Goal: Communication & Community: Answer question/provide support

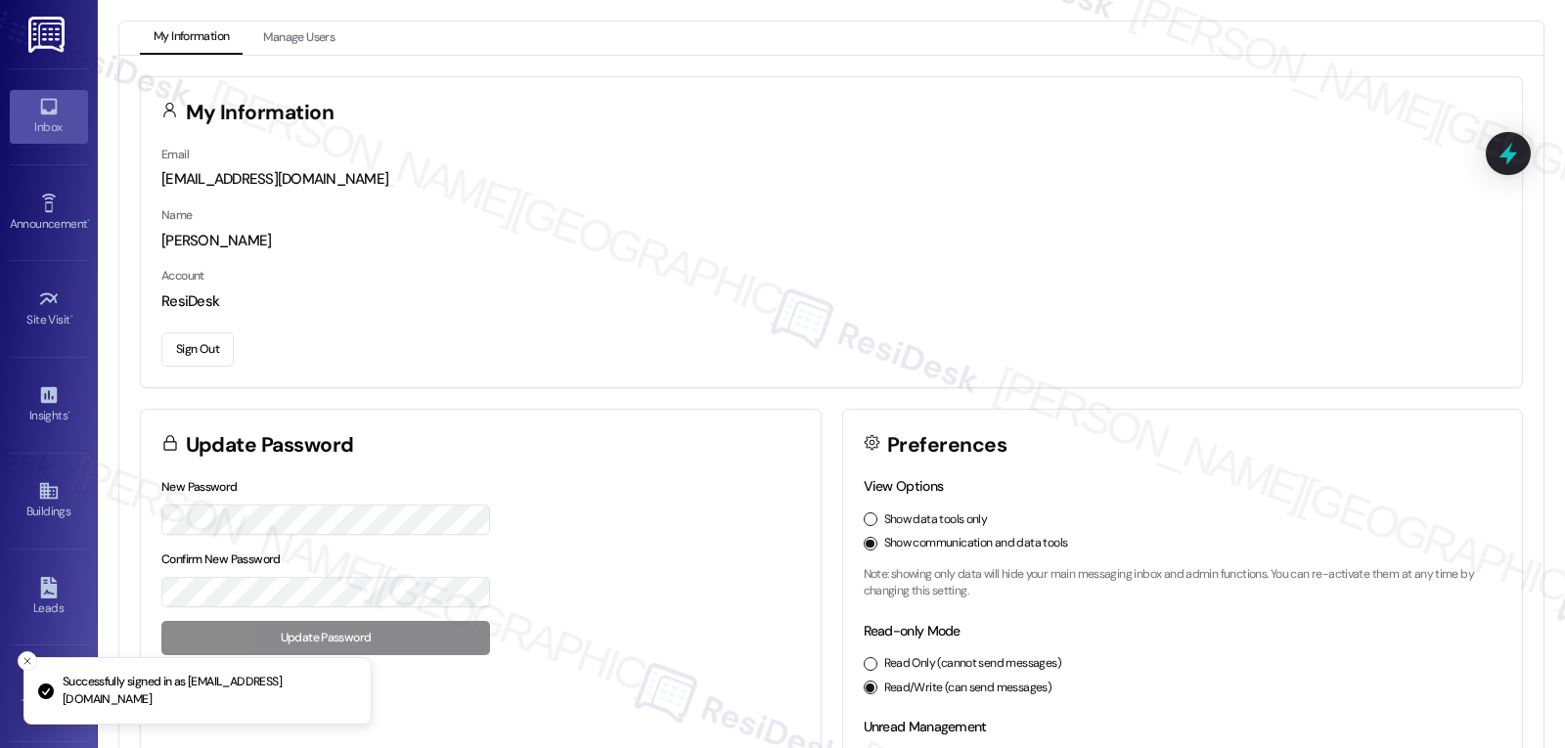
click at [40, 134] on div "Inbox" at bounding box center [49, 127] width 98 height 20
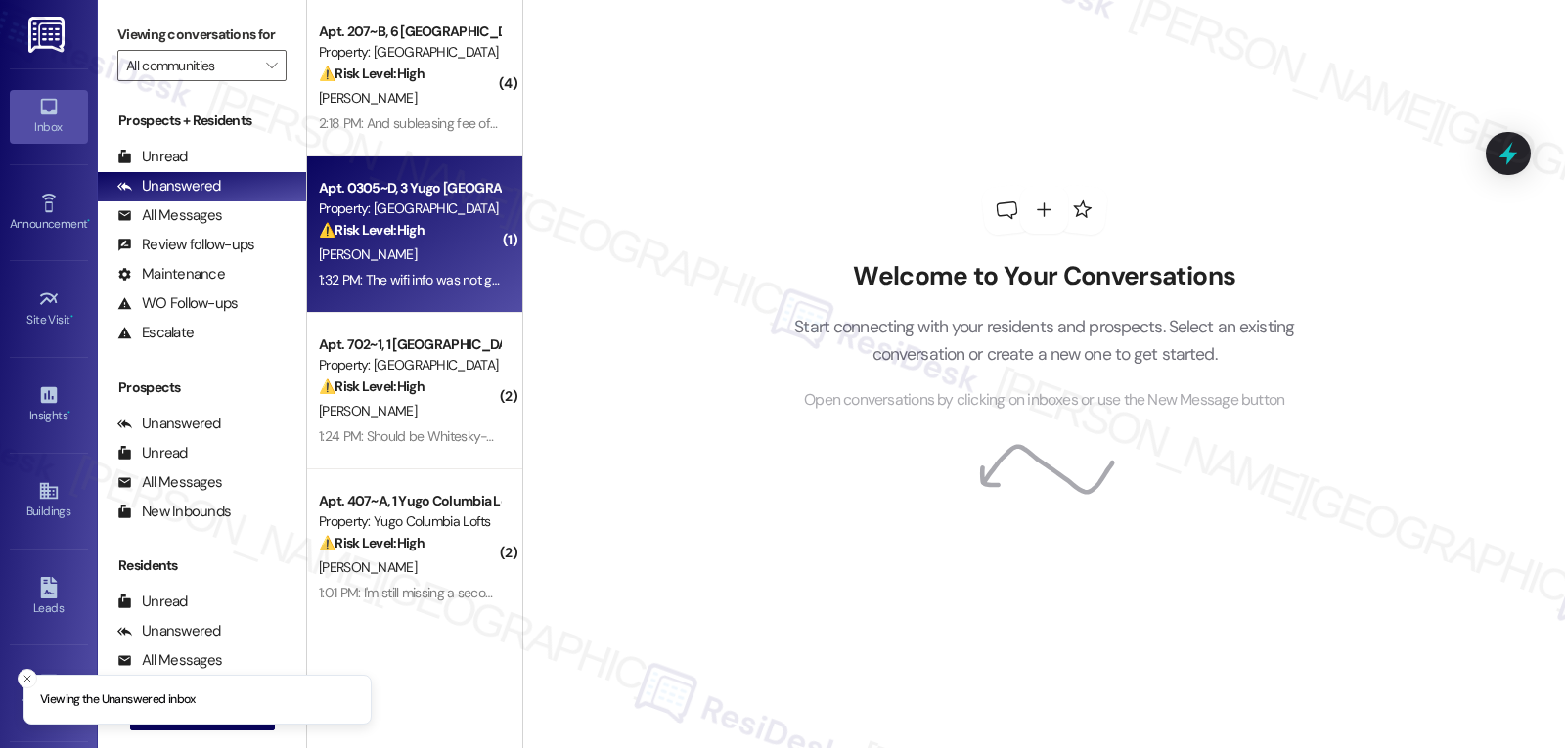
click at [386, 262] on div "[PERSON_NAME]" at bounding box center [409, 255] width 185 height 24
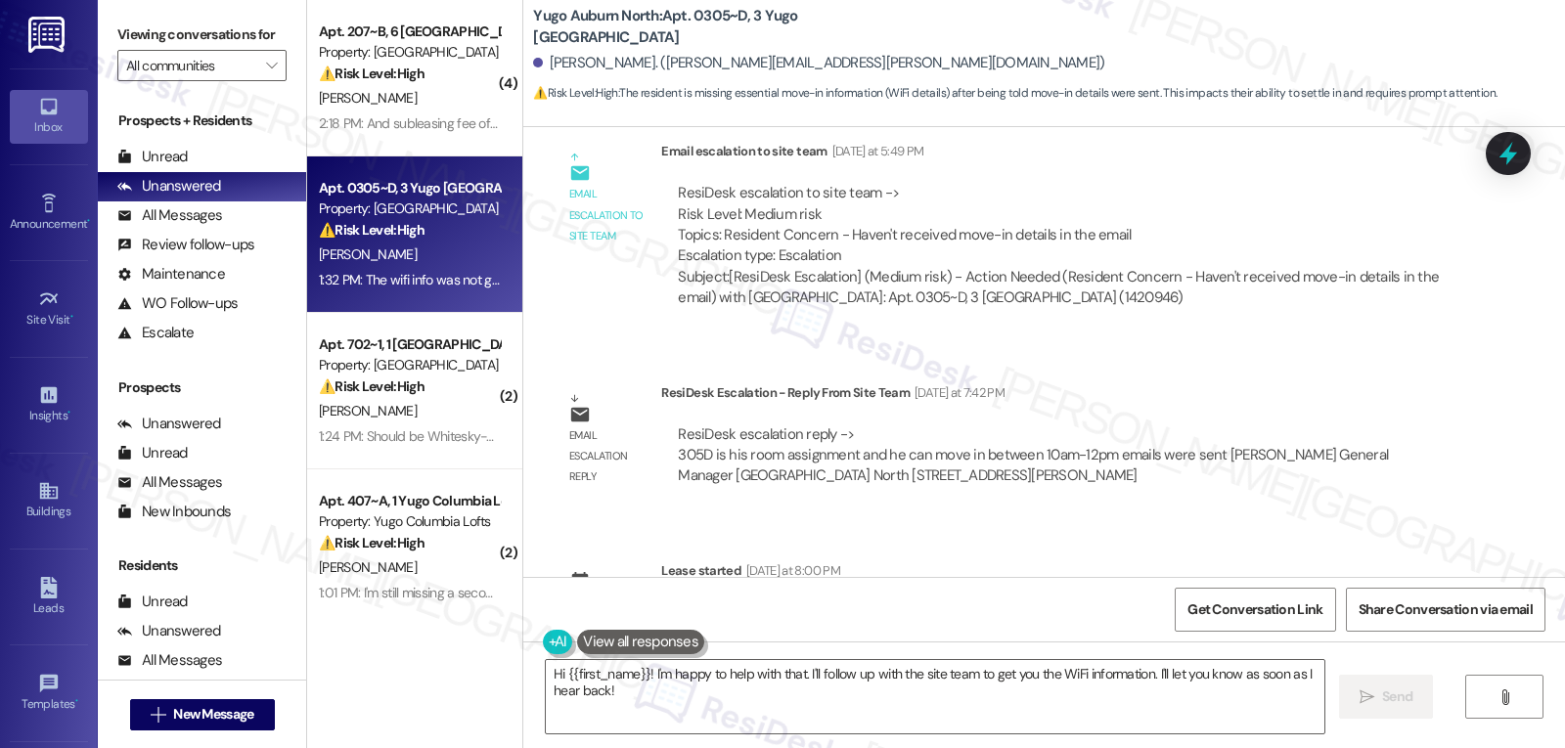
scroll to position [4603, 0]
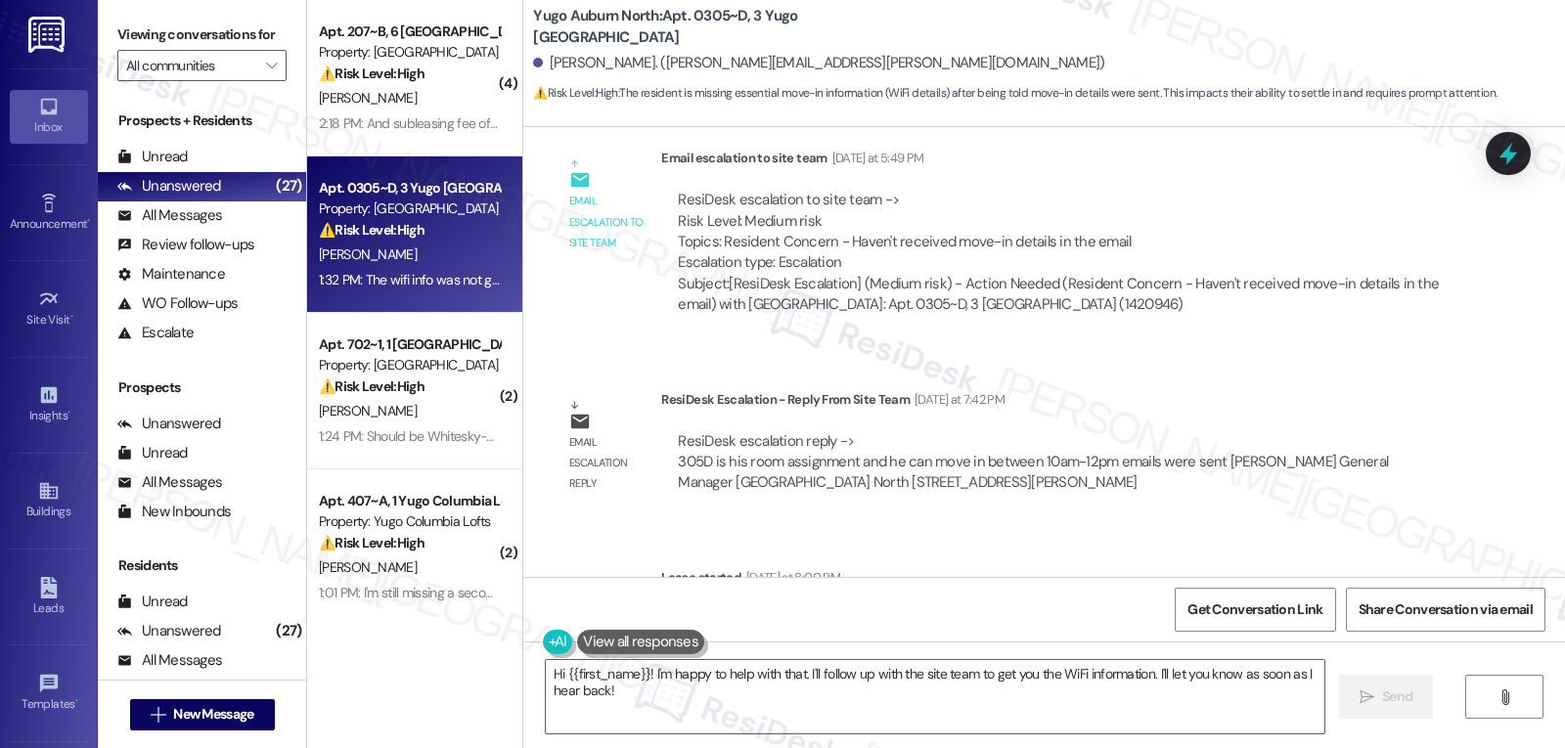
drag, startPoint x: 1142, startPoint y: 676, endPoint x: 1390, endPoint y: 685, distance: 247.6
click at [1142, 676] on textarea "Hi {{first_name}}! I'm happy to help with that. I'll follow up with the site te…" at bounding box center [935, 696] width 779 height 73
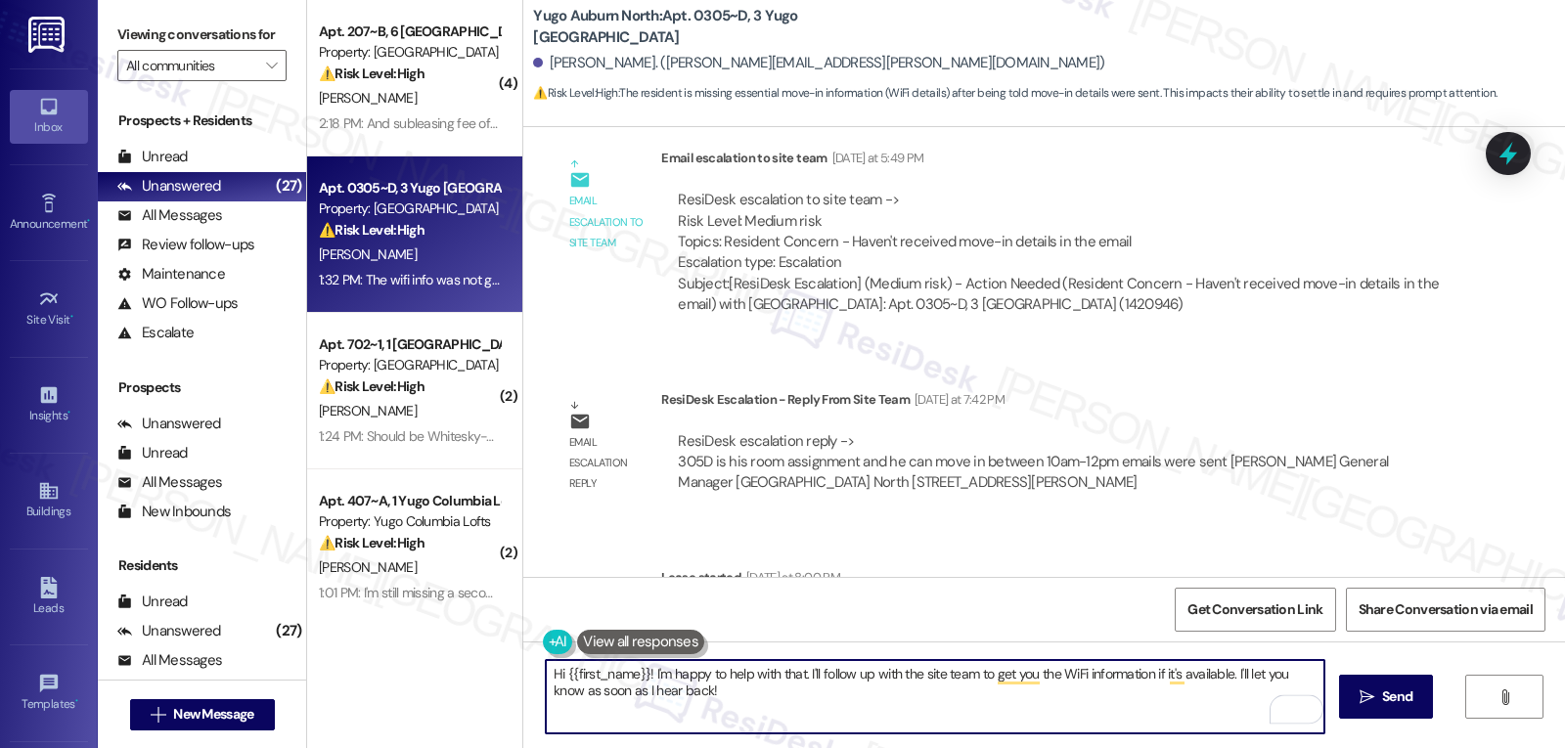
click at [1148, 706] on textarea "Hi {{first_name}}! I'm happy to help with that. I'll follow up with the site te…" at bounding box center [935, 696] width 779 height 73
type textarea "Hi {{first_name}}! I'm happy to help with that. I'll follow up with the site te…"
click at [1404, 685] on button " Send" at bounding box center [1386, 697] width 95 height 44
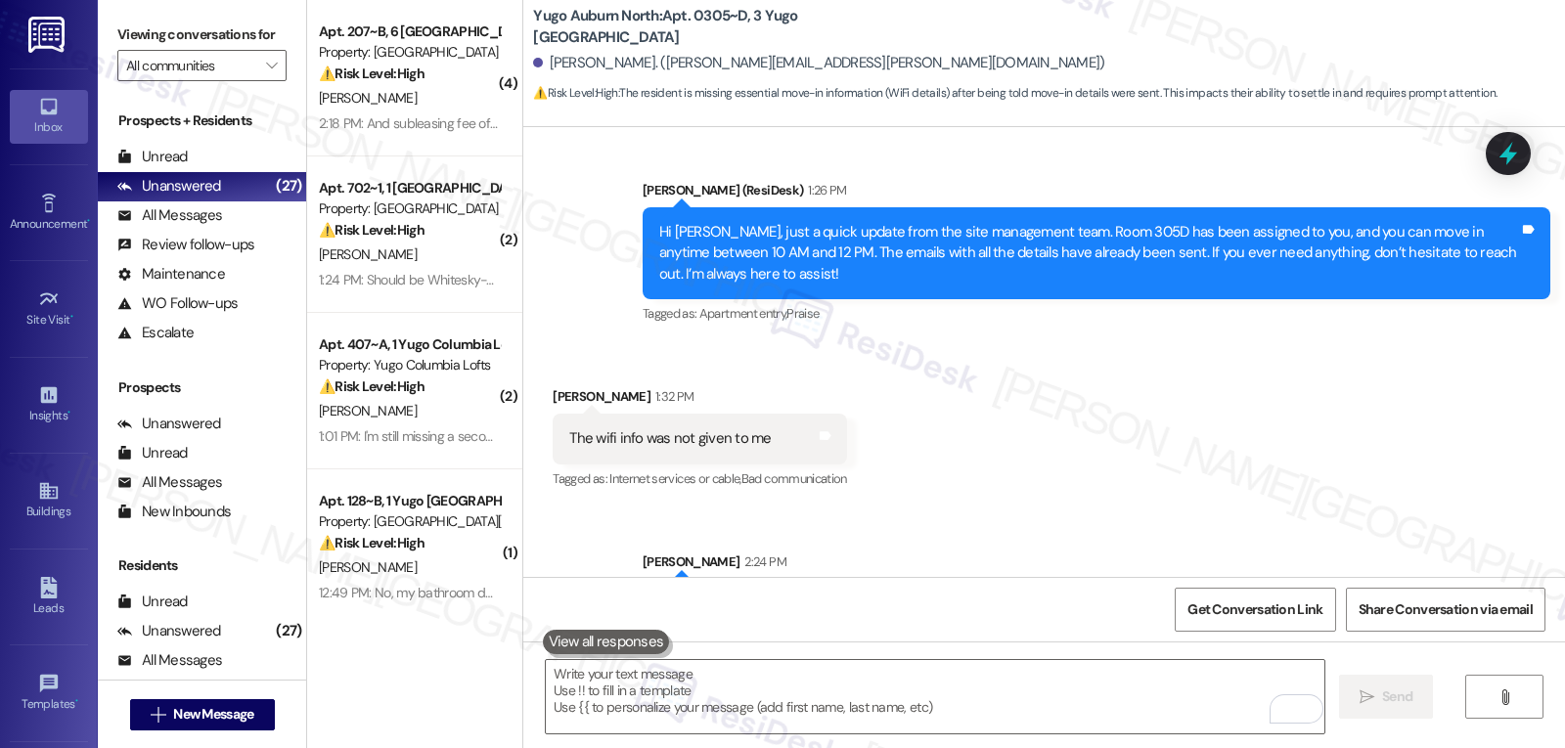
scroll to position [5152, 0]
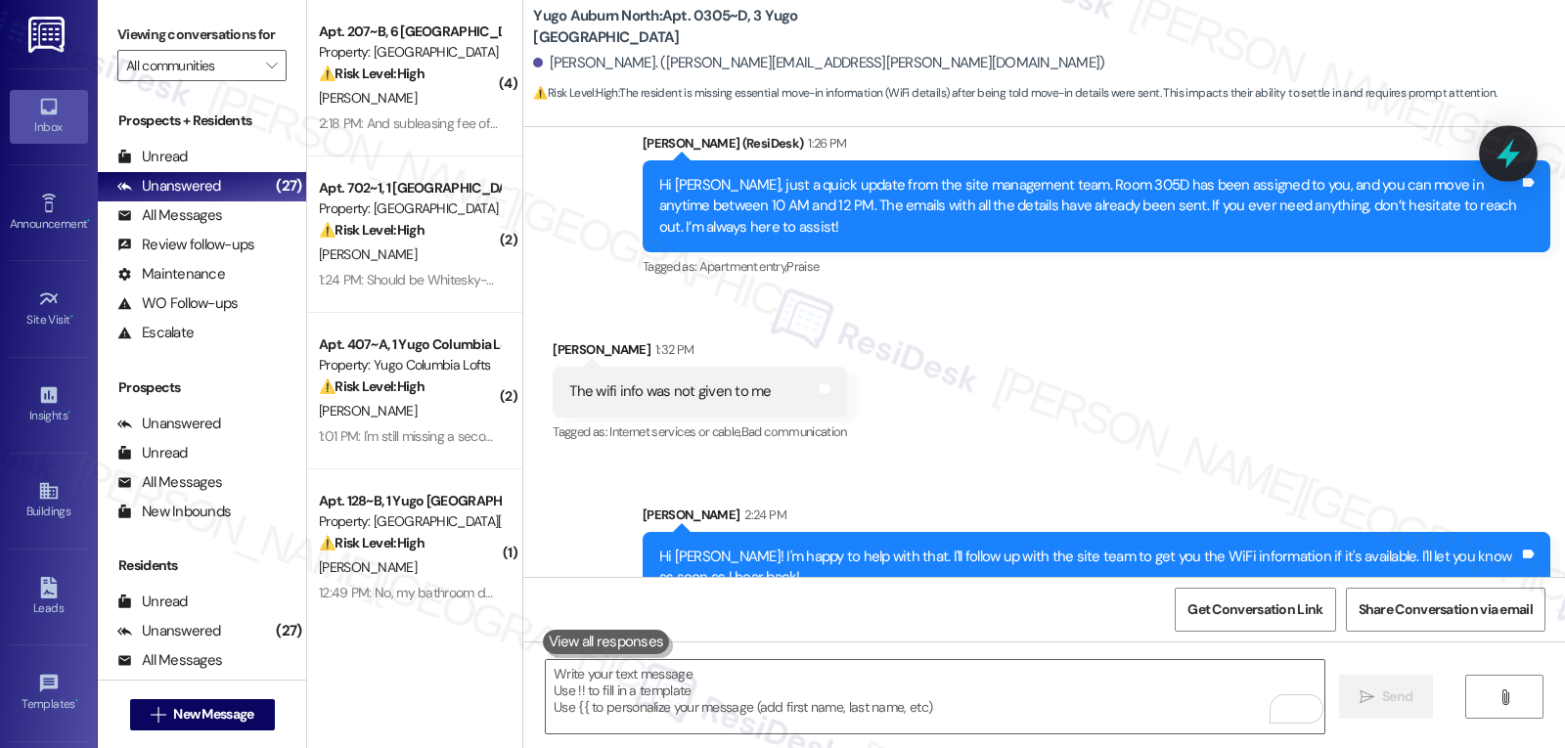
click at [1506, 156] on icon at bounding box center [1507, 154] width 23 height 30
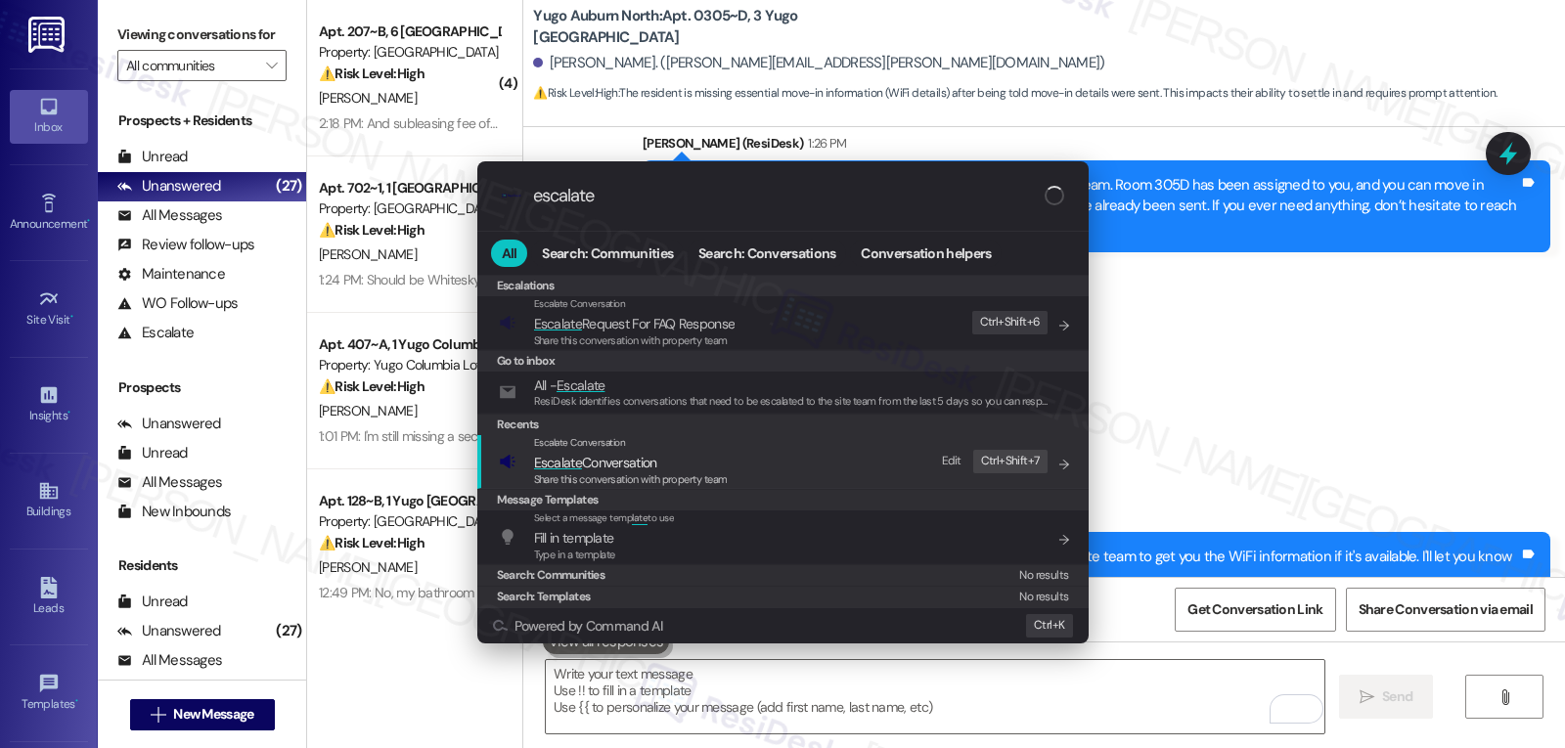
type input "escalate"
click at [622, 472] on span "Share this conversation with property team" at bounding box center [631, 479] width 194 height 14
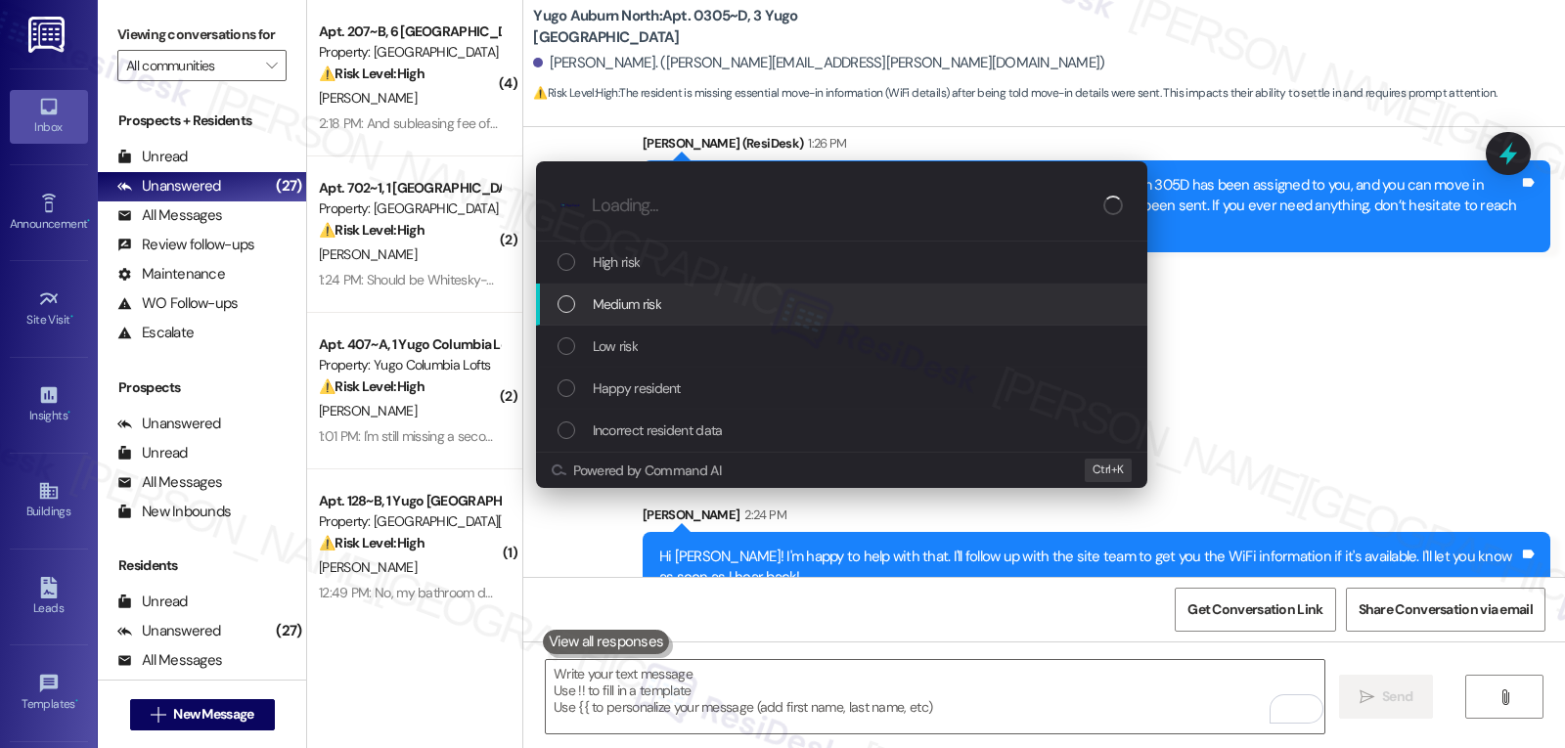
click at [789, 311] on div "Medium risk" at bounding box center [843, 304] width 572 height 22
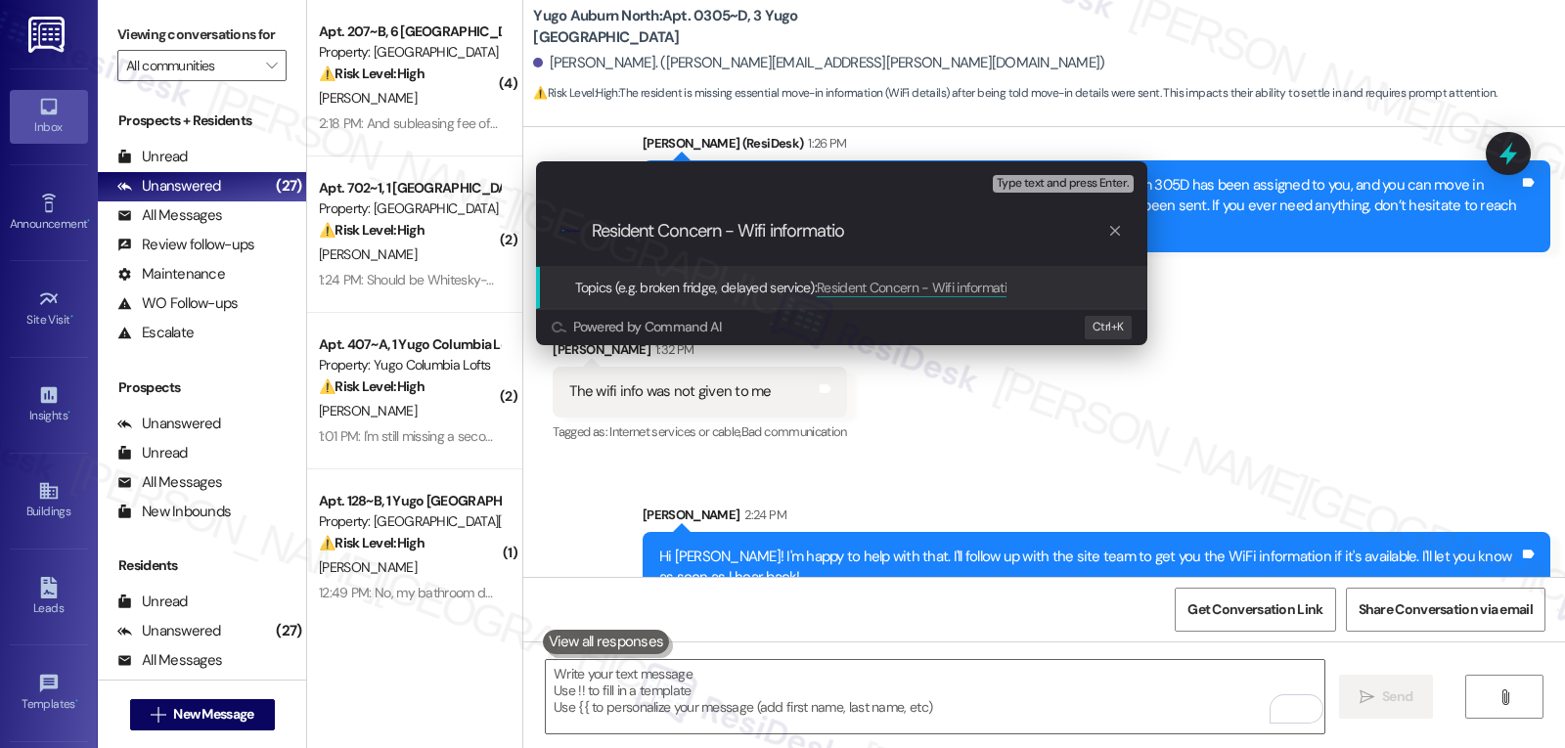
type input "Resident Concern - Wifi information"
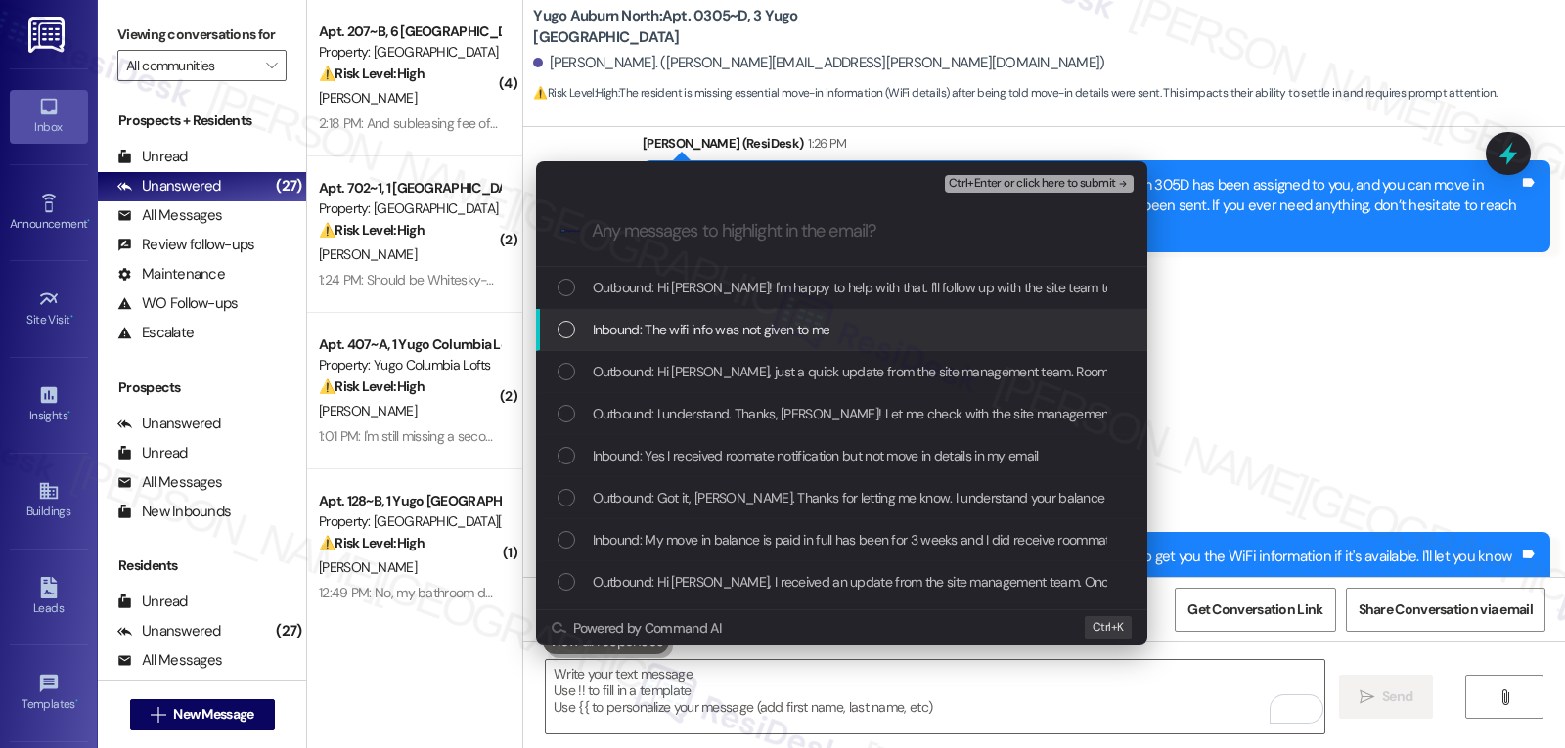
click at [788, 331] on span "Inbound: The wifi info was not given to me" at bounding box center [712, 330] width 238 height 22
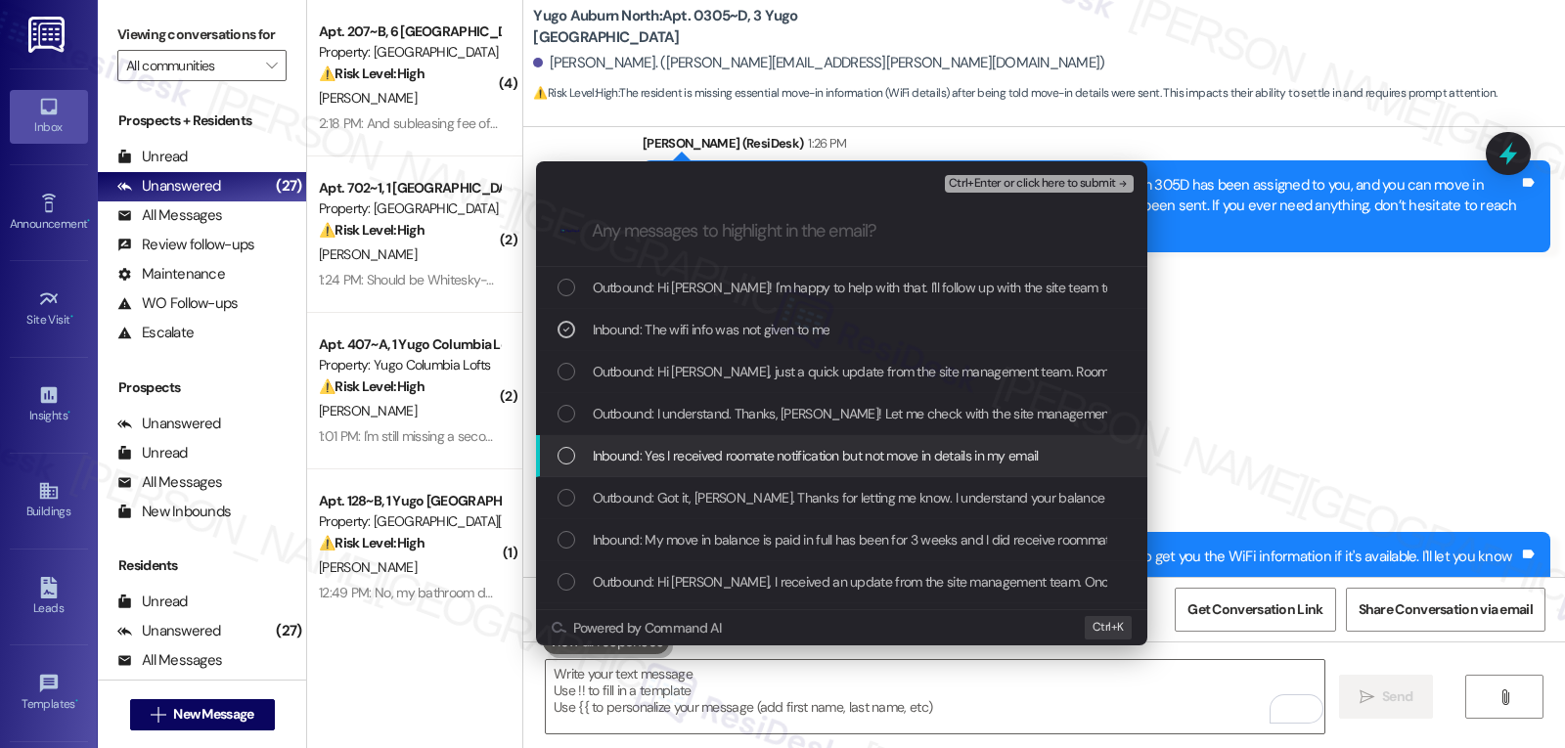
click at [806, 459] on span "Inbound: Yes I received roomate notification but not move in details in my email" at bounding box center [816, 456] width 446 height 22
click at [564, 461] on icon "List of options" at bounding box center [566, 456] width 14 height 14
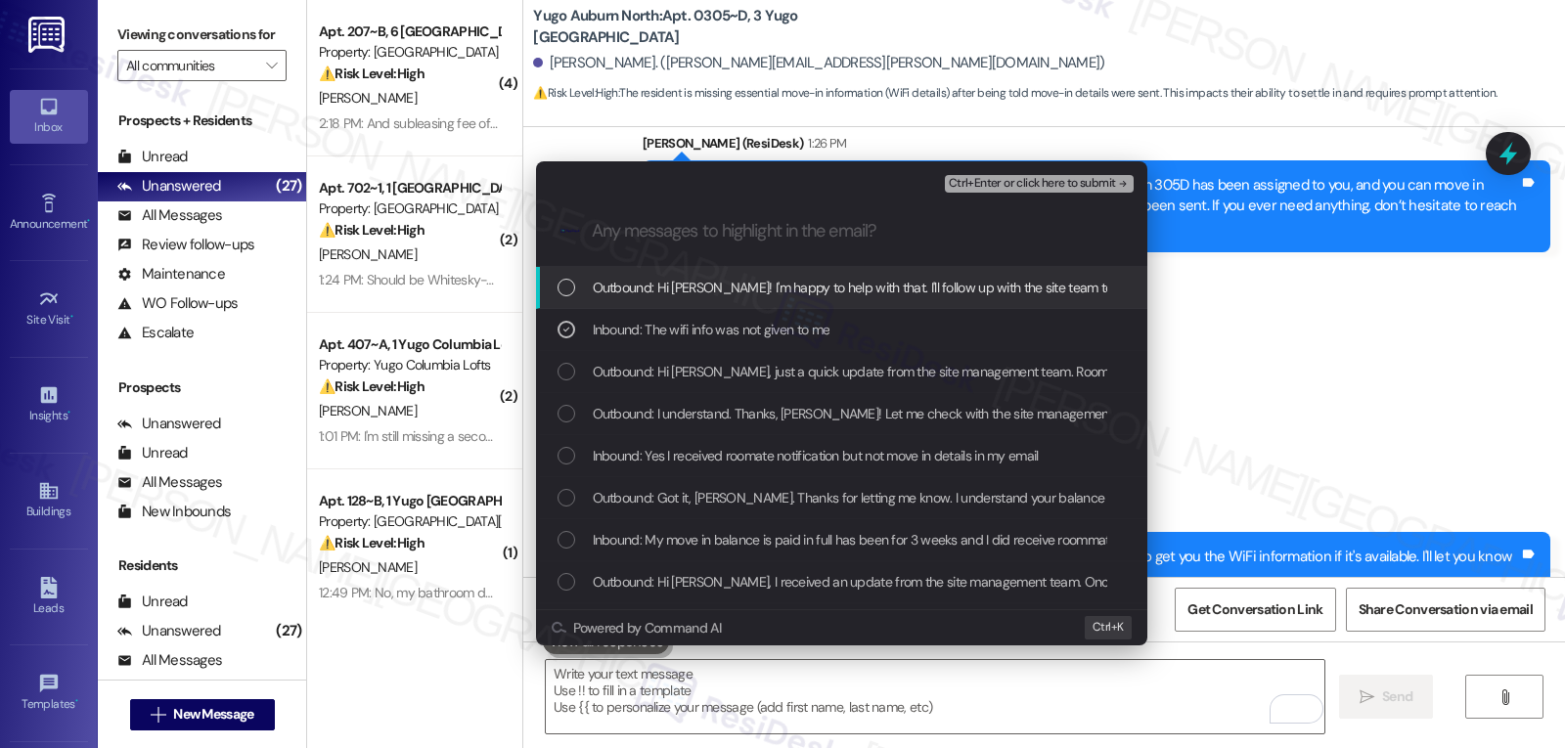
click at [1088, 182] on span "Ctrl+Enter or click here to submit" at bounding box center [1032, 184] width 167 height 14
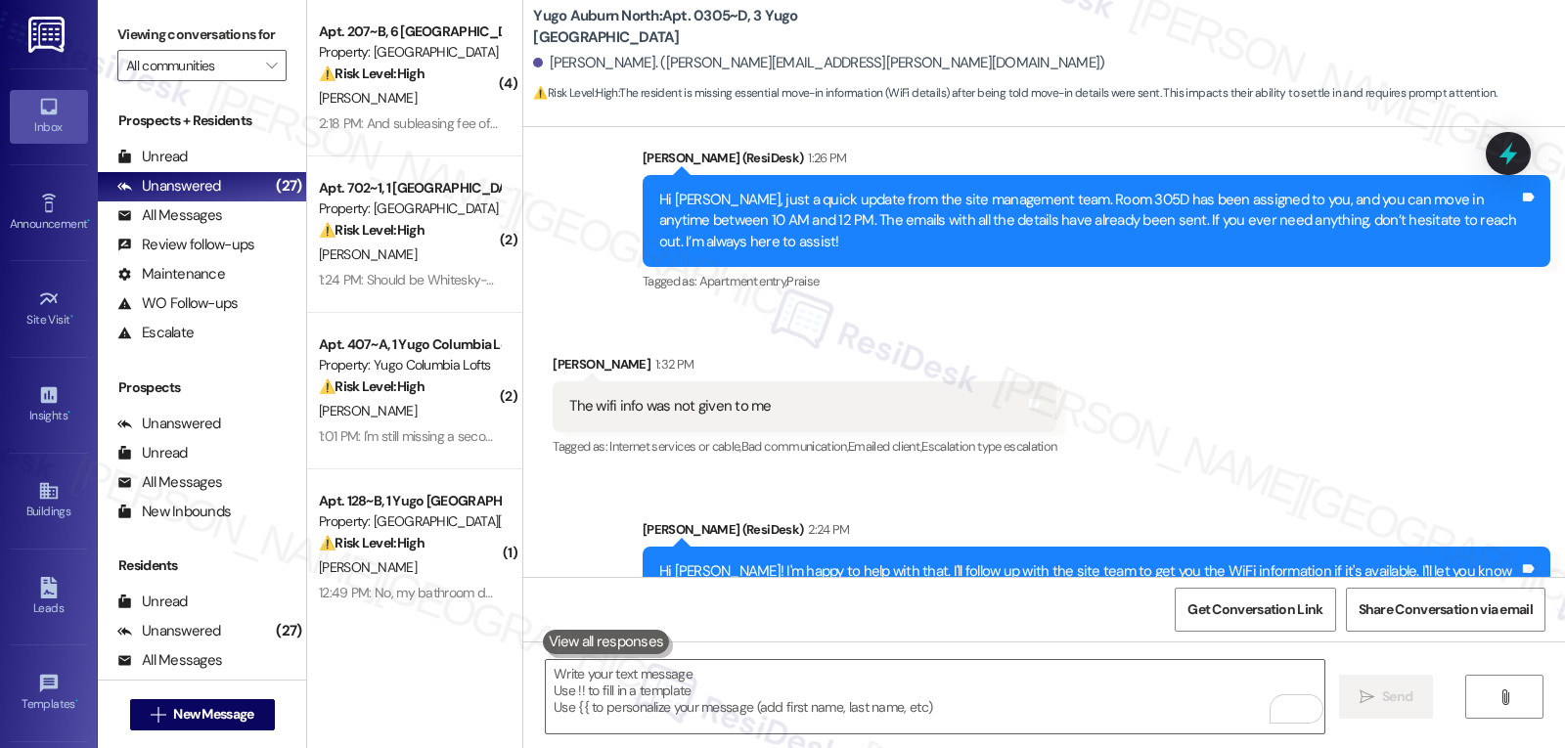
scroll to position [5181, 0]
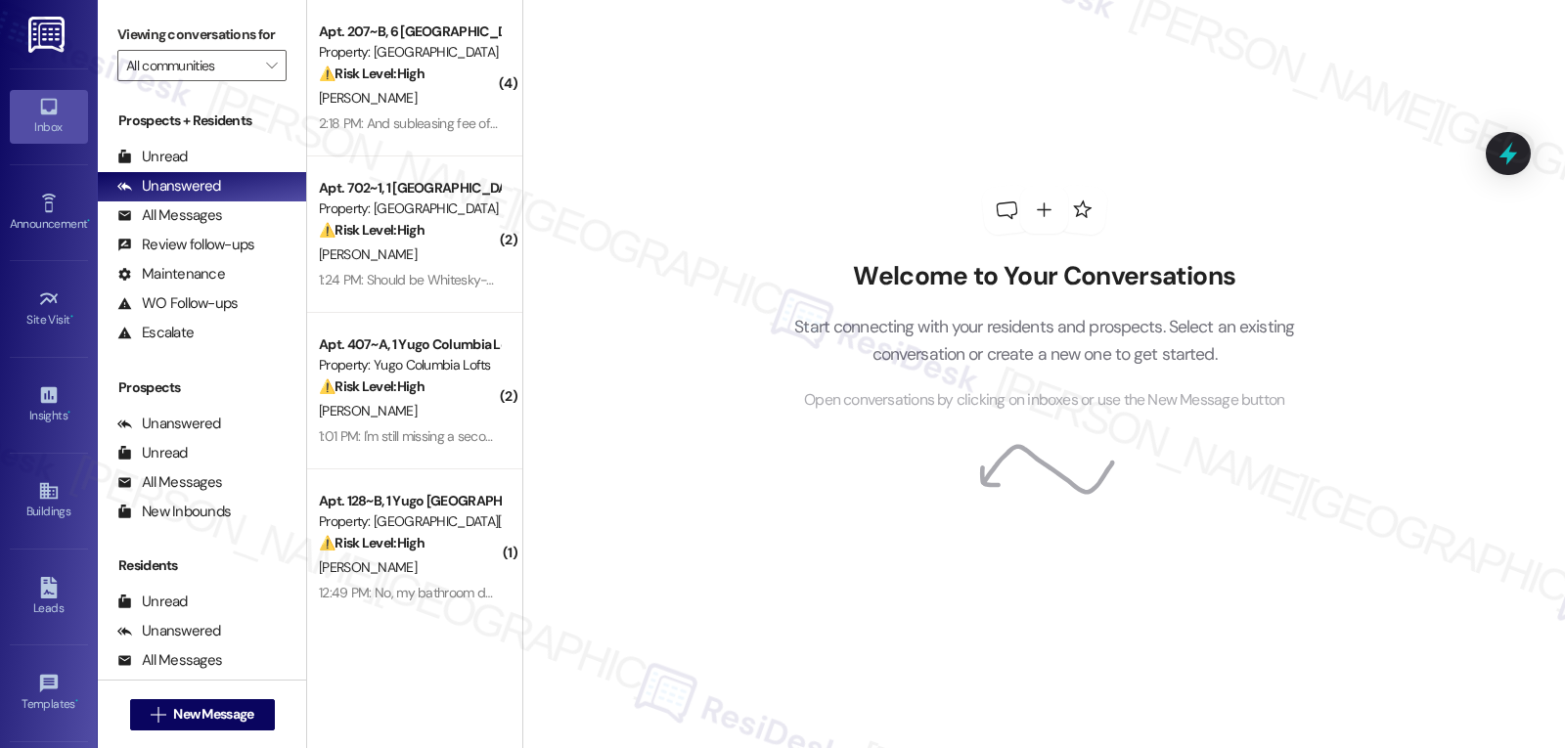
click at [677, 127] on div "Welcome to Your Conversations Start connecting with your residents and prospect…" at bounding box center [1043, 374] width 1043 height 748
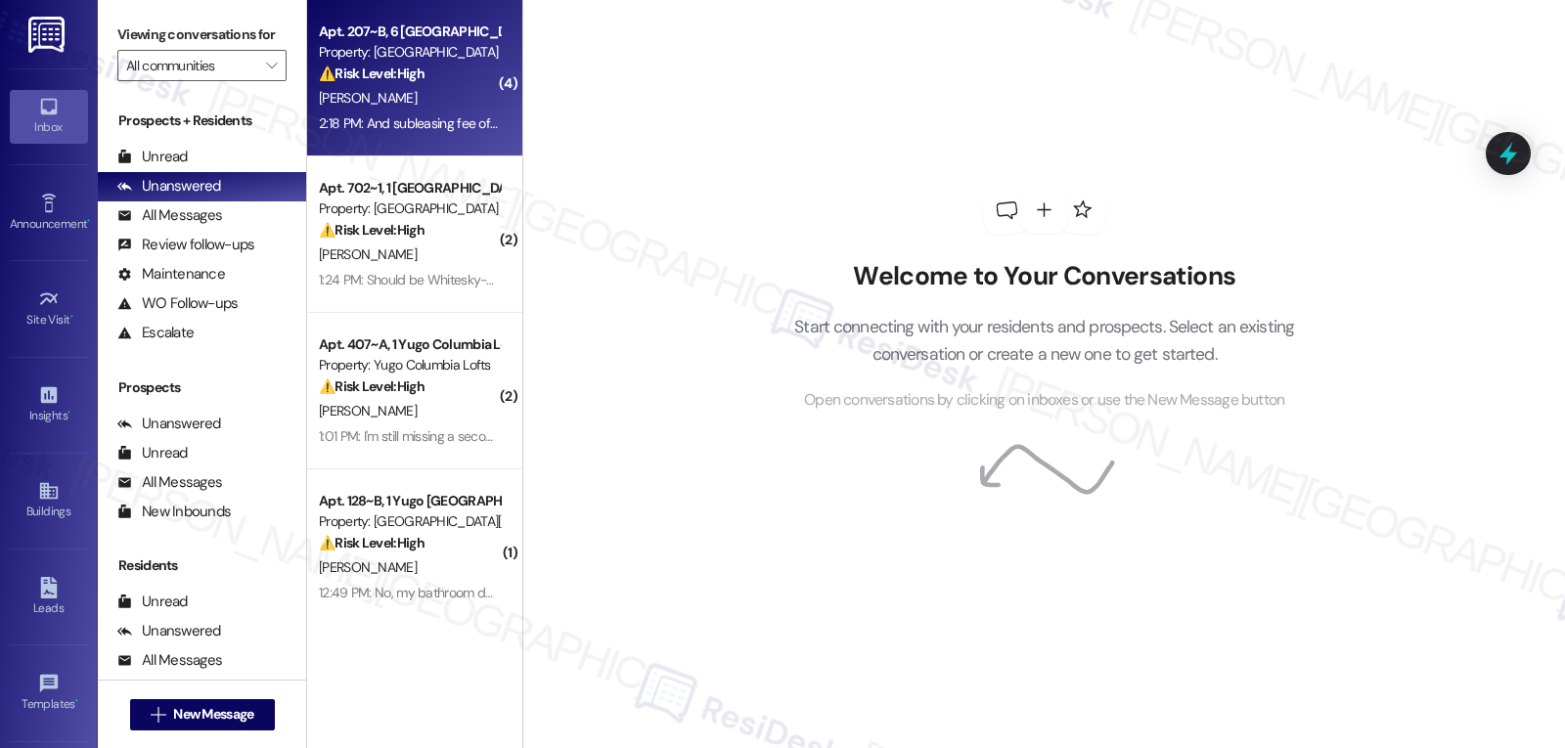
click at [399, 81] on strong "⚠️ Risk Level: High" at bounding box center [372, 74] width 106 height 18
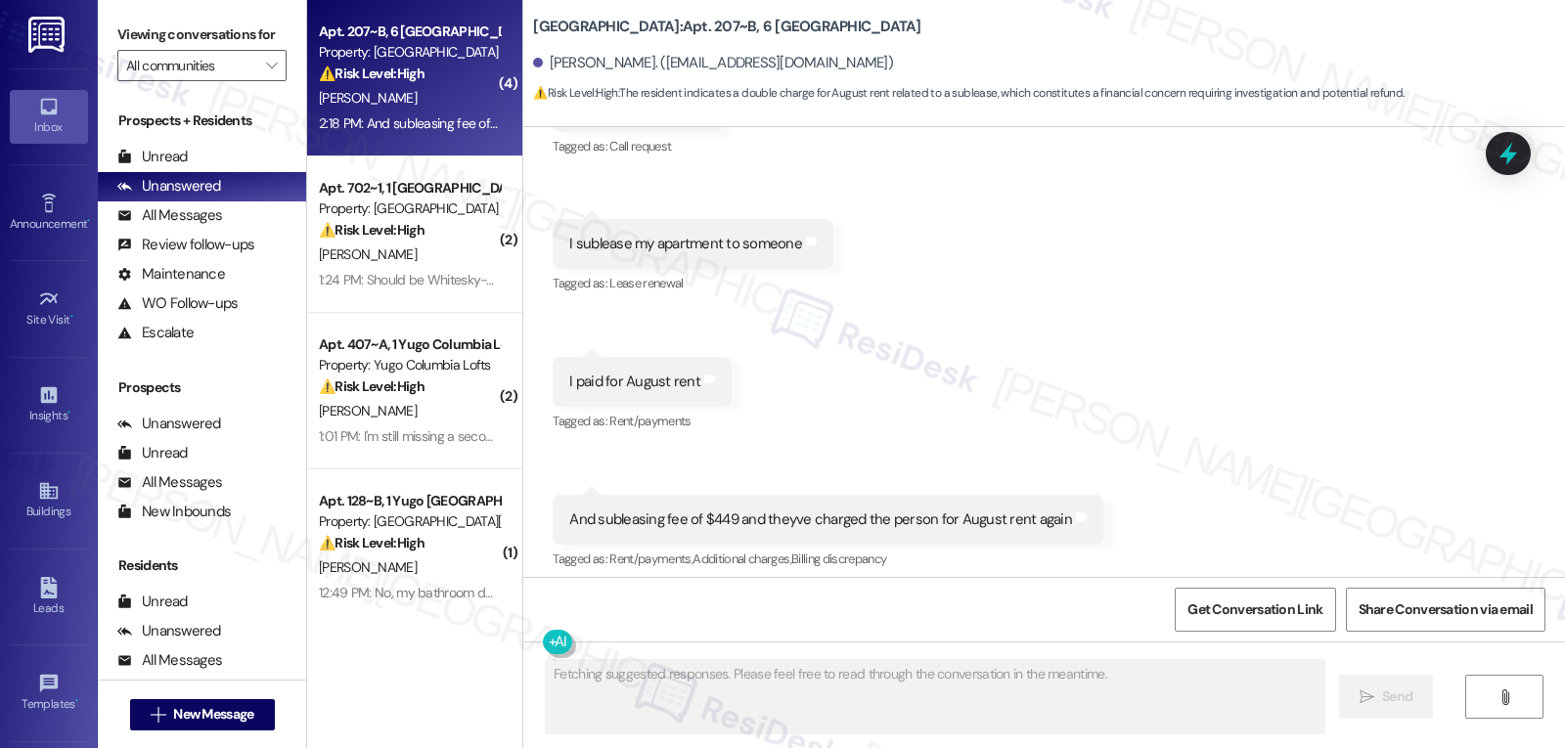
scroll to position [12712, 0]
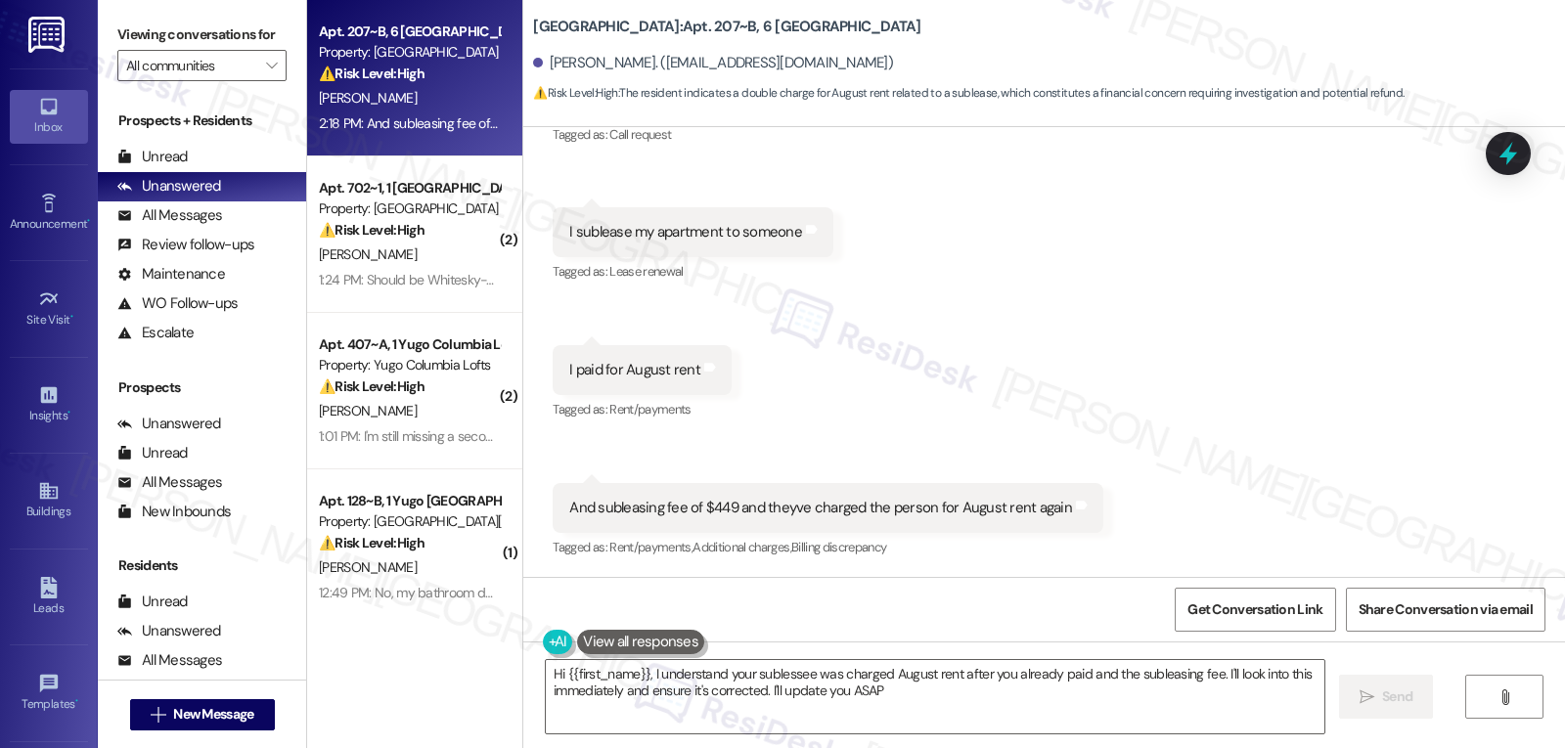
type textarea "Hi {{first_name}}, I understand your sublessee was charged August rent after yo…"
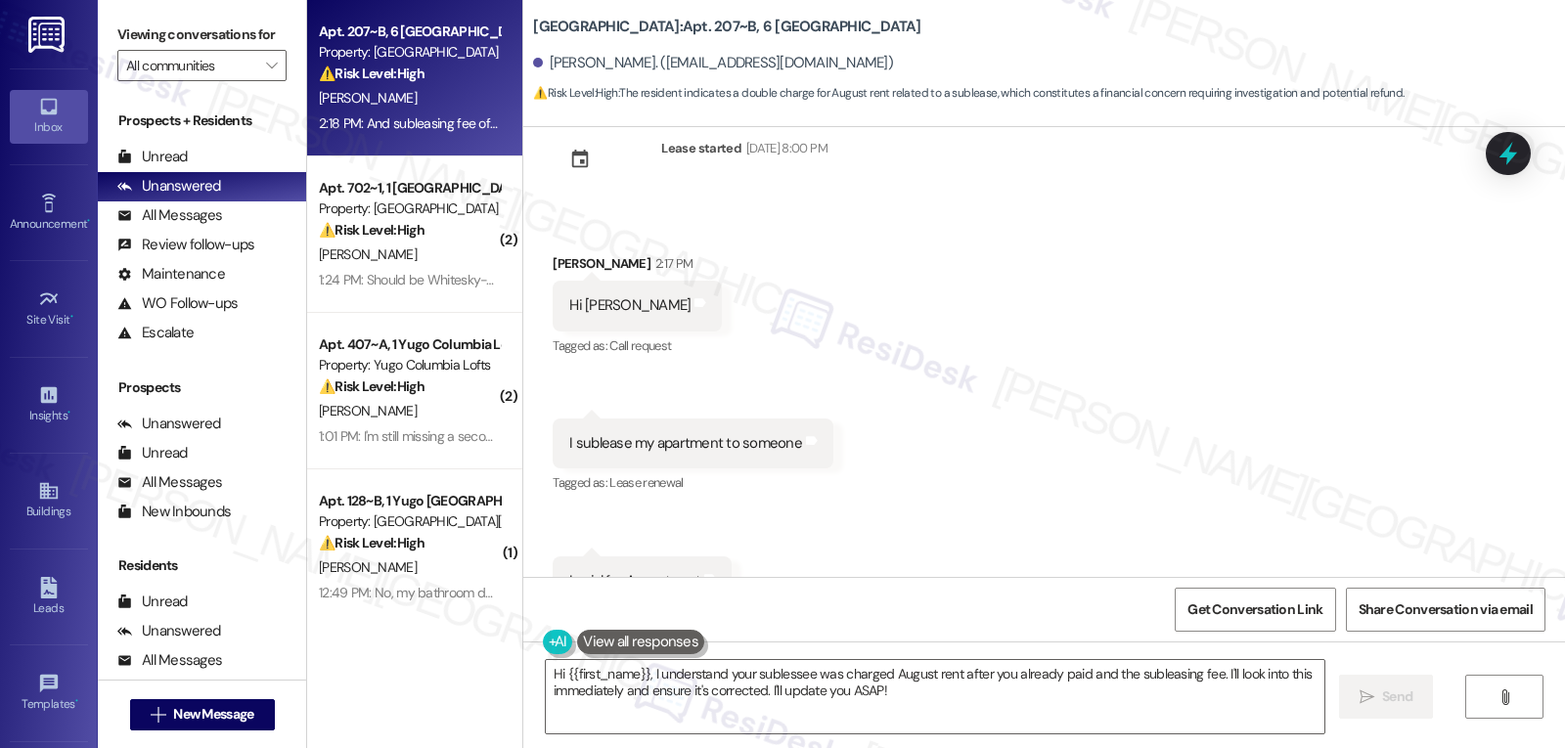
scroll to position [12321, 0]
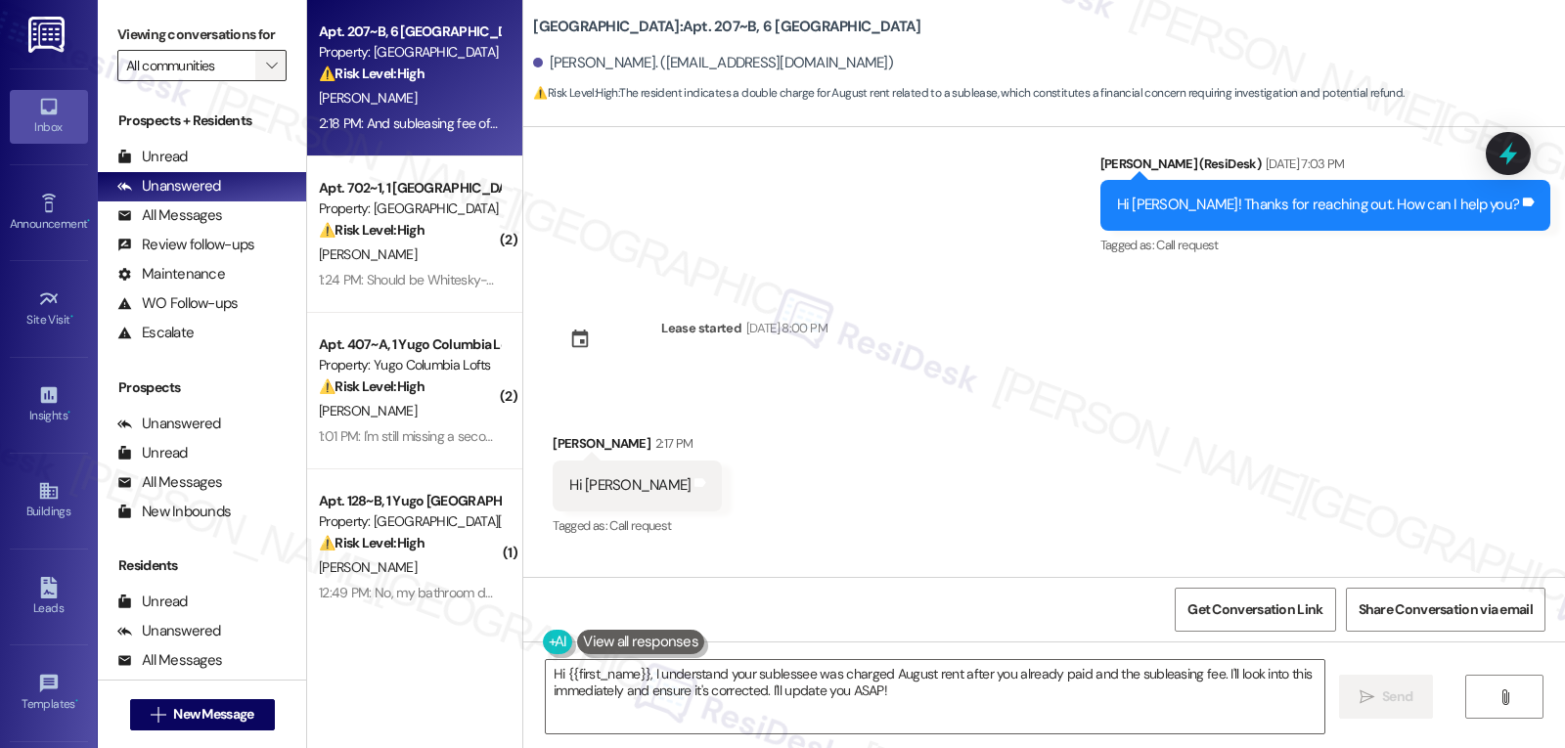
click at [266, 81] on span "" at bounding box center [271, 65] width 19 height 31
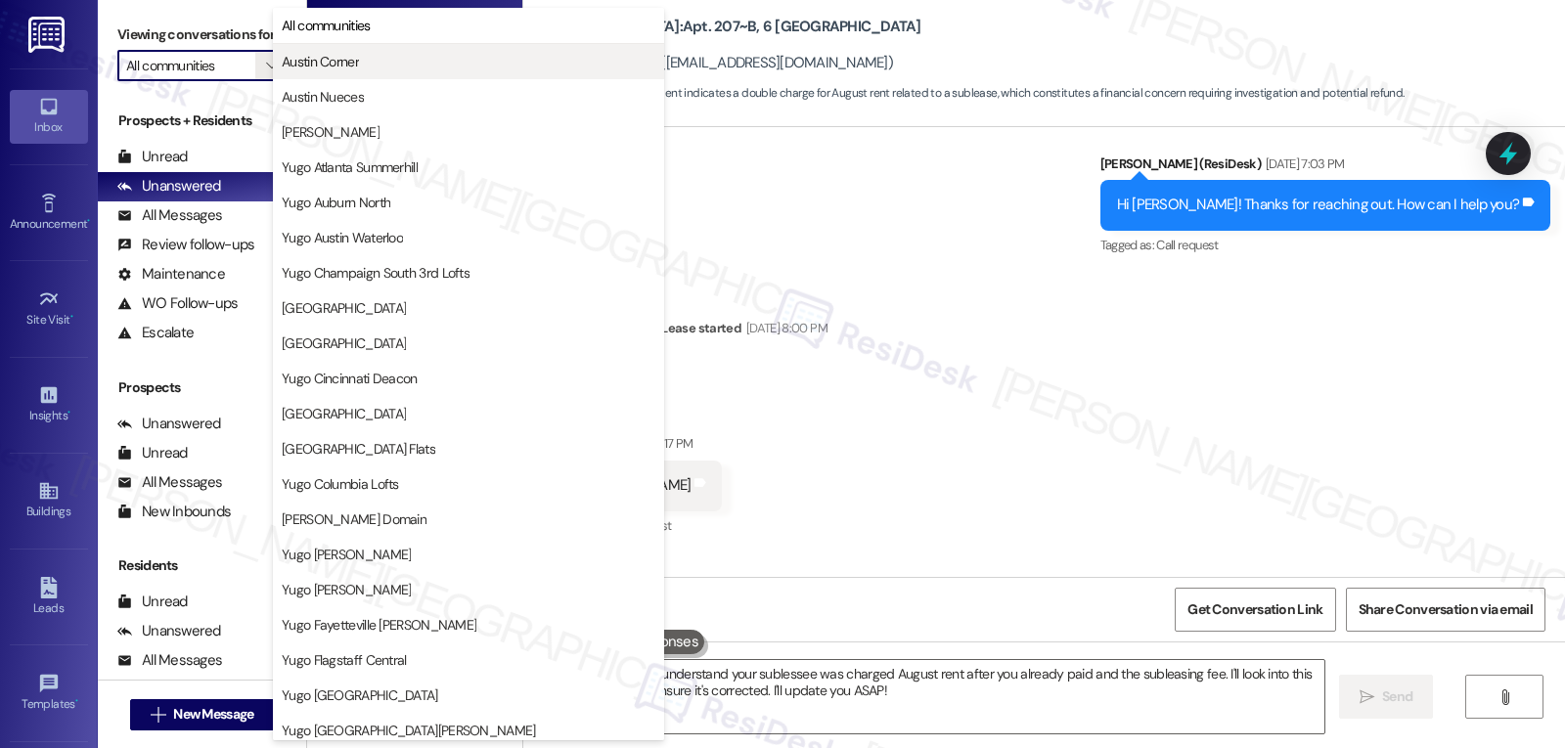
click at [399, 67] on span "Austin Corner" at bounding box center [469, 62] width 374 height 20
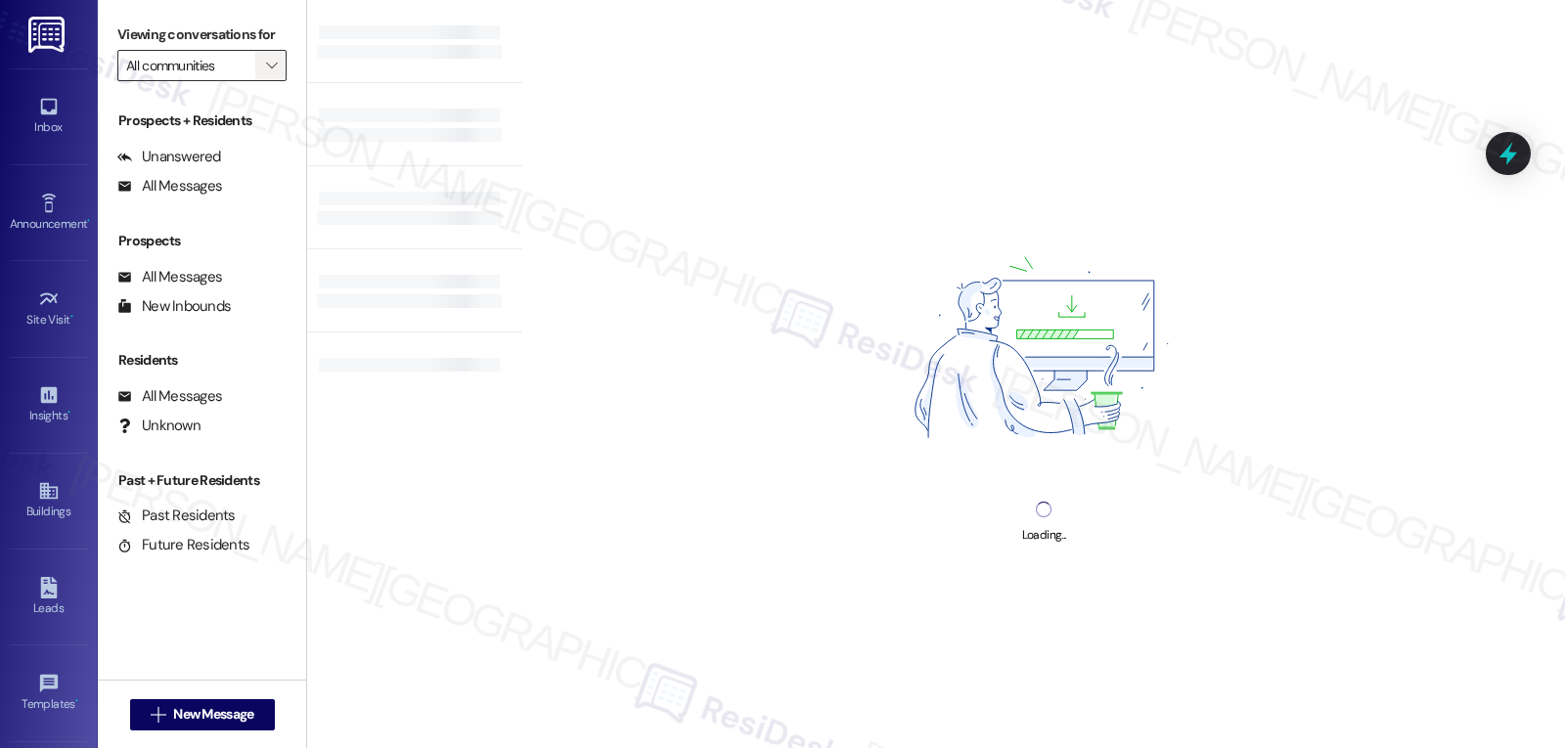
click at [262, 81] on span "" at bounding box center [271, 65] width 19 height 31
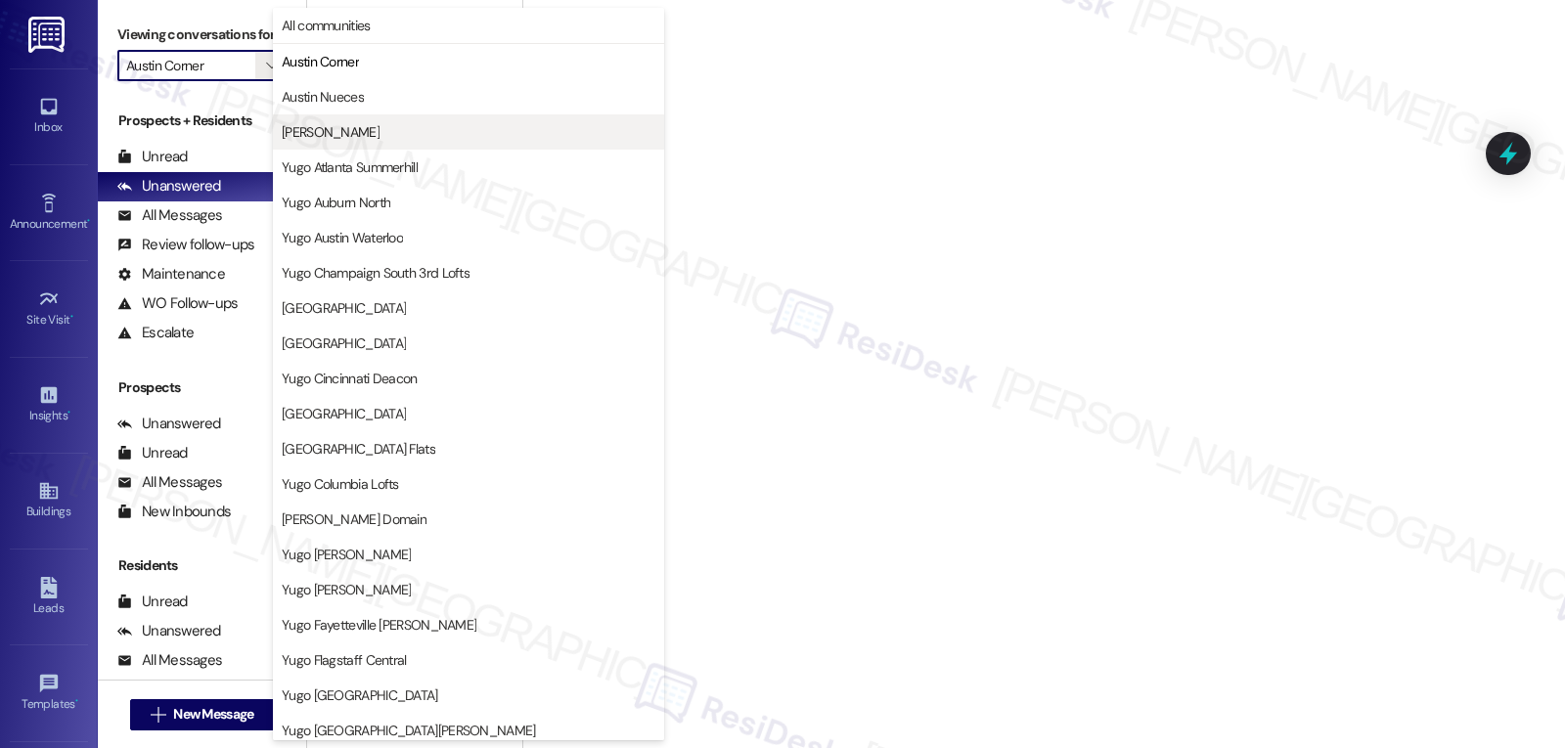
click at [348, 127] on span "Austin Rio" at bounding box center [469, 132] width 374 height 20
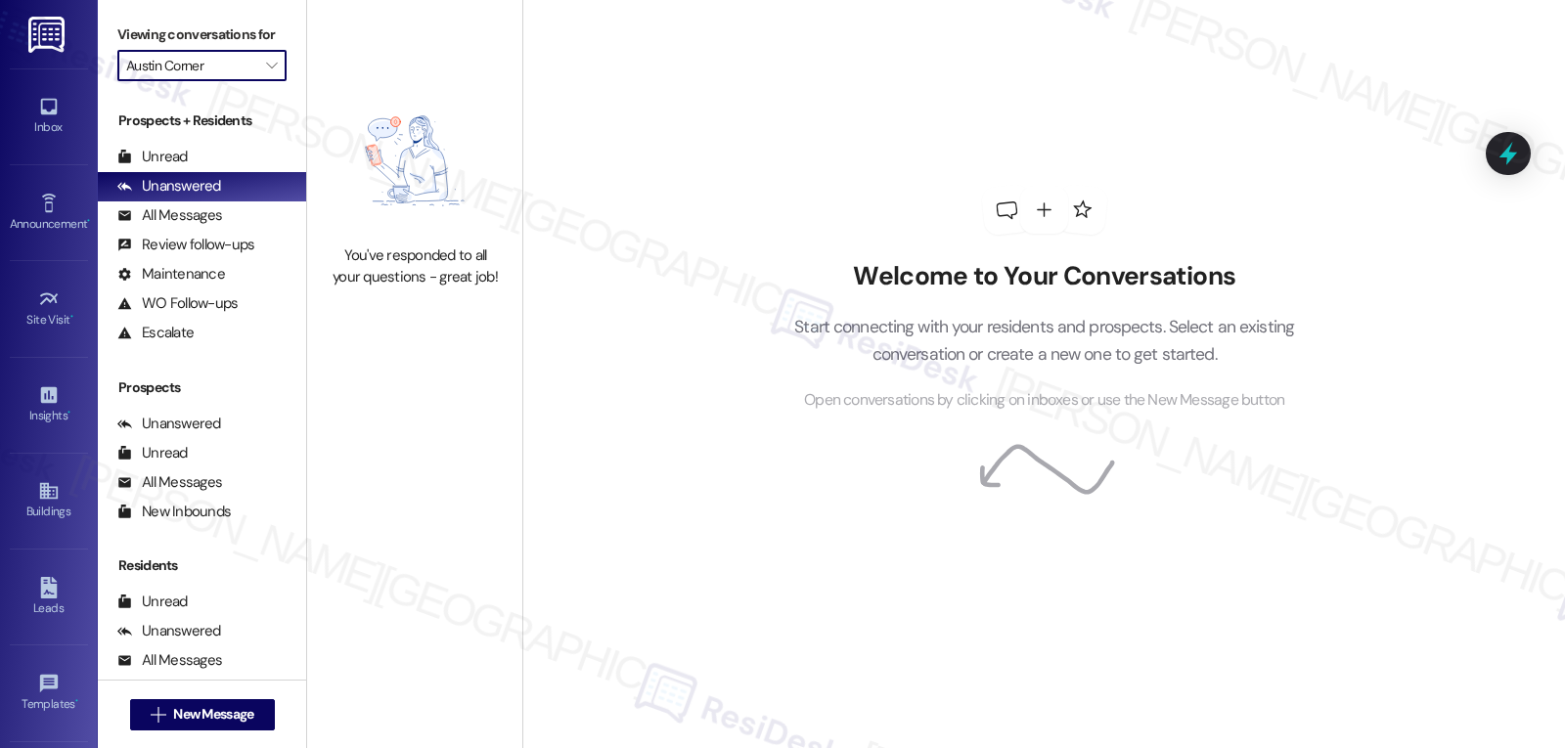
type input "Austin Rio"
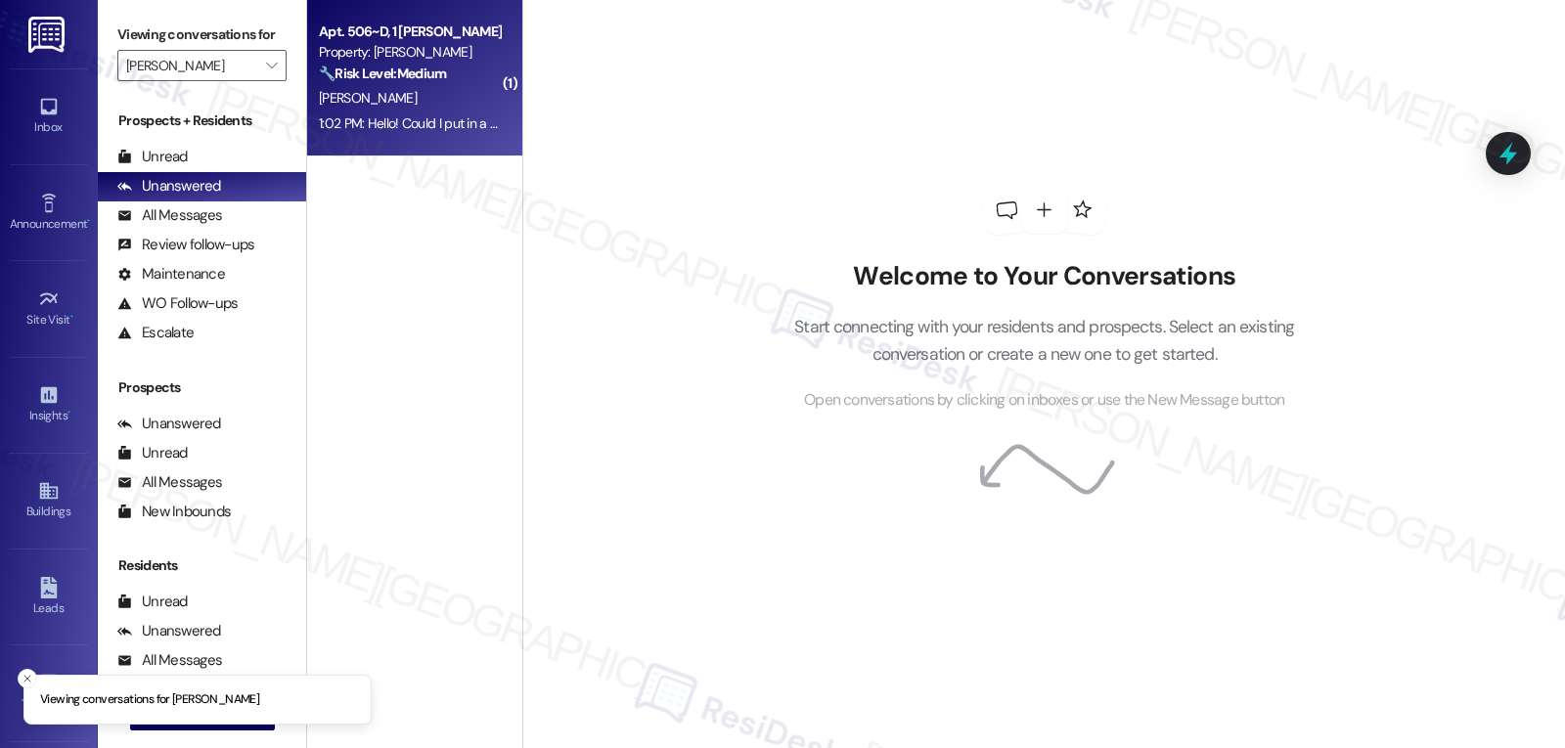
click at [423, 111] on div "1:02 PM: Hello! Could I put in a maintenance request though here? 1:02 PM: Hell…" at bounding box center [409, 123] width 185 height 24
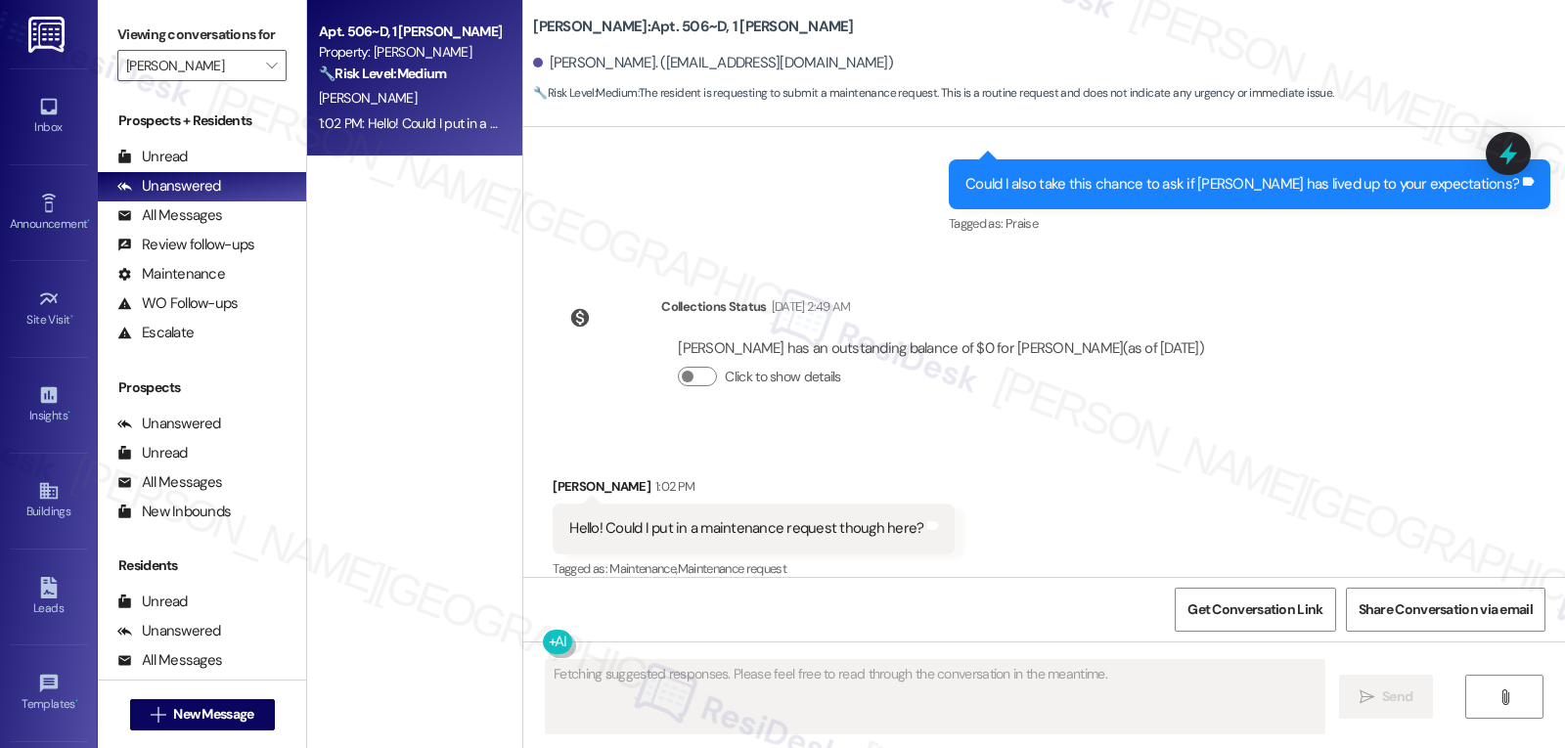
scroll to position [7010, 0]
click at [553, 475] on div "Melissa Banda 1:02 PM" at bounding box center [754, 488] width 402 height 27
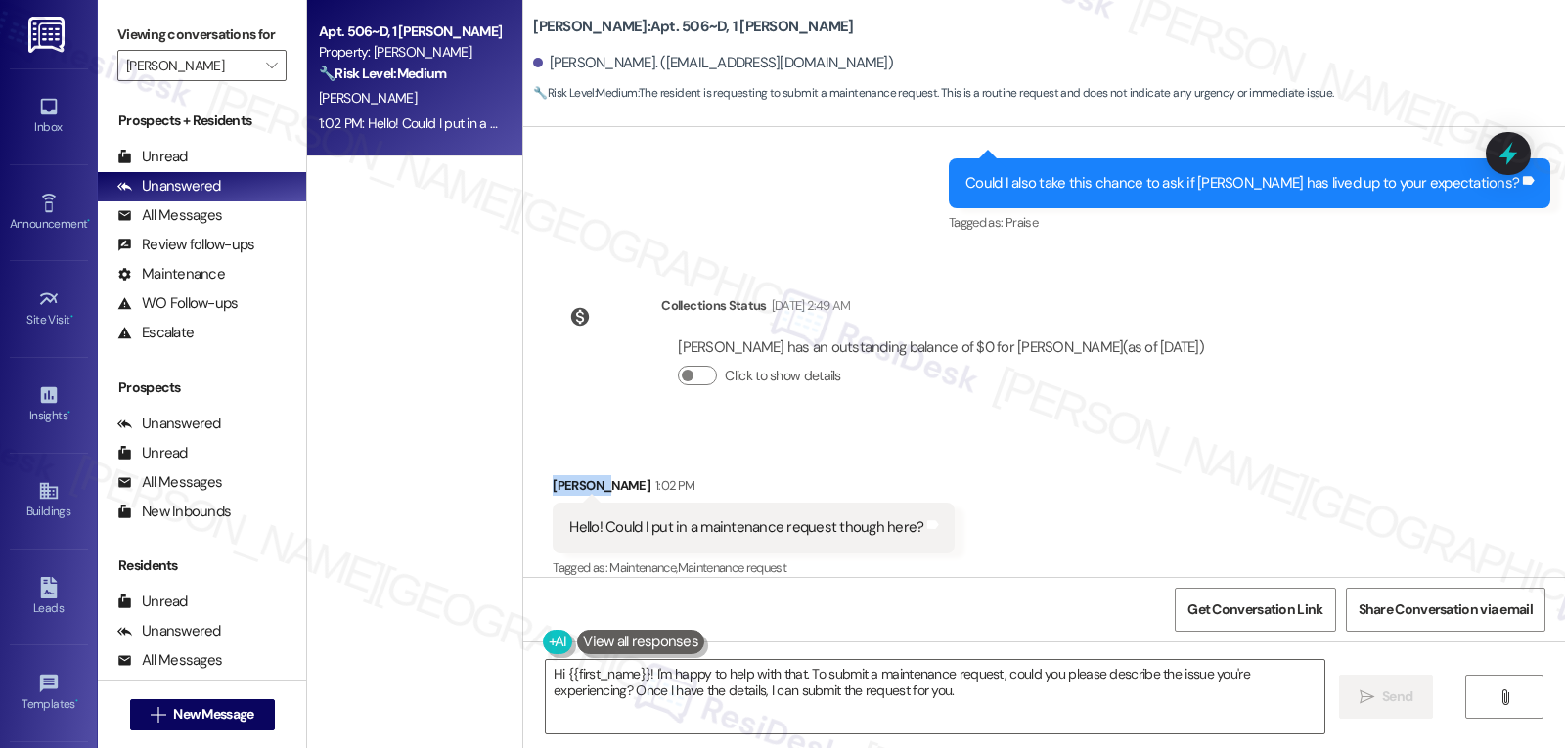
copy div "Melissa"
click at [842, 689] on textarea "Hi {{first_name}}! I'm happy to help with that. To submit a maintenance request…" at bounding box center [935, 696] width 779 height 73
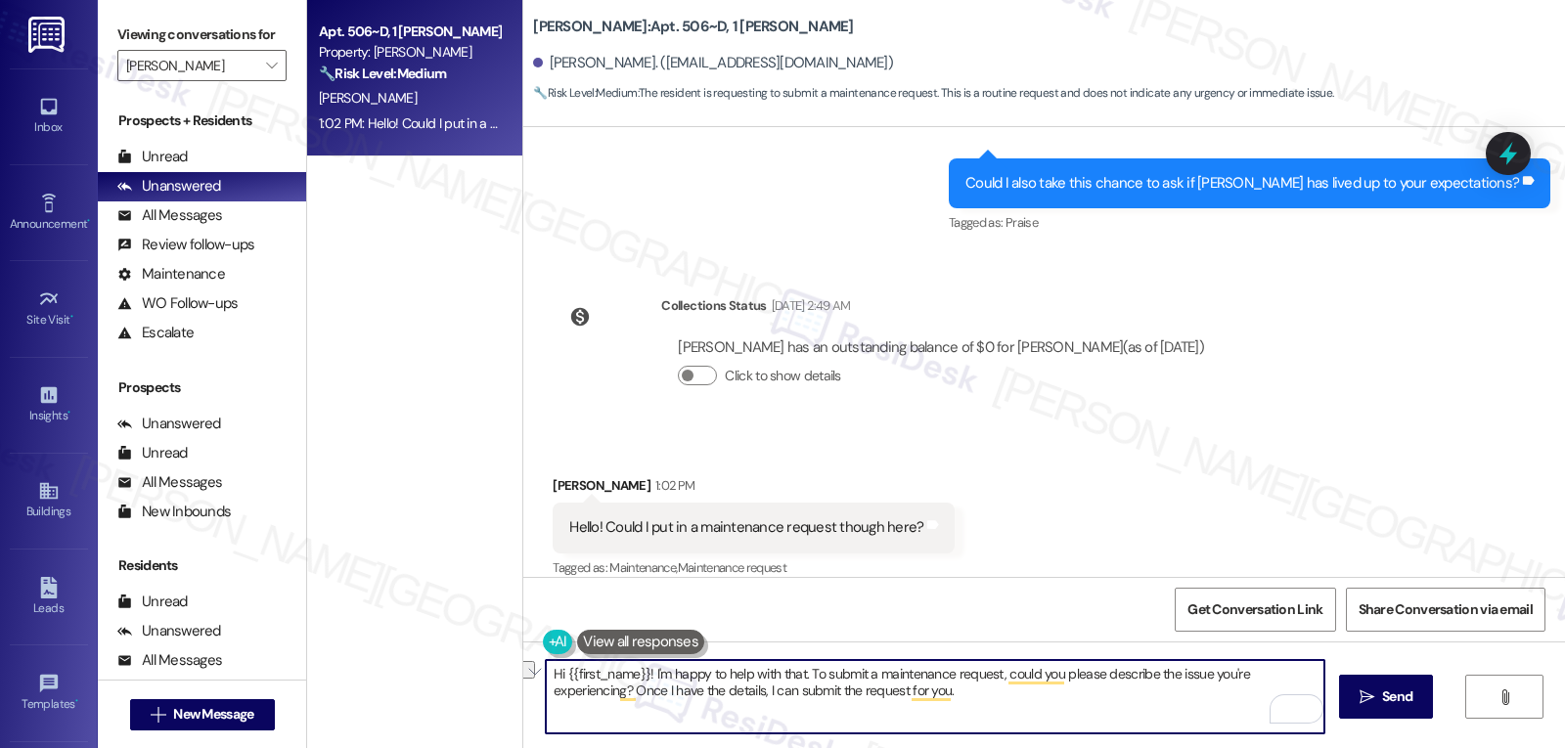
drag, startPoint x: 797, startPoint y: 674, endPoint x: 1002, endPoint y: 664, distance: 204.6
click at [1002, 664] on textarea "Hi {{first_name}}! I'm happy to help with that. To submit a maintenance request…" at bounding box center [935, 696] width 779 height 73
click at [1072, 706] on textarea "Hi {{first_name}}! I'm happy to help with that. Could you please describe the i…" at bounding box center [935, 696] width 779 height 73
click at [1123, 677] on textarea "Hi {{first_name}}! I'm happy to help with that. Could you please describe the i…" at bounding box center [935, 696] width 779 height 73
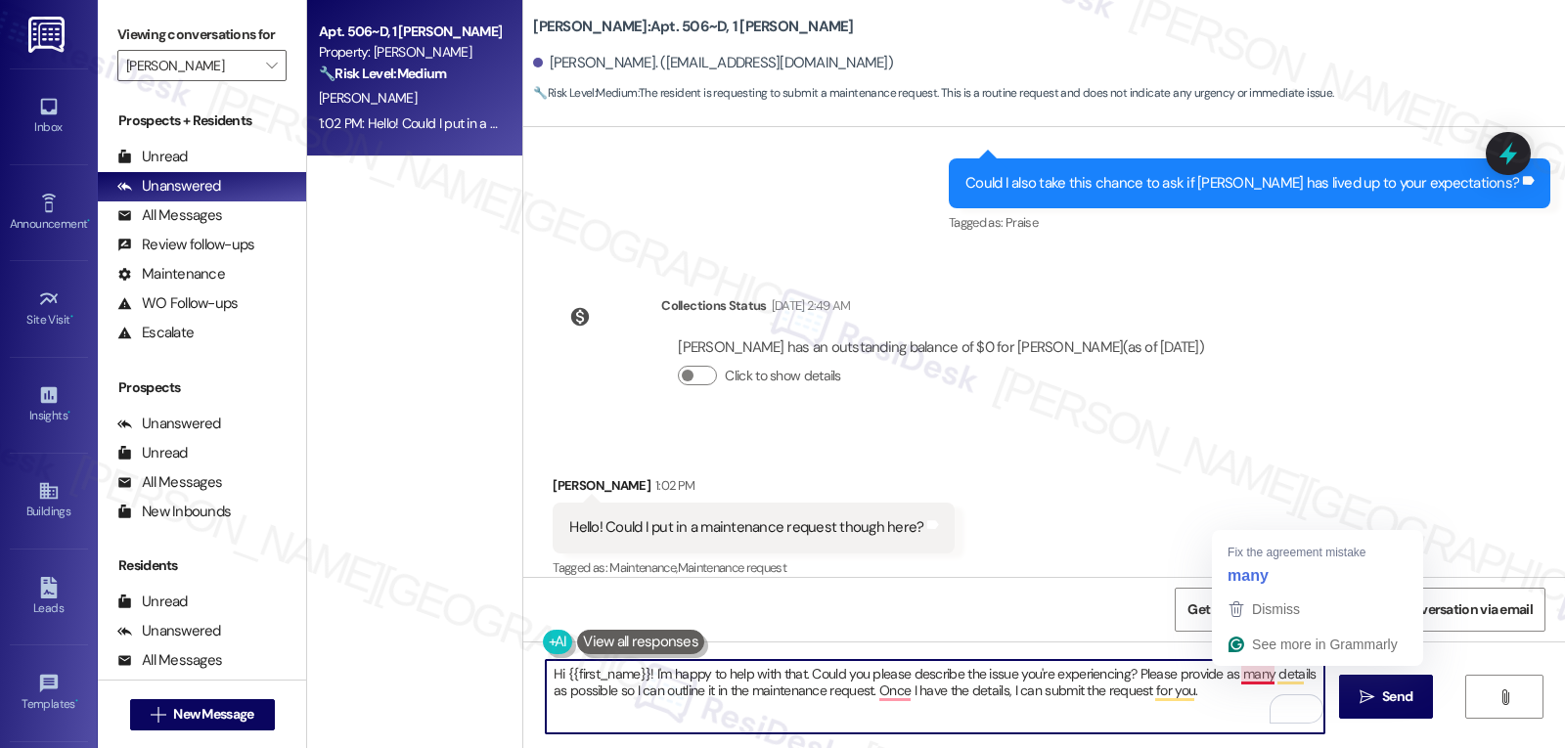
click at [1258, 578] on div "Get Conversation Link Share Conversation via email" at bounding box center [1044, 609] width 1042 height 65
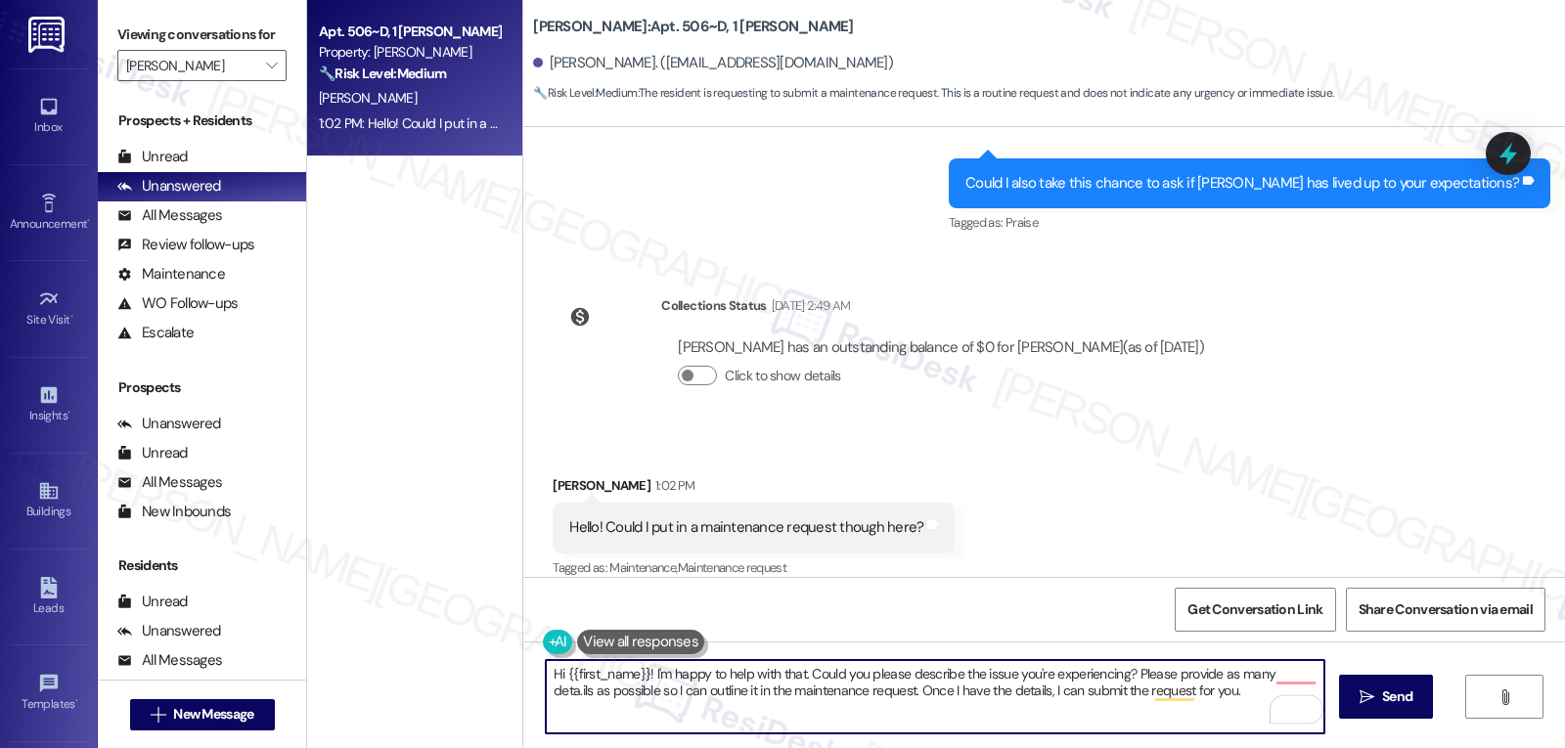
click at [1226, 704] on textarea "Hi {{first_name}}! I'm happy to help with that. Could you please describe the i…" at bounding box center [935, 696] width 779 height 73
click at [1218, 699] on textarea "Hi {{first_name}}! I'm happy to help with that. Could you please describe the i…" at bounding box center [935, 696] width 779 height 73
type textarea "Hi {{first_name}}! I'm happy to help with that. Could you please describe the i…"
click at [1398, 712] on button " Send" at bounding box center [1386, 697] width 95 height 44
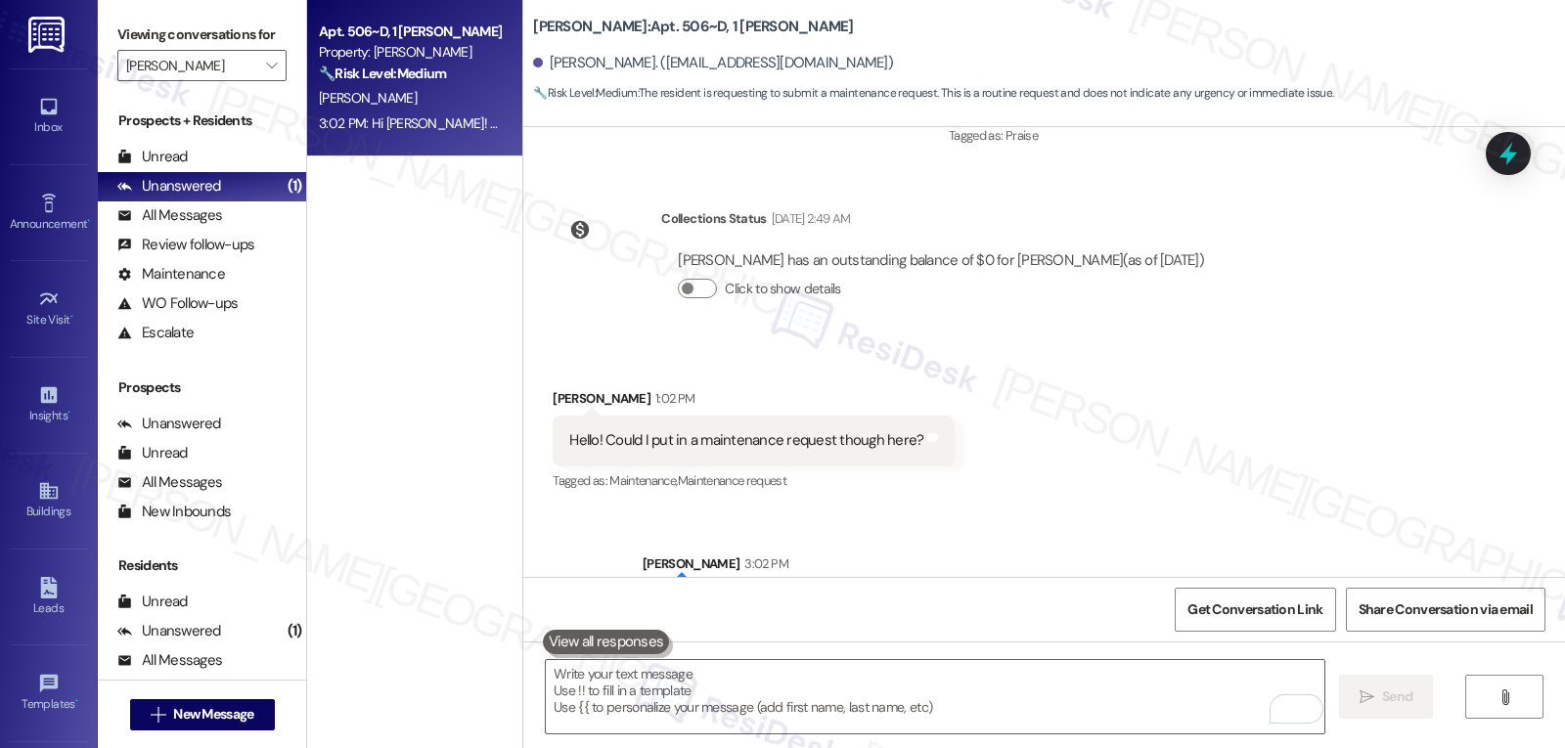
scroll to position [7166, 0]
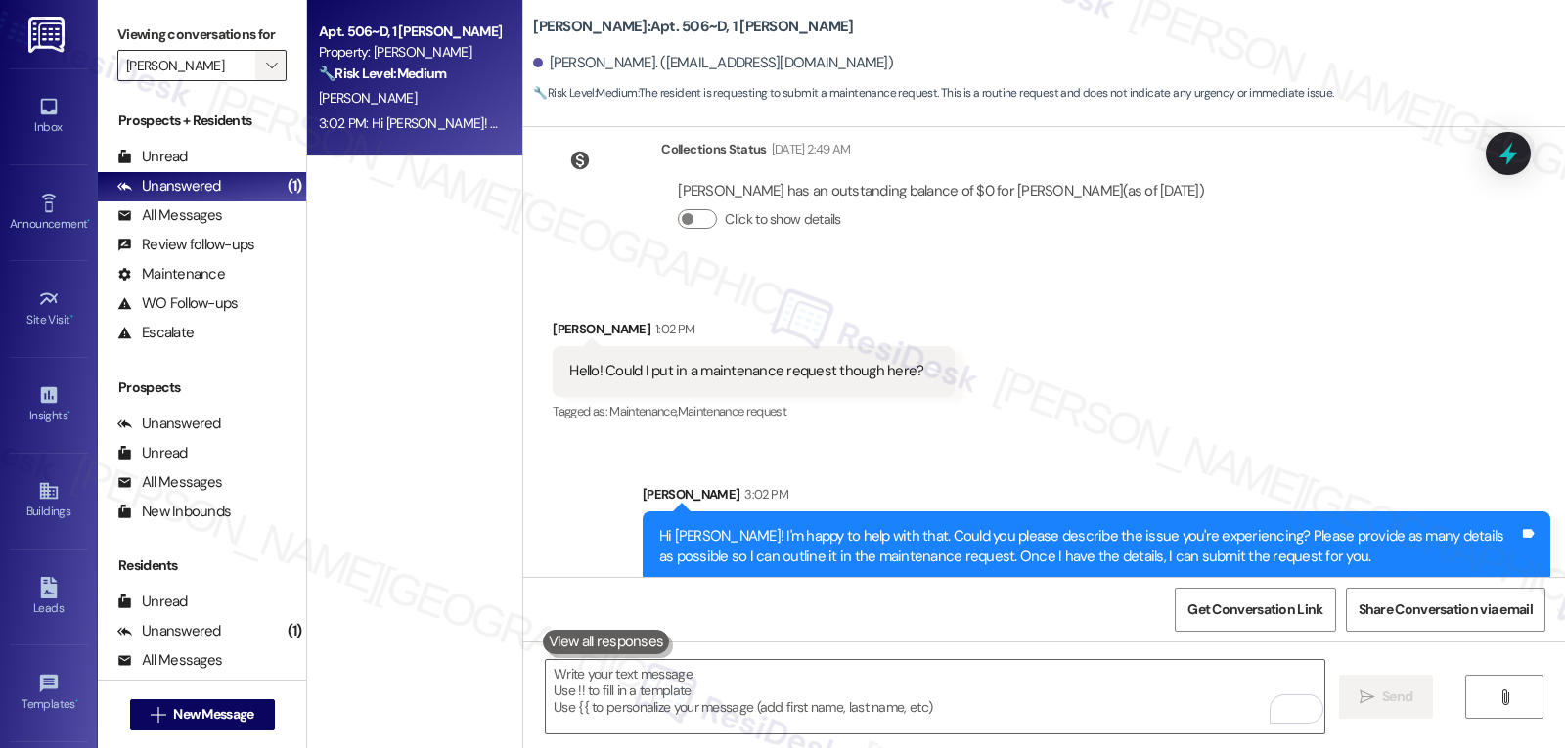
click at [266, 73] on icon "" at bounding box center [271, 66] width 11 height 16
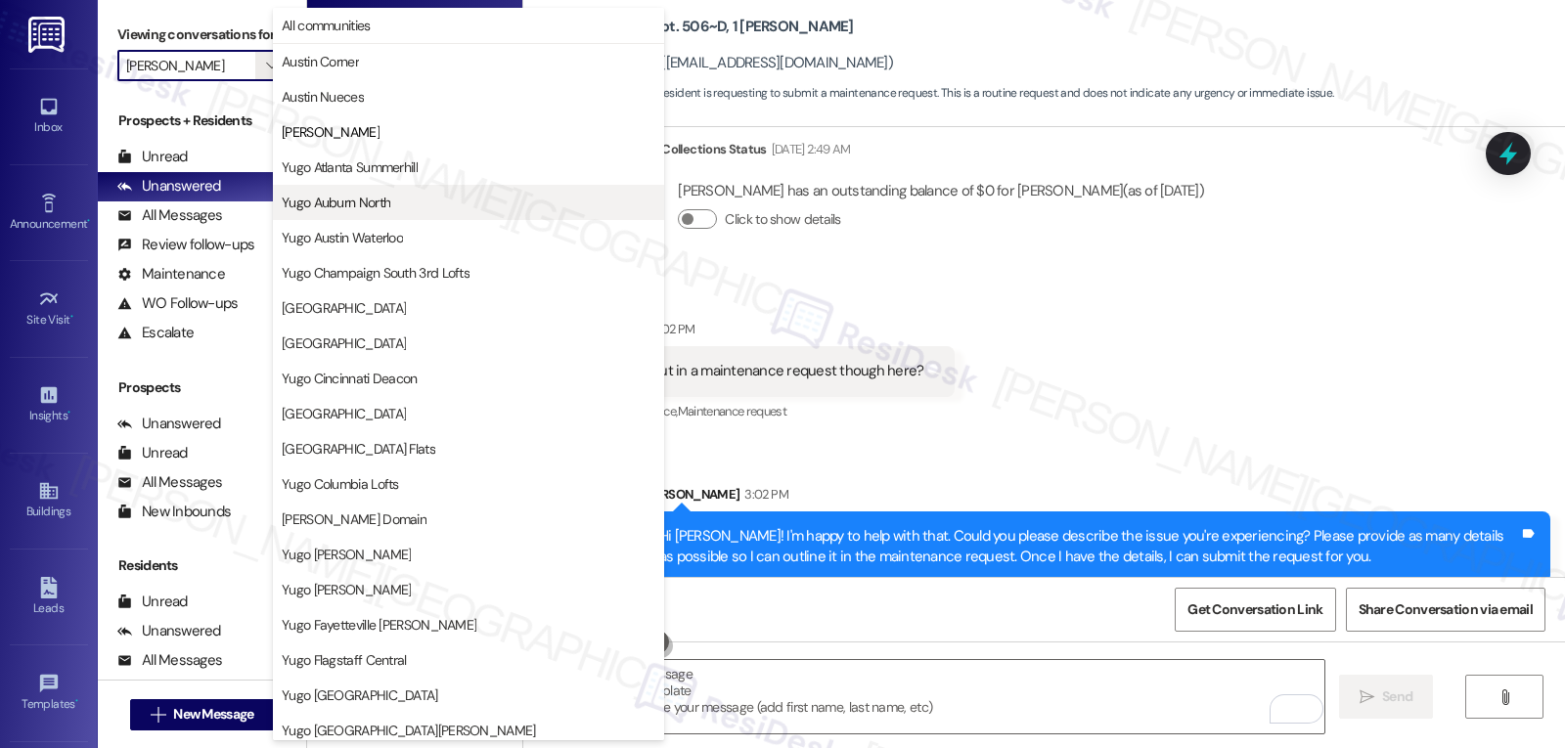
click at [375, 189] on button "Yugo Auburn North" at bounding box center [468, 202] width 391 height 35
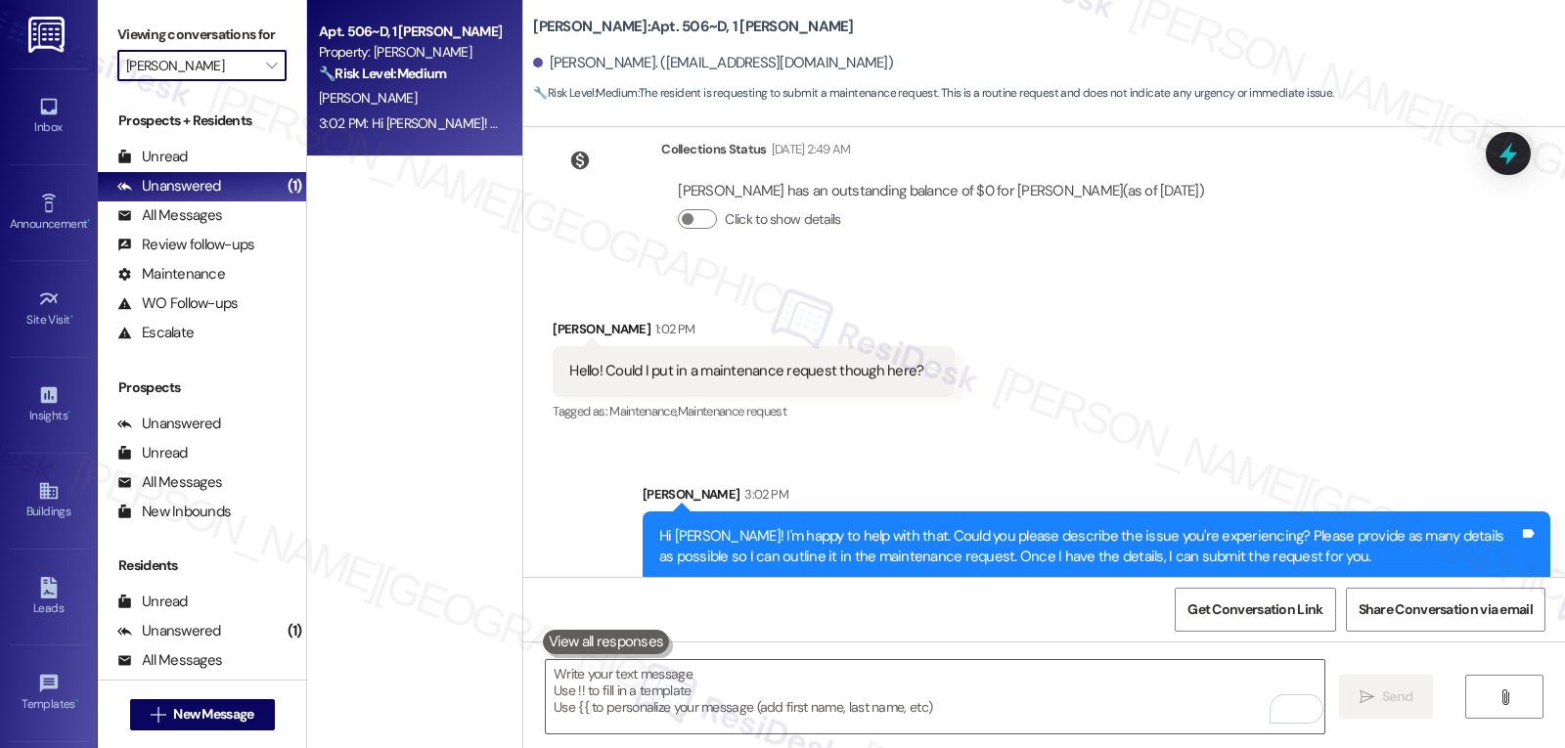
type input "Yugo Auburn North"
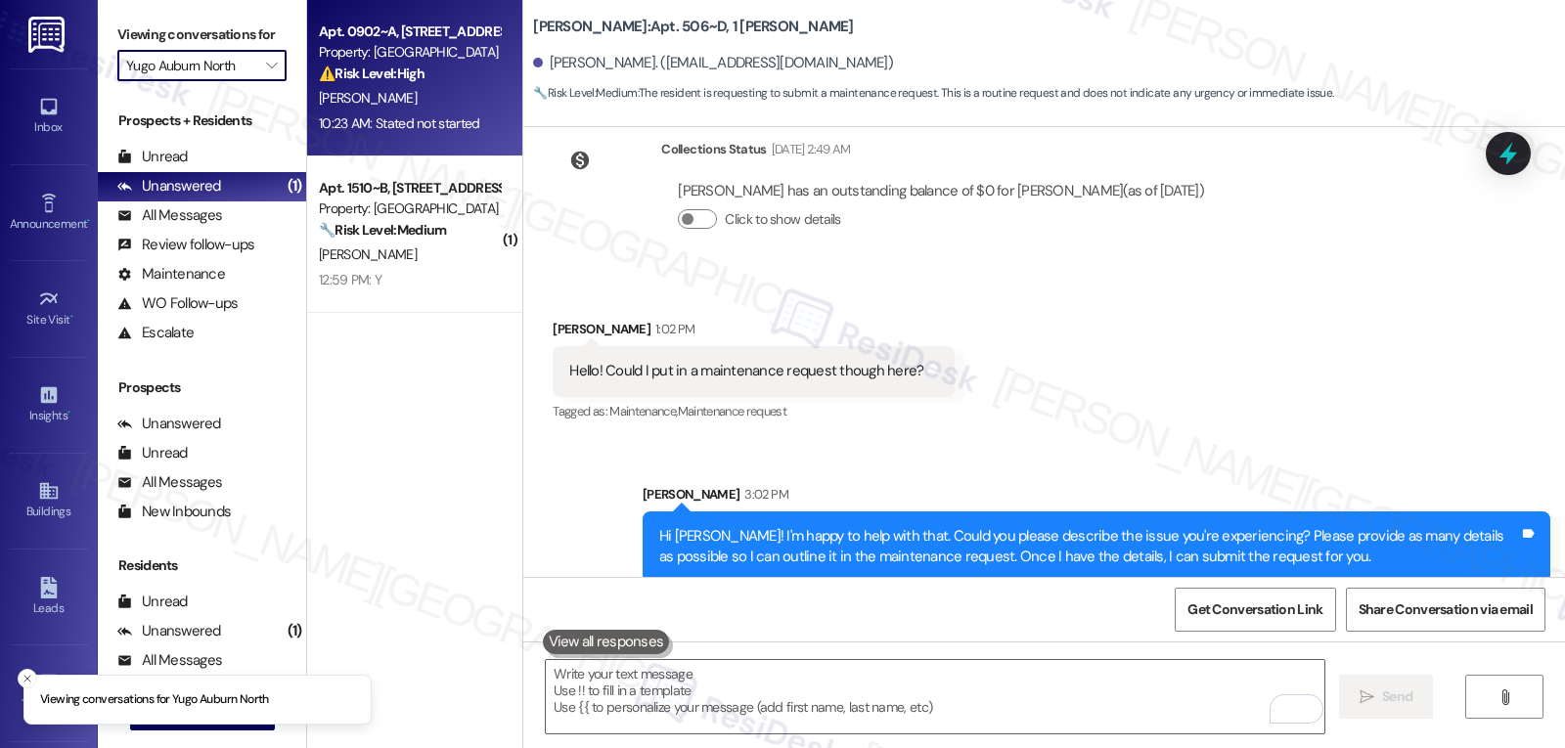
click at [430, 111] on div "10:23 AM: Stated not started 10:23 AM: Stated not started" at bounding box center [409, 123] width 185 height 24
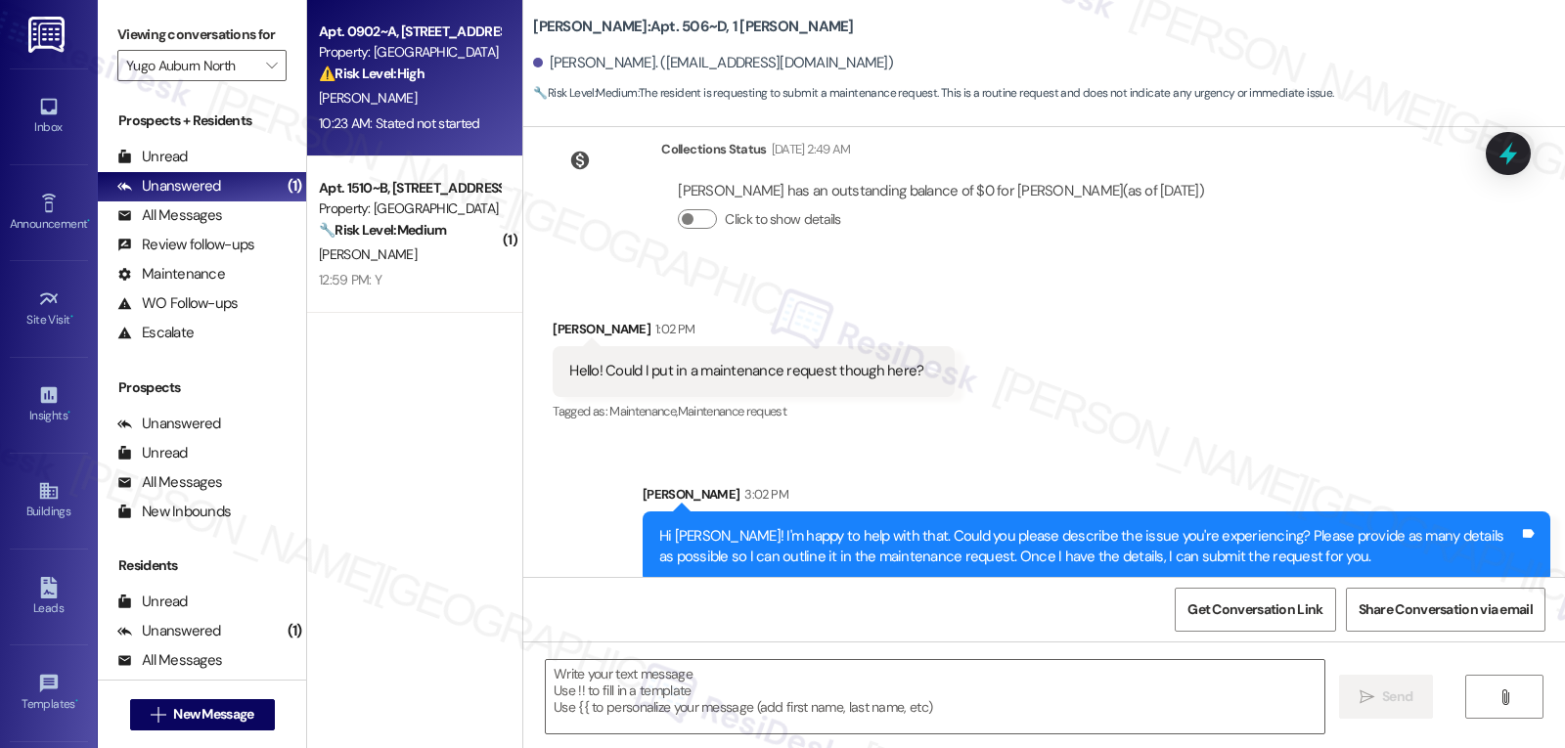
type textarea "Fetching suggested responses. Please feel free to read through the conversation…"
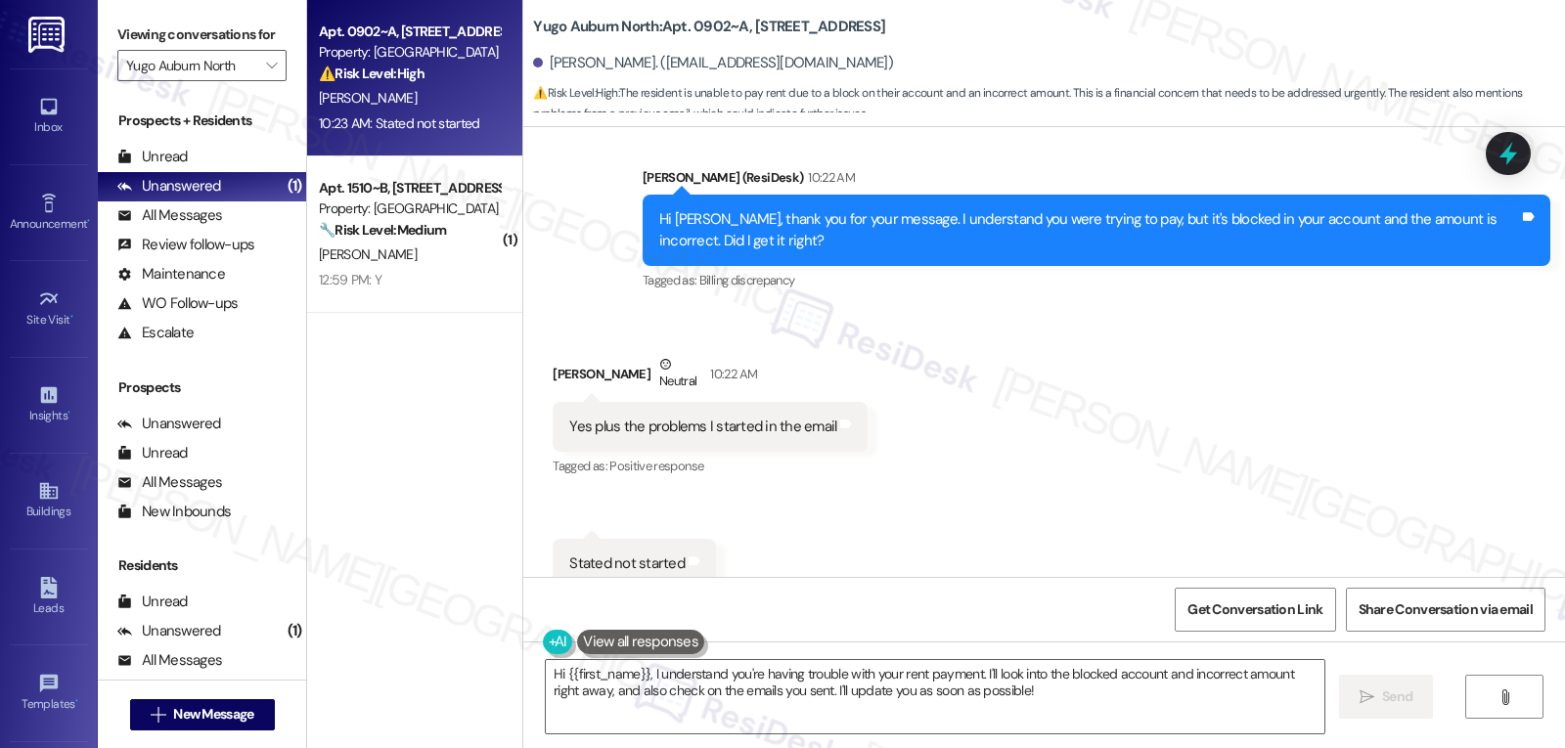
scroll to position [3961, 0]
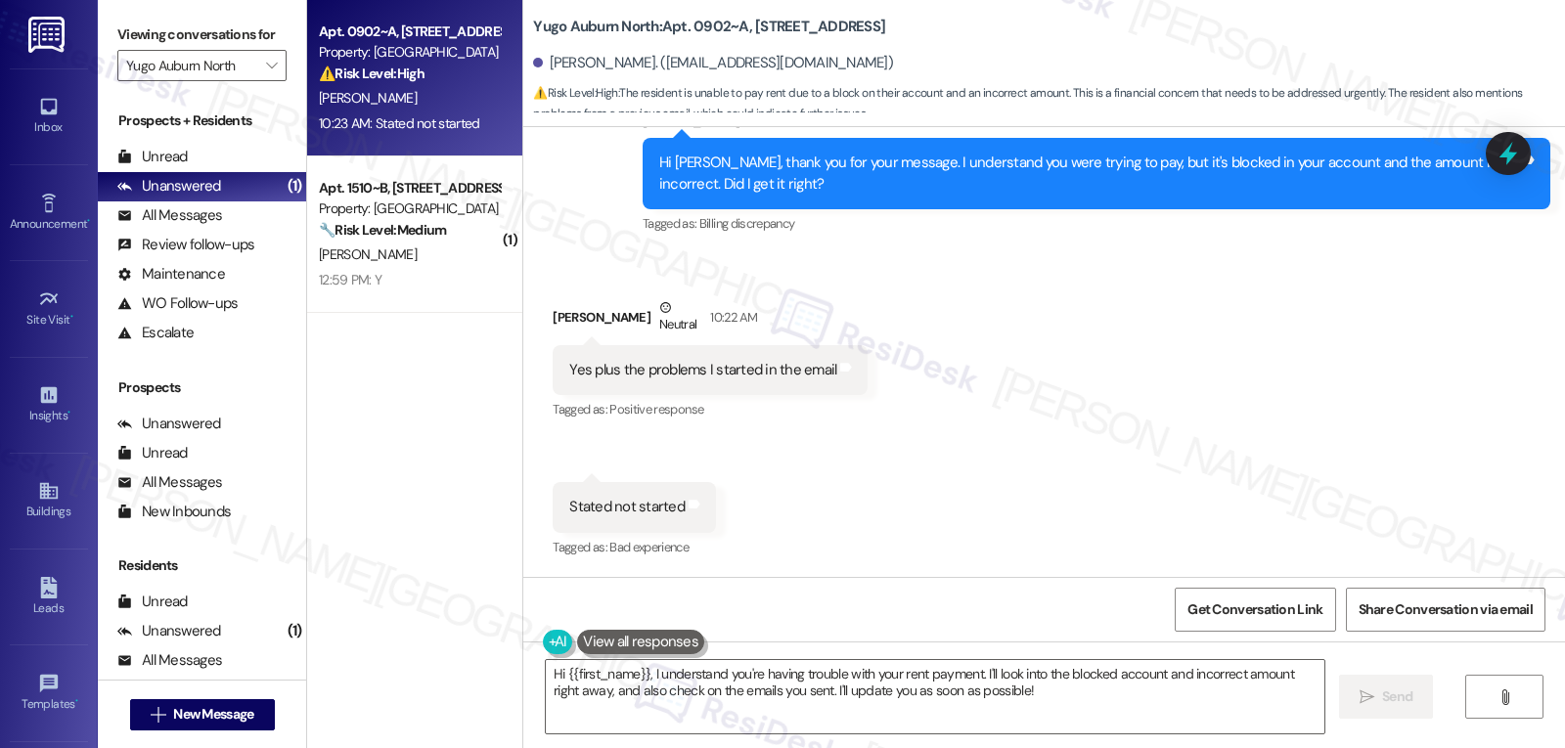
click at [566, 317] on div "Braxton Winstead Neutral 10:22 AM" at bounding box center [710, 321] width 315 height 48
copy div "Braxton"
click at [807, 681] on textarea "Hi {{first_name}}, I understand you're having trouble with your rent payment. I…" at bounding box center [935, 696] width 779 height 73
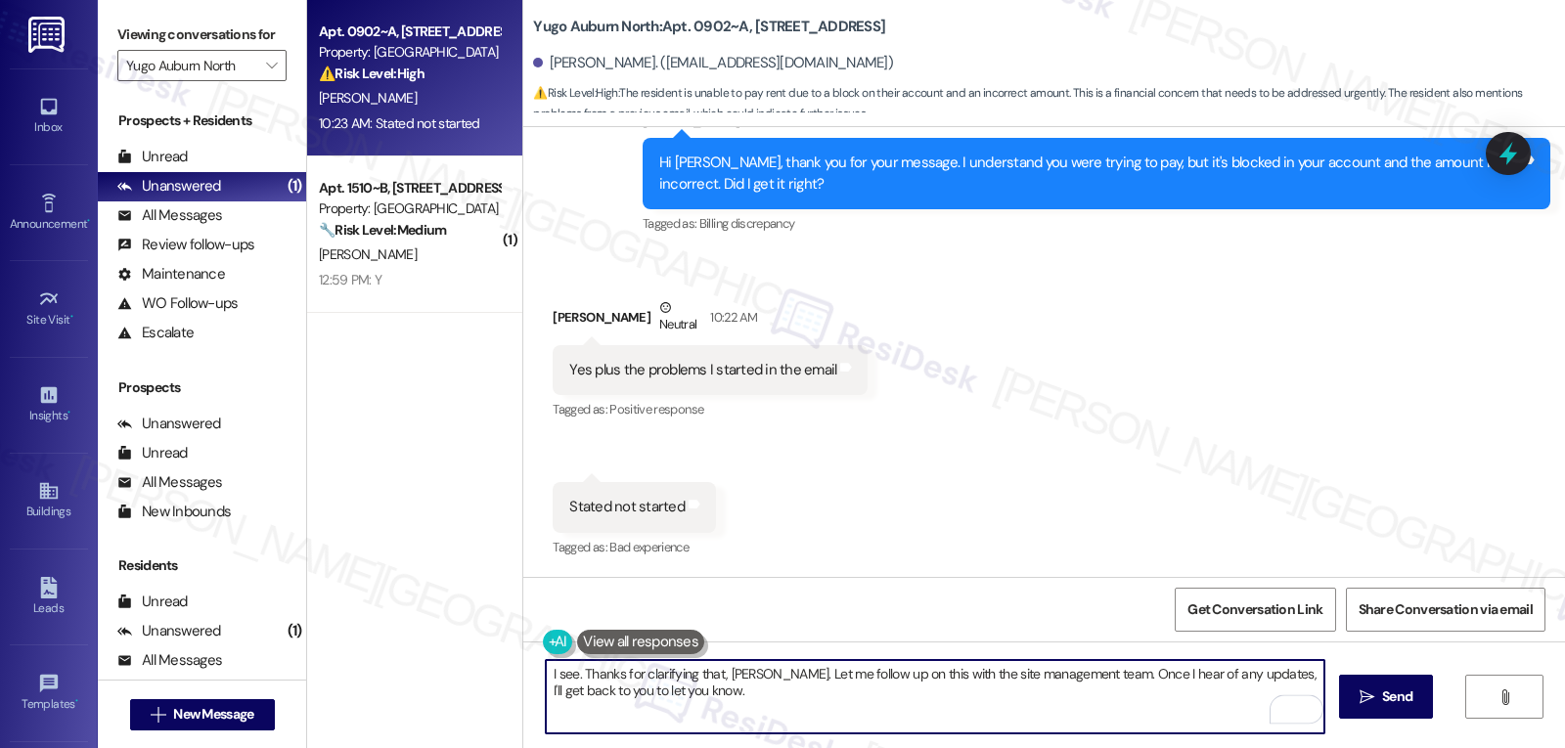
click at [803, 702] on textarea "I see. Thanks for clarifying that, Braxton. Let me follow up on this with the s…" at bounding box center [935, 696] width 779 height 73
type textarea "I see. Thanks for clarifying that, Braxton. Let me follow up on this with the s…"
click at [1393, 699] on span "Send" at bounding box center [1397, 697] width 30 height 21
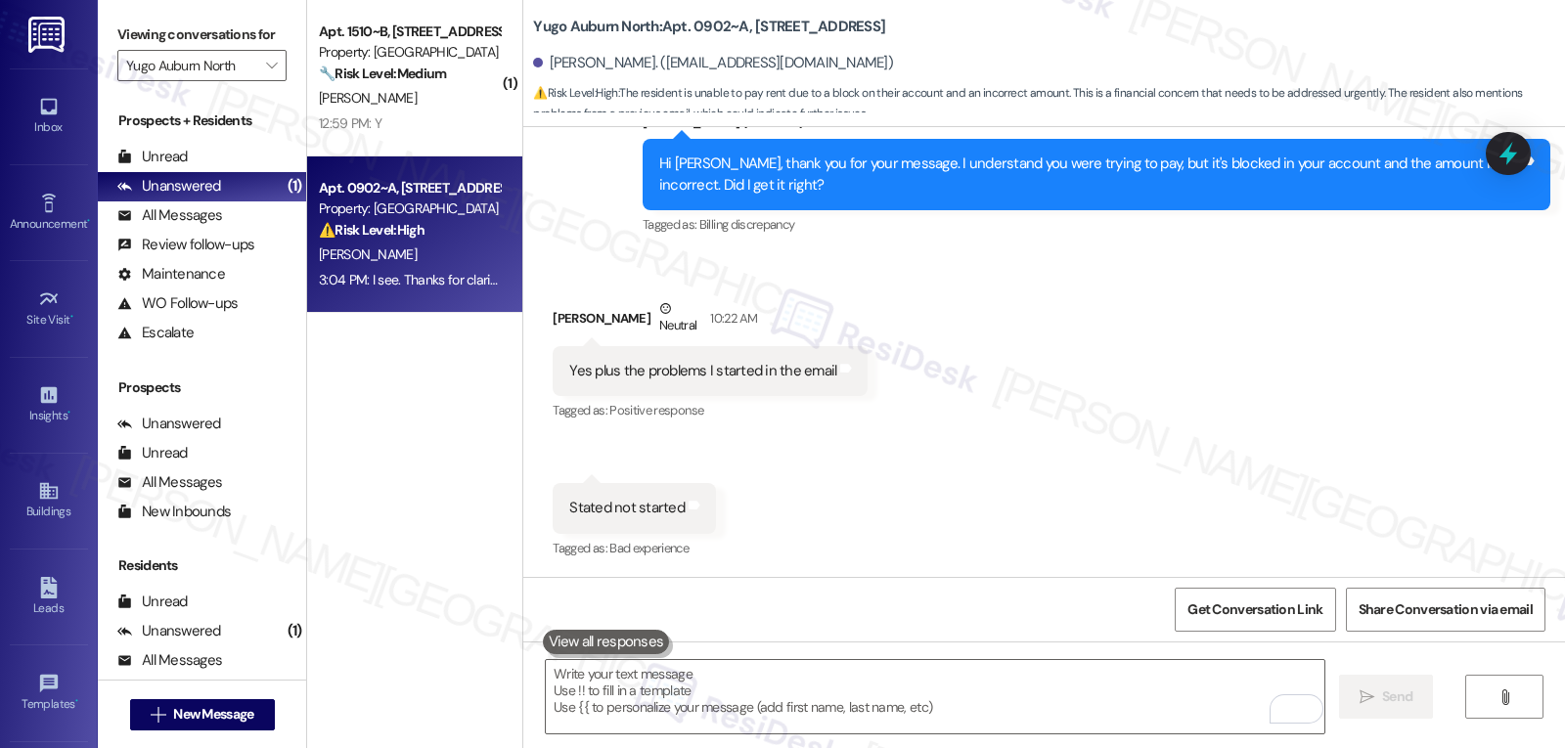
scroll to position [4119, 0]
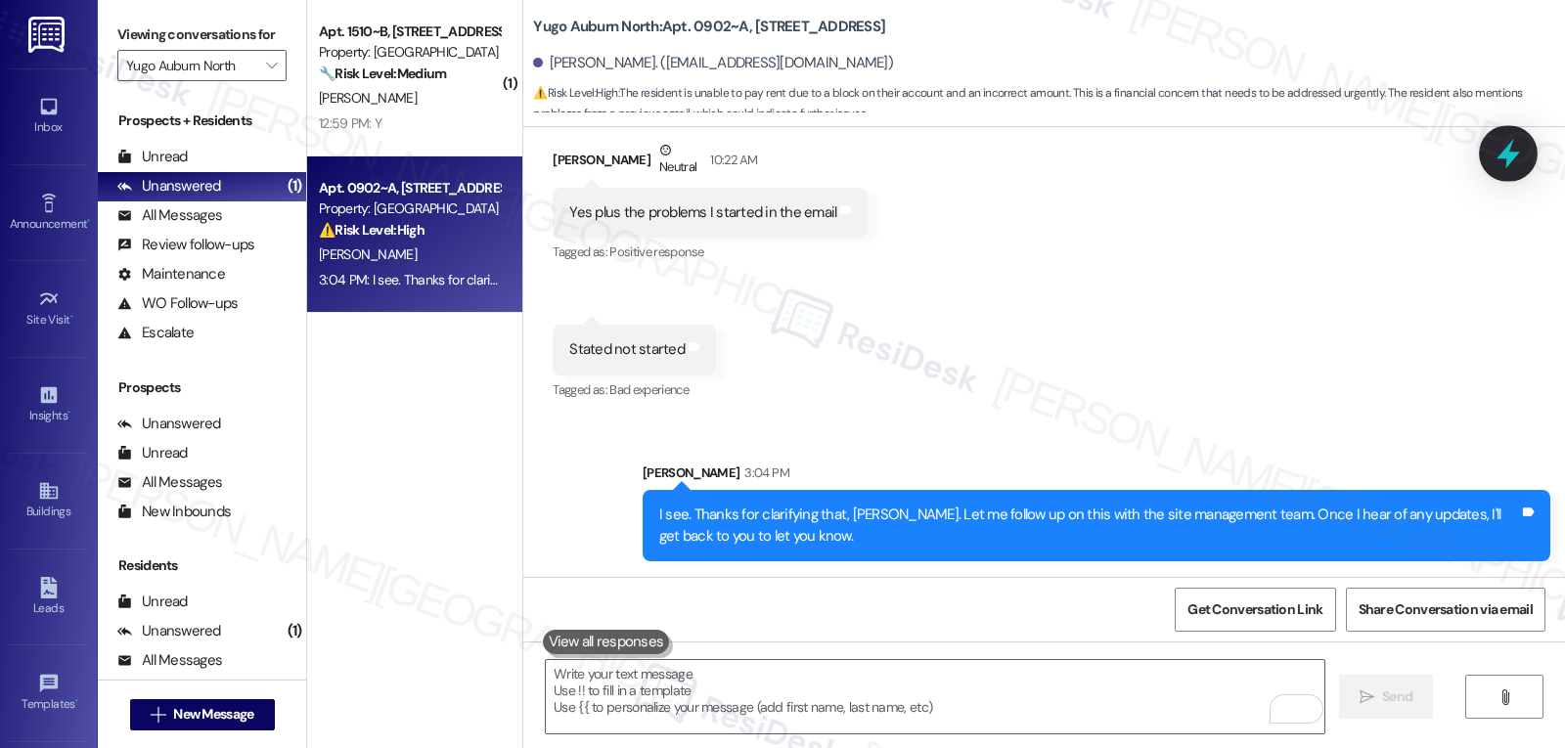
click at [1506, 156] on icon at bounding box center [1507, 154] width 23 height 30
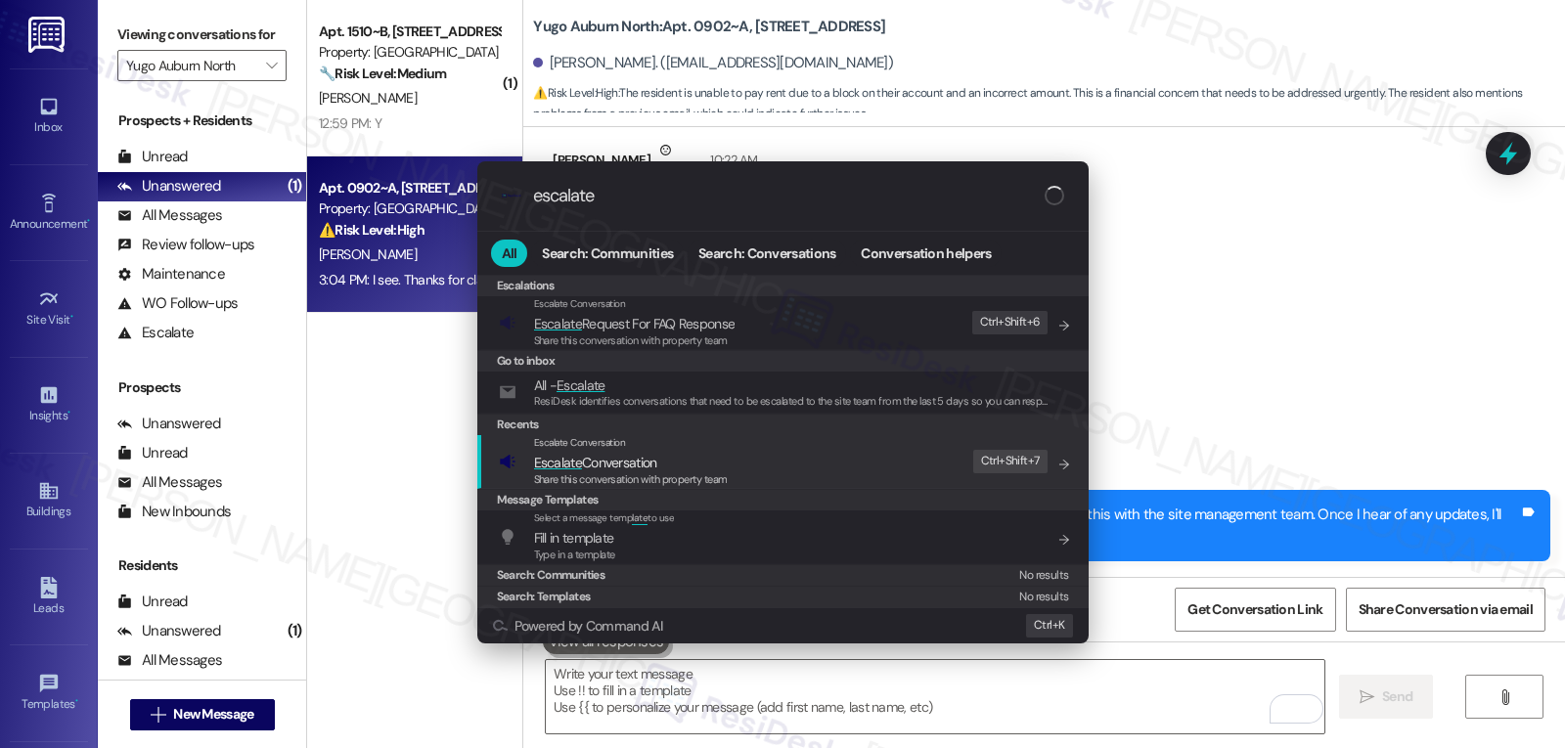
type input "escalate"
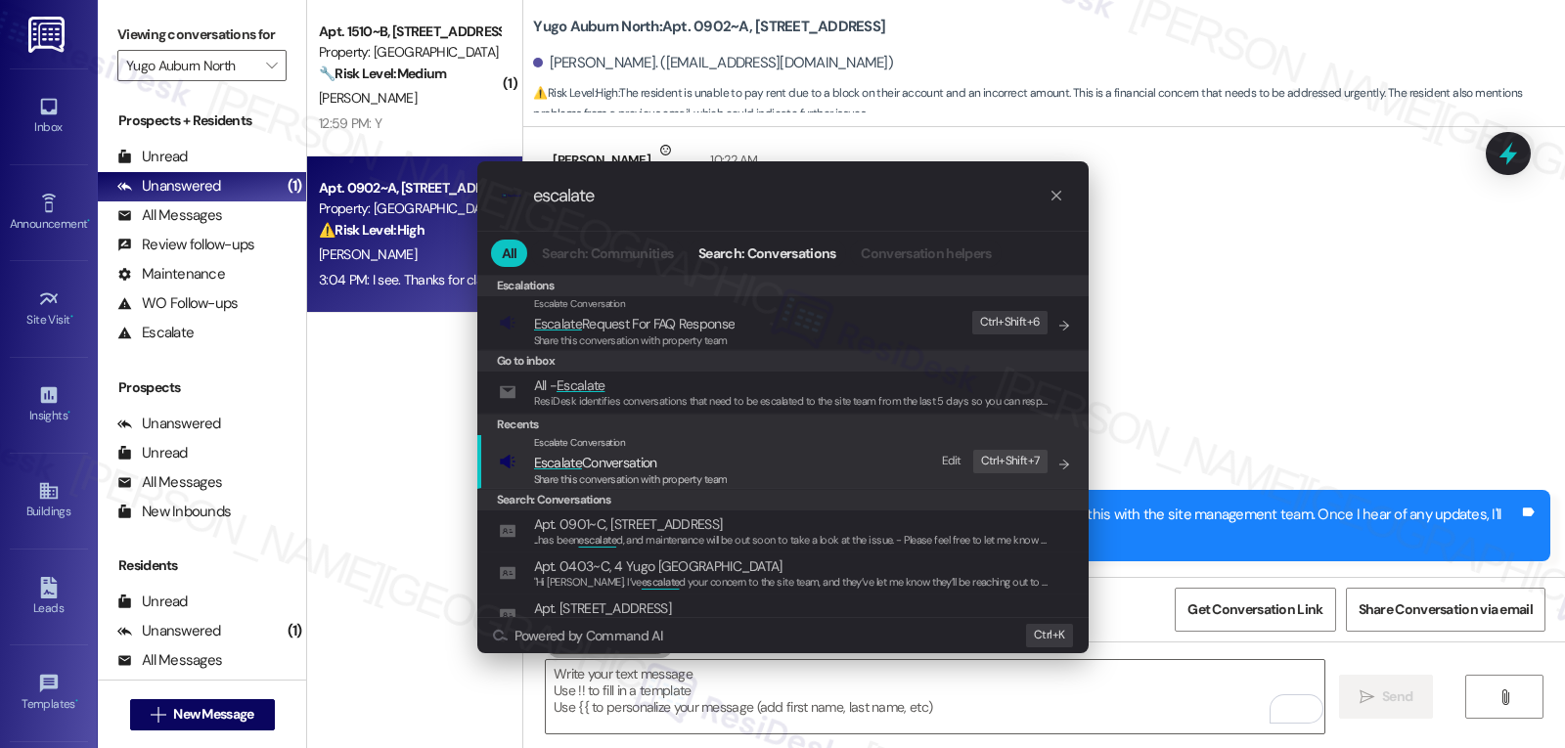
click at [728, 459] on div "Escalate Conversation Escalate Conversation Share this conversation with proper…" at bounding box center [785, 461] width 572 height 53
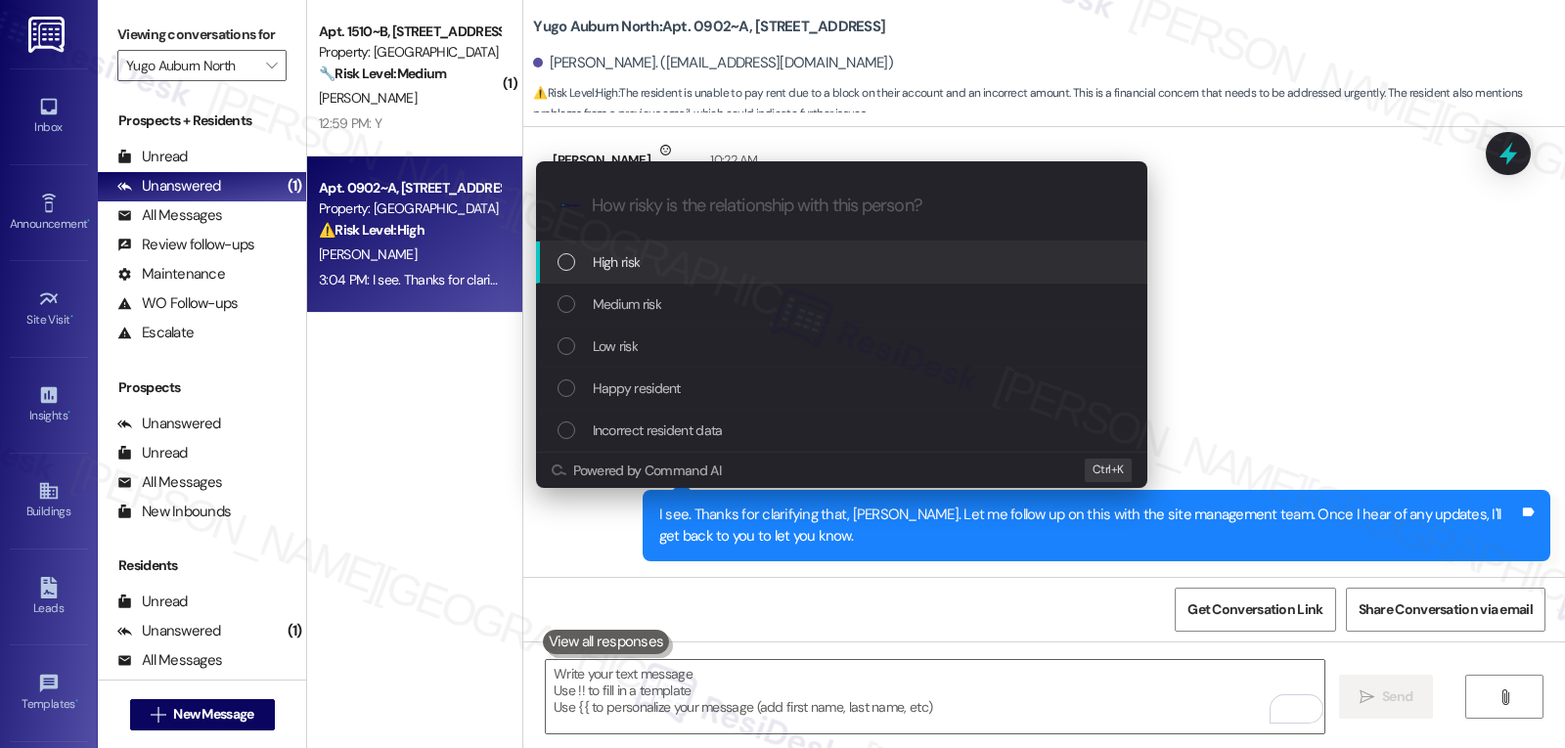
click at [692, 268] on div "High risk" at bounding box center [843, 262] width 572 height 22
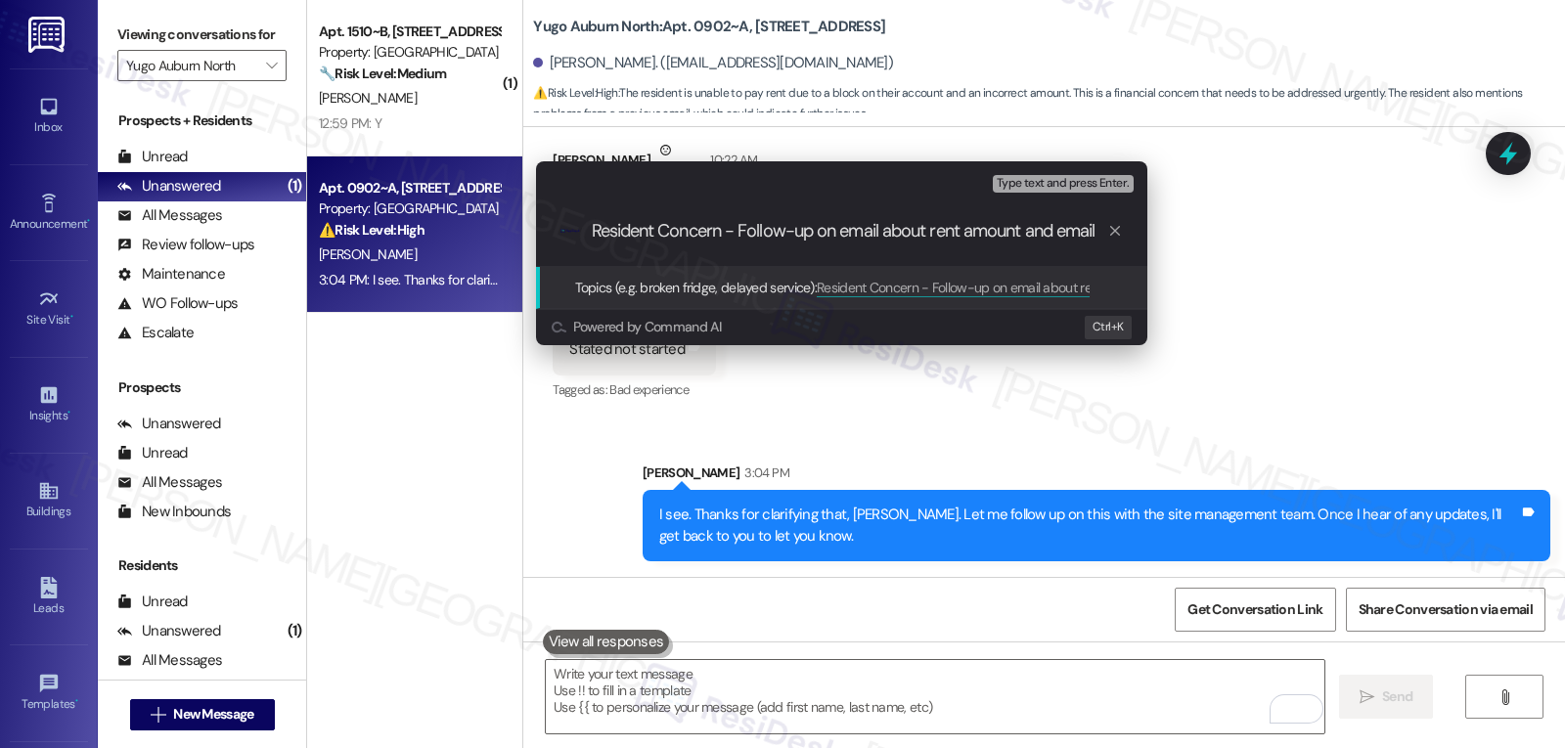
type input "Resident Concern - Follow-up on email about rent amount and email"
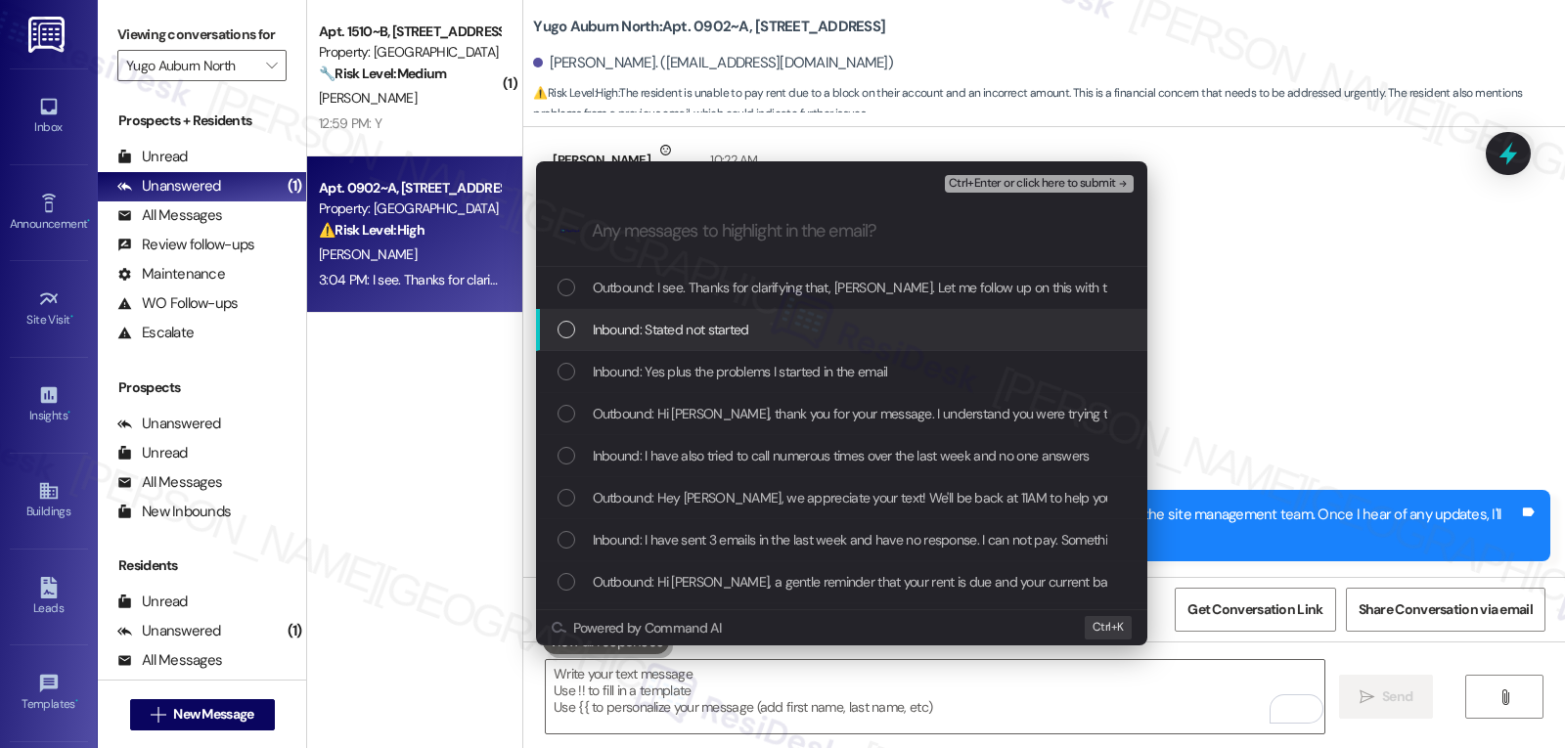
click at [571, 342] on div "Inbound: Stated not started" at bounding box center [841, 330] width 611 height 42
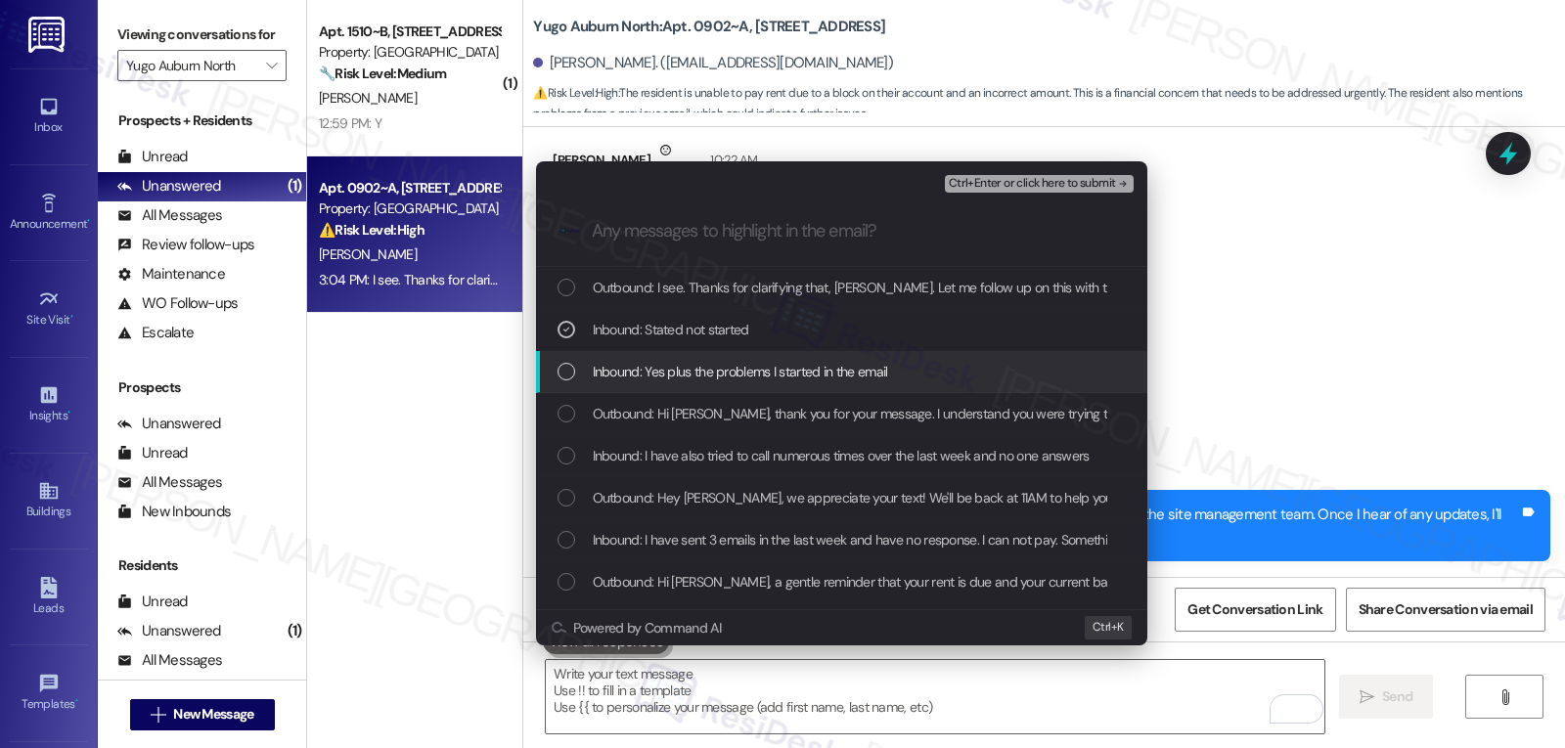
click at [567, 377] on div "List of options" at bounding box center [566, 372] width 18 height 18
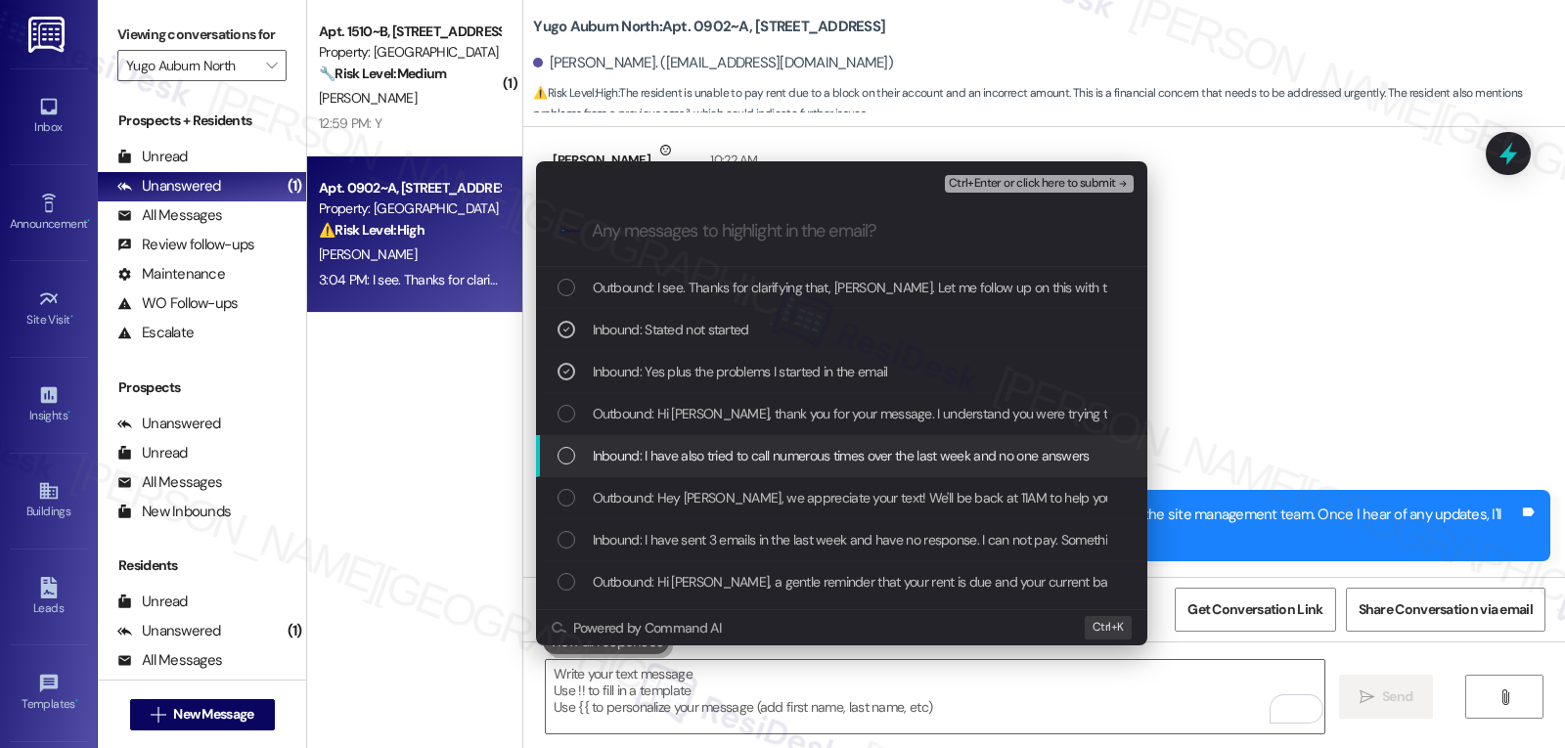
click at [555, 453] on div "Inbound: I have also tried to call numerous times over the last week and no one…" at bounding box center [841, 456] width 611 height 42
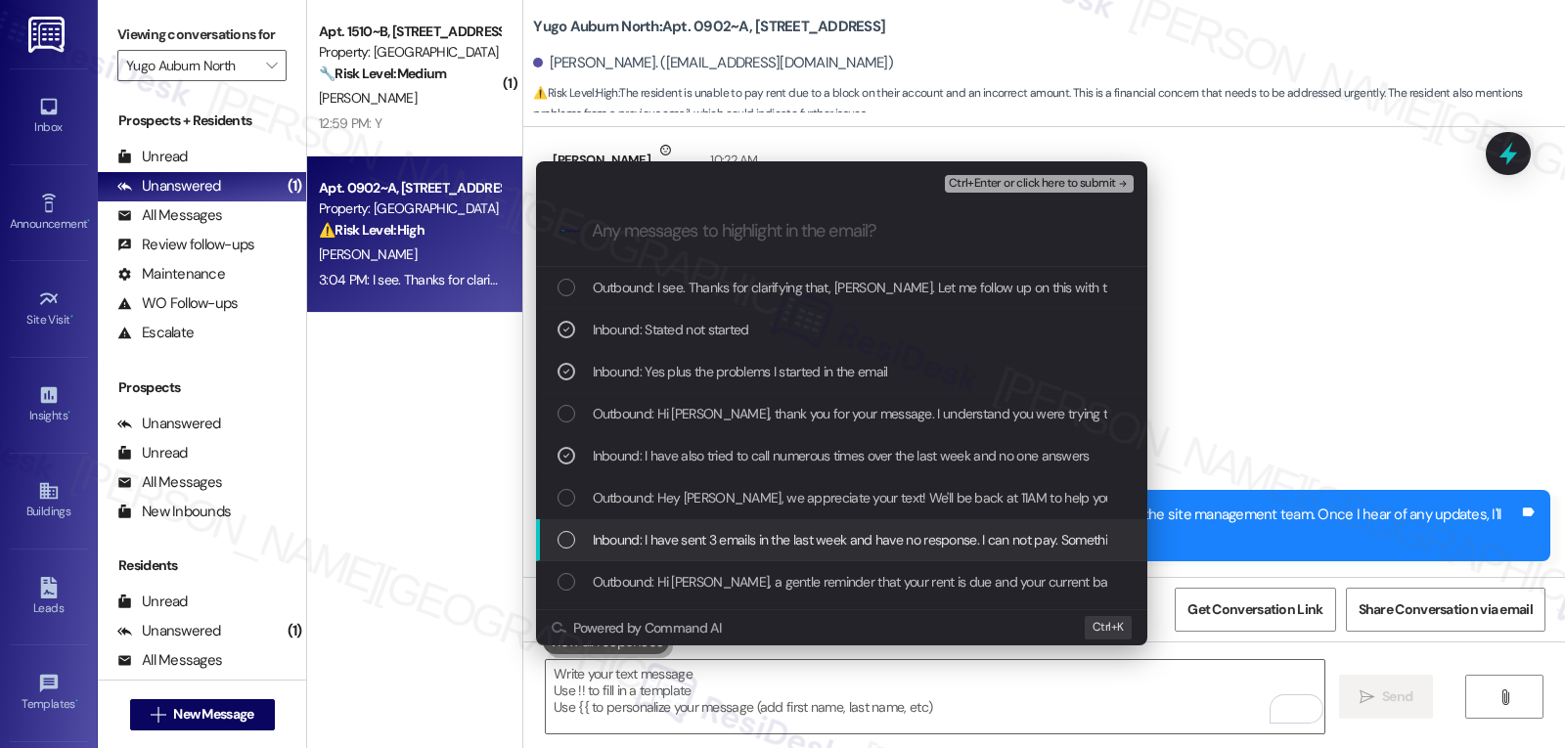
click at [562, 536] on div "List of options" at bounding box center [566, 540] width 18 height 18
click at [1094, 183] on span "Ctrl+Enter or click here to submit" at bounding box center [1032, 184] width 167 height 14
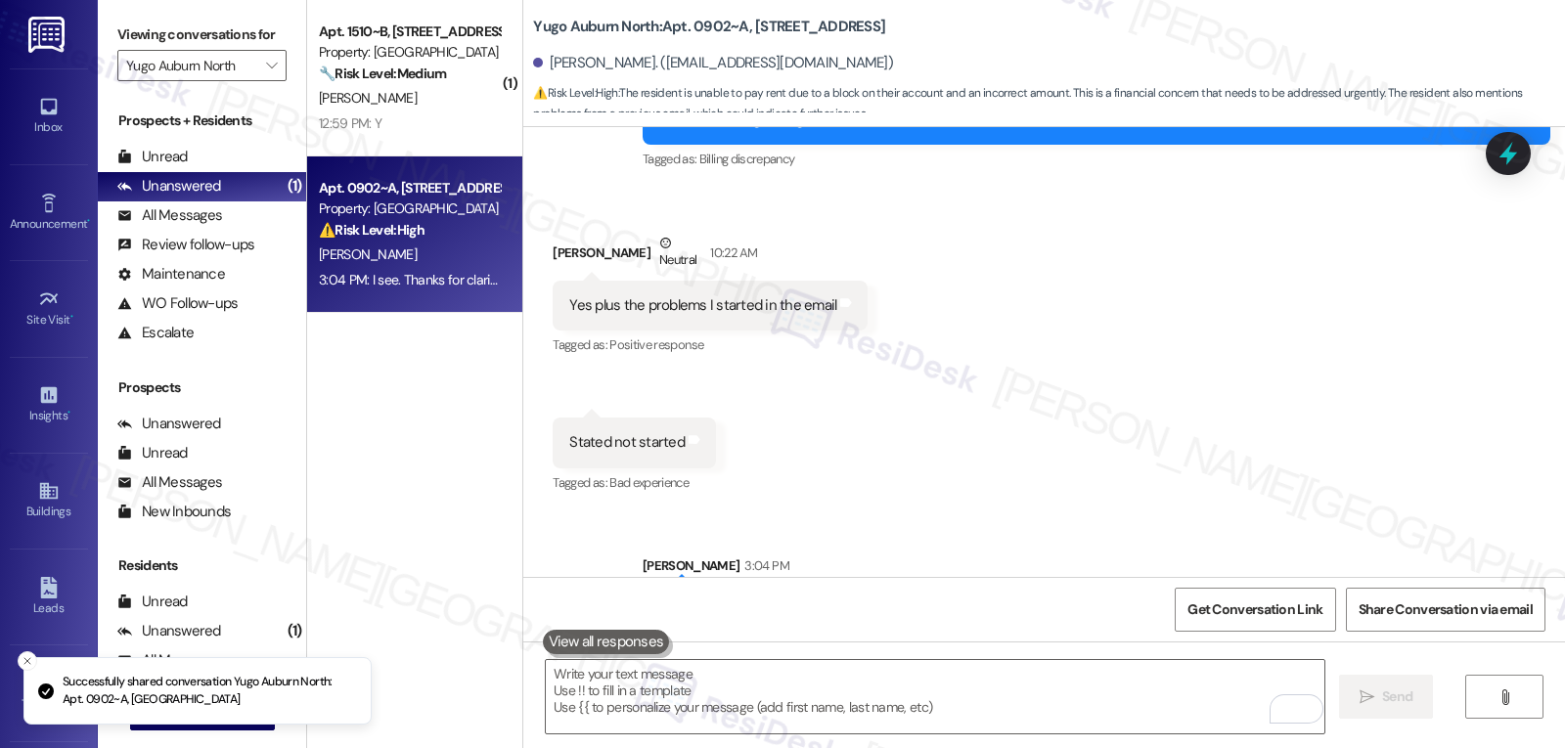
scroll to position [3960, 0]
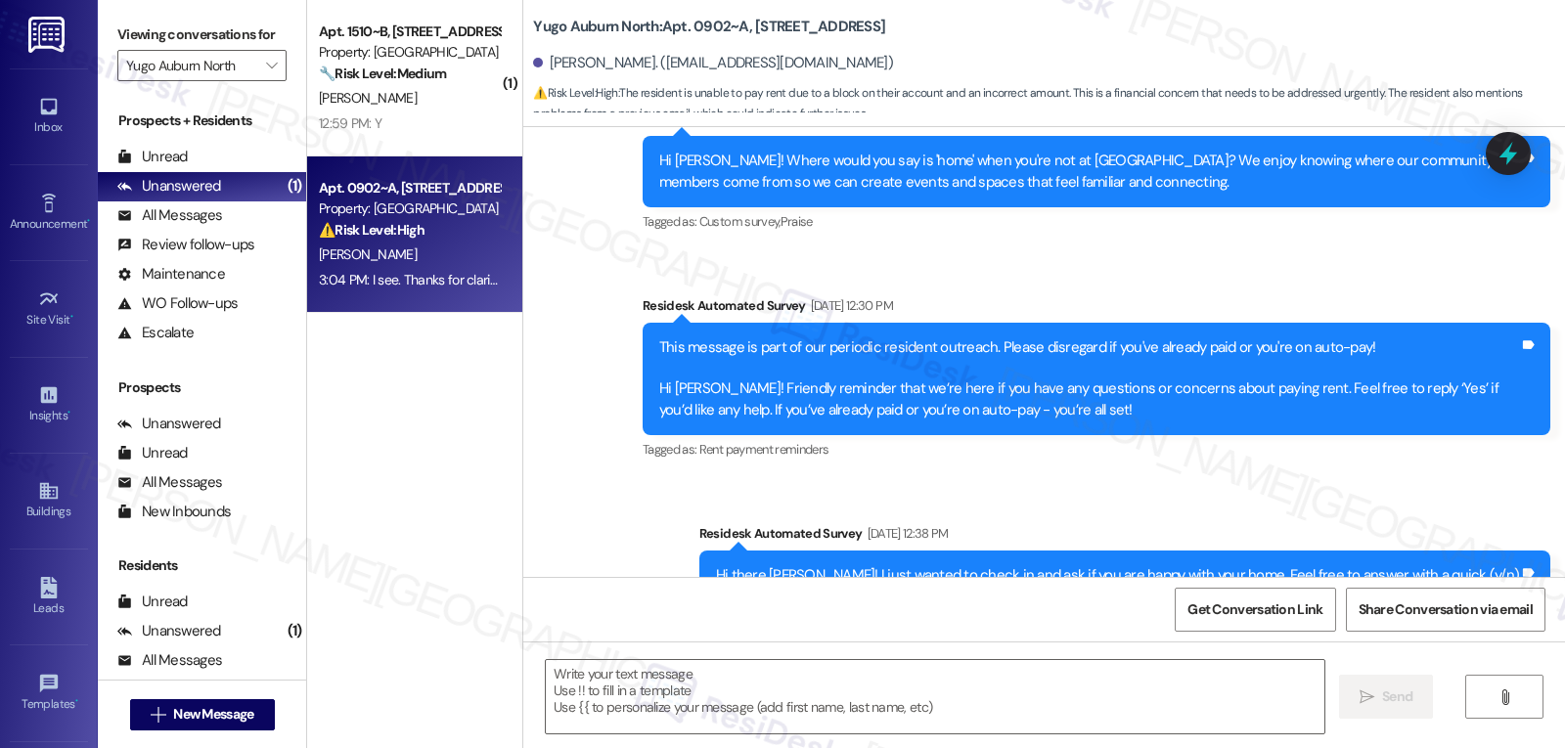
type textarea "Fetching suggested responses. Please feel free to read through the conversation…"
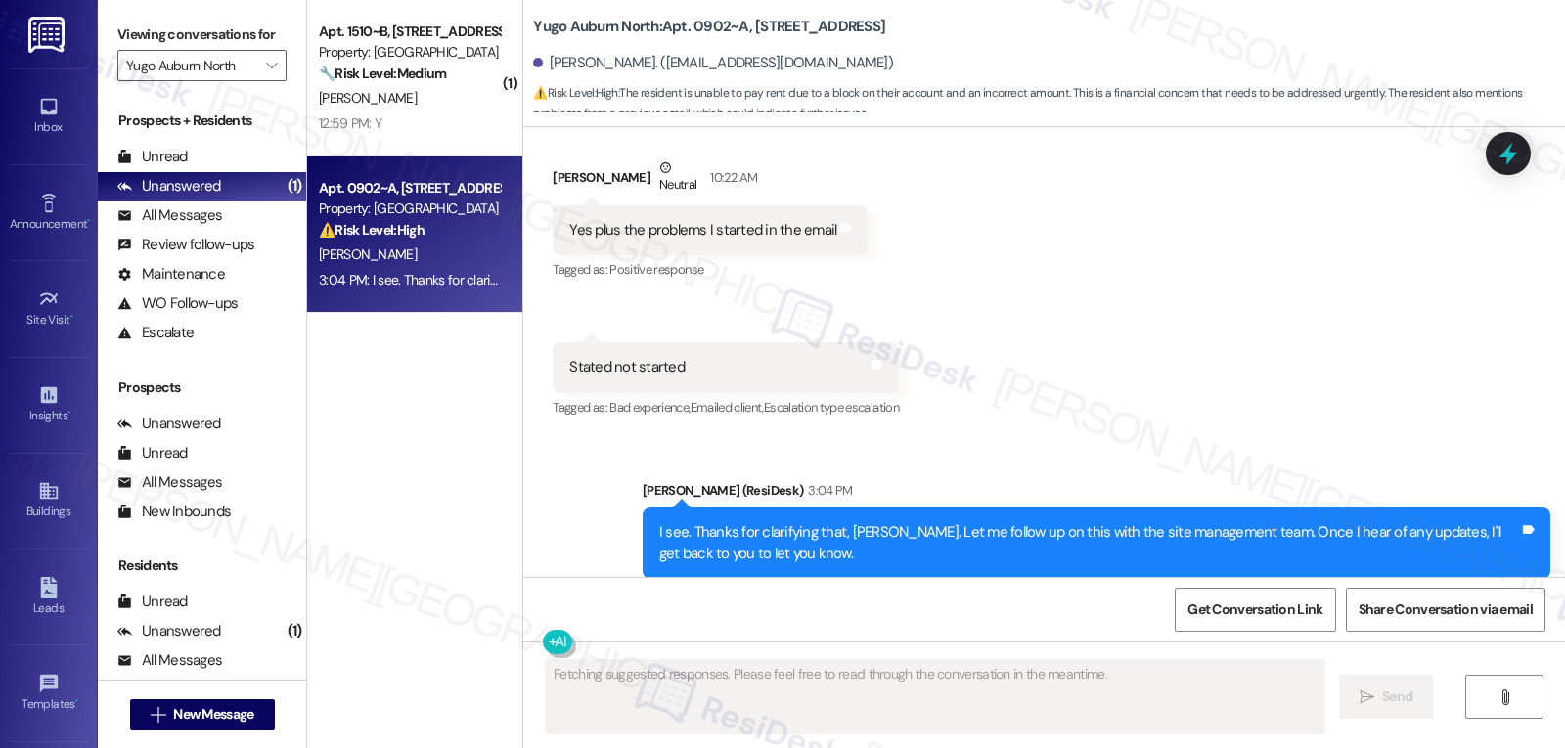
scroll to position [4147, 0]
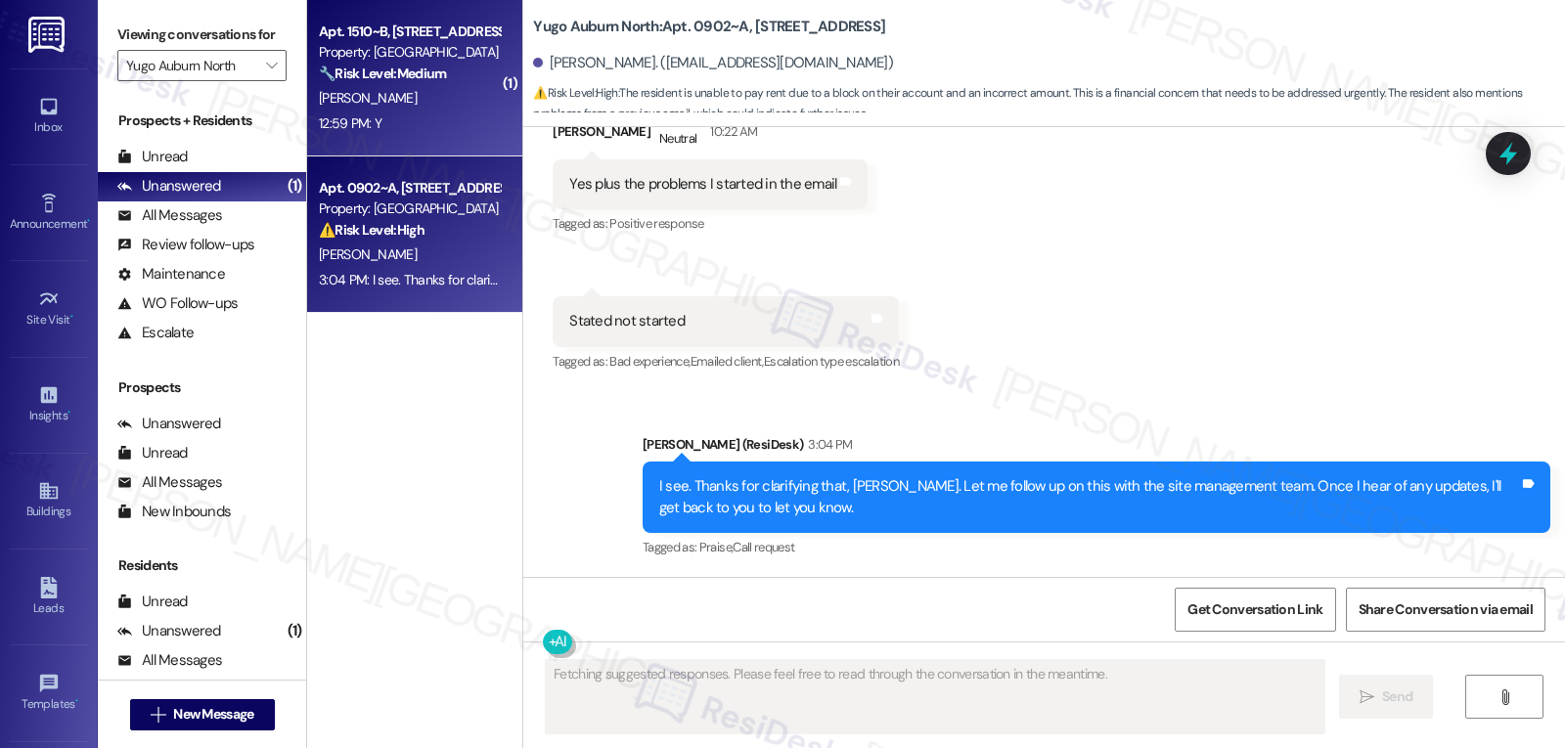
click at [387, 108] on div "N. Lane" at bounding box center [409, 98] width 185 height 24
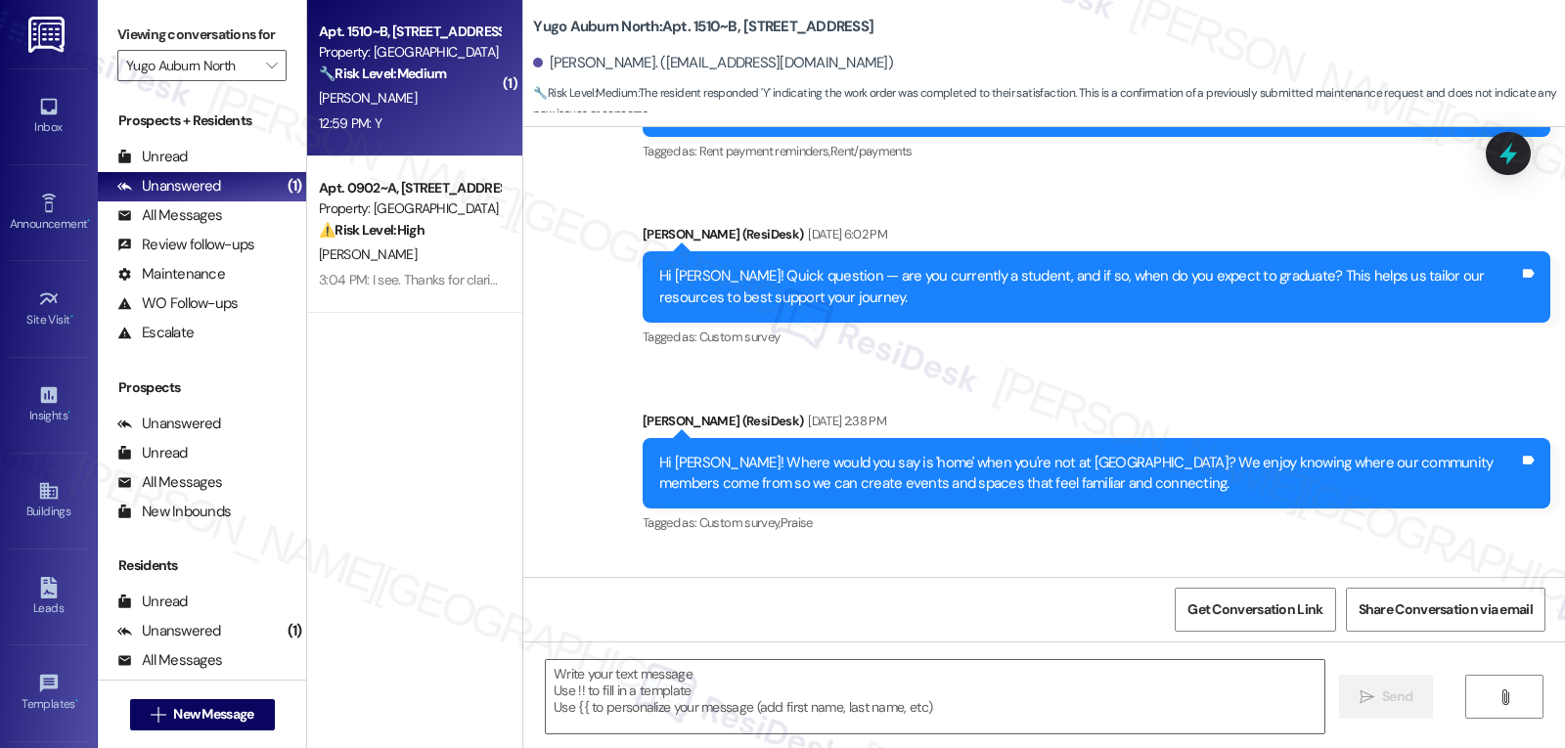
type textarea "Fetching suggested responses. Please feel free to read through the conversation…"
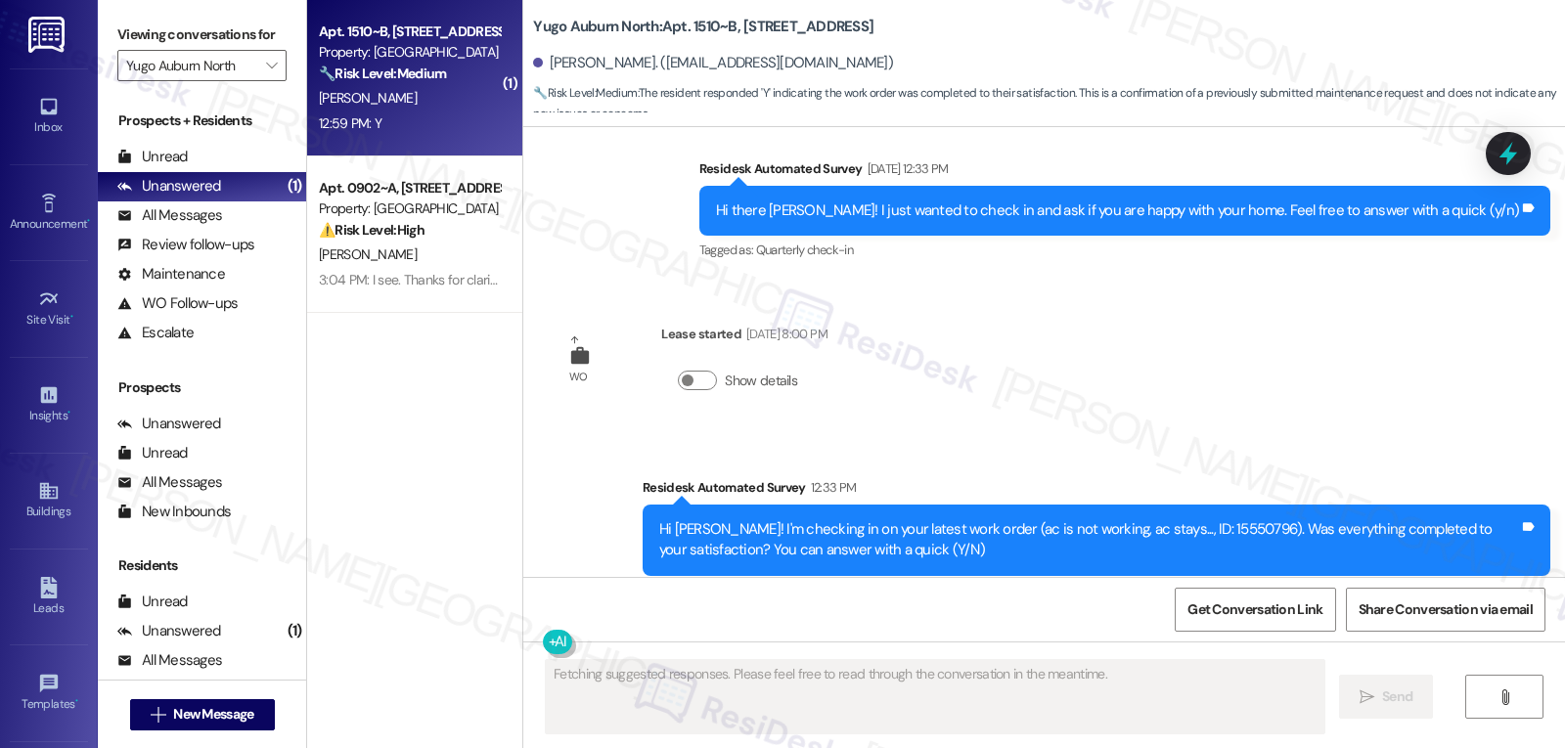
scroll to position [2243, 0]
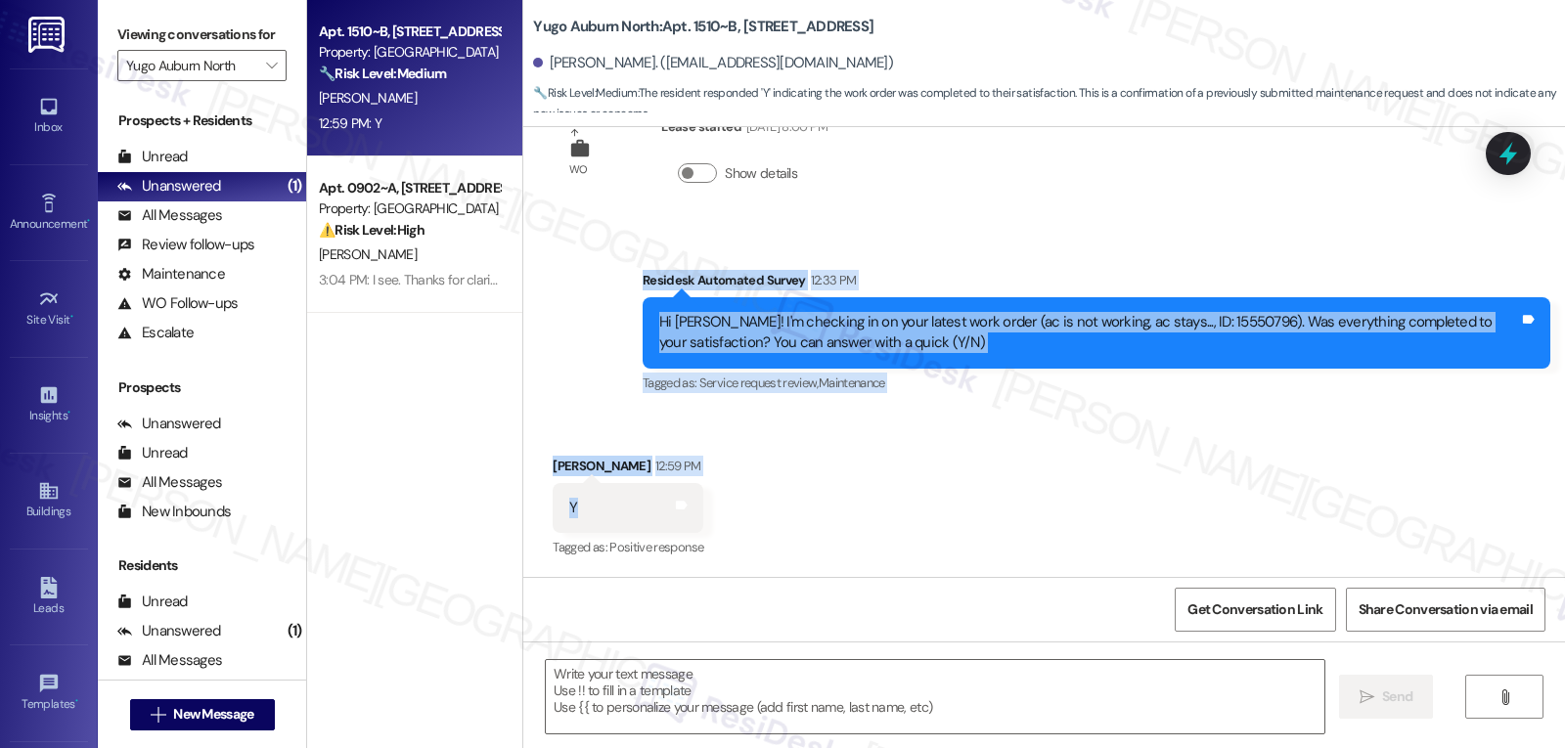
drag, startPoint x: 630, startPoint y: 282, endPoint x: 606, endPoint y: 505, distance: 224.2
click at [606, 505] on div "Survey, sent via SMS Residesk Automated Survey Oct 28, 2024 at 12:33 PM Hi Nath…" at bounding box center [1044, 352] width 1042 height 450
copy div "Residesk Automated Survey 12:33 PM Hi Nathan! I'm checking in on your latest wo…"
click at [663, 701] on textarea at bounding box center [935, 696] width 779 height 73
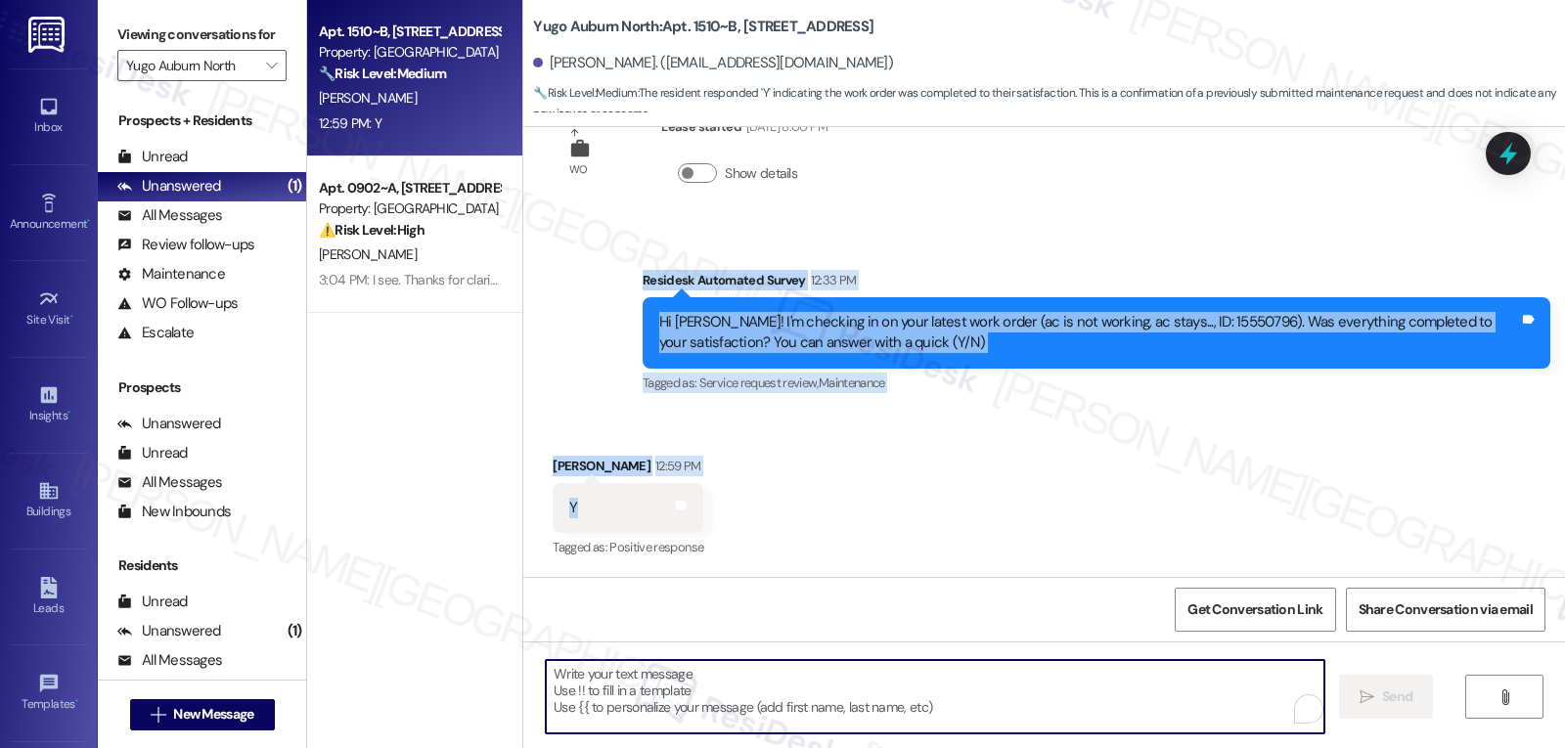
paste textarea "Hi Nathan, glad to hear the AC repair went well!"
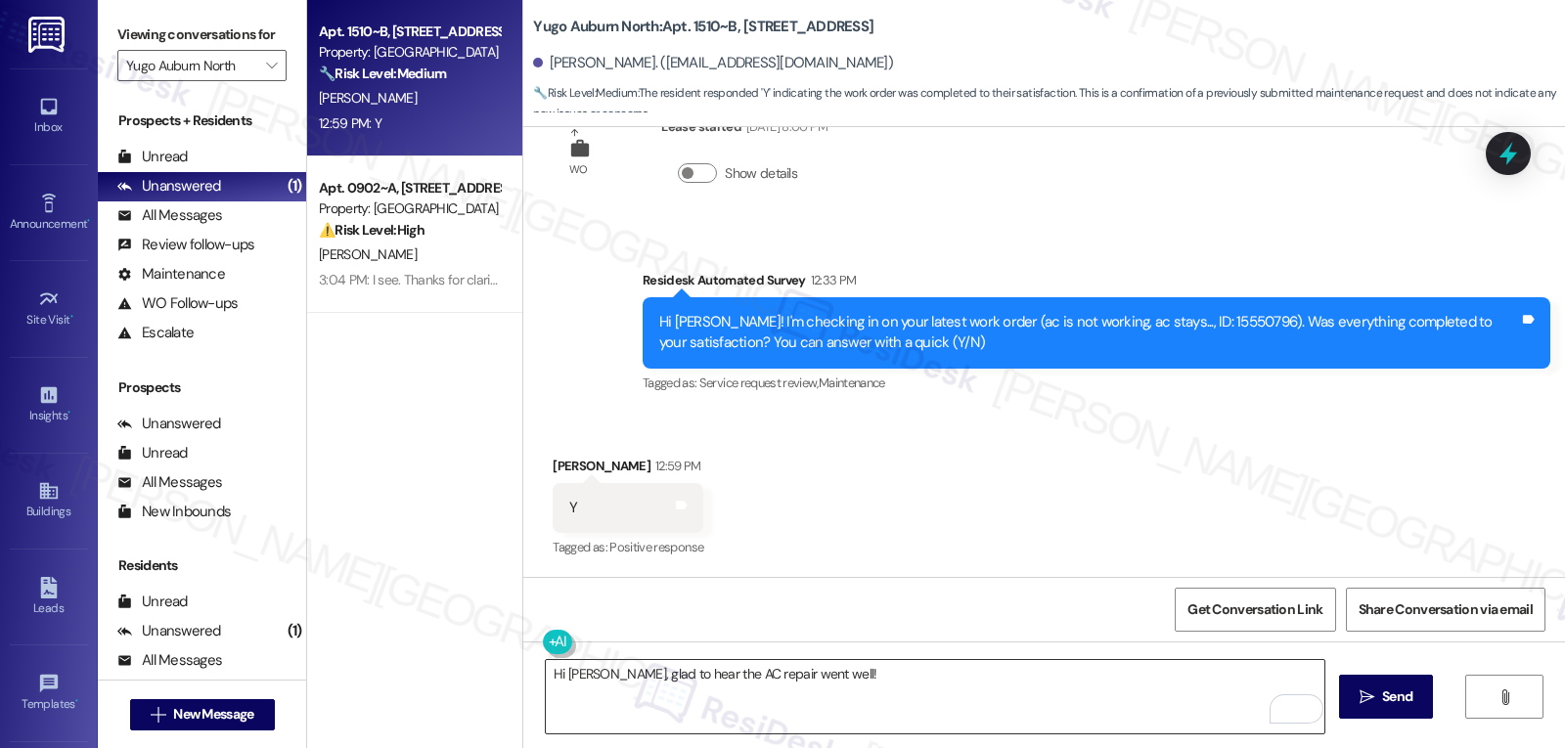
click at [869, 695] on textarea "Hi Nathan, glad to hear the AC repair went well!" at bounding box center [935, 696] width 779 height 73
paste textarea "If you ever have any questions or need anything, don’t hesitate to reach out. I…"
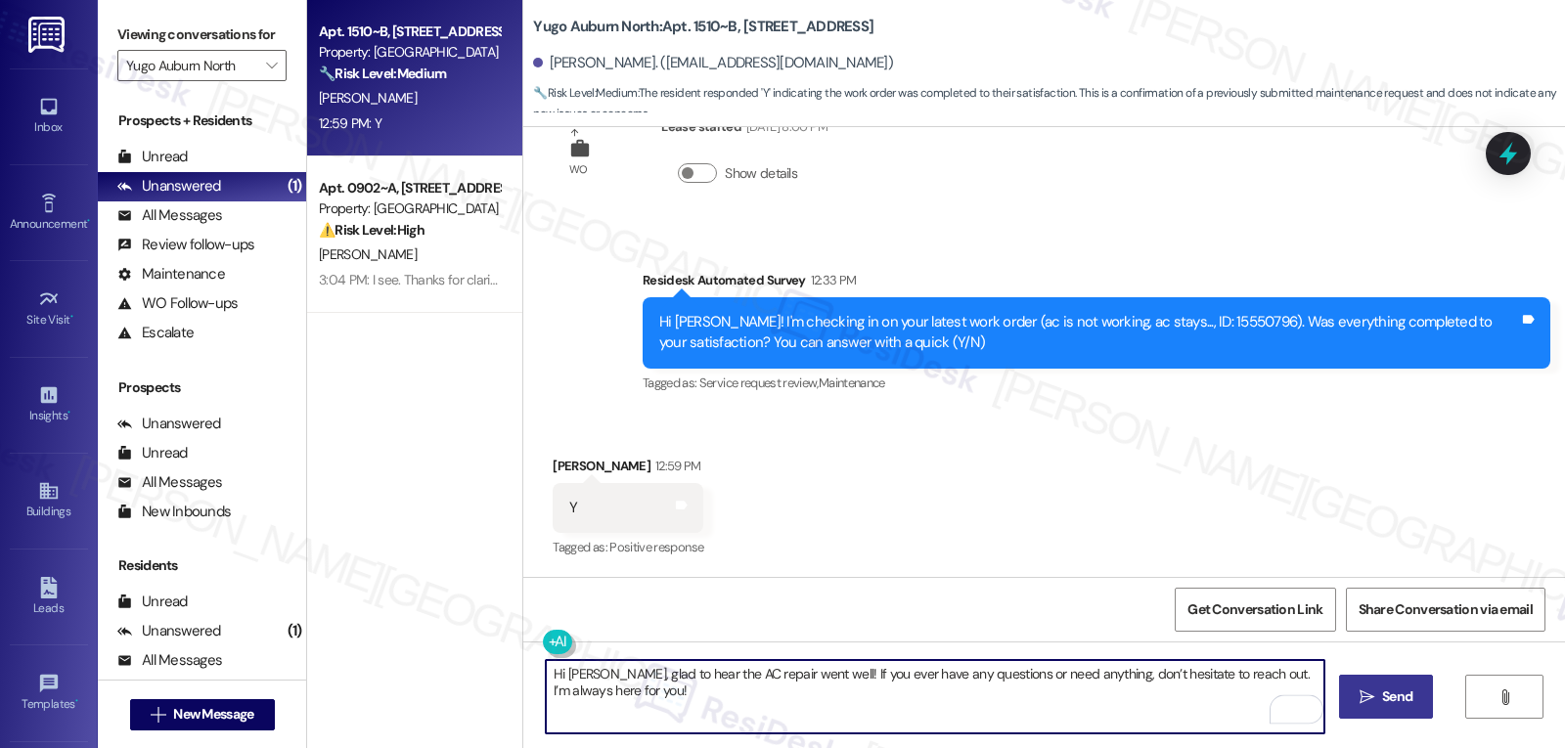
type textarea "Hi Nathan, glad to hear the AC repair went well! If you ever have any questions…"
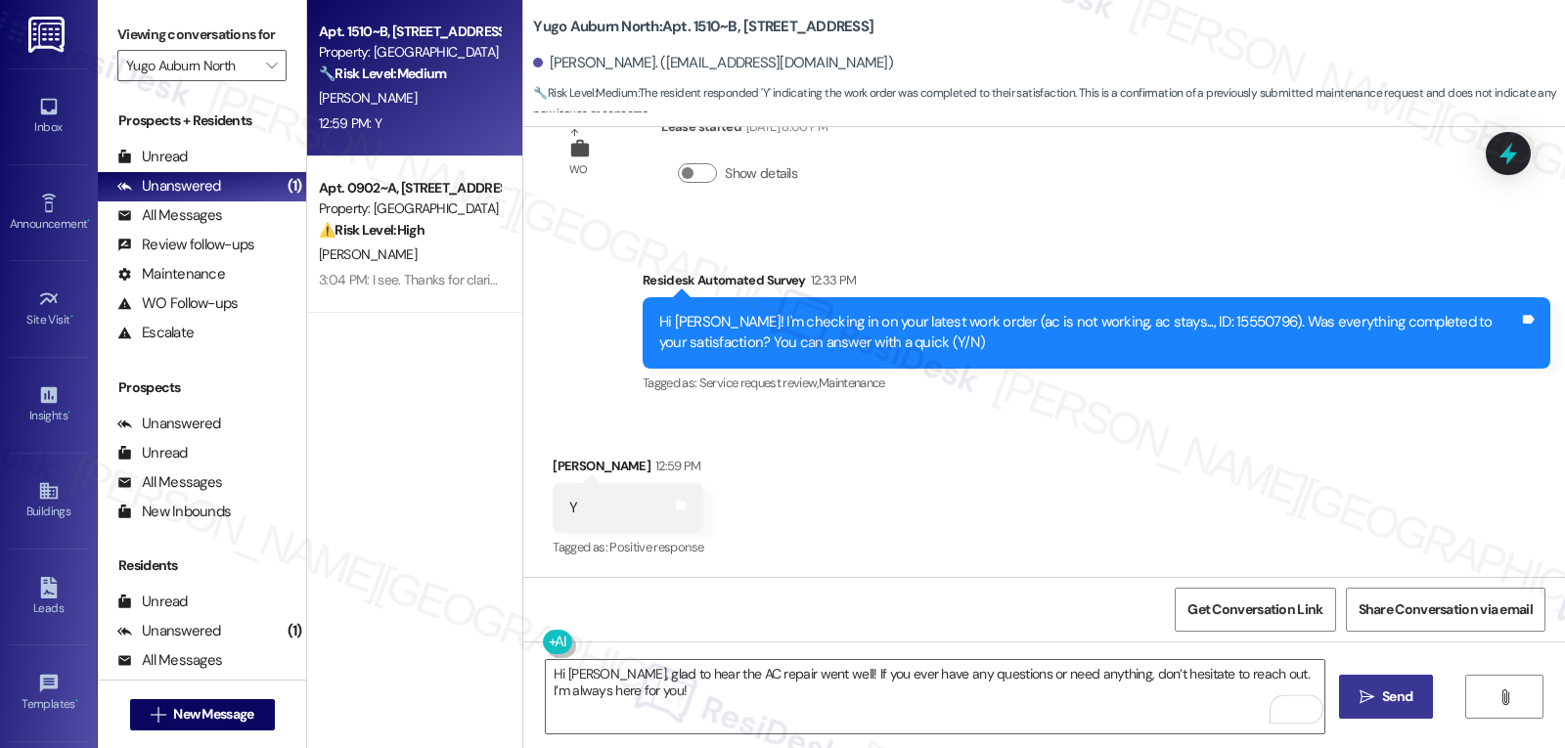
click at [1382, 700] on span "Send" at bounding box center [1397, 697] width 30 height 21
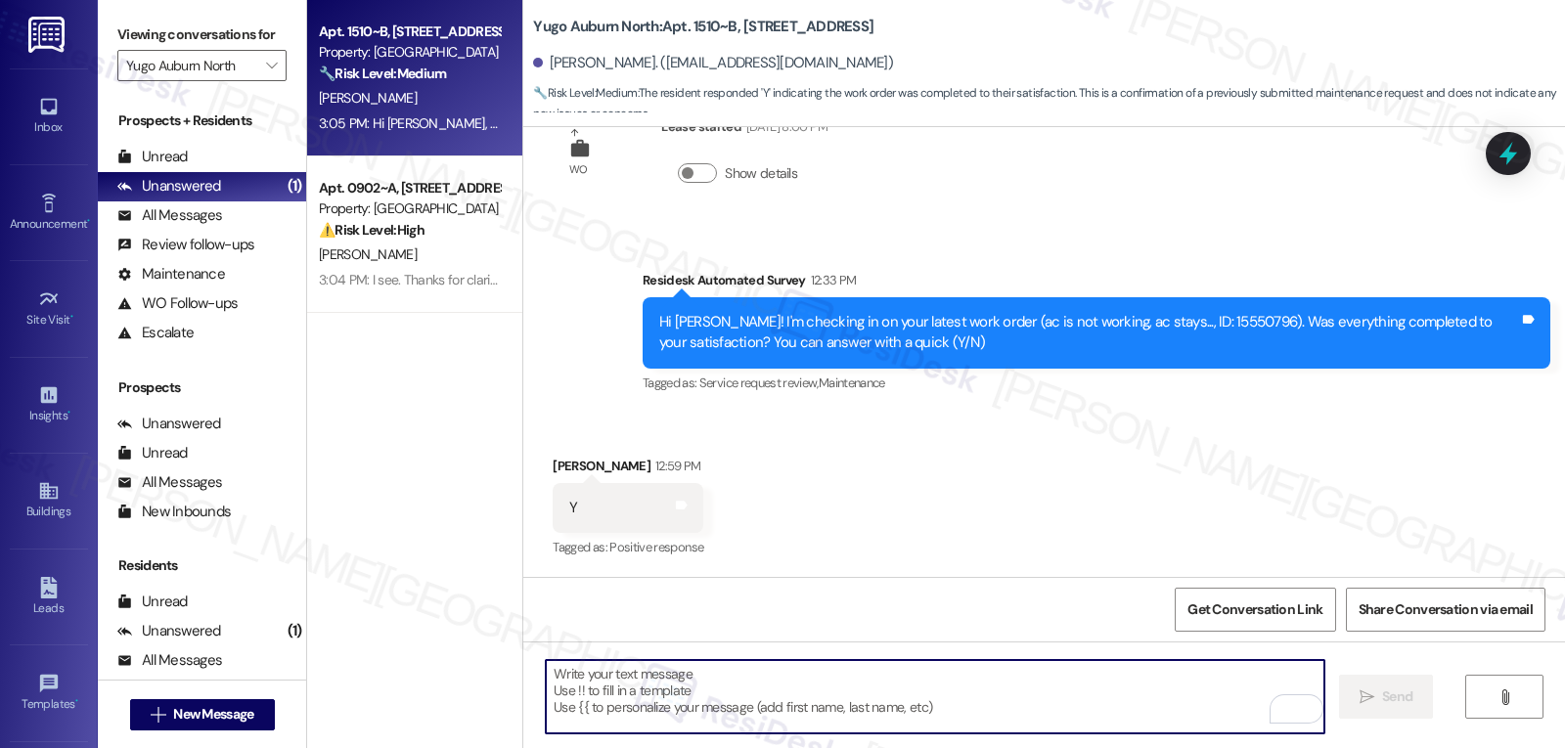
click at [1013, 694] on textarea "To enrich screen reader interactions, please activate Accessibility in Grammarl…" at bounding box center [935, 696] width 779 height 73
paste textarea "Just curious—has {{property}} been everything you hoped for? I’d love to hear y…"
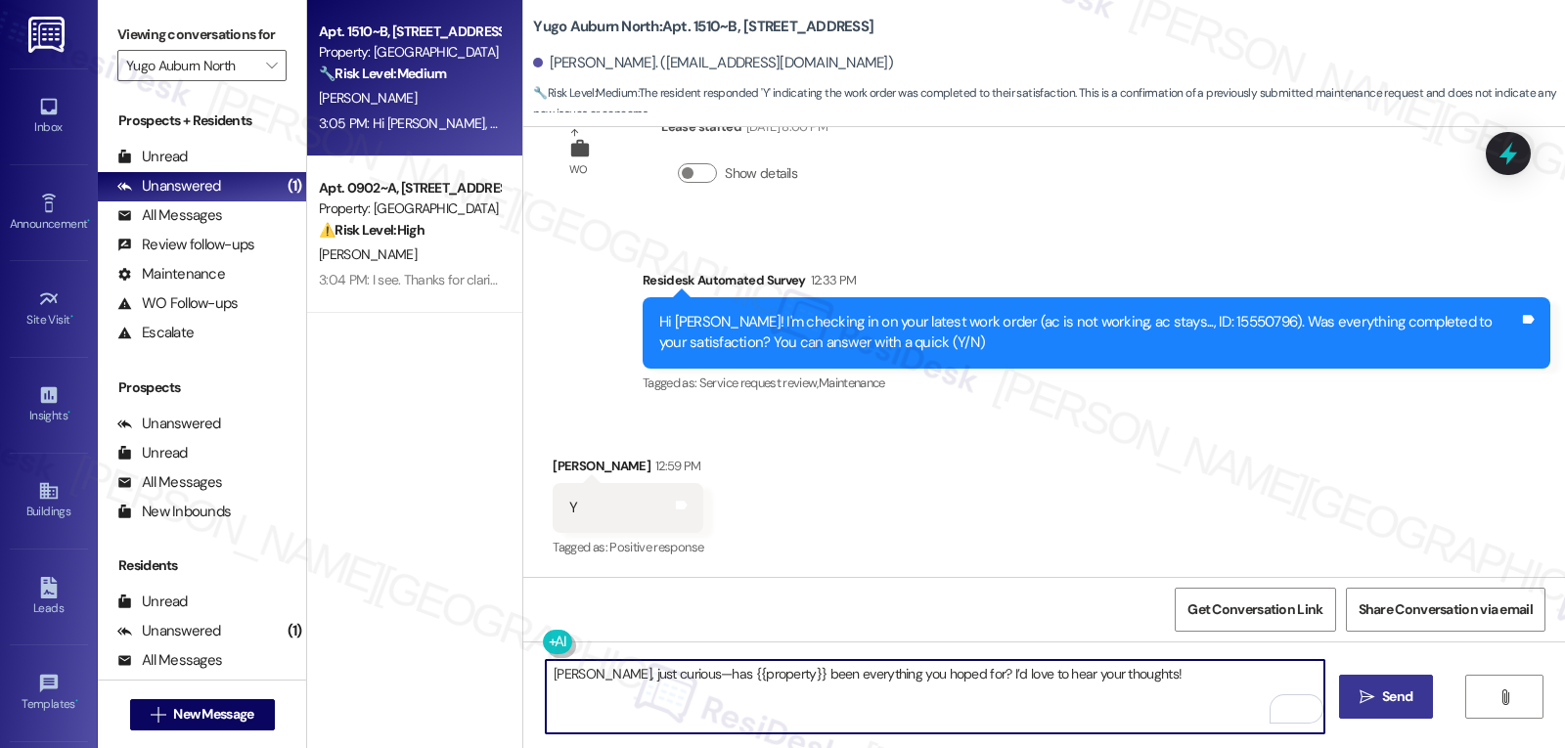
click at [1169, 694] on textarea "Nathan, just curious—has {{property}} been everything you hoped for? I’d love t…" at bounding box center [935, 696] width 779 height 73
type textarea "Nathan, just curious—has {{property}} been everything you hoped for? I’d love t…"
click at [1387, 703] on span "Send" at bounding box center [1397, 697] width 30 height 21
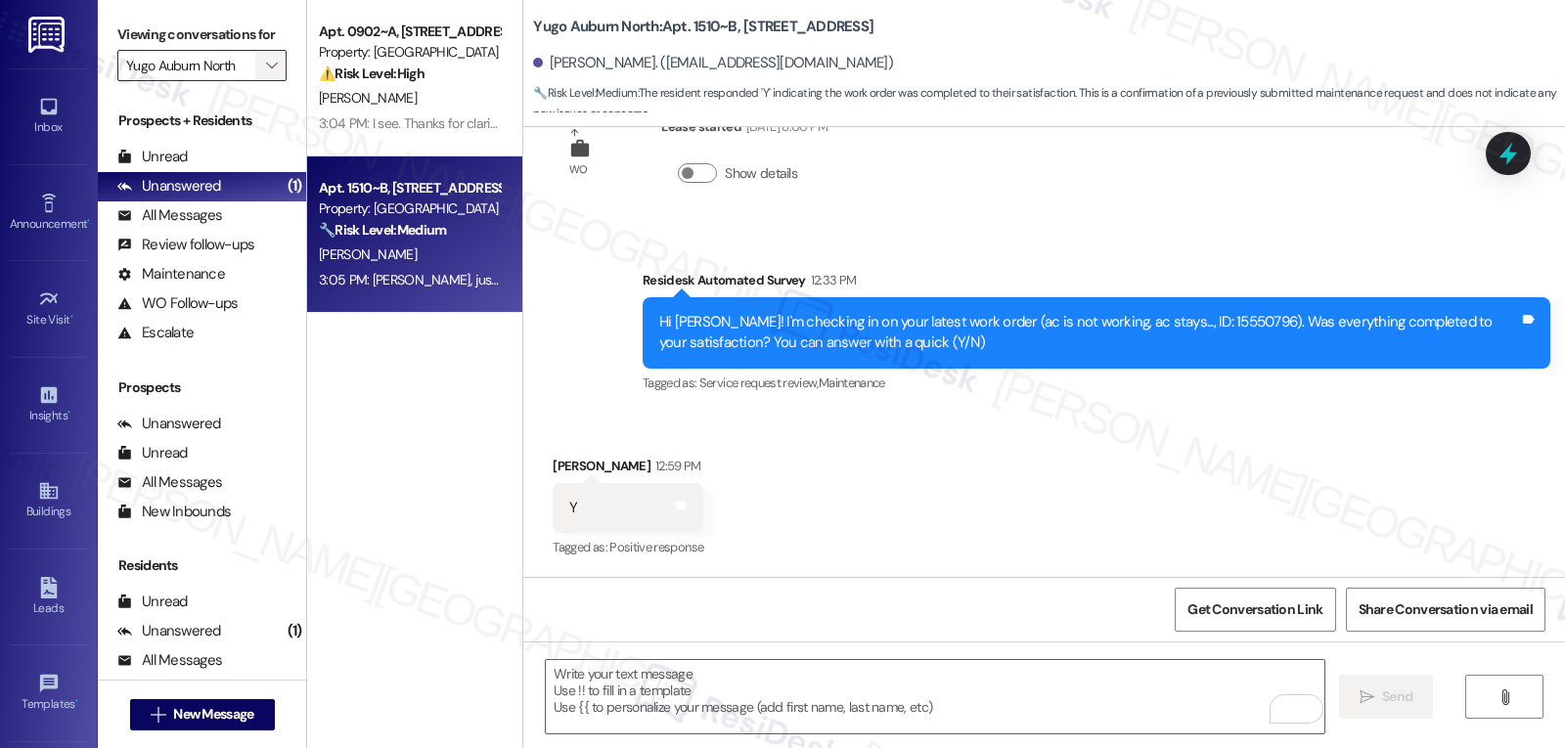
click at [266, 73] on icon "" at bounding box center [271, 66] width 11 height 16
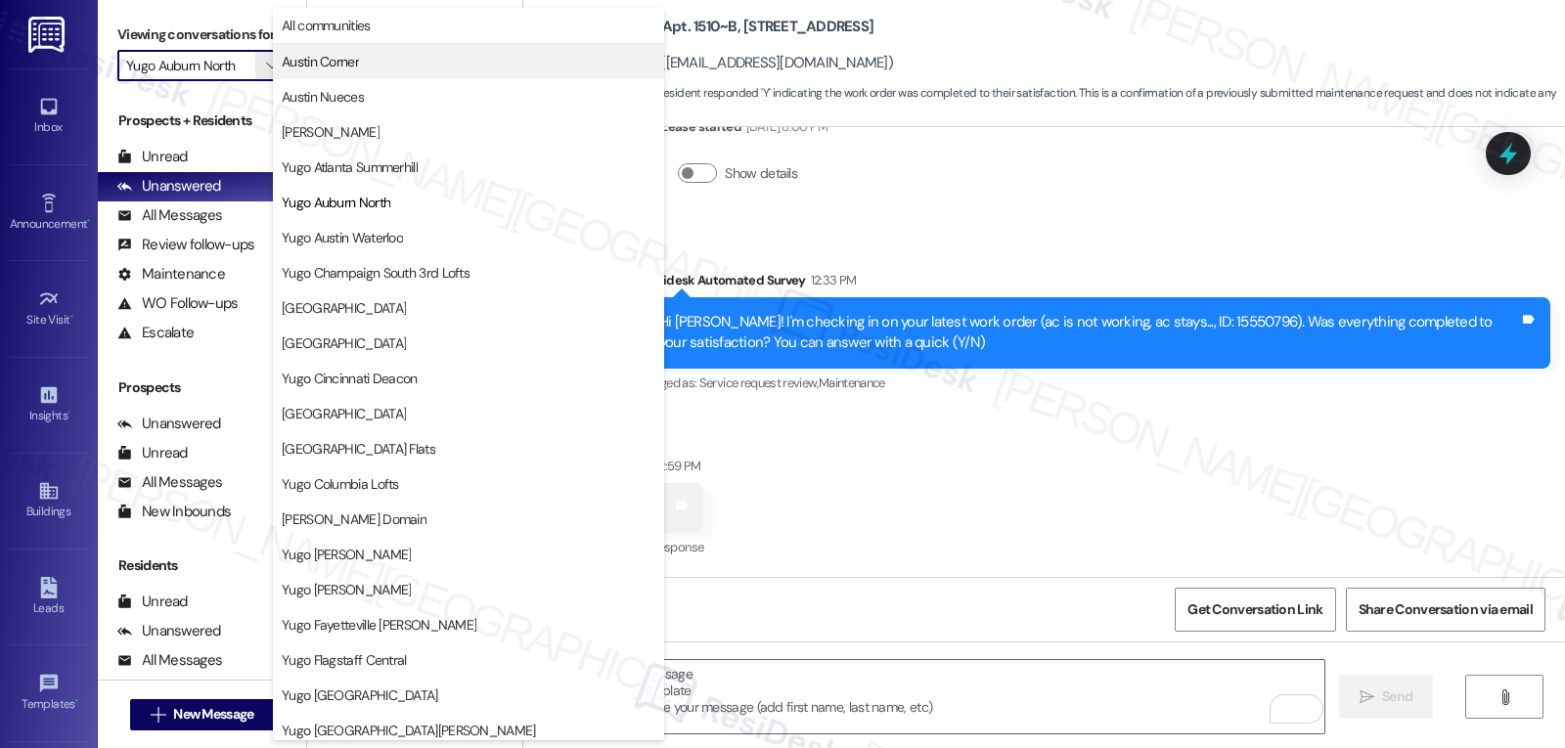
click at [344, 61] on span "Austin Corner" at bounding box center [320, 62] width 77 height 20
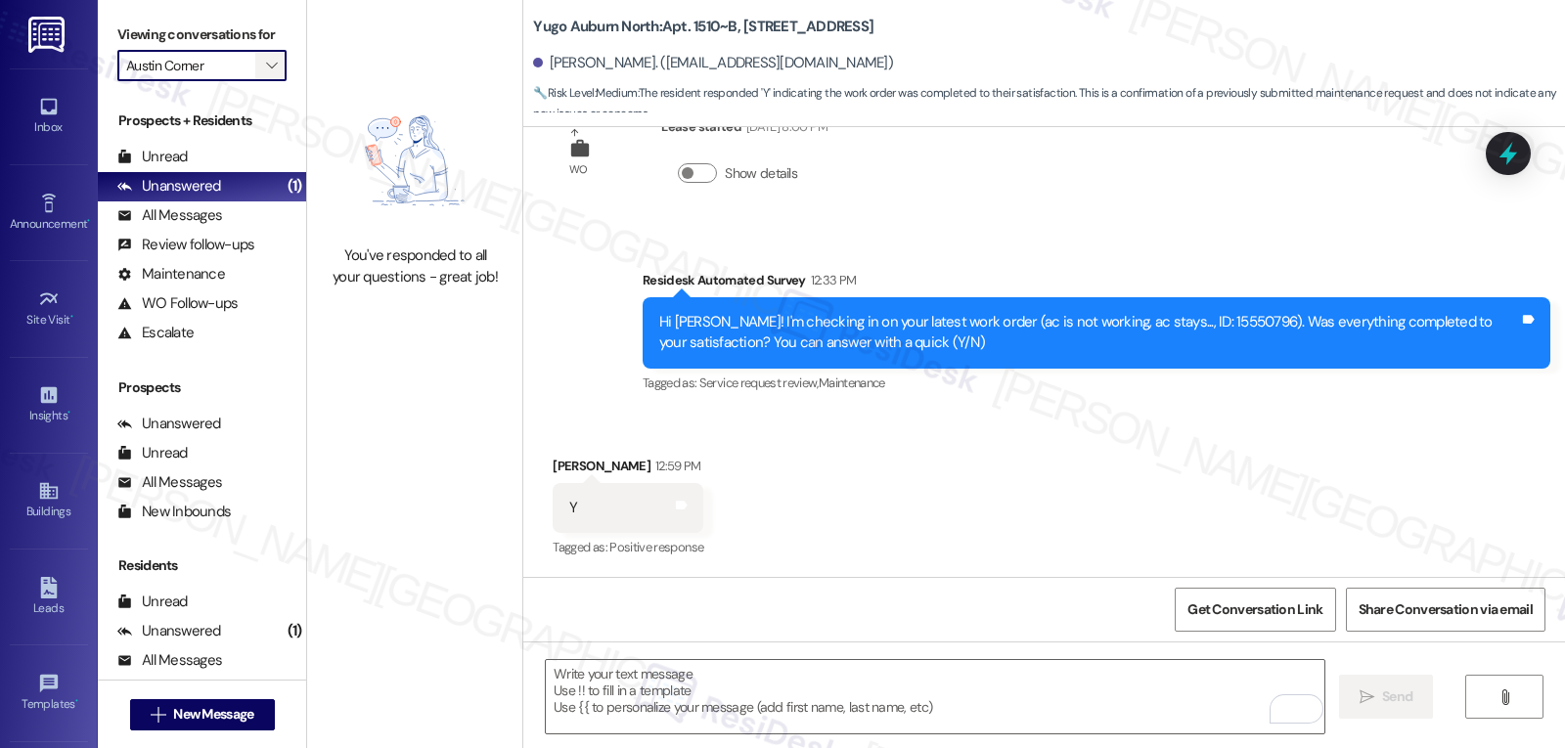
click at [266, 73] on icon "" at bounding box center [271, 66] width 11 height 16
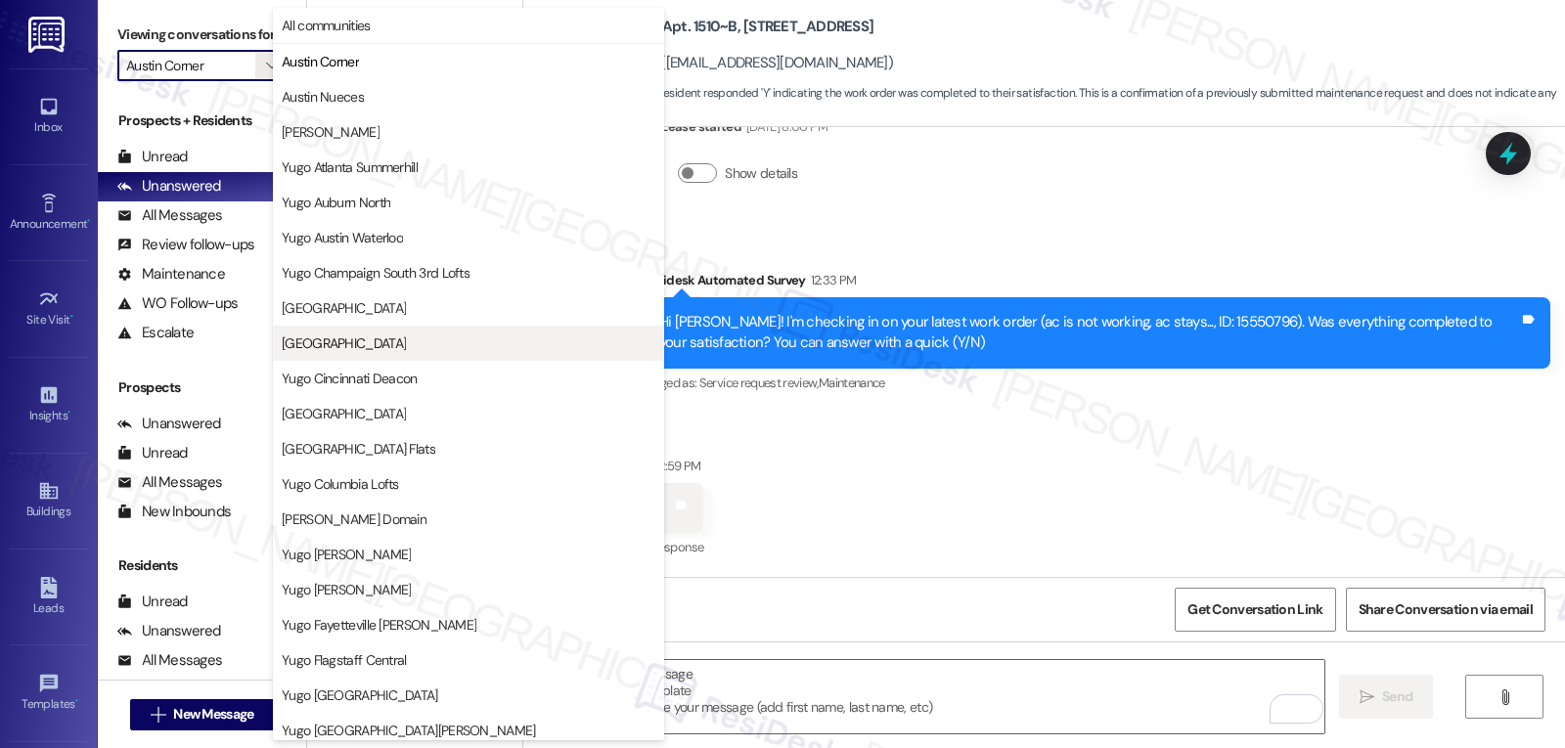
click at [362, 349] on span "Yugo Charlotte College Downs" at bounding box center [344, 344] width 124 height 20
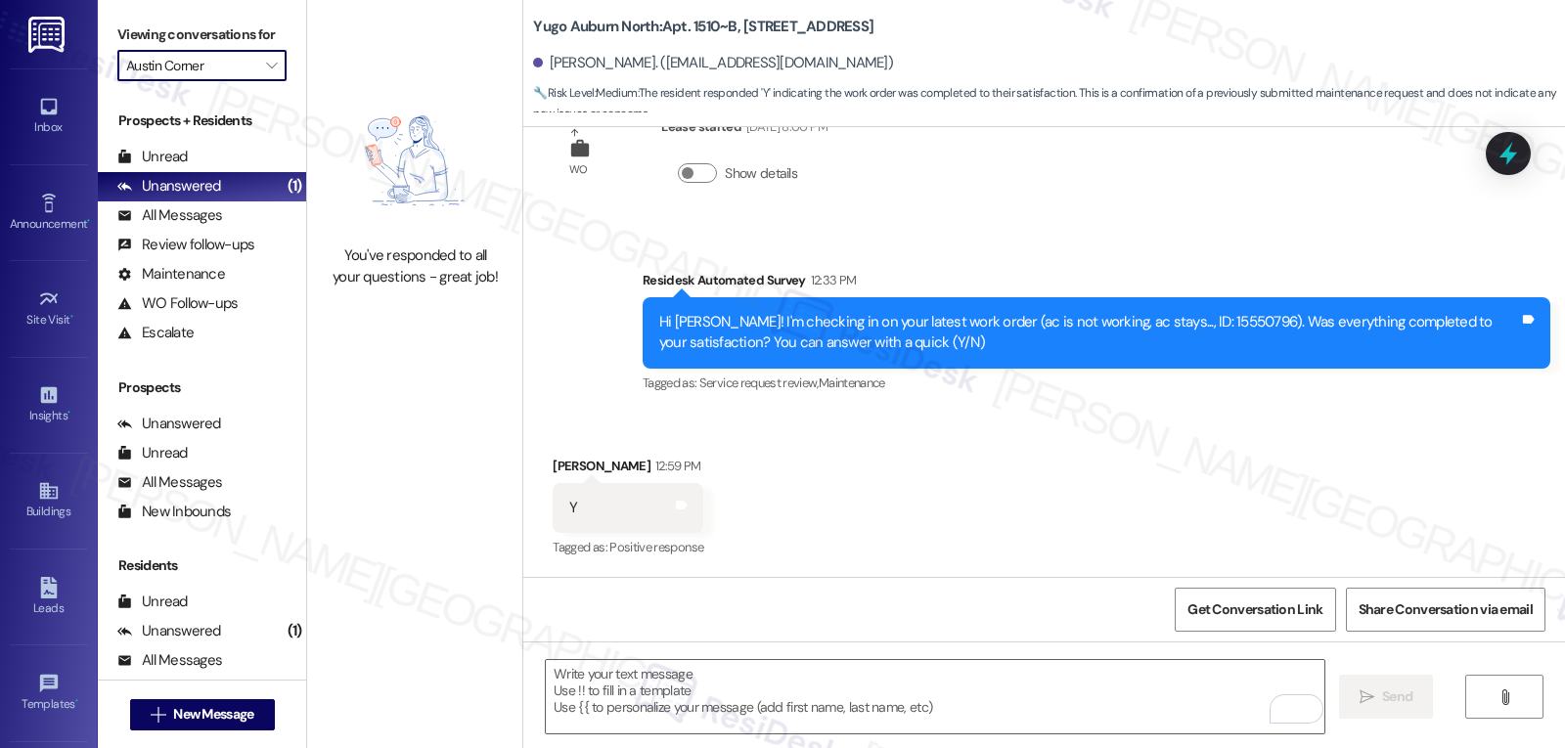
type input "Yugo Charlotte College Downs"
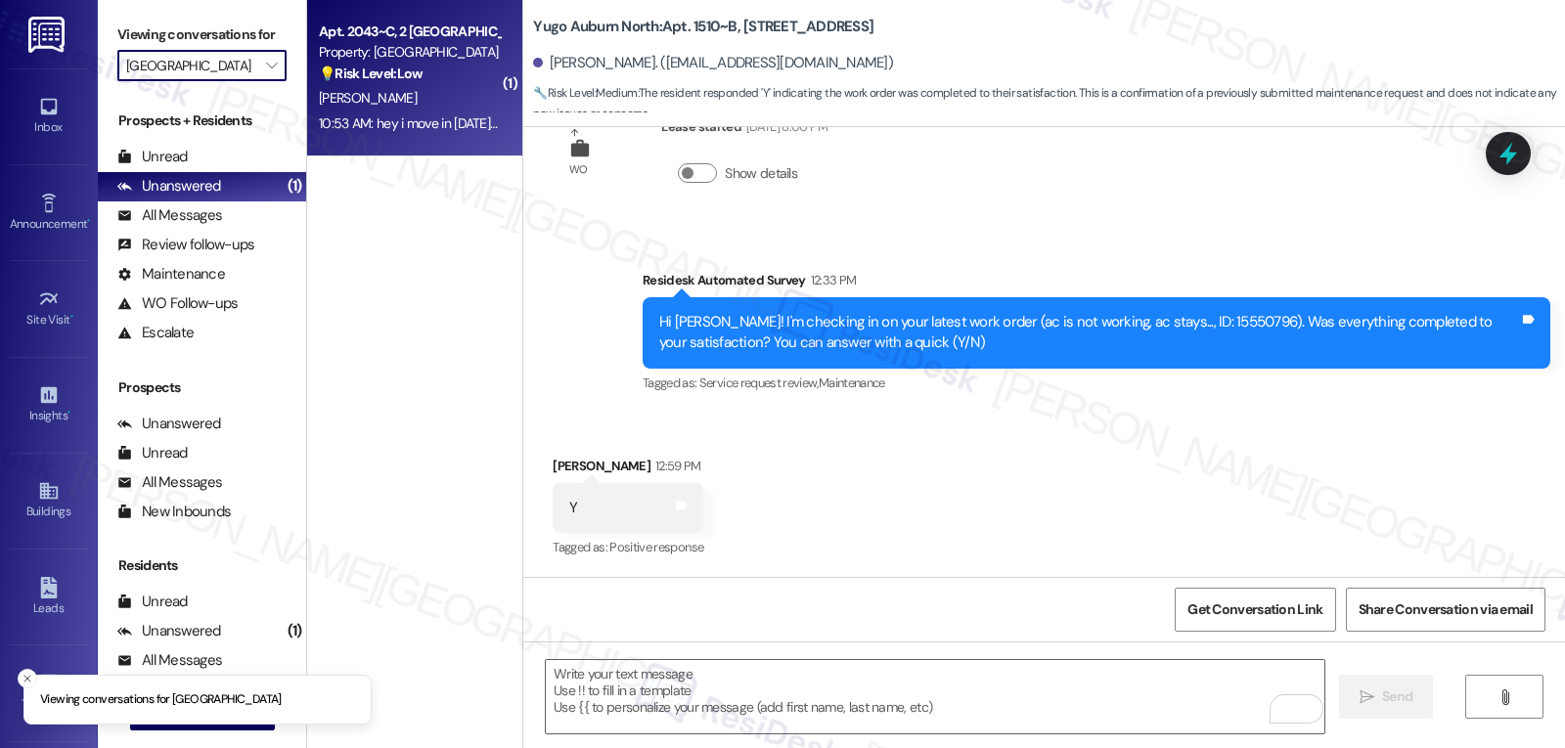
click at [378, 104] on div "J. Barnette" at bounding box center [409, 98] width 185 height 24
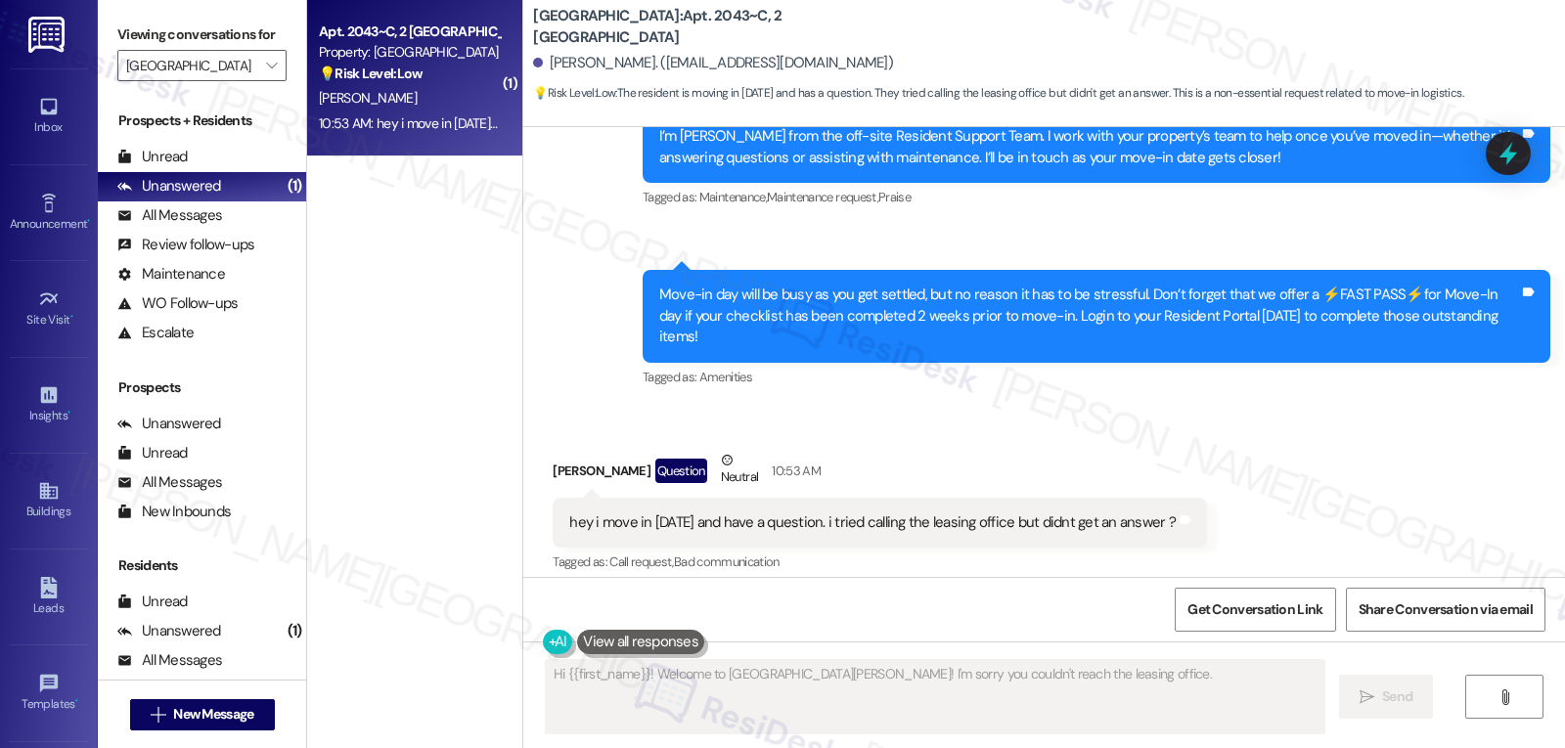
scroll to position [254, 0]
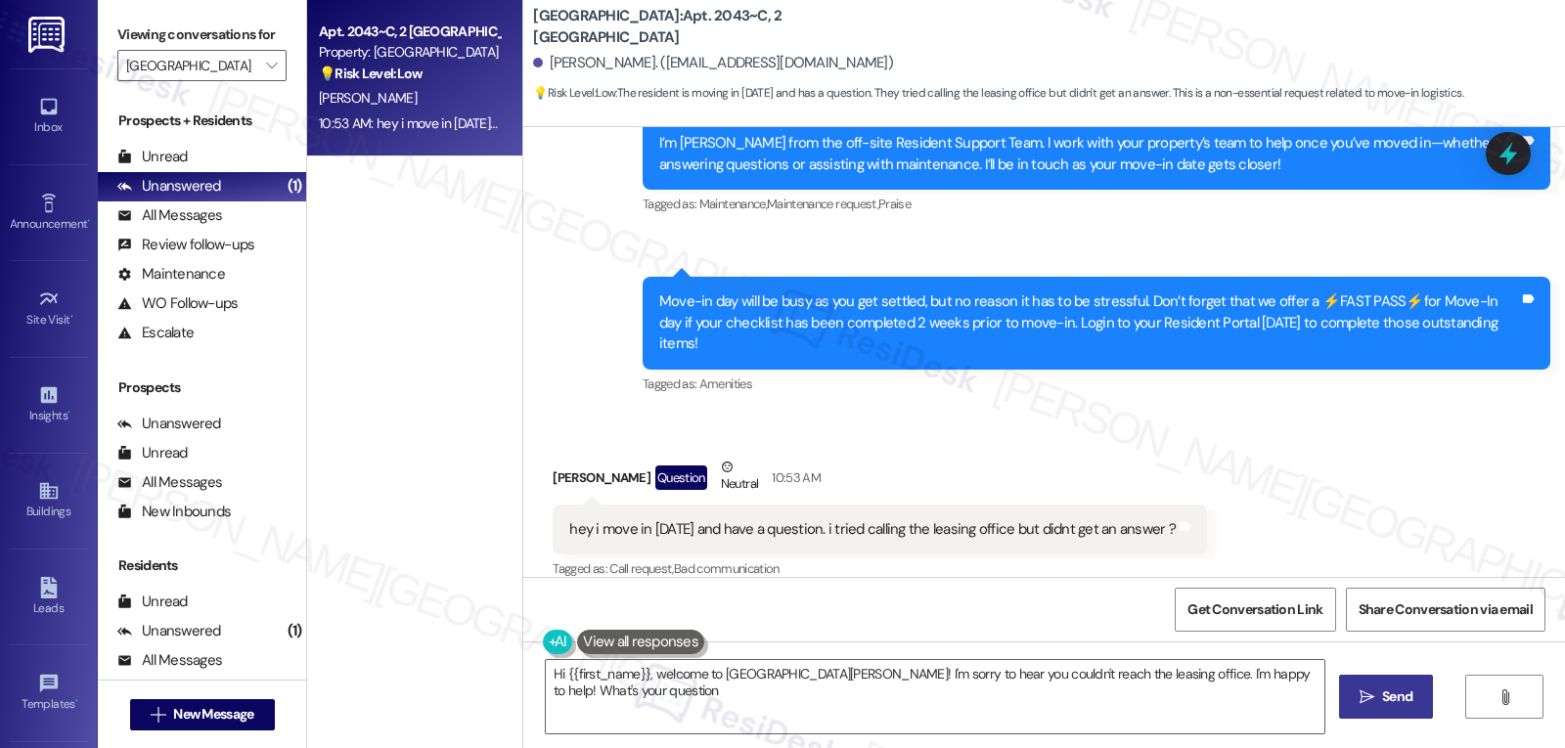
type textarea "Hi {{first_name}}, welcome to Yugo Charlotte College Downs! I'm sorry to hear y…"
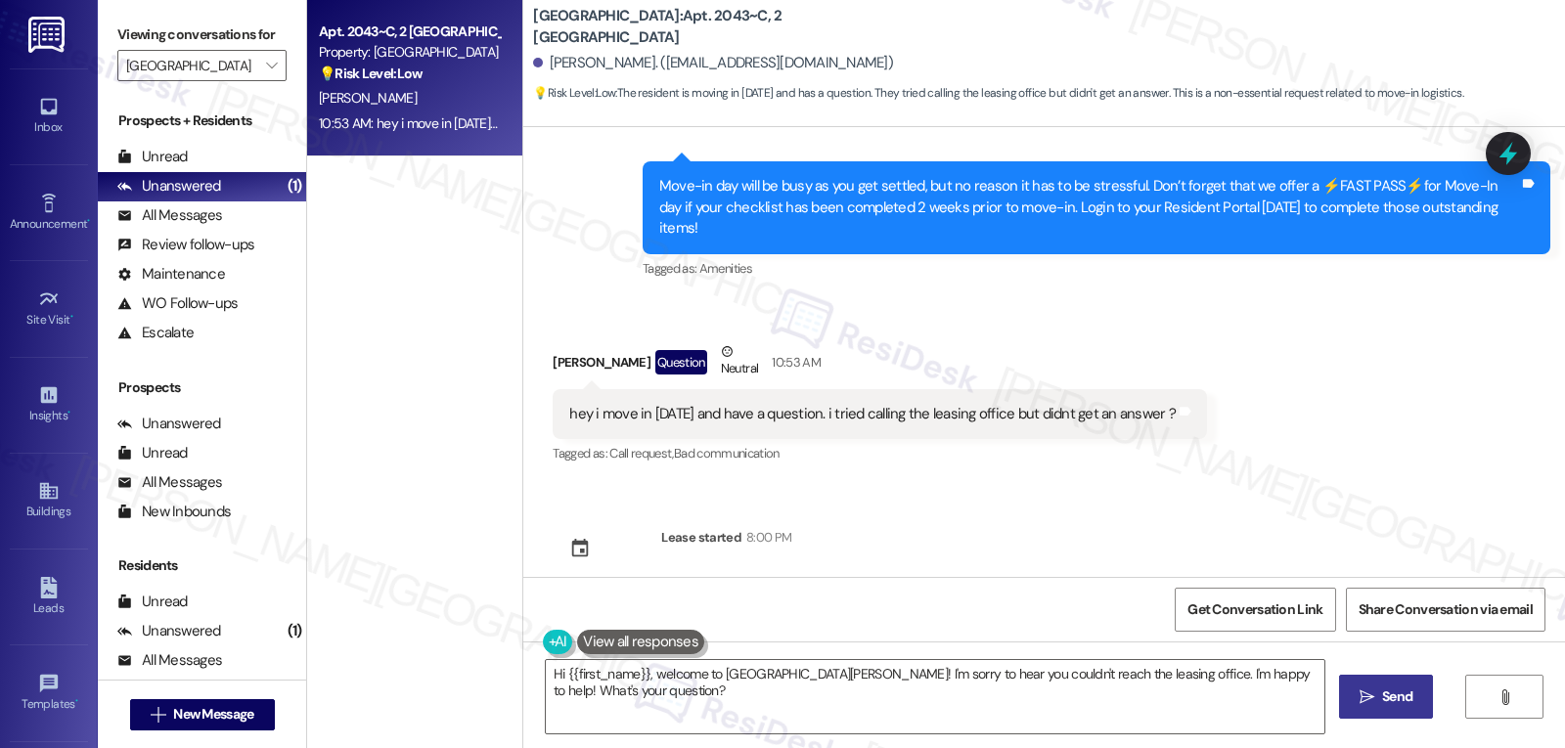
scroll to position [371, 0]
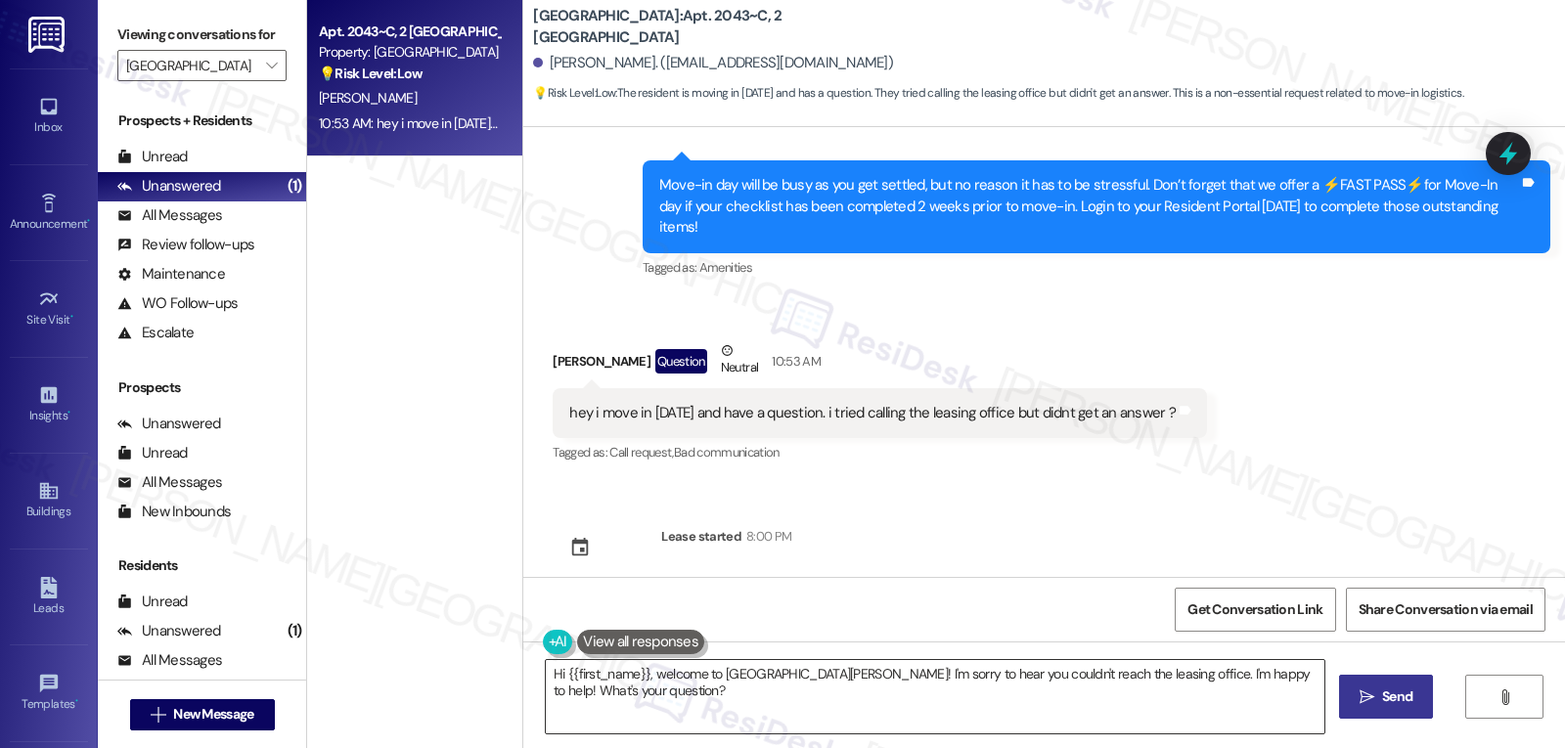
click at [788, 704] on textarea "Hi {{first_name}}, welcome to Yugo Charlotte College Downs! I'm sorry to hear y…" at bounding box center [935, 696] width 779 height 73
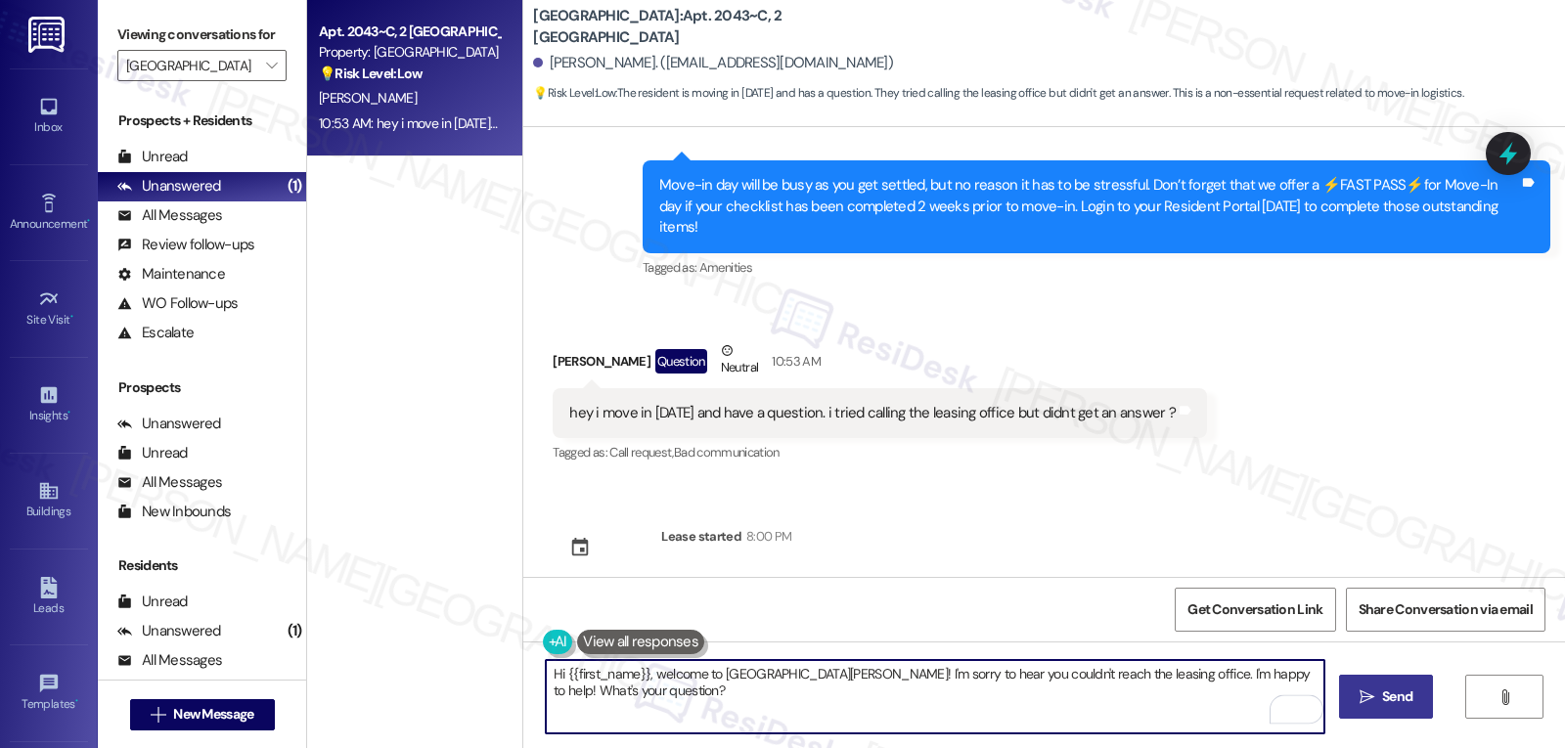
click at [1426, 691] on button " Send" at bounding box center [1386, 697] width 95 height 44
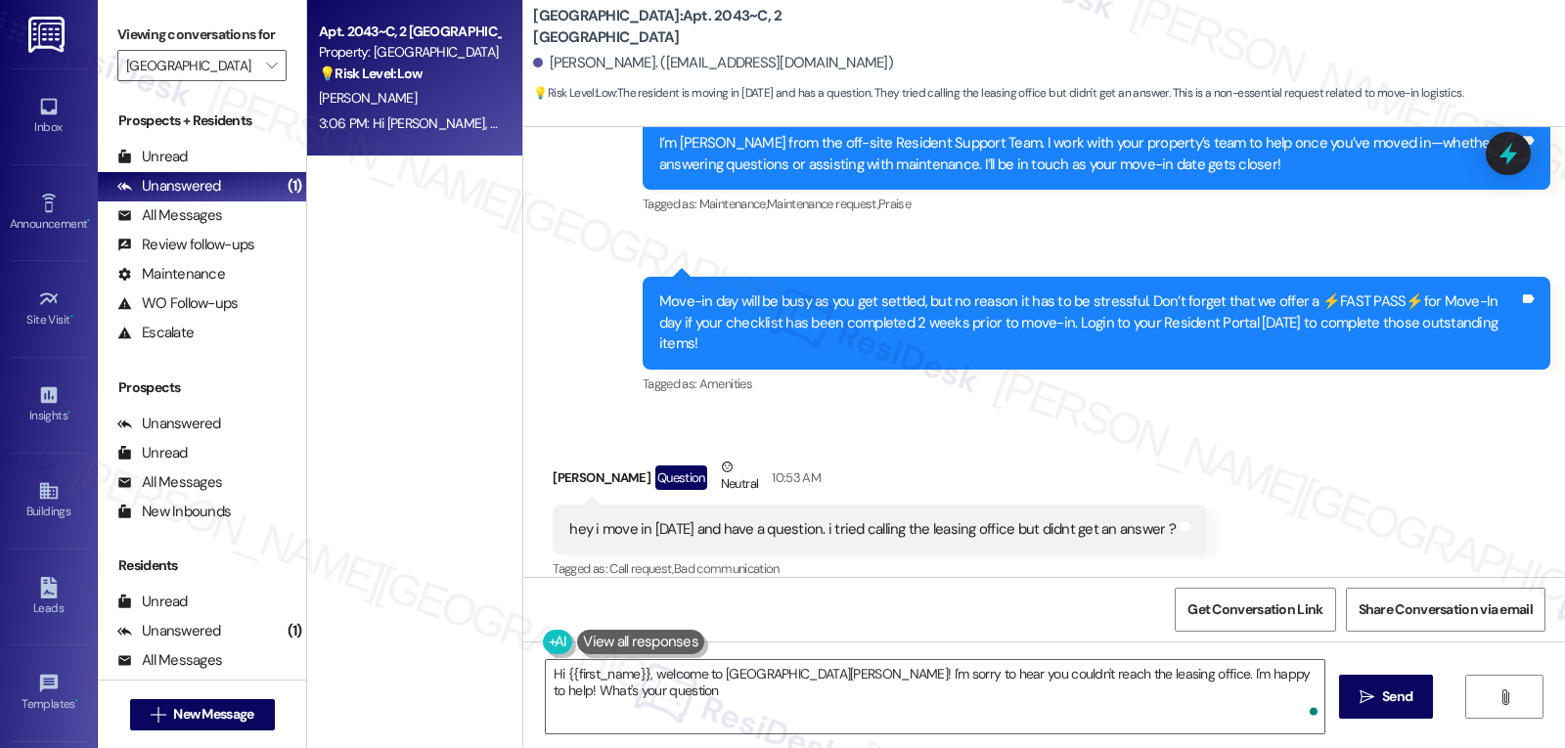
type textarea "Hi {{first_name}}, welcome to Yugo Charlotte College Downs! I'm sorry to hear y…"
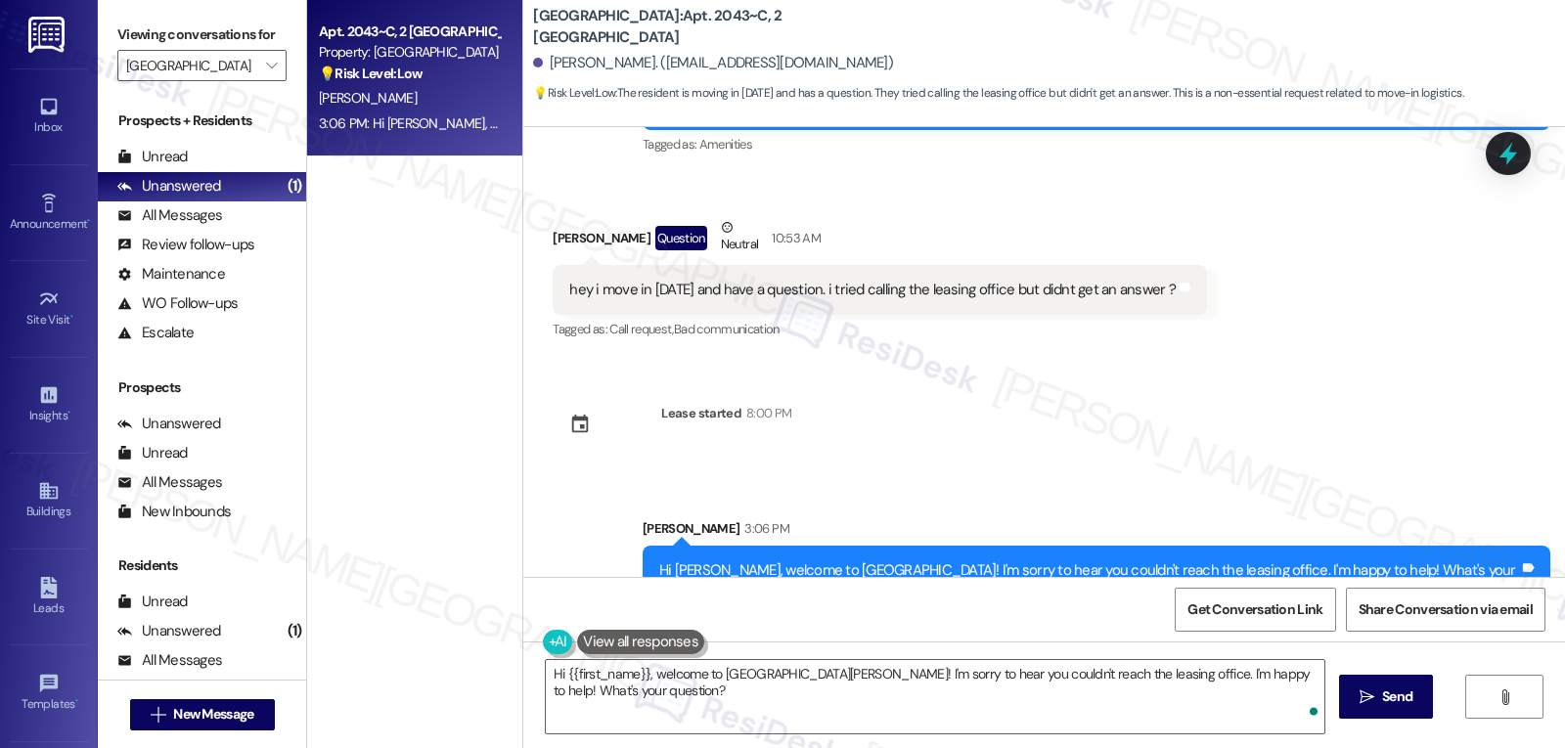
scroll to position [528, 0]
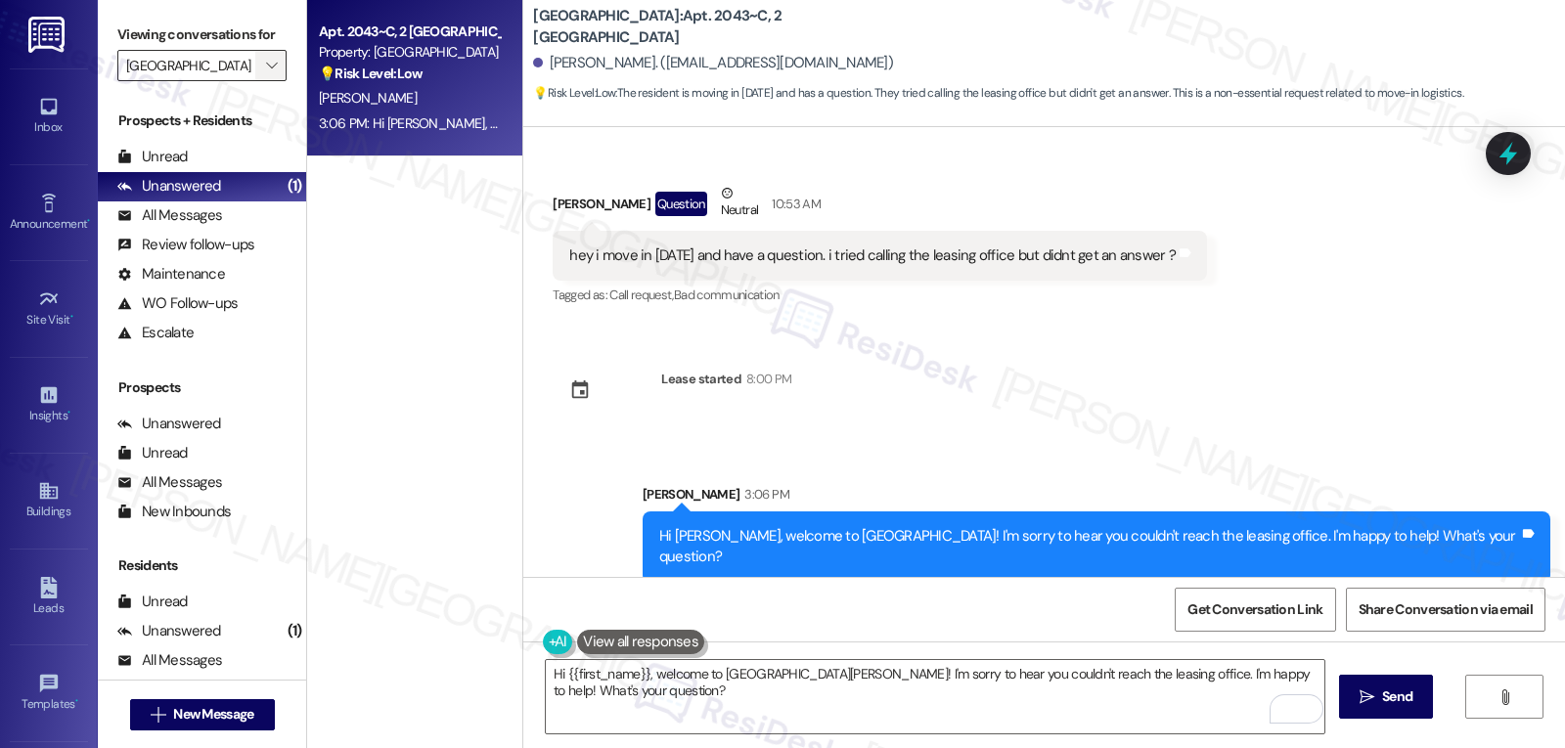
click at [262, 81] on span "" at bounding box center [271, 65] width 19 height 31
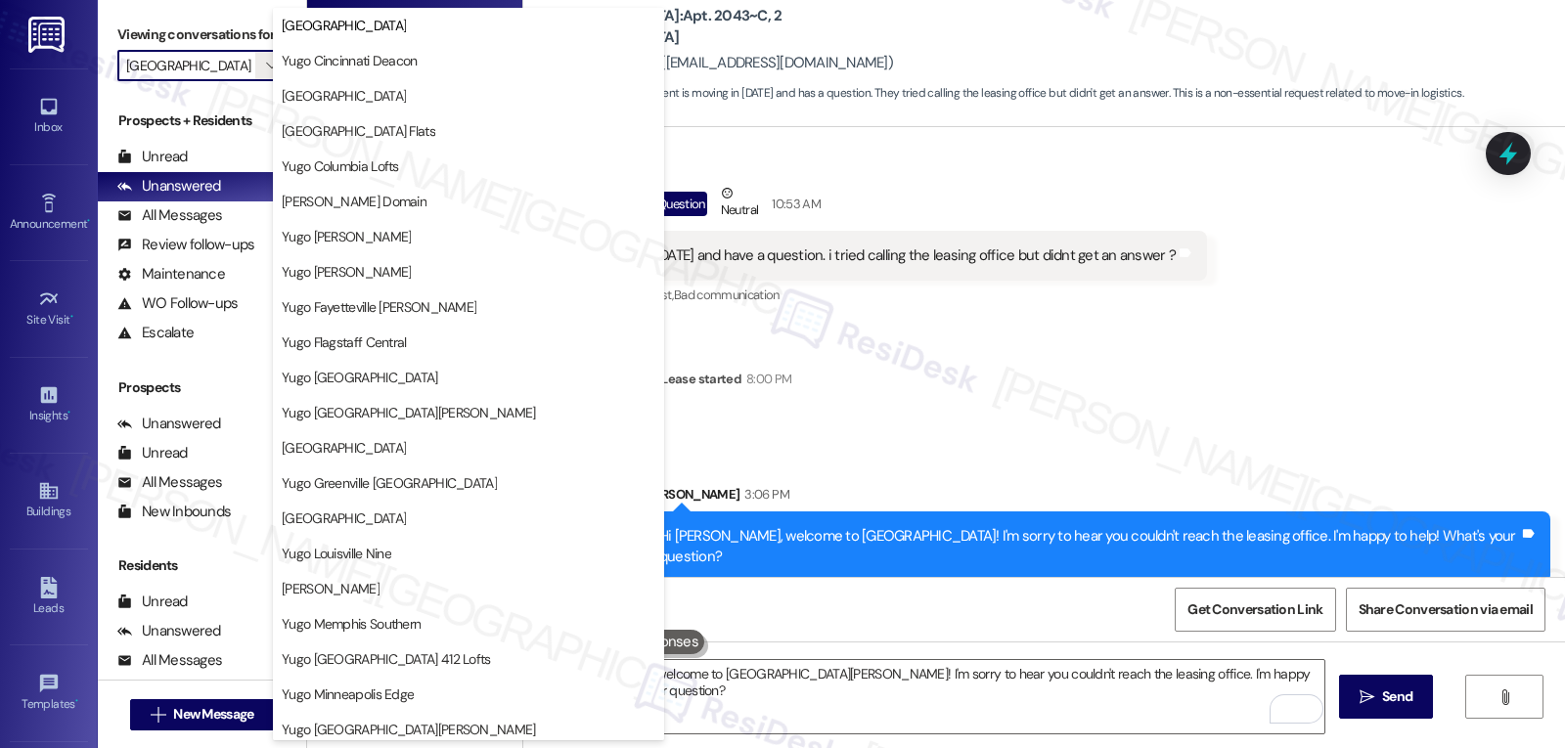
scroll to position [0, 0]
click at [385, 140] on span "Yugo Columbia District Flats" at bounding box center [359, 131] width 154 height 20
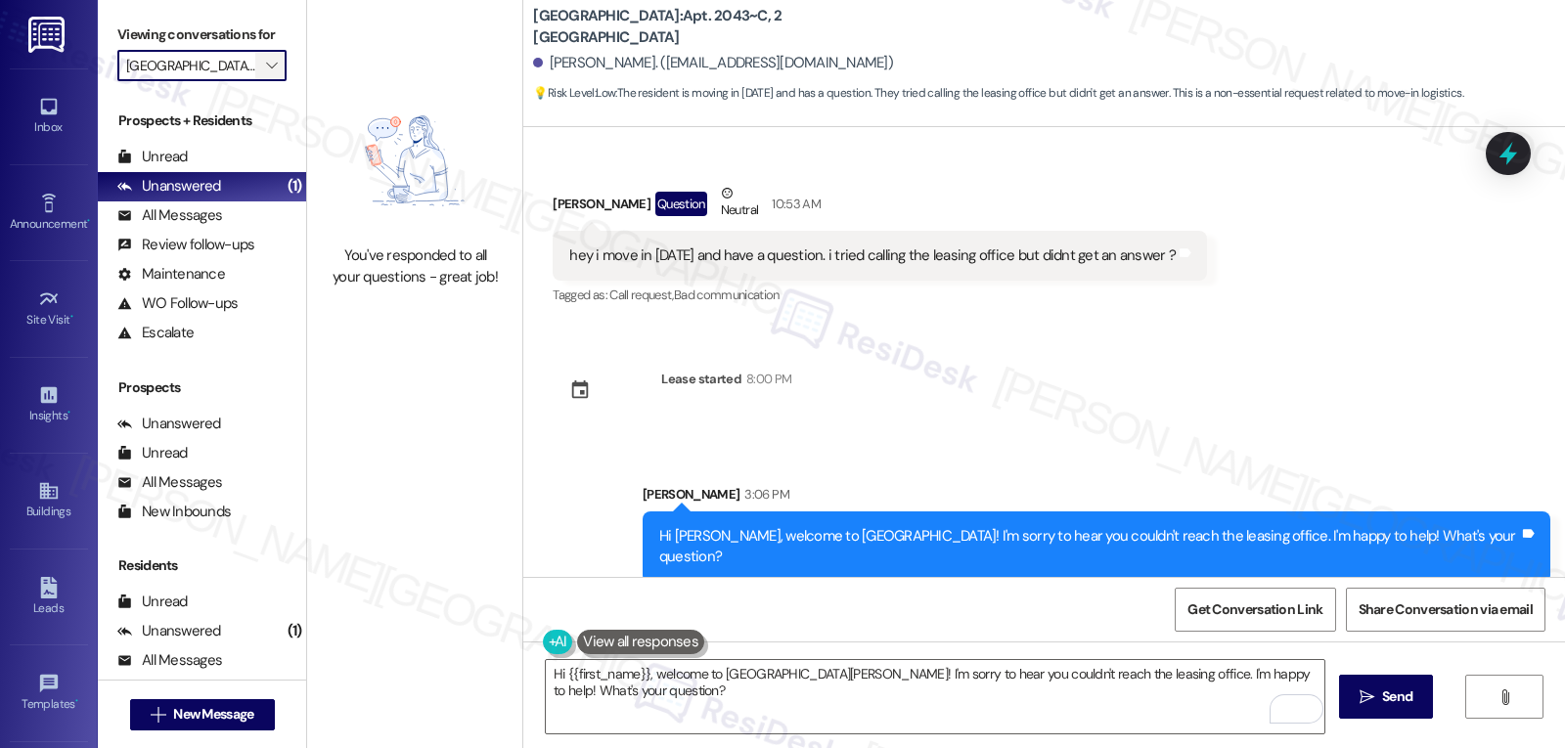
click at [262, 81] on span "" at bounding box center [271, 65] width 19 height 31
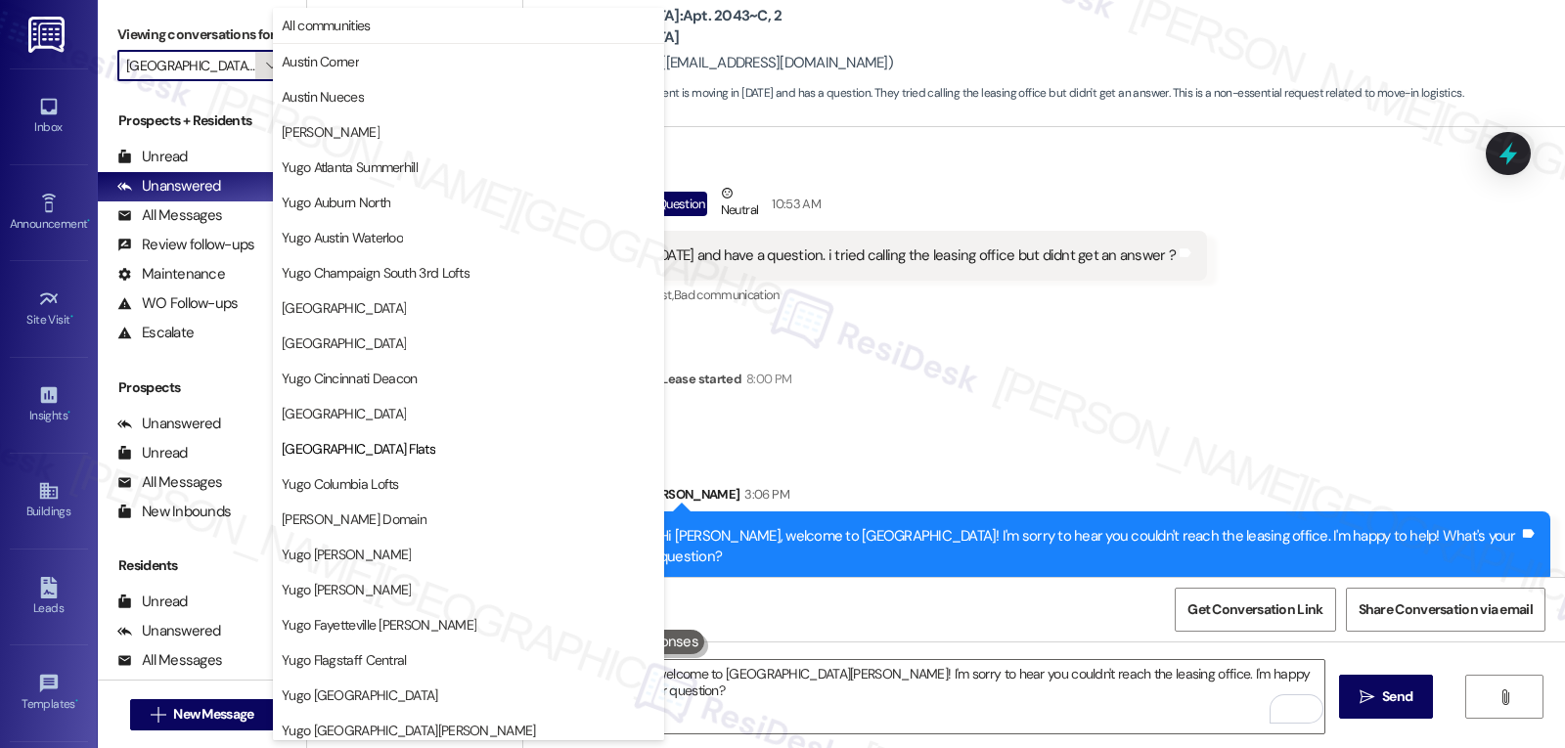
scroll to position [318, 0]
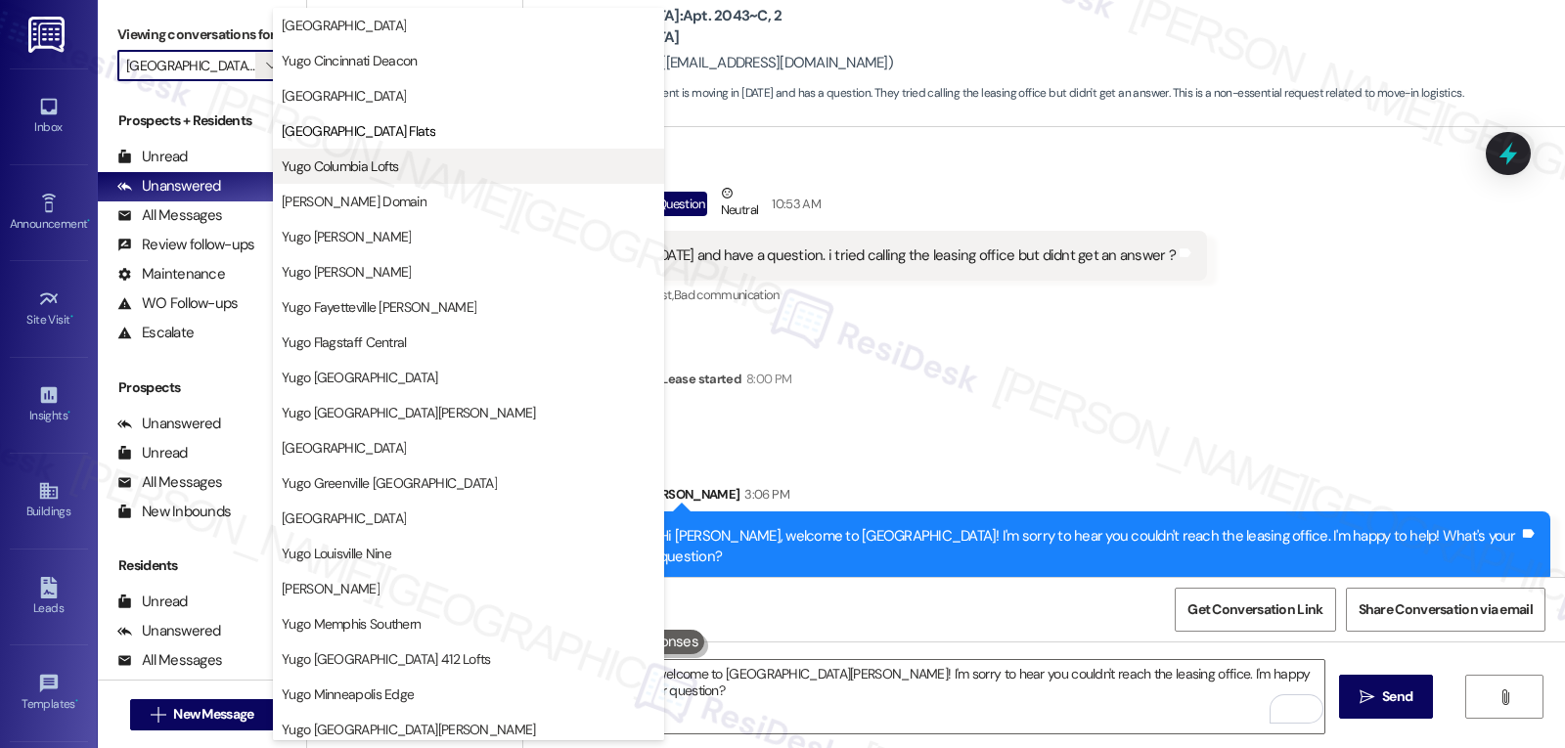
click at [353, 167] on span "Yugo Columbia Lofts" at bounding box center [340, 166] width 117 height 20
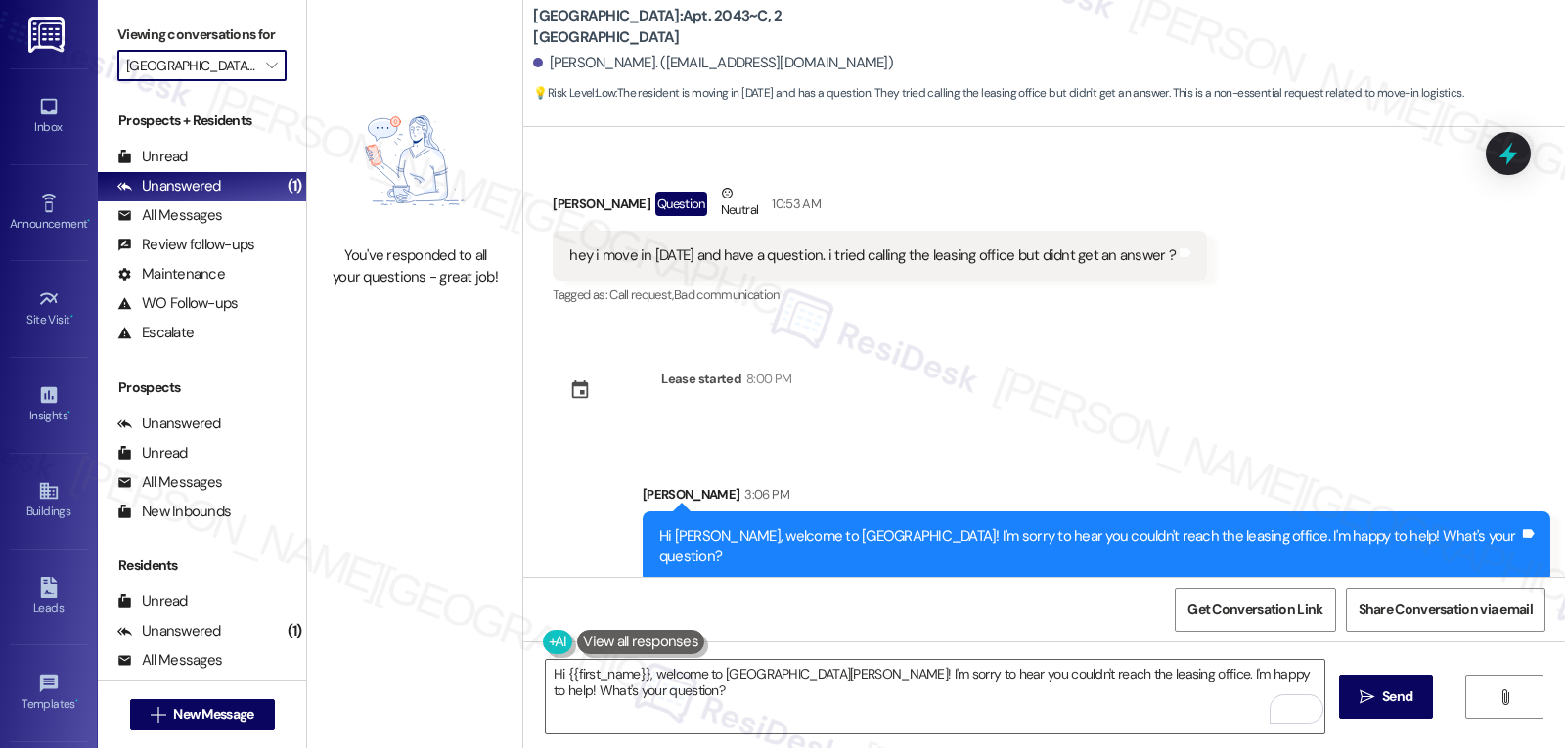
type input "Yugo Columbia Lofts"
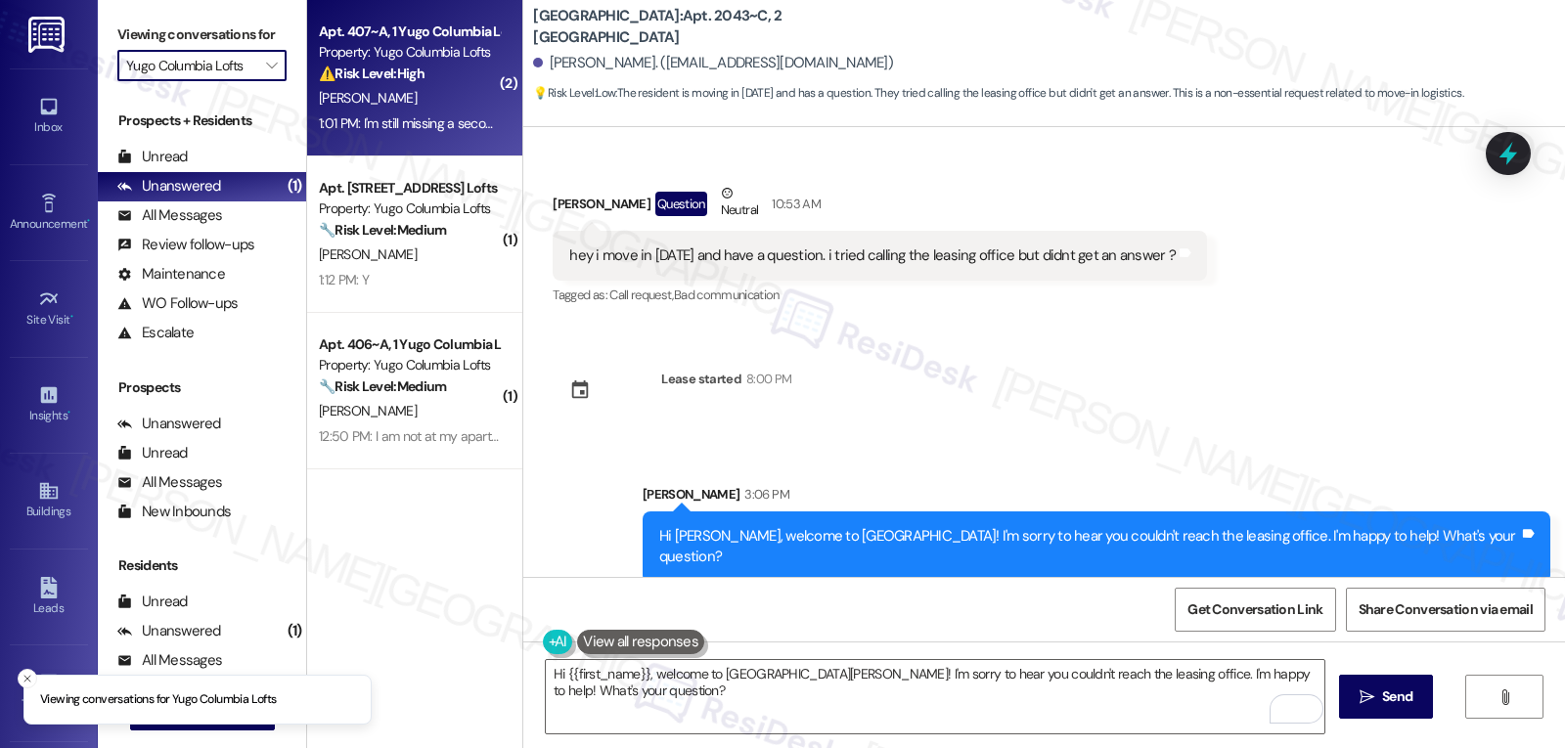
click at [362, 131] on div "1:01 PM: I'm still missing a second shelf for the bottom of the fridge door. Th…" at bounding box center [576, 123] width 515 height 18
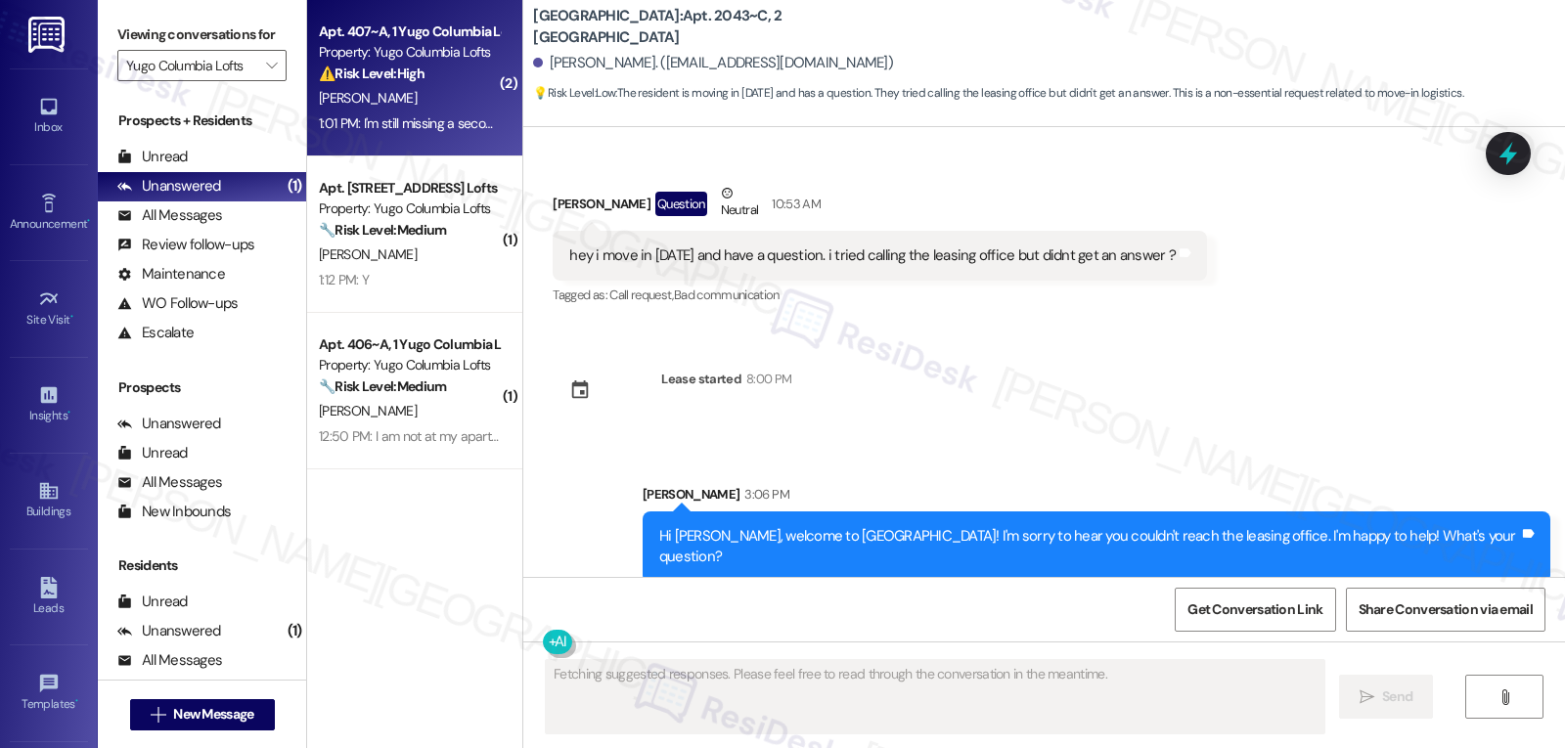
scroll to position [256, 0]
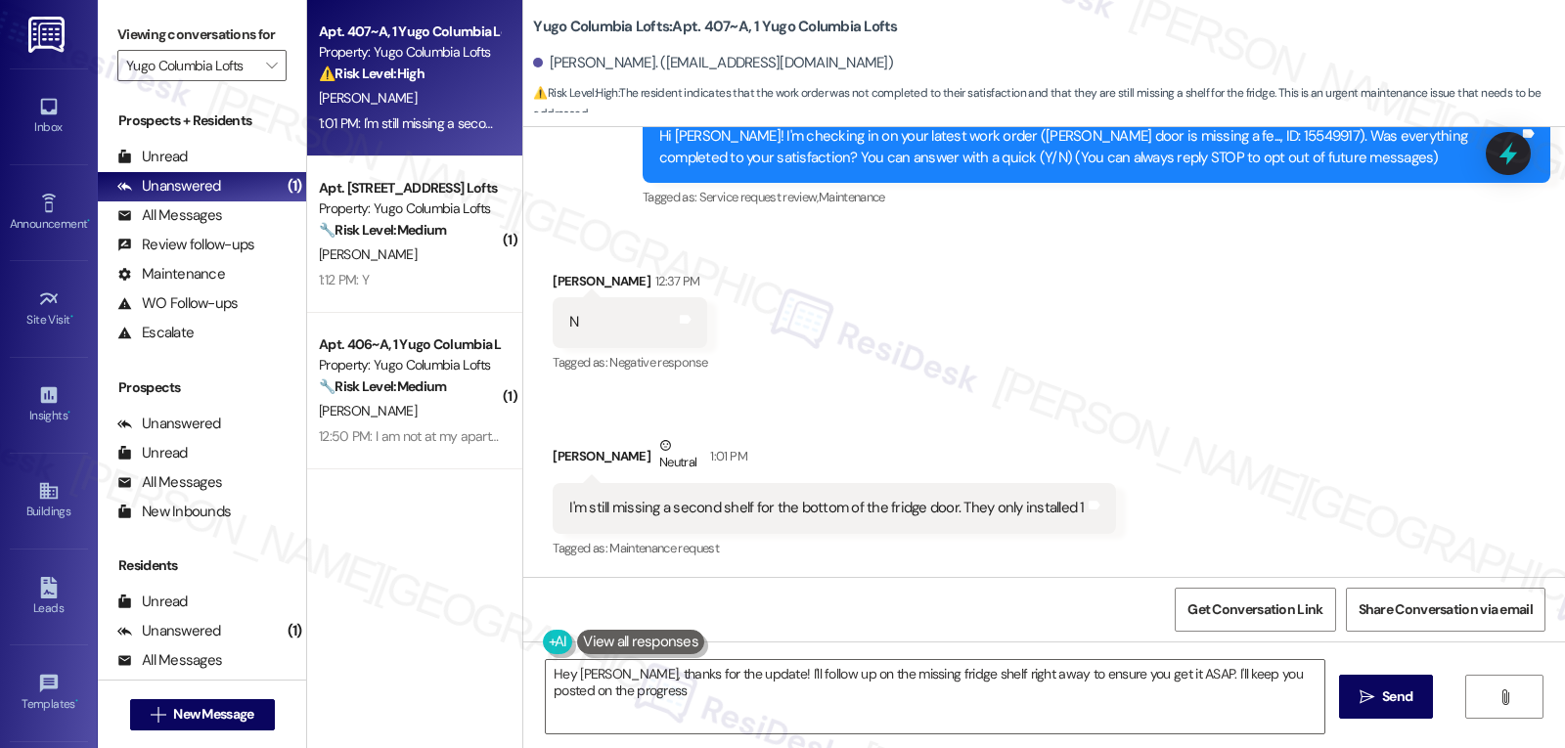
type textarea "Hey Andrew, thanks for the update! I'll follow up on the missing fridge shelf r…"
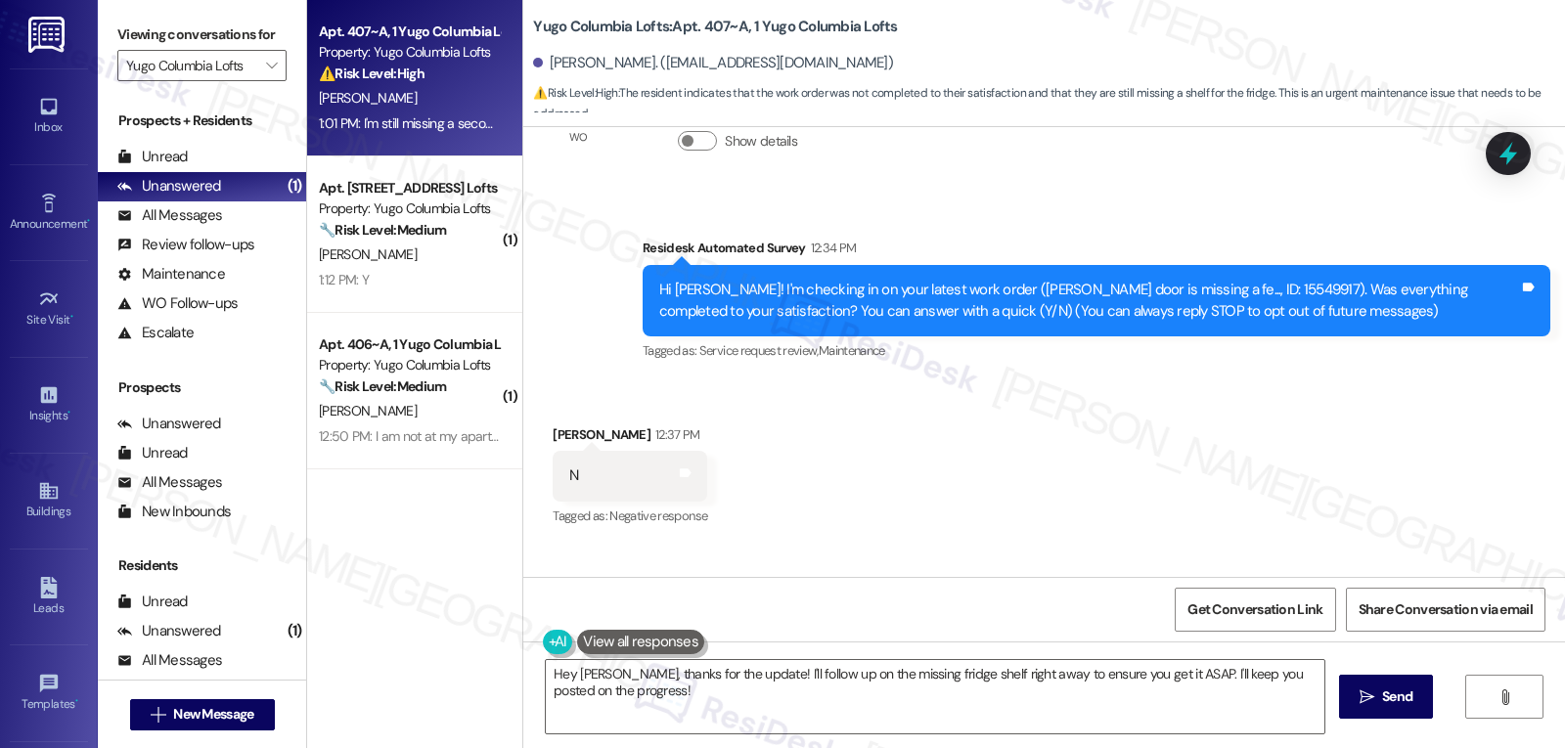
scroll to position [61, 0]
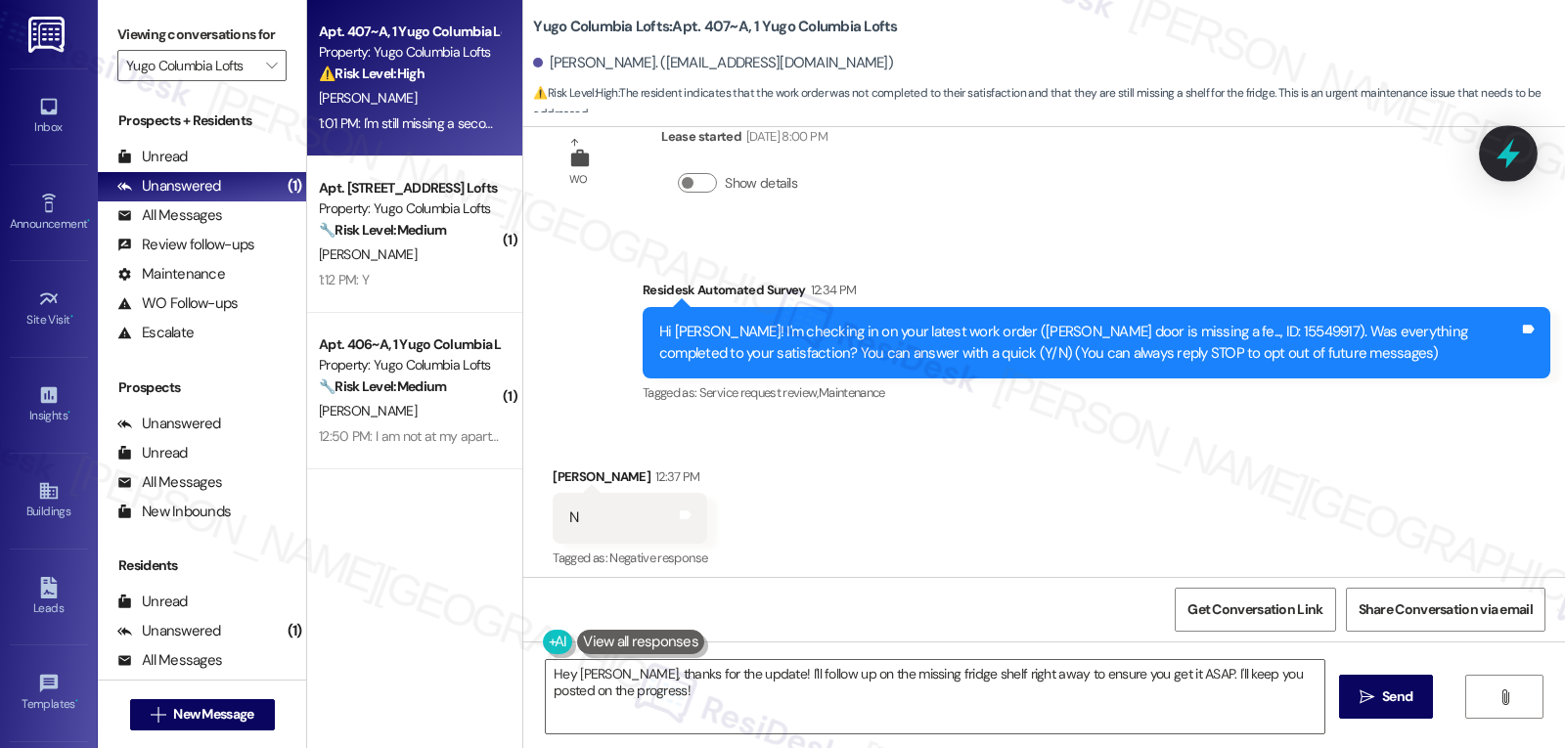
click at [1507, 171] on div at bounding box center [1508, 153] width 59 height 56
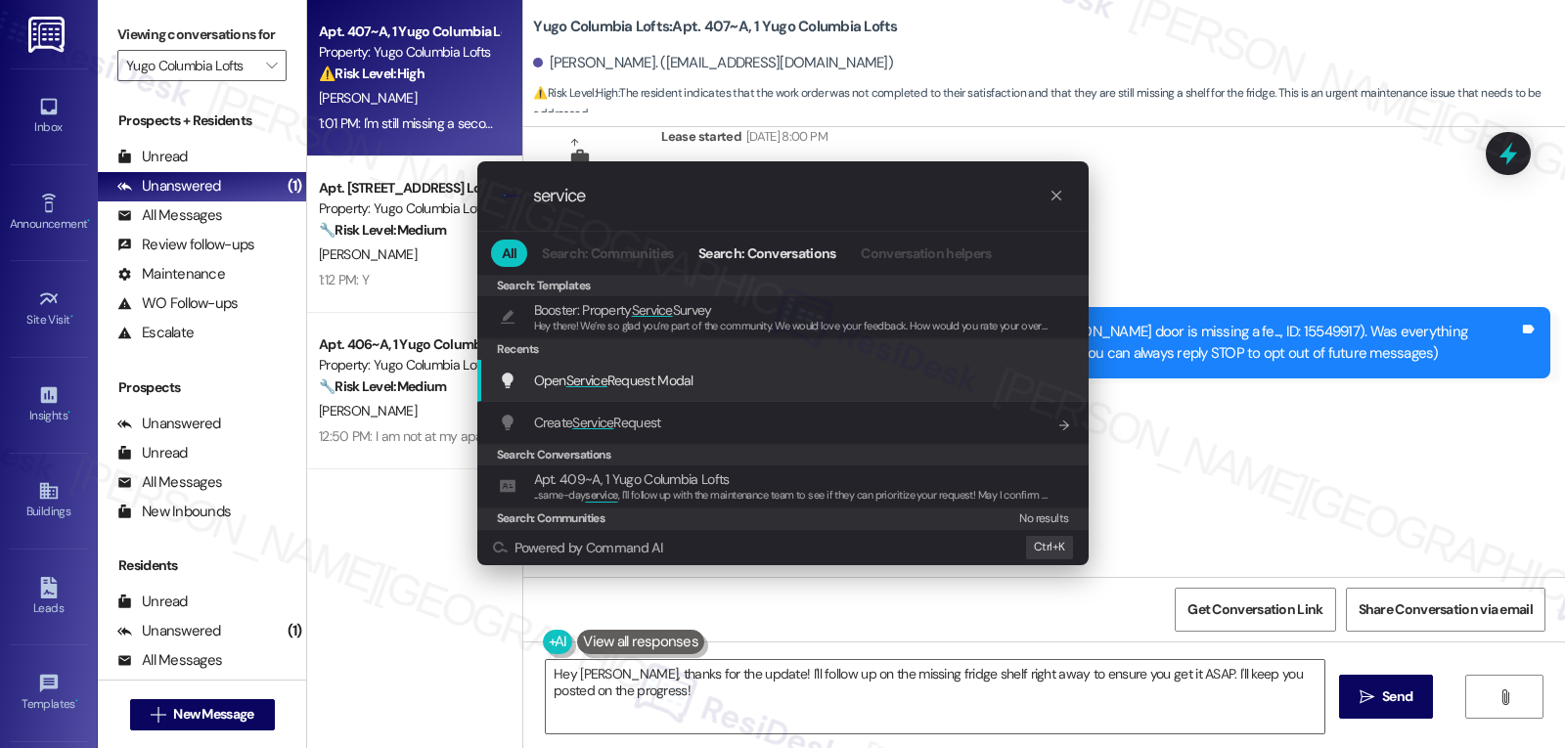
type input "service"
click at [647, 380] on span "Open Service Request Modal" at bounding box center [613, 381] width 159 height 18
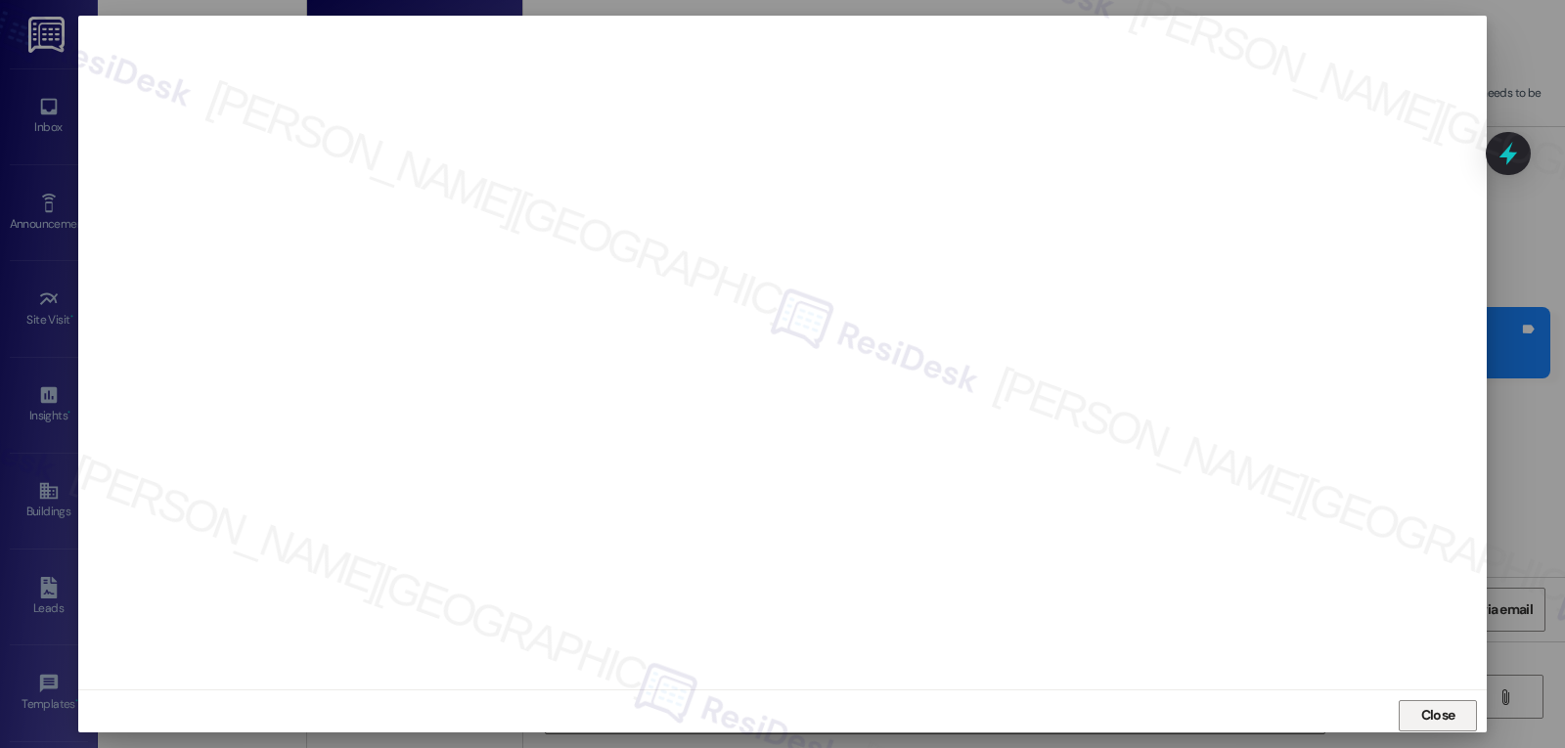
click at [1421, 719] on span "Close" at bounding box center [1438, 715] width 34 height 21
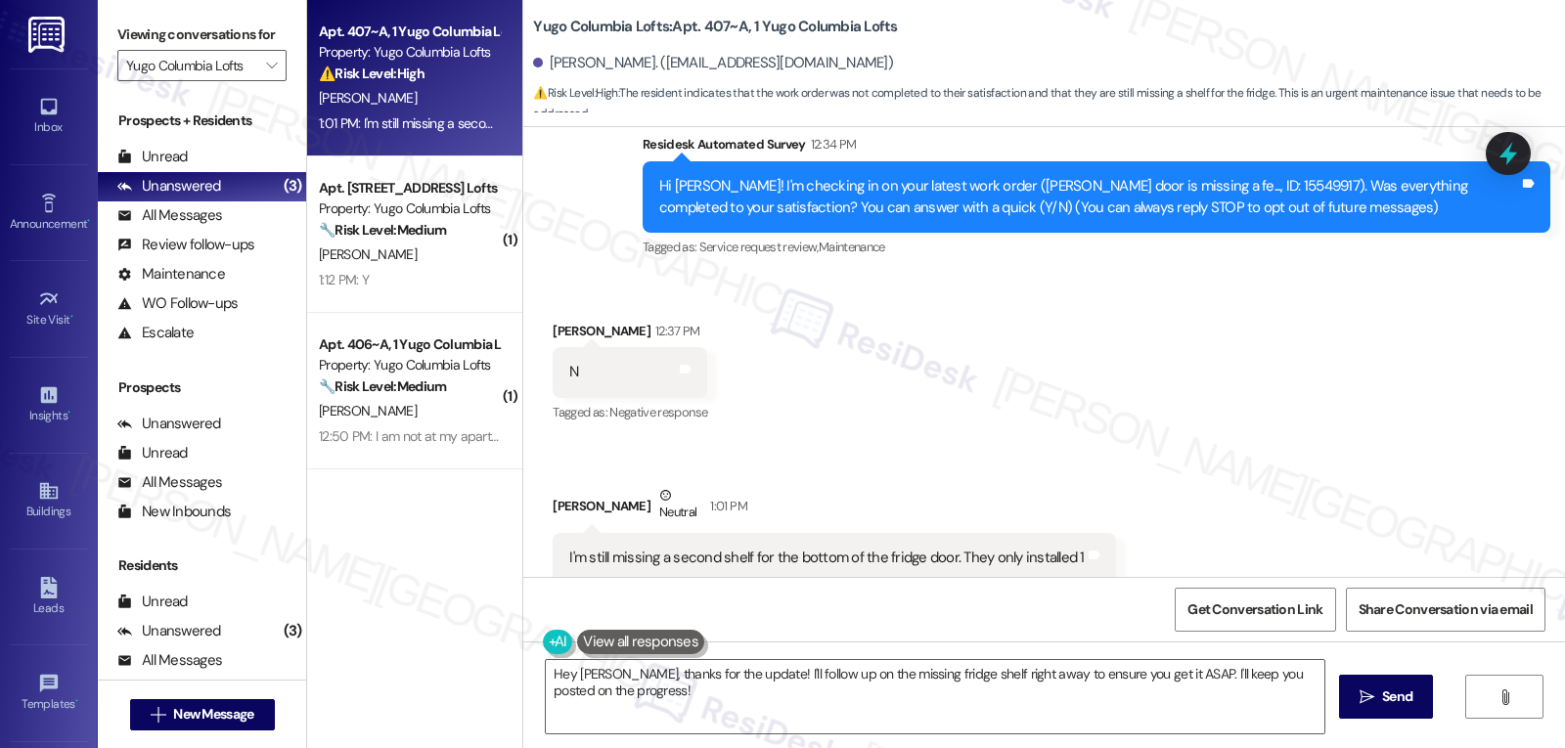
scroll to position [257, 0]
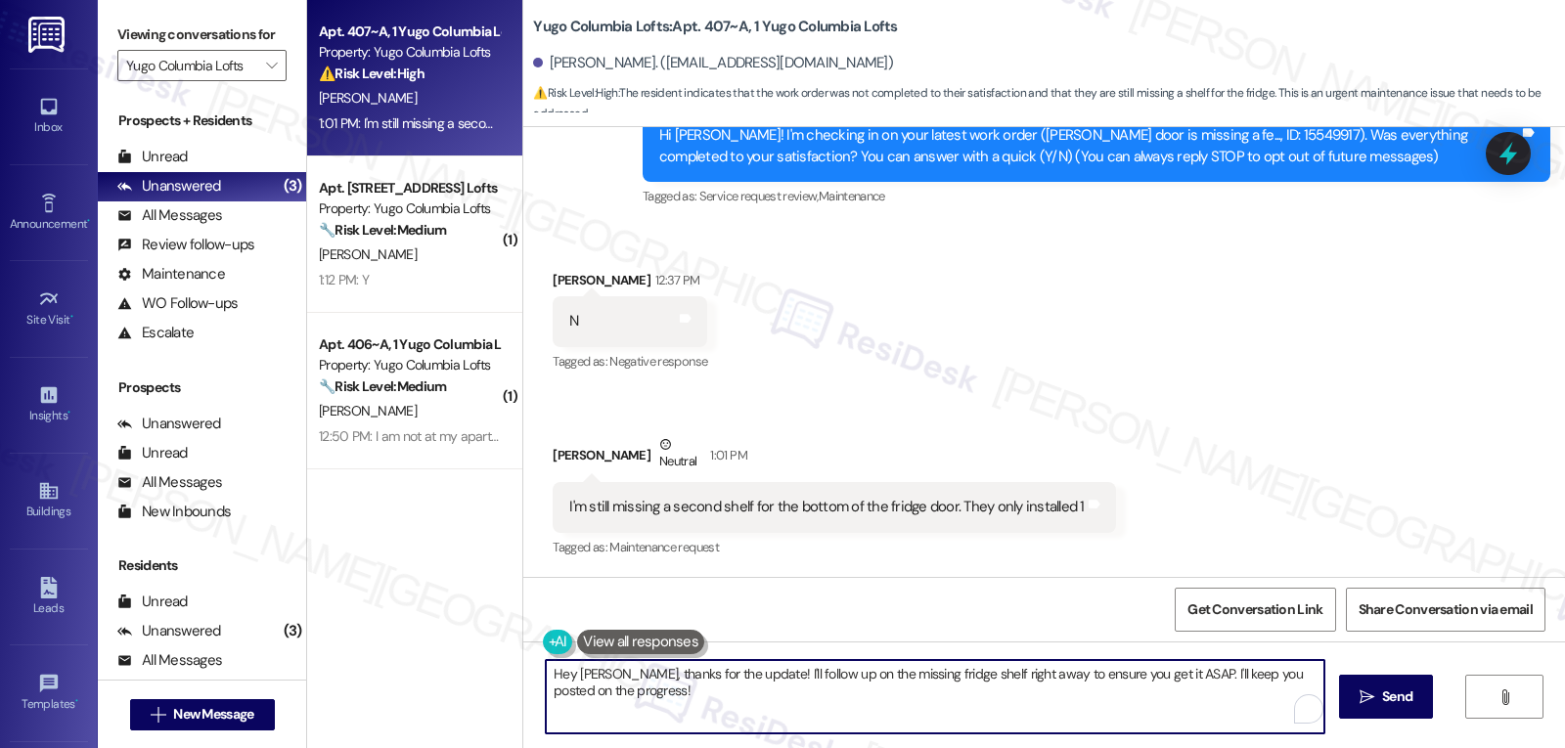
drag, startPoint x: 929, startPoint y: 674, endPoint x: 1140, endPoint y: 721, distance: 216.4
click at [1140, 721] on textarea "Hey Andrew, thanks for the update! I'll follow up on the missing fridge shelf r…" at bounding box center [935, 696] width 779 height 73
click at [928, 673] on textarea "Hey Andrew, thanks for the update! I'll follow up on the missing fridge with th…" at bounding box center [935, 696] width 779 height 73
click at [1361, 706] on span " Send" at bounding box center [1387, 697] width 62 height 21
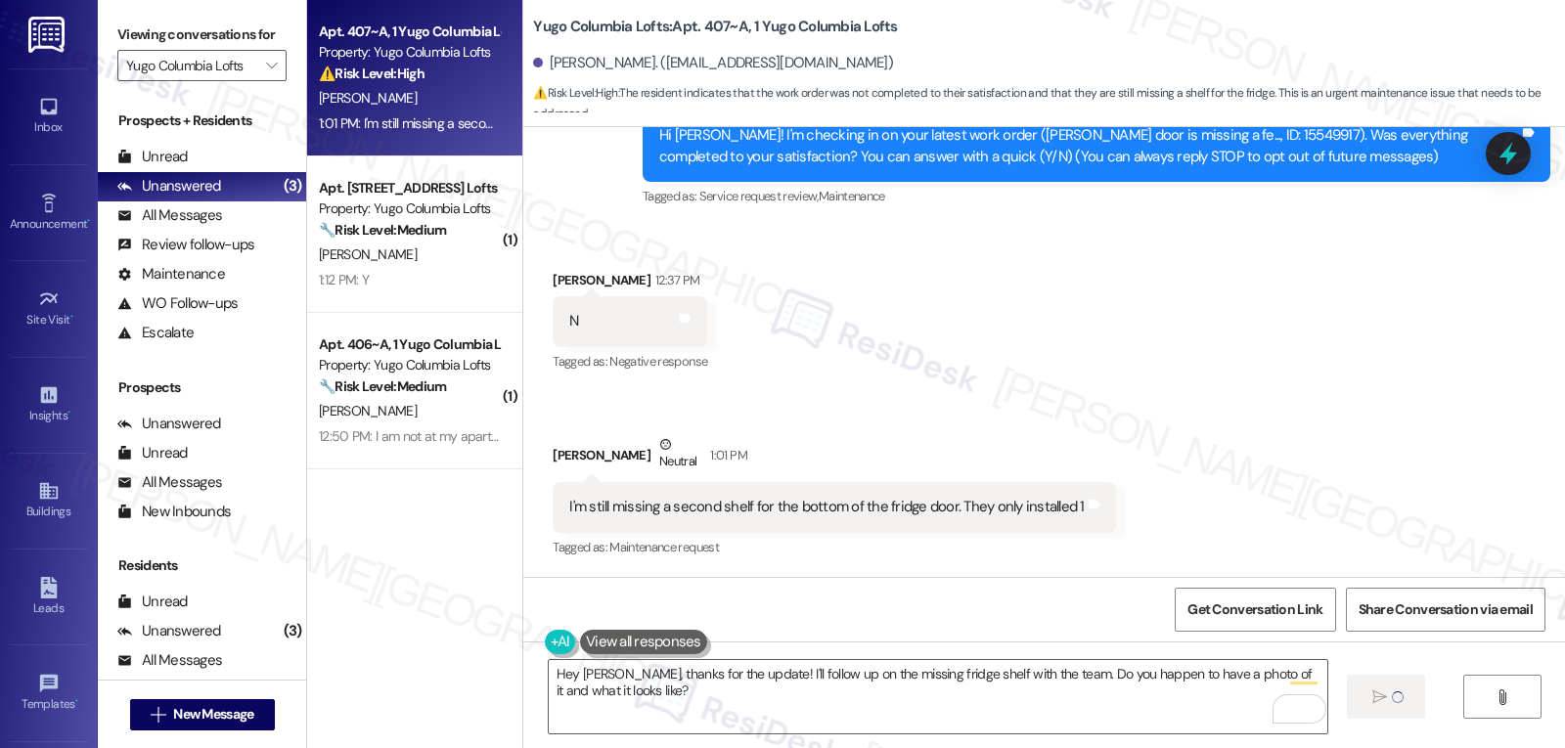
type textarea "Hey"
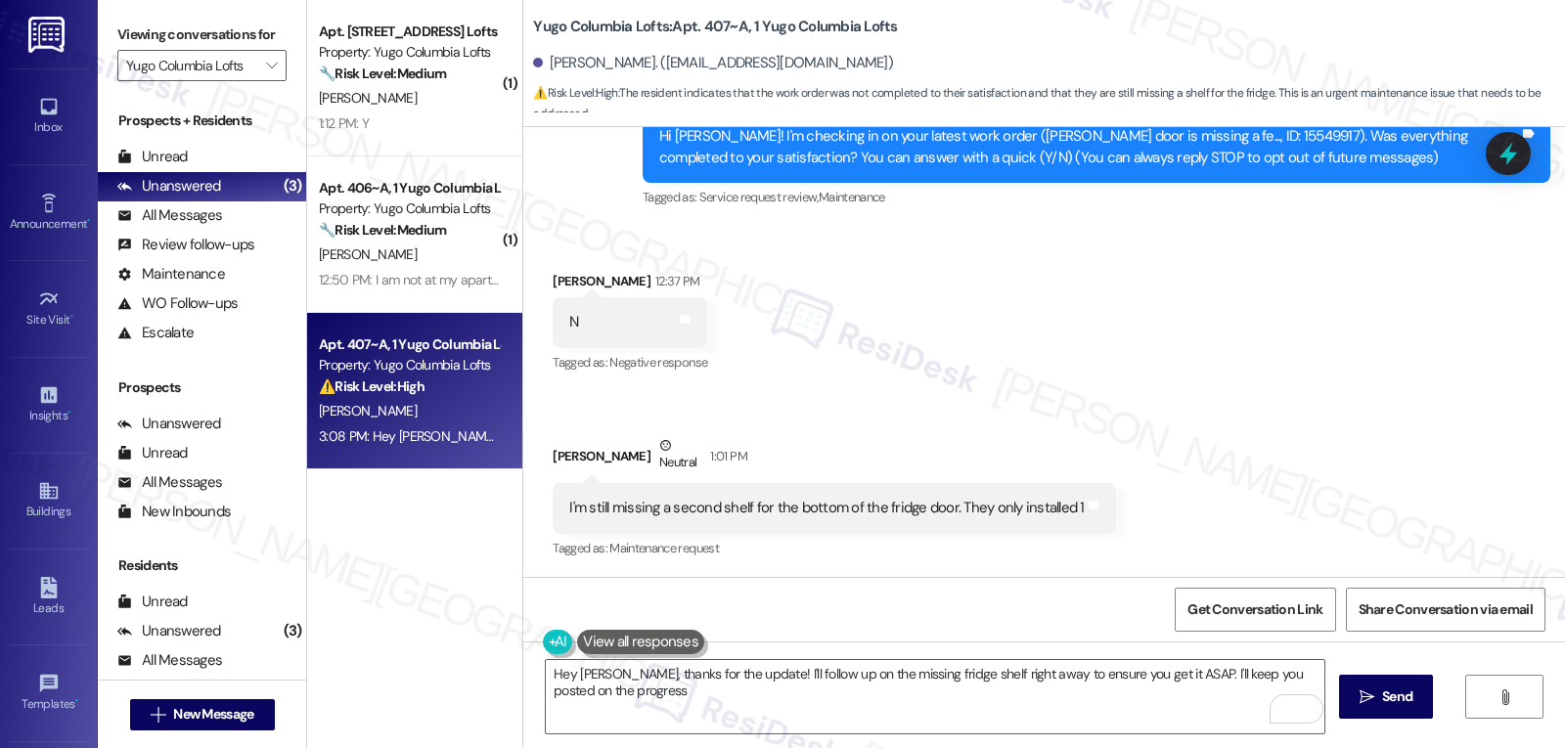
type textarea "Hey Andrew, thanks for the update! I'll follow up on the missing fridge shelf r…"
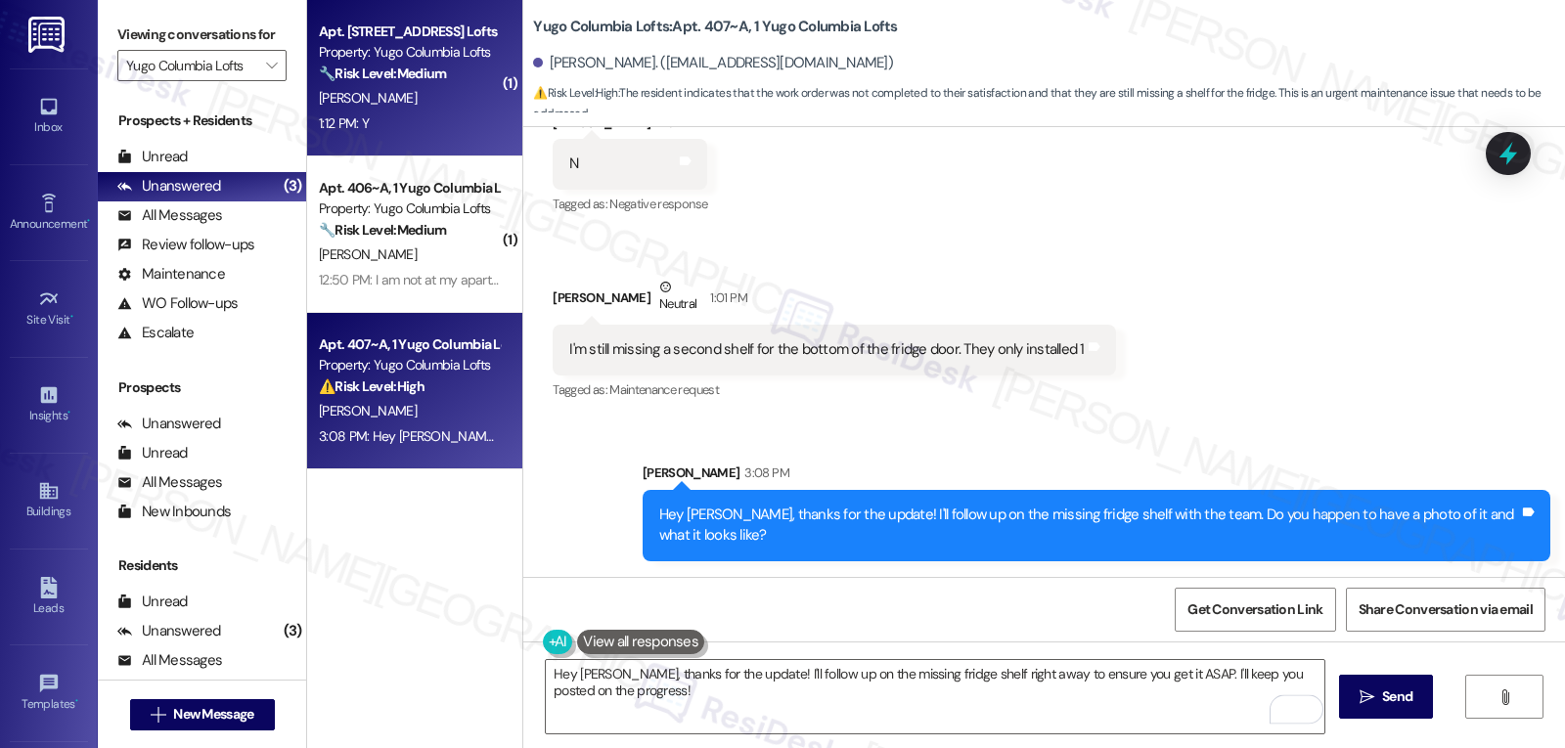
click at [434, 129] on div "1:12 PM: Y 1:12 PM: Y" at bounding box center [409, 123] width 185 height 24
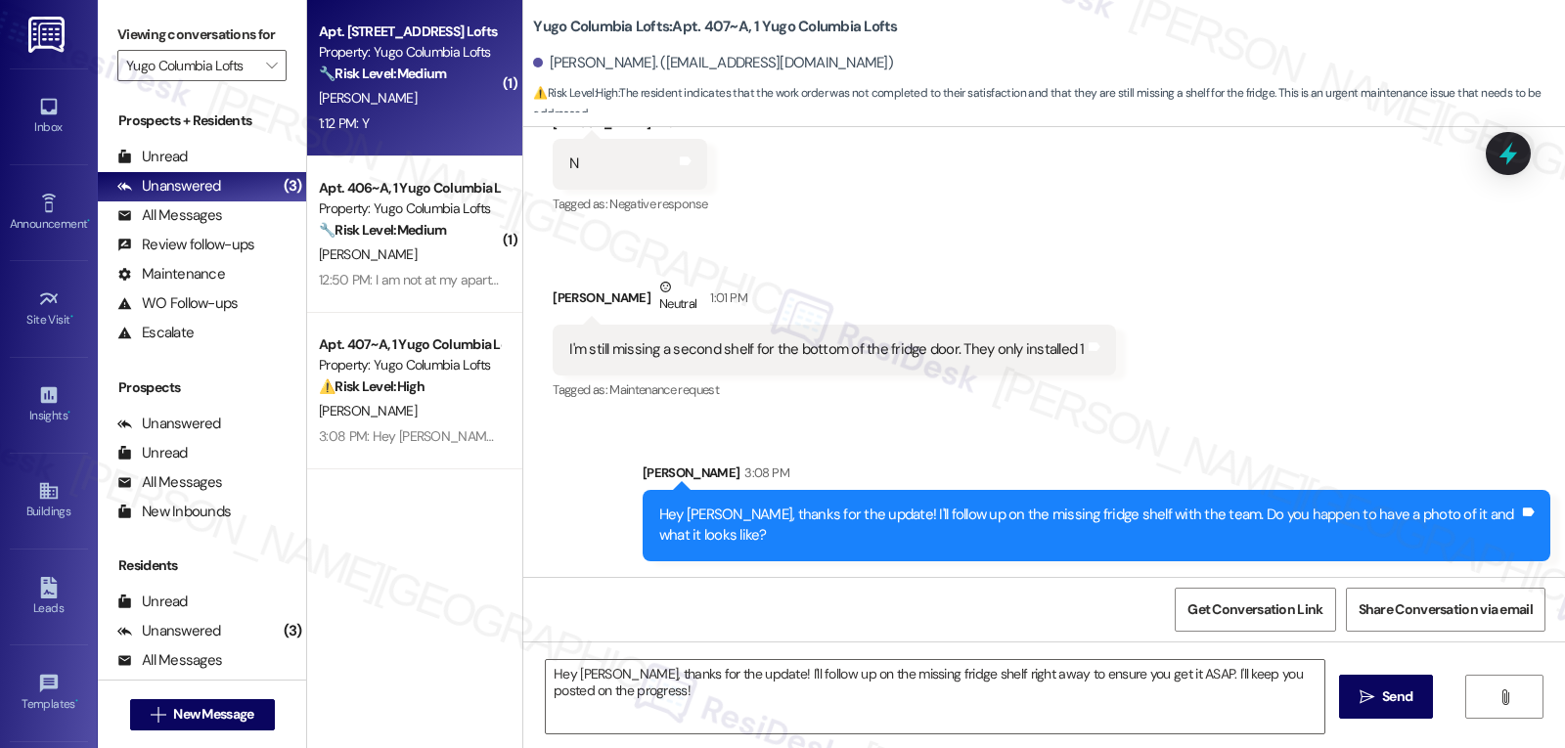
type textarea "Fetching suggested responses. Please feel free to read through the conversation…"
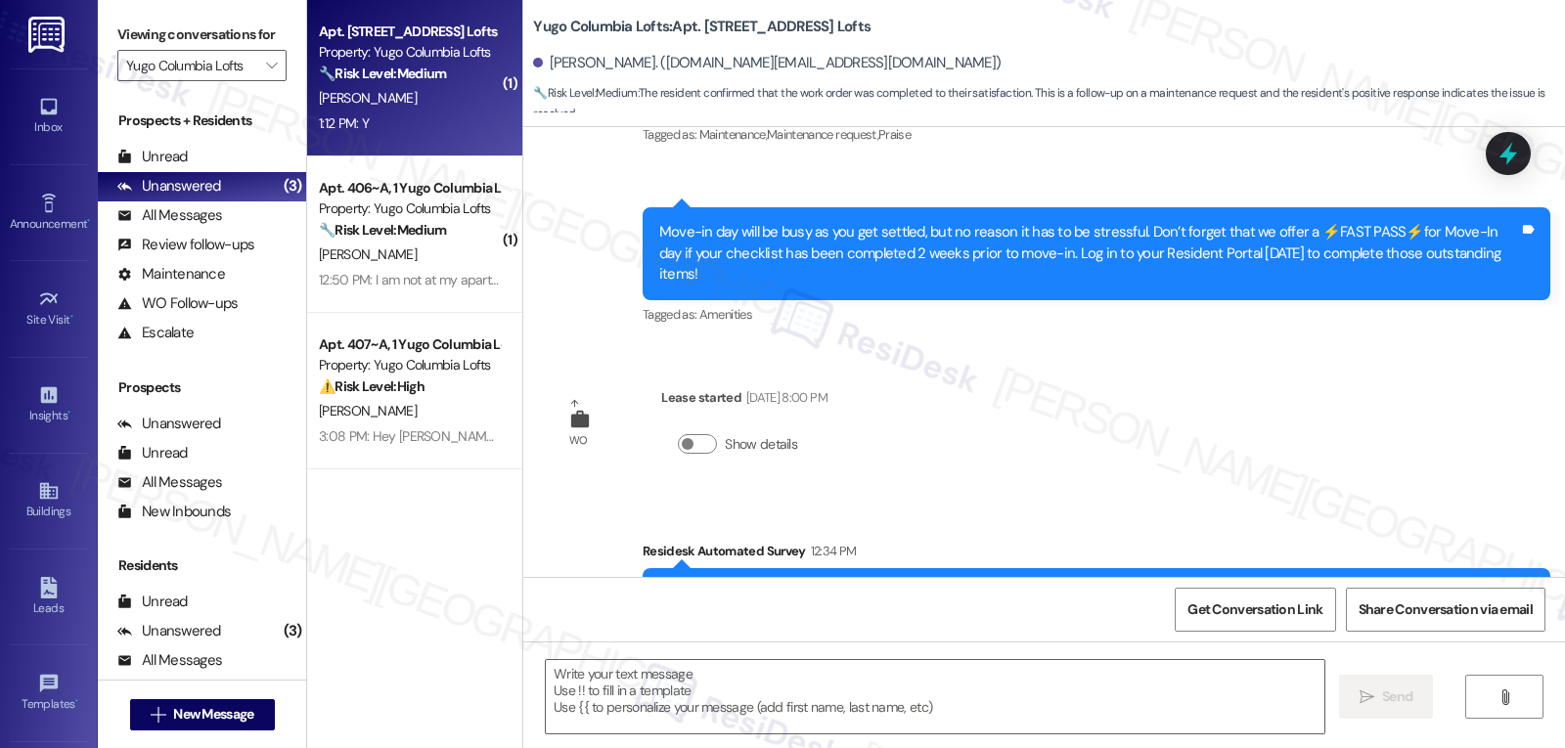
type textarea "Fetching suggested responses. Please feel free to read through the conversation…"
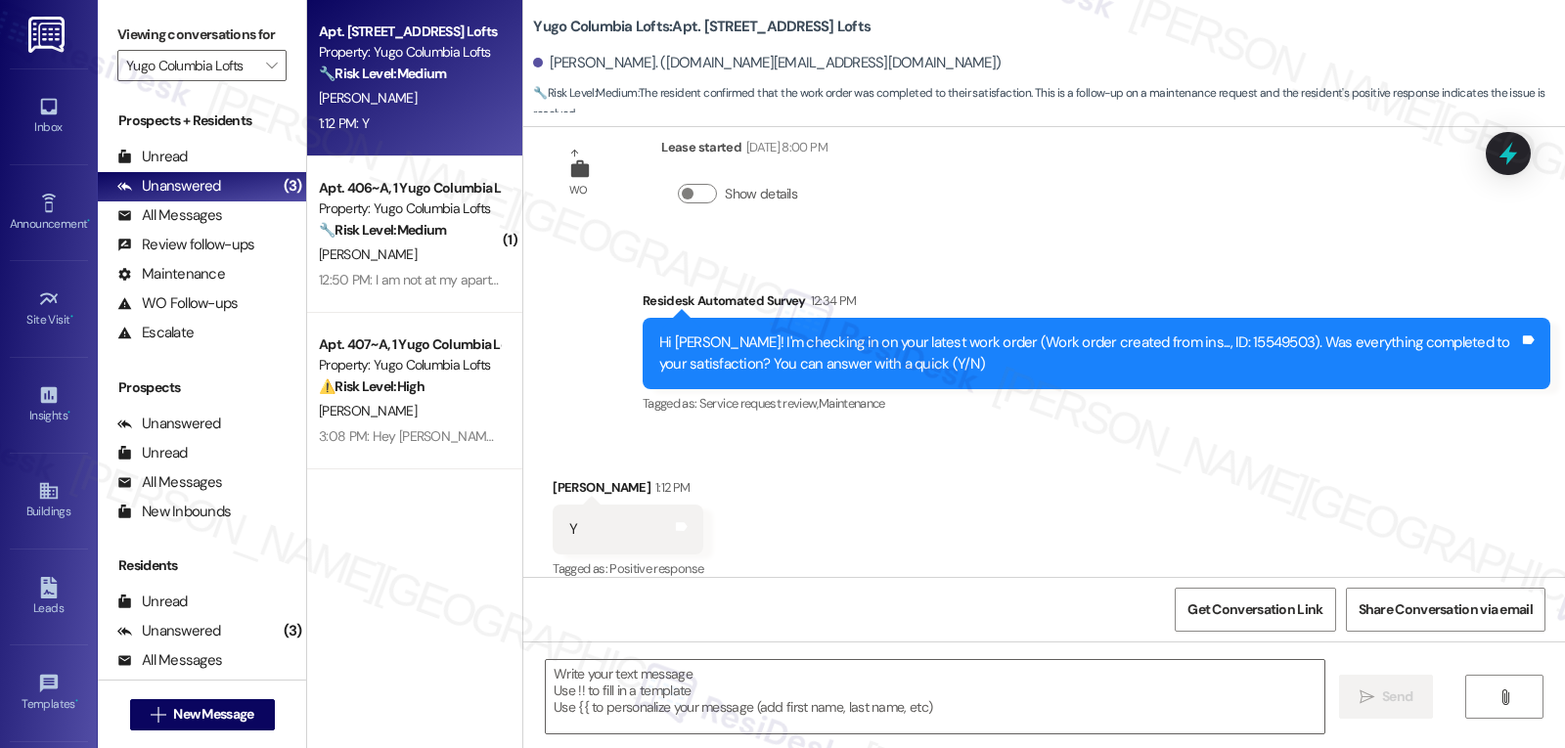
scroll to position [575, 0]
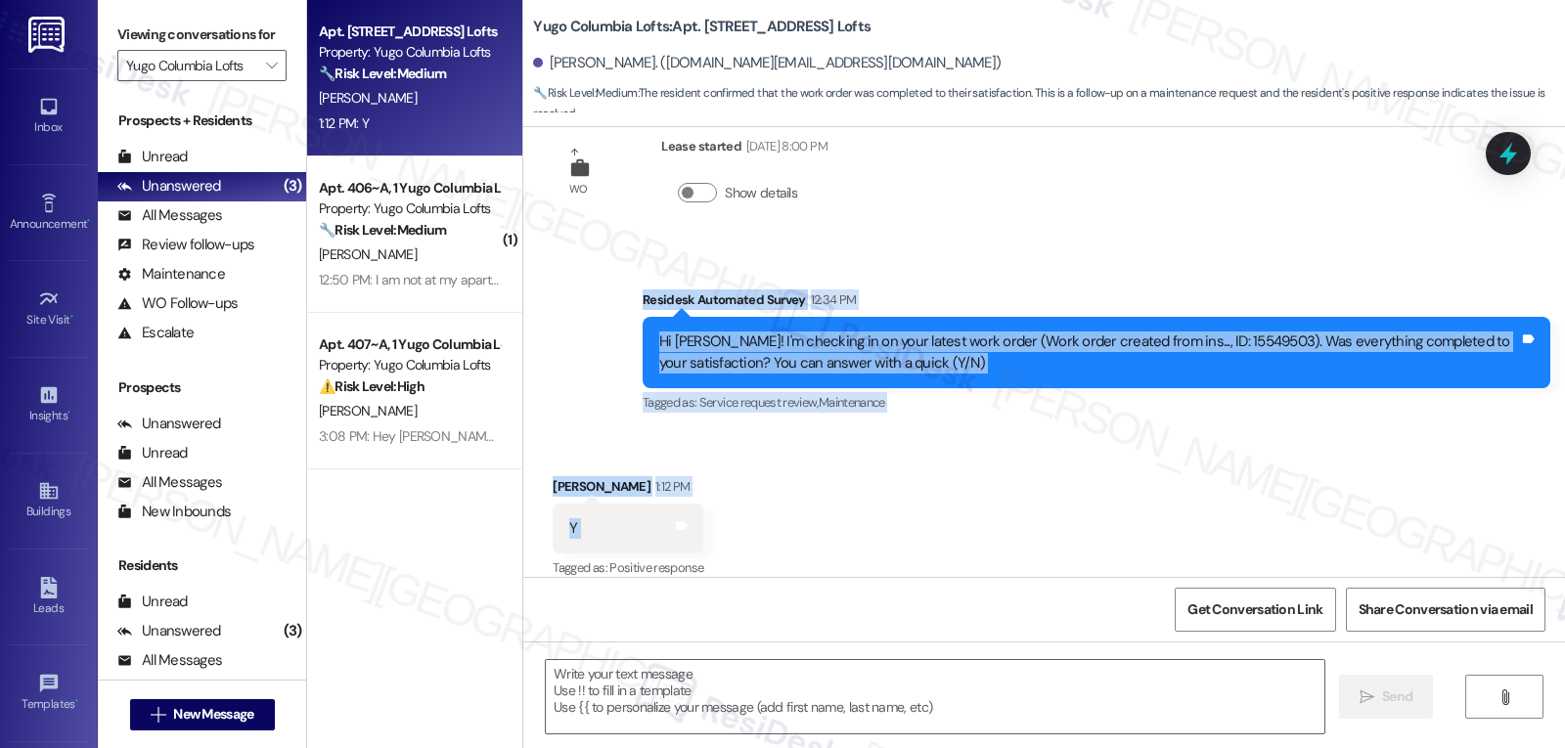
drag, startPoint x: 627, startPoint y: 284, endPoint x: 630, endPoint y: 520, distance: 236.7
click at [630, 520] on div "Sent via SMS Sarah (ResiDesk) Jul 11, 2025 at 5:36 PM Hi Astha! We’re so excite…" at bounding box center [1044, 352] width 1042 height 450
copy div "Residesk Automated Survey 12:34 PM Hi Astha! I'm checking in on your latest wor…"
click at [1000, 692] on textarea at bounding box center [935, 696] width 779 height 73
paste textarea "Hi Astha, glad to hear your work order went well!"
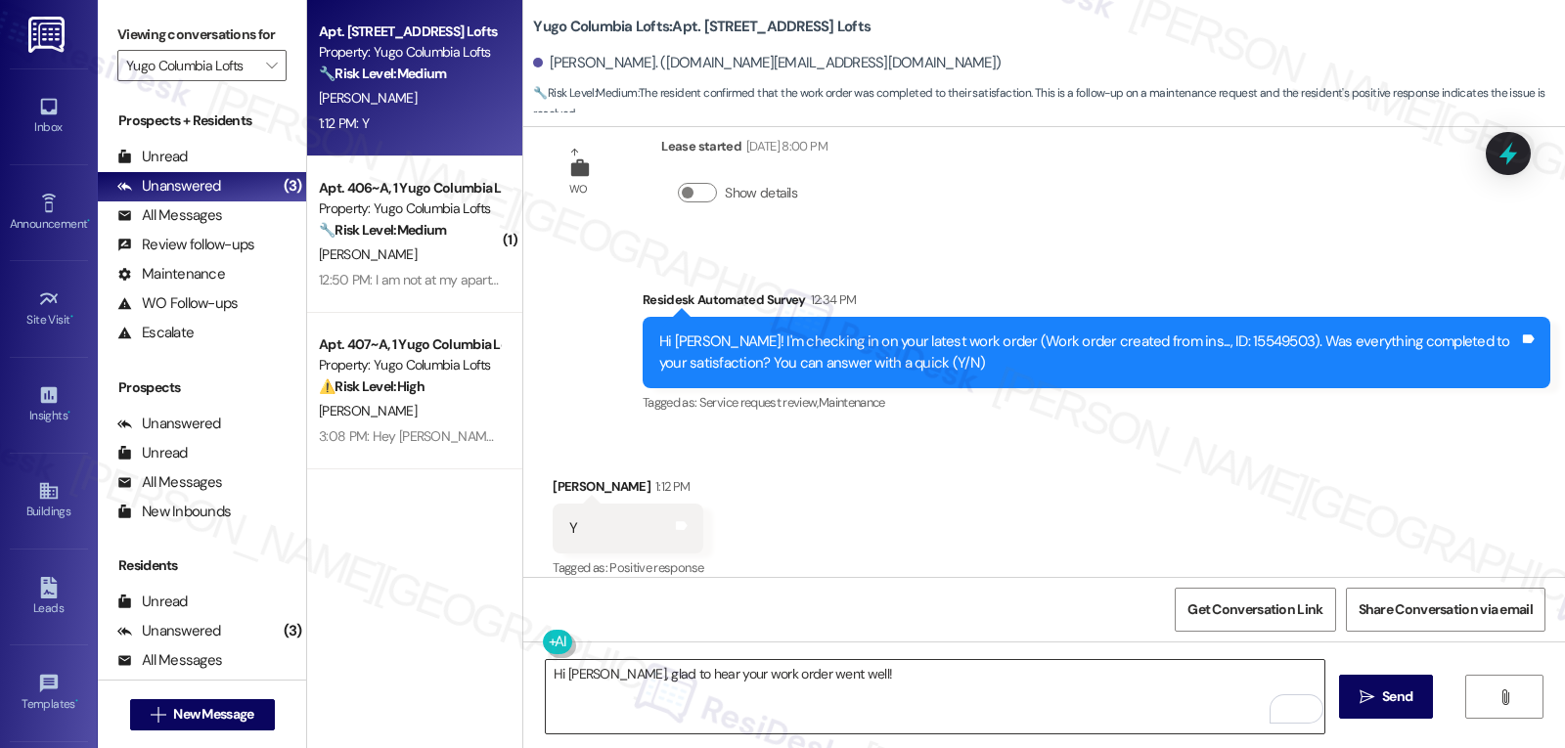
click at [892, 687] on textarea "Hi Astha, glad to hear your work order went well!" at bounding box center [935, 696] width 779 height 73
paste textarea "If anything comes up or if you have any questions, just give me a shout. I’m he…"
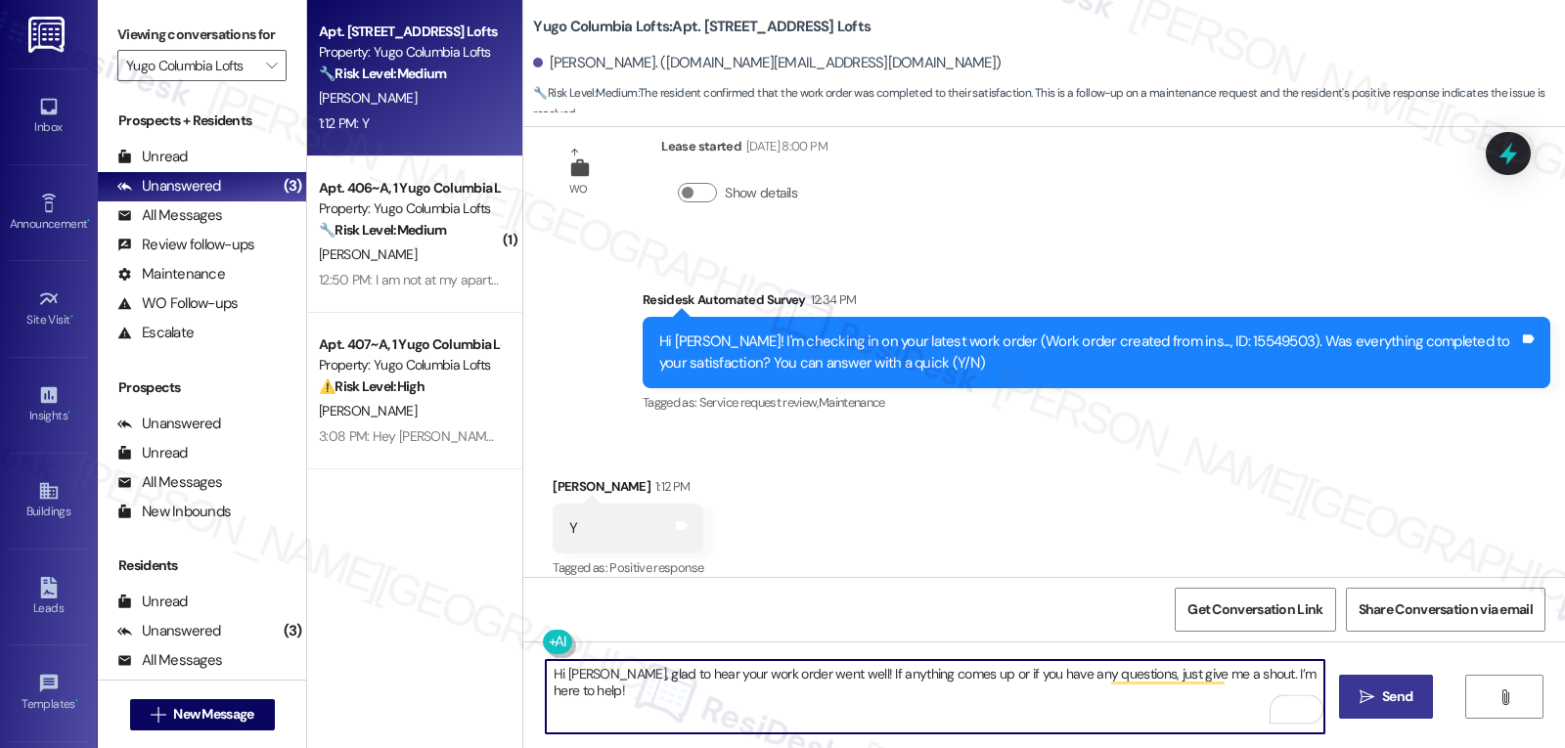
type textarea "Hi Astha, glad to hear your work order went well! If anything comes up or if yo…"
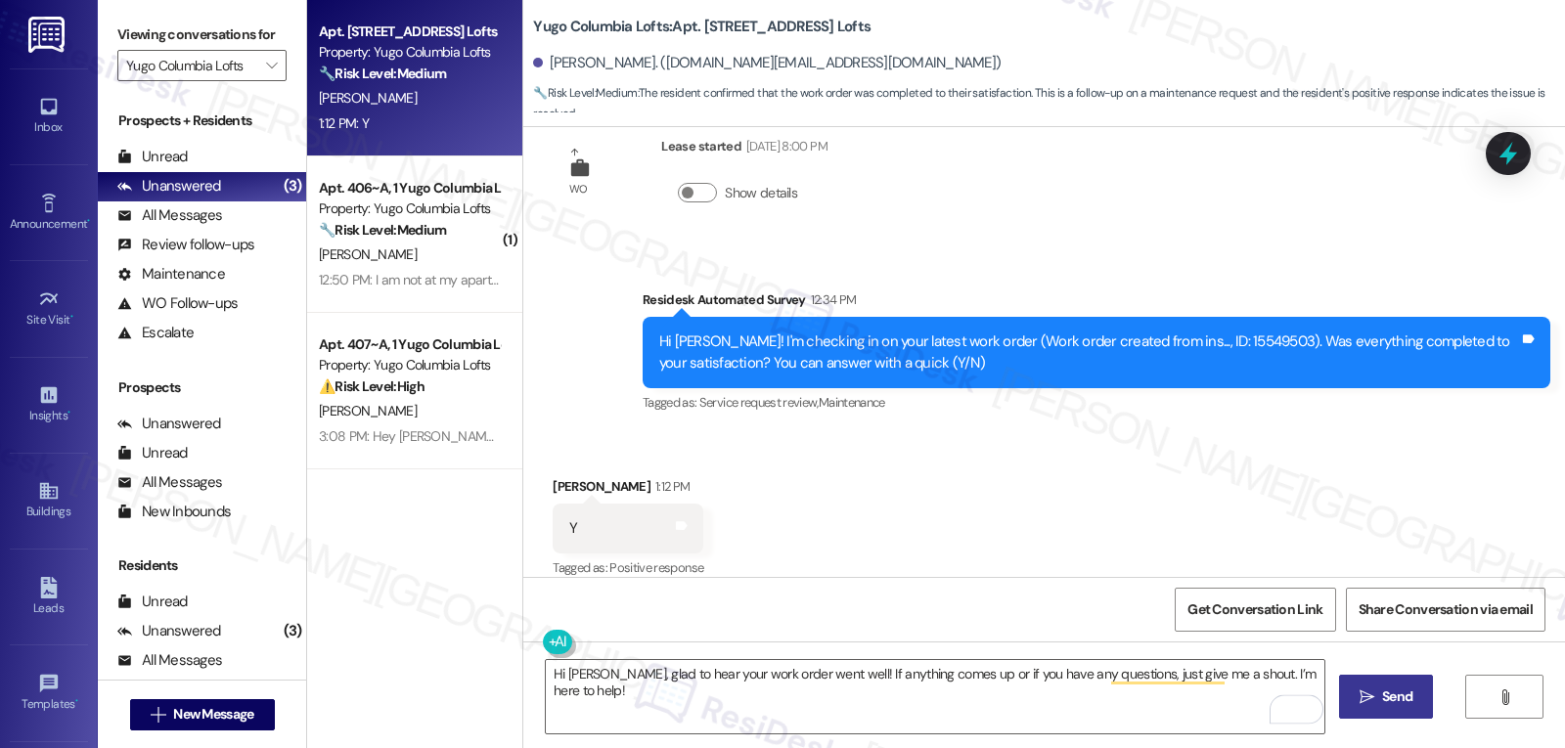
click at [1373, 707] on span " Send" at bounding box center [1387, 697] width 62 height 21
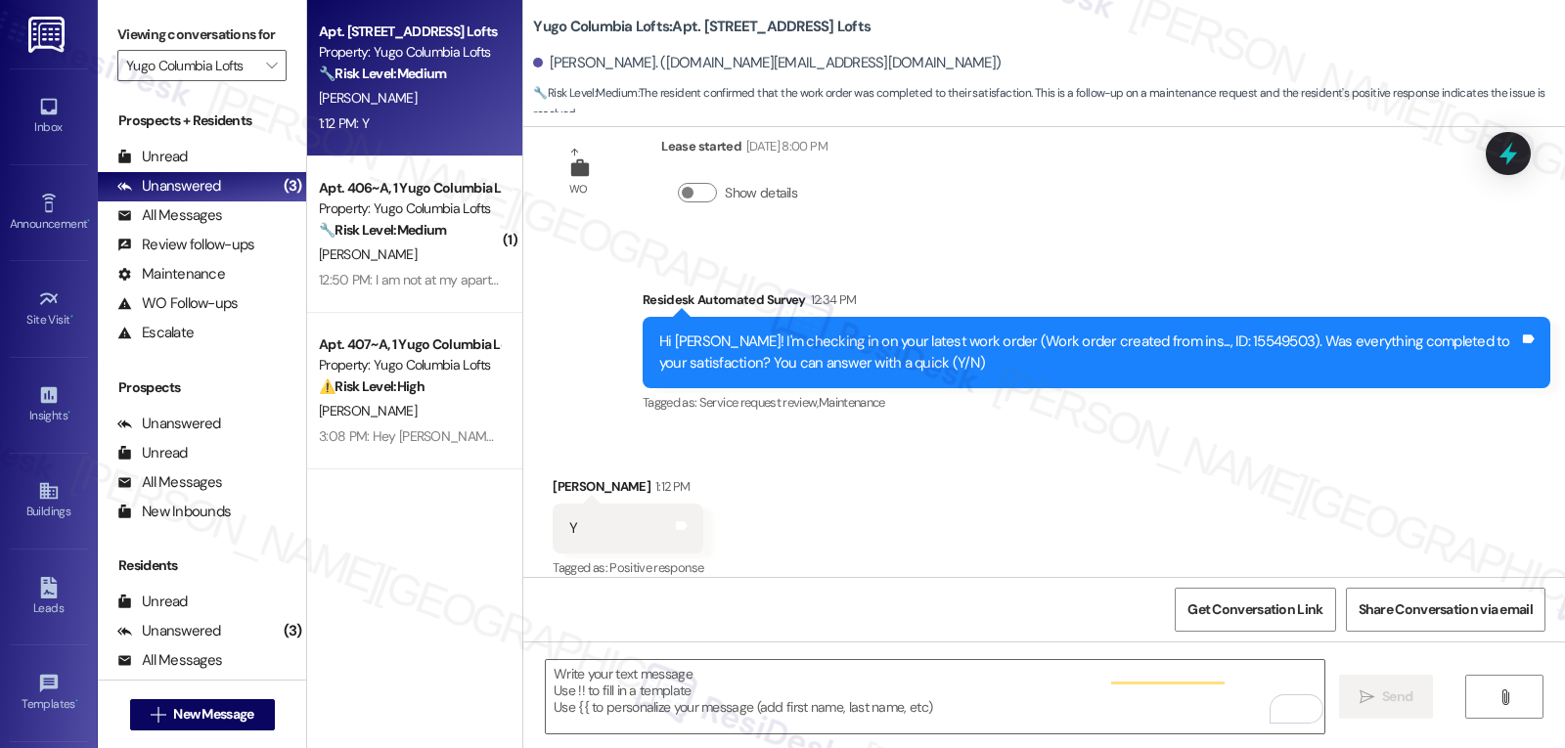
scroll to position [574, 0]
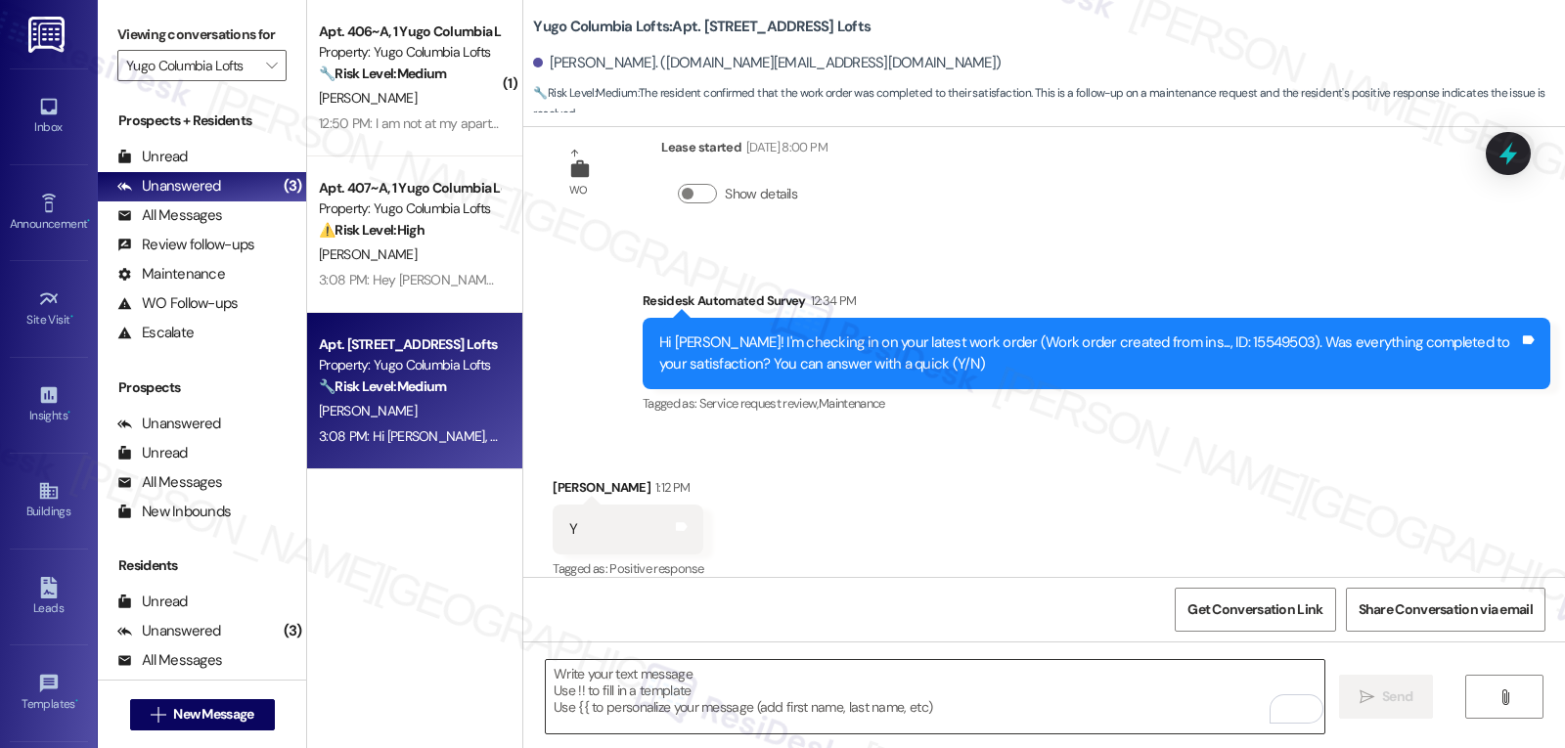
click at [577, 707] on textarea "To enrich screen reader interactions, please activate Accessibility in Grammarl…" at bounding box center [935, 696] width 779 height 73
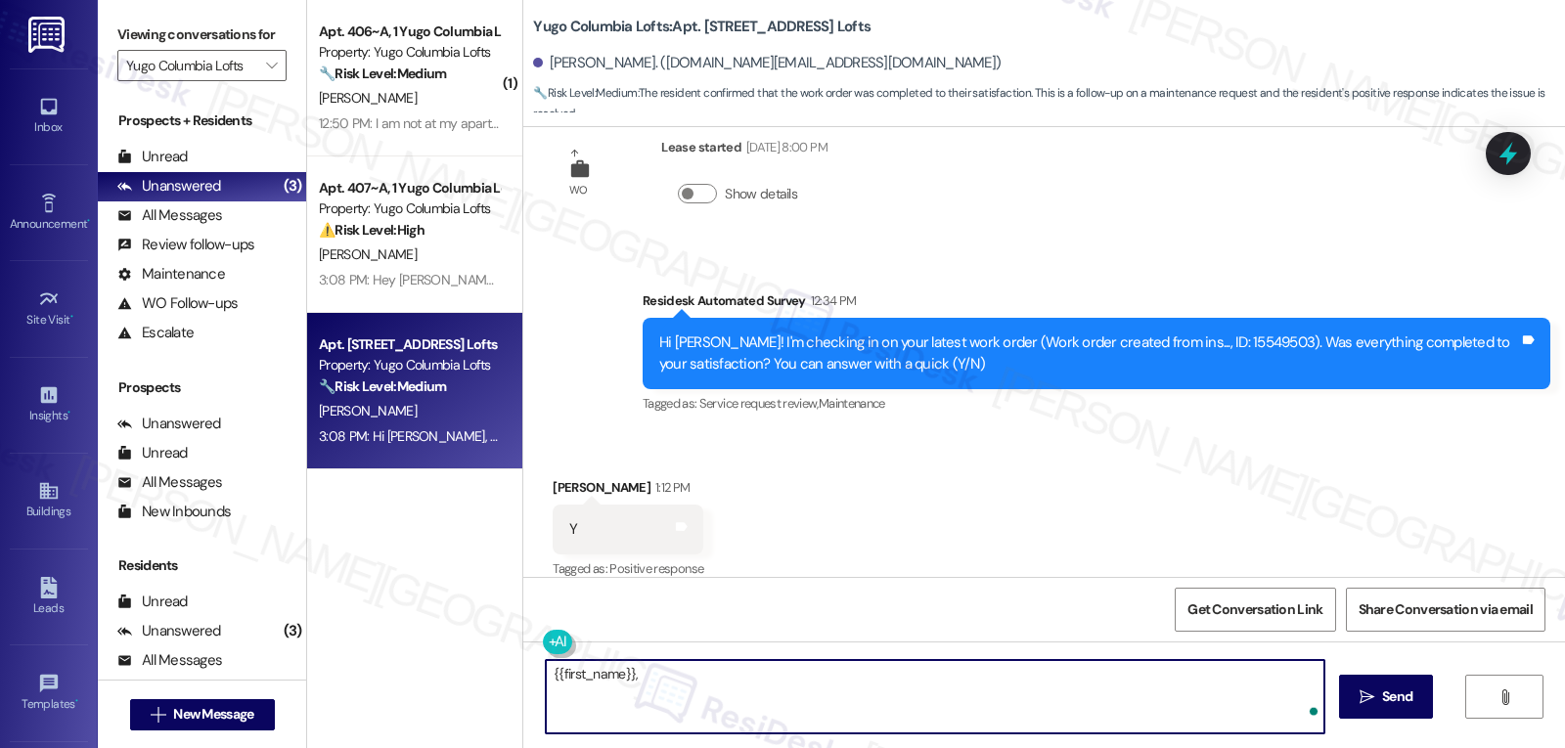
paste textarea "I hope you’re enjoying your time at {{property}}! Has it been meeting your expe…"
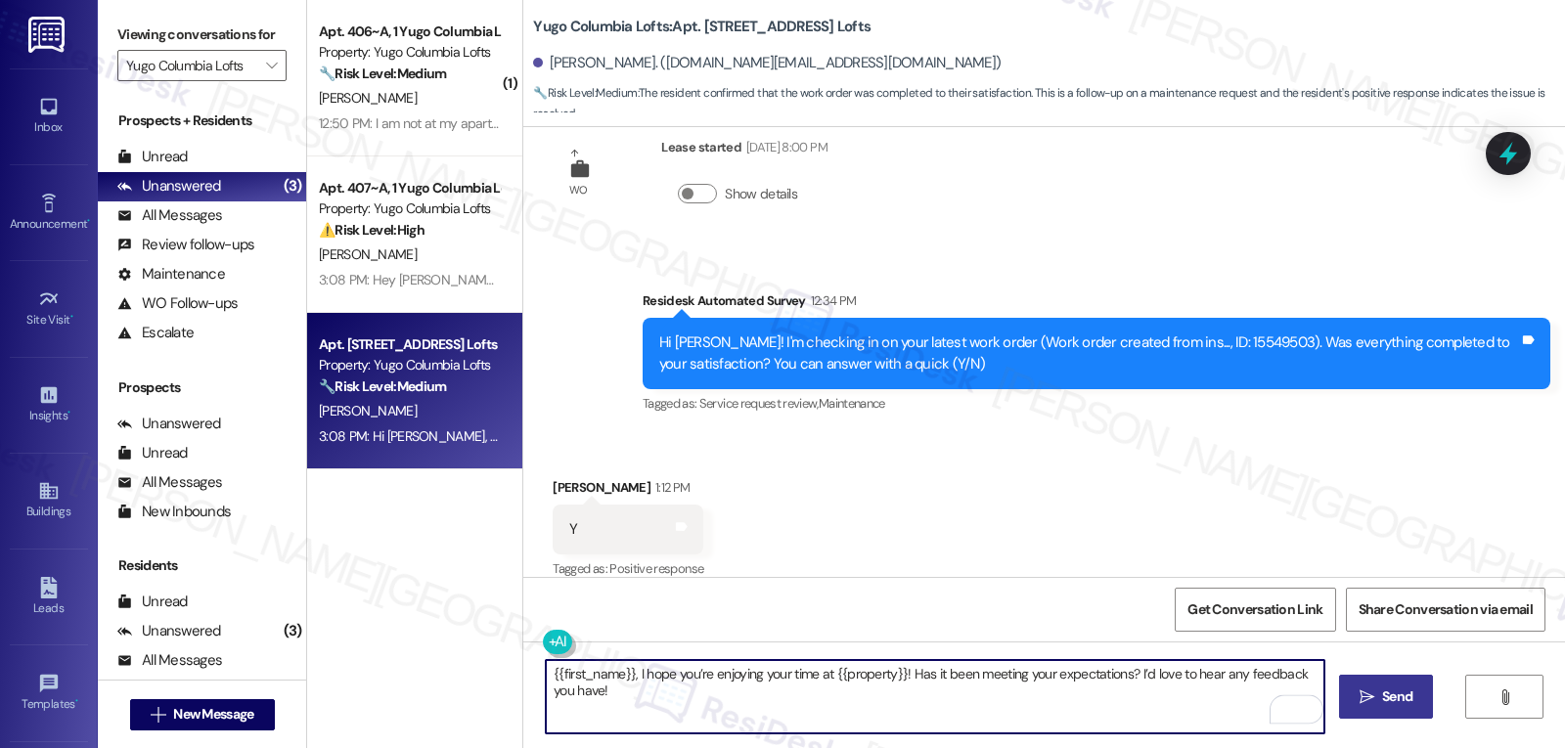
type textarea "{{first_name}}, I hope you’re enjoying your time at {{property}}! Has it been m…"
click at [1369, 699] on icon "" at bounding box center [1366, 698] width 15 height 16
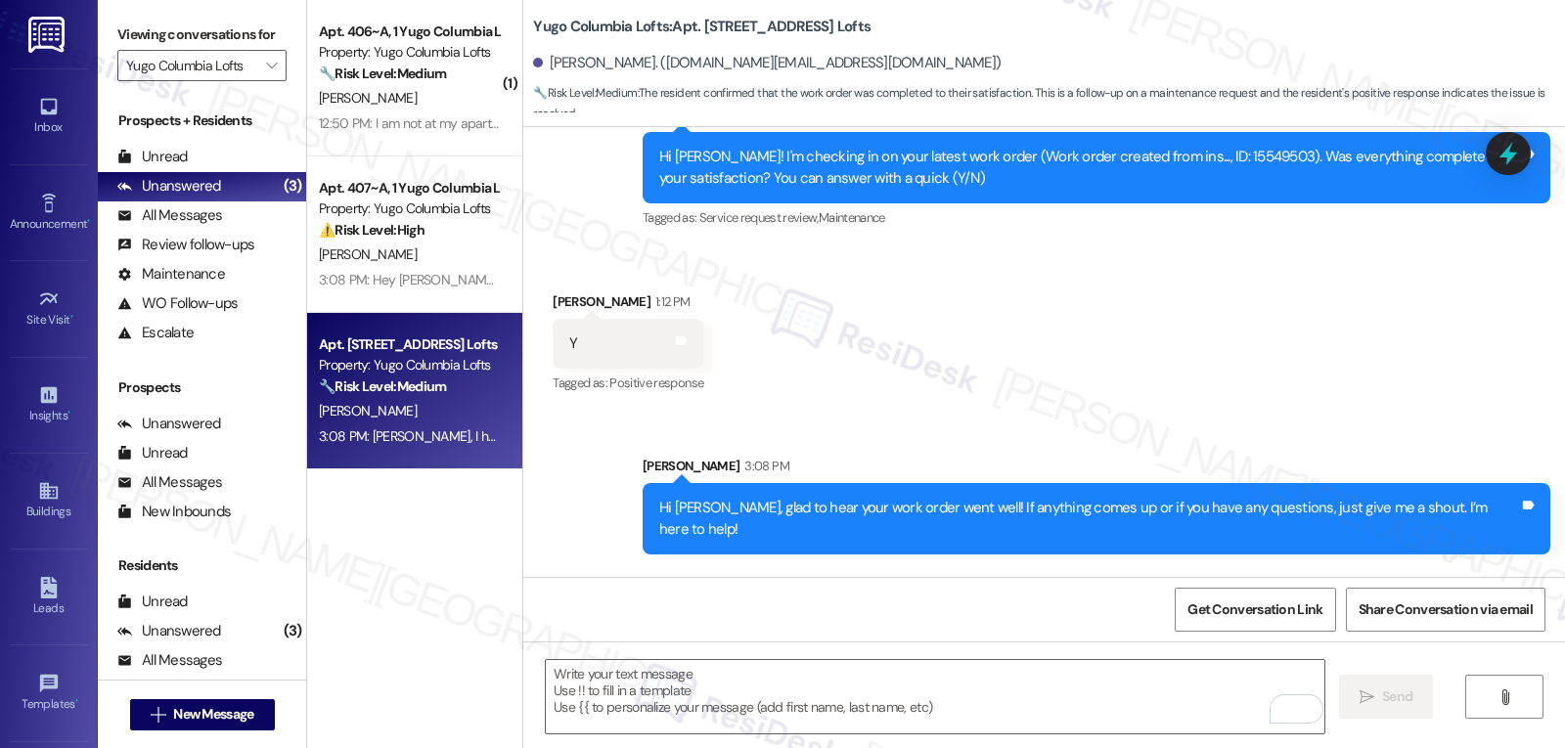
scroll to position [848, 0]
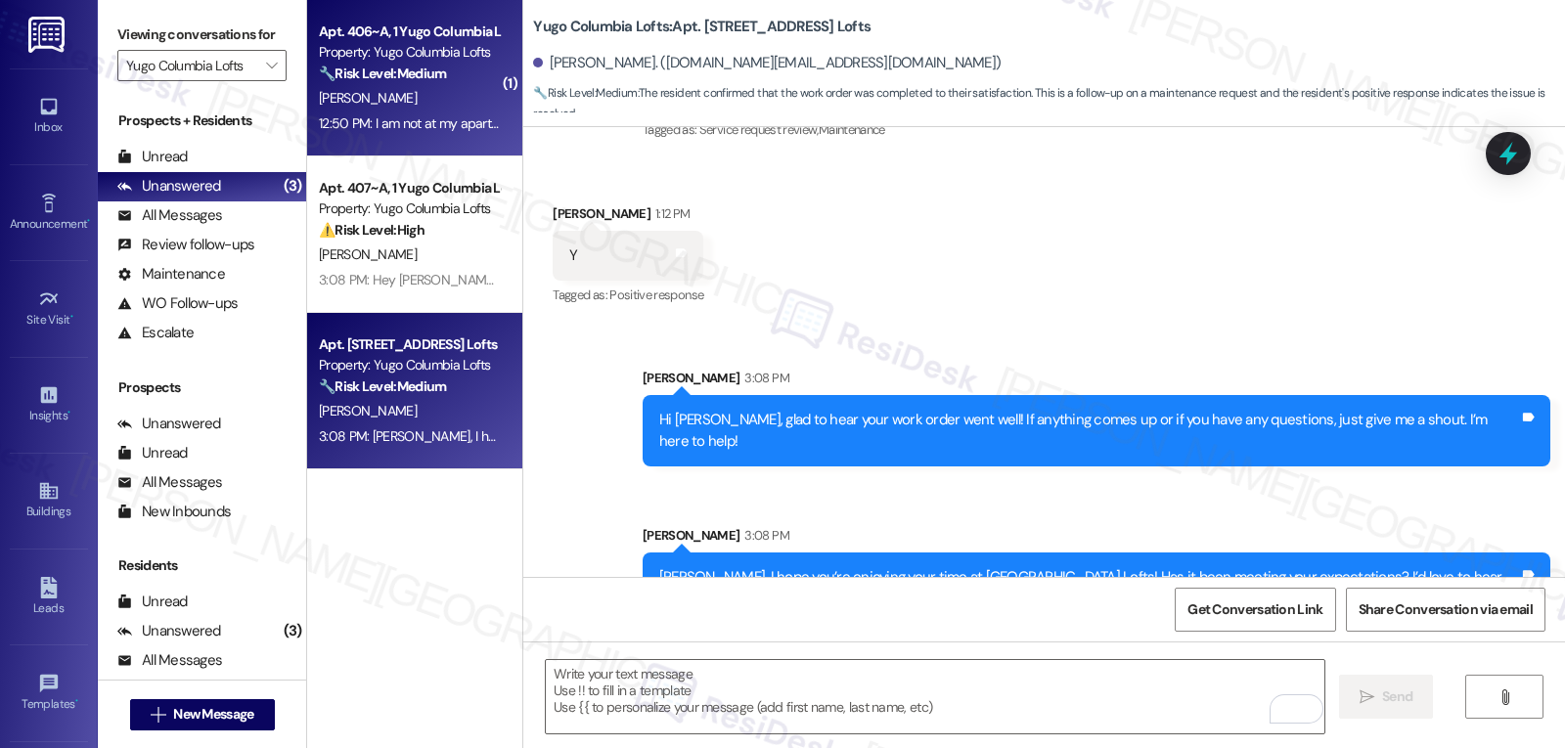
click at [445, 114] on div "12:50 PM: I am not at my apartment rn. I'll return on Friday and let you know t…" at bounding box center [536, 123] width 435 height 18
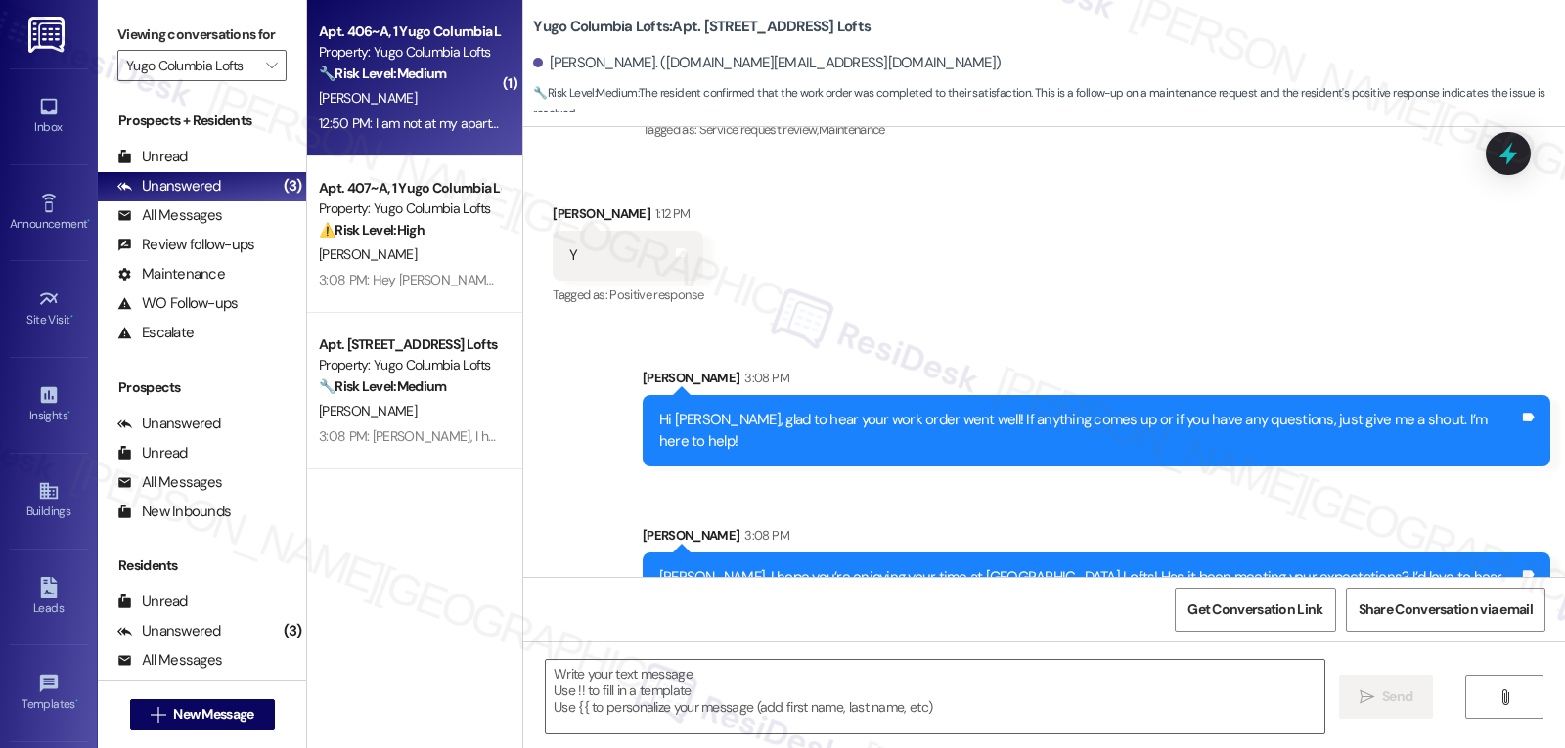
type textarea "Fetching suggested responses. Please feel free to read through the conversation…"
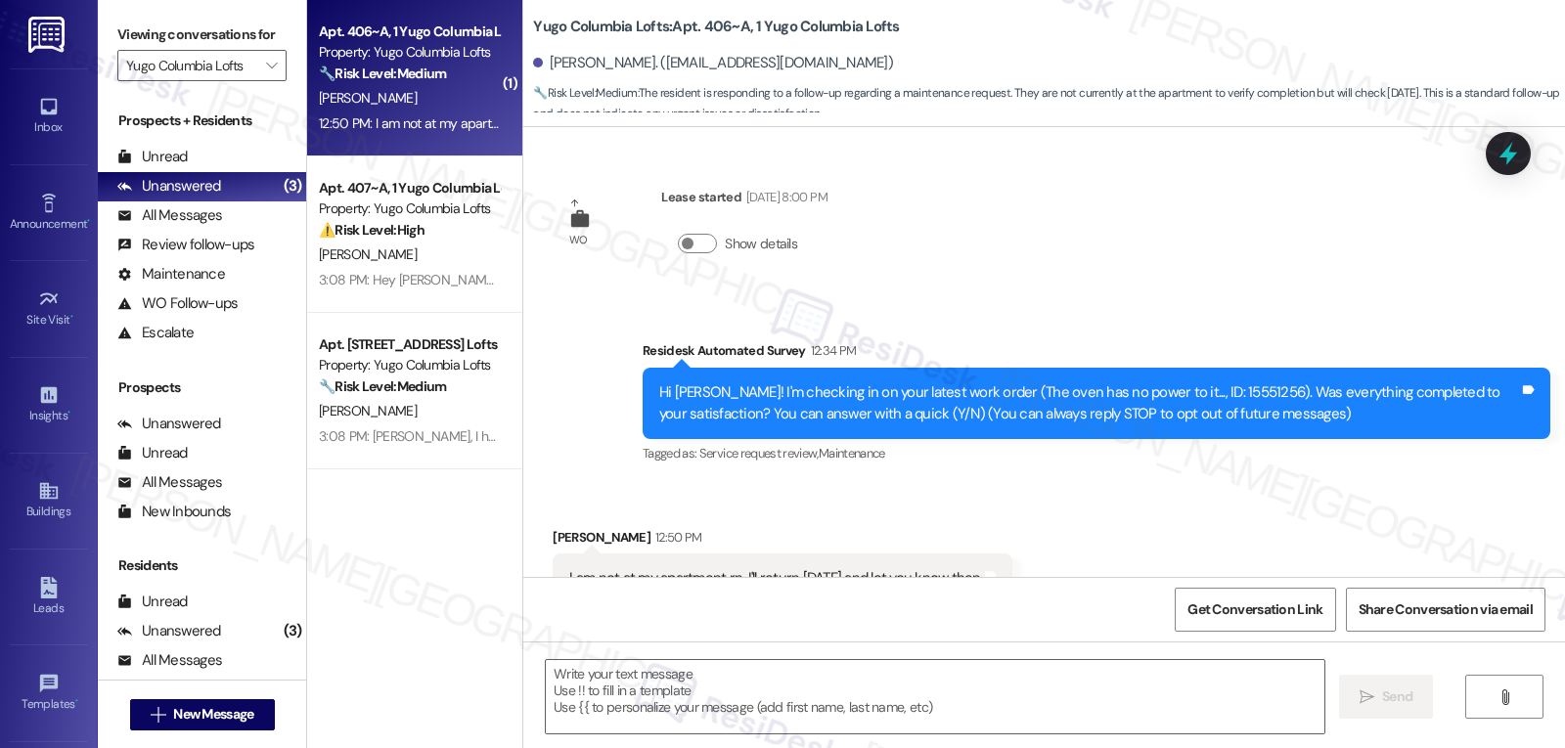
scroll to position [70, 0]
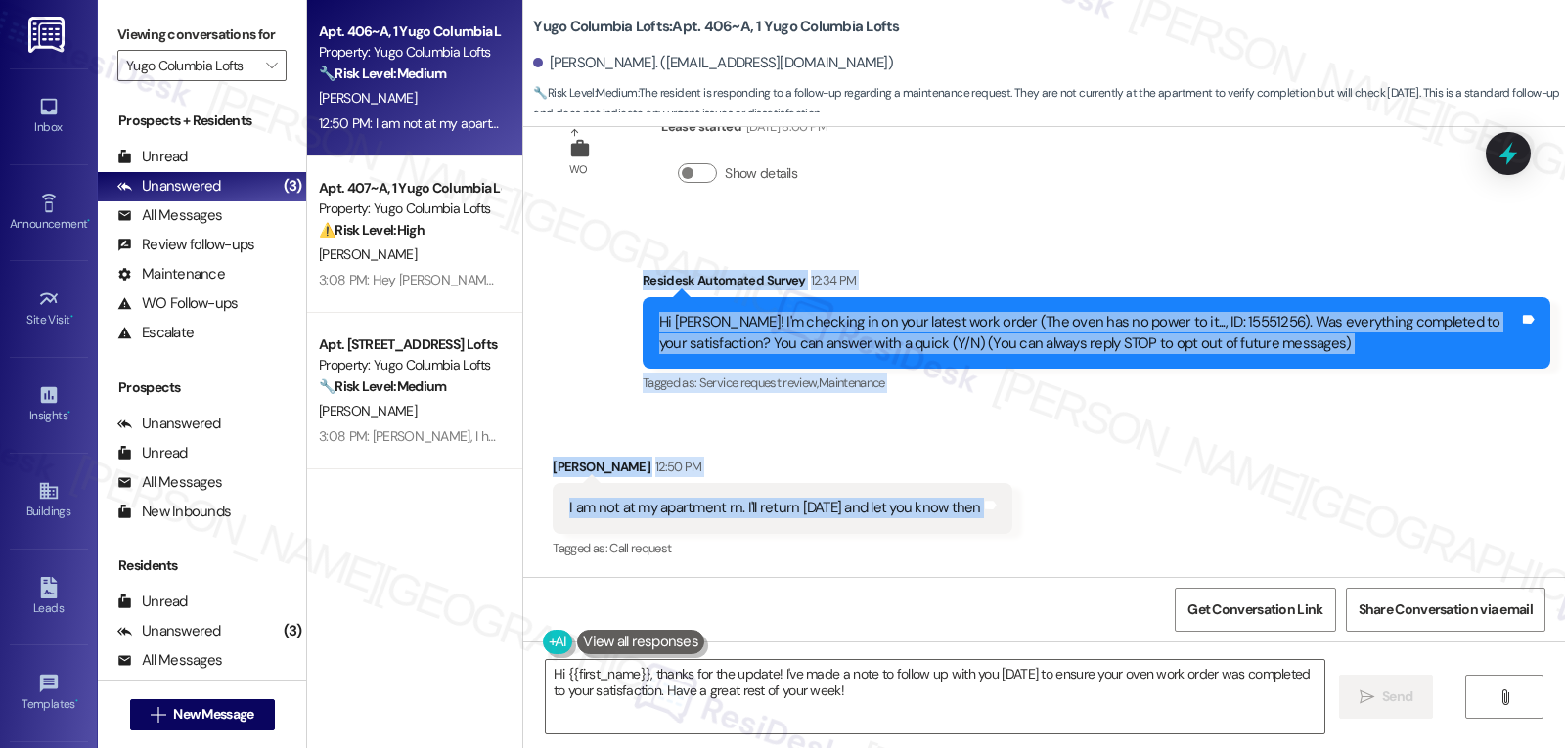
drag, startPoint x: 625, startPoint y: 283, endPoint x: 998, endPoint y: 504, distance: 433.3
click at [998, 504] on div "WO Lease started Jul 31, 2025 at 8:00 PM Show details Survey, sent via SMS Resi…" at bounding box center [1044, 352] width 1042 height 450
copy div "Residesk Automated Survey 12:34 PM Hi Jack! I'm checking in on your latest work…"
click at [870, 712] on textarea "Hi {{first_name}}, thanks for the update! I've made a note to follow up with yo…" at bounding box center [935, 696] width 779 height 73
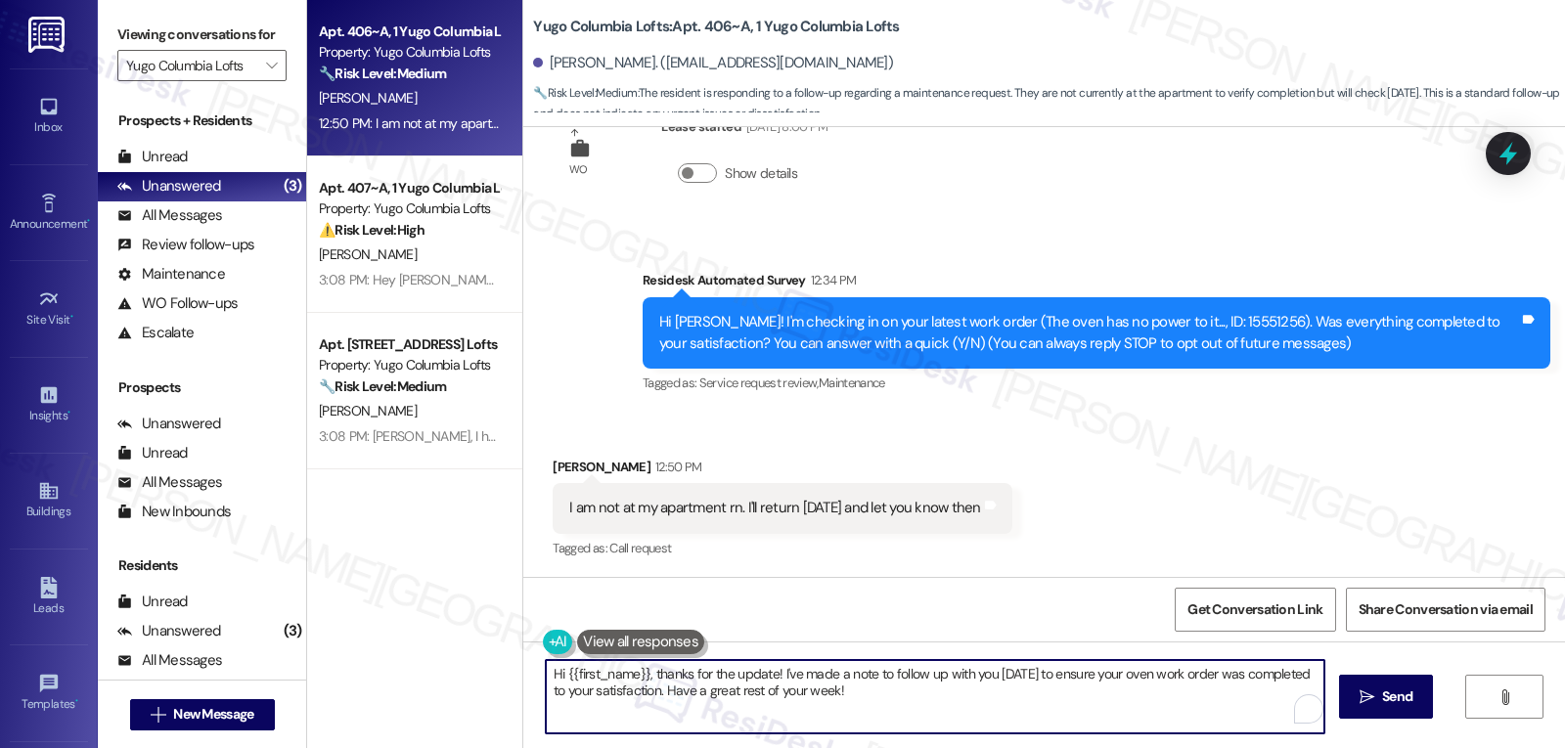
paste textarea "Jack, I understand you’re not home right now and will be able to check the oven…"
click at [1062, 674] on textarea "Hi Jack, I understand you’re not home right now and will be able to check the o…" at bounding box center [935, 696] width 779 height 73
type textarea "Hi Jack, I understand you’re not home right now and will be able to check the o…"
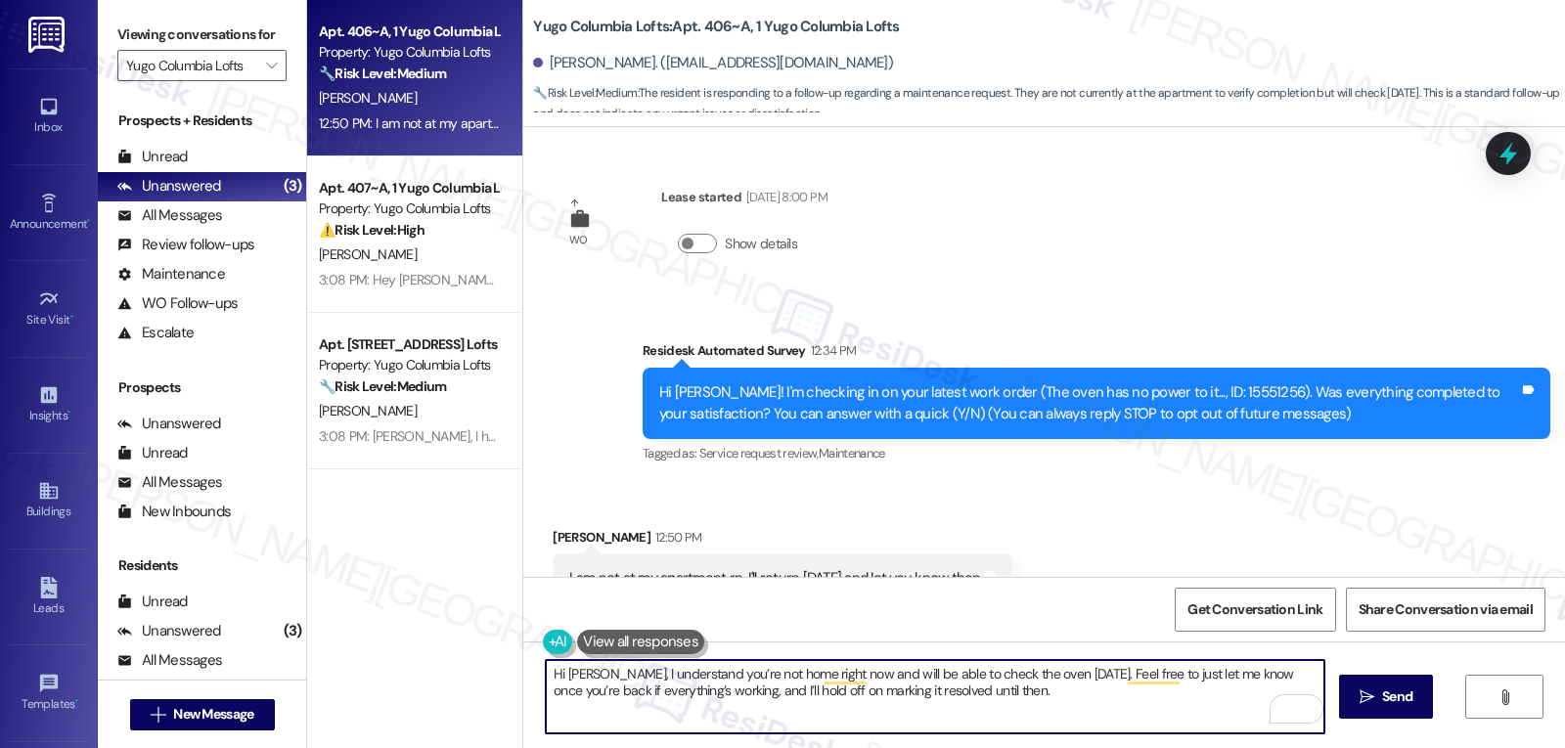
scroll to position [70, 0]
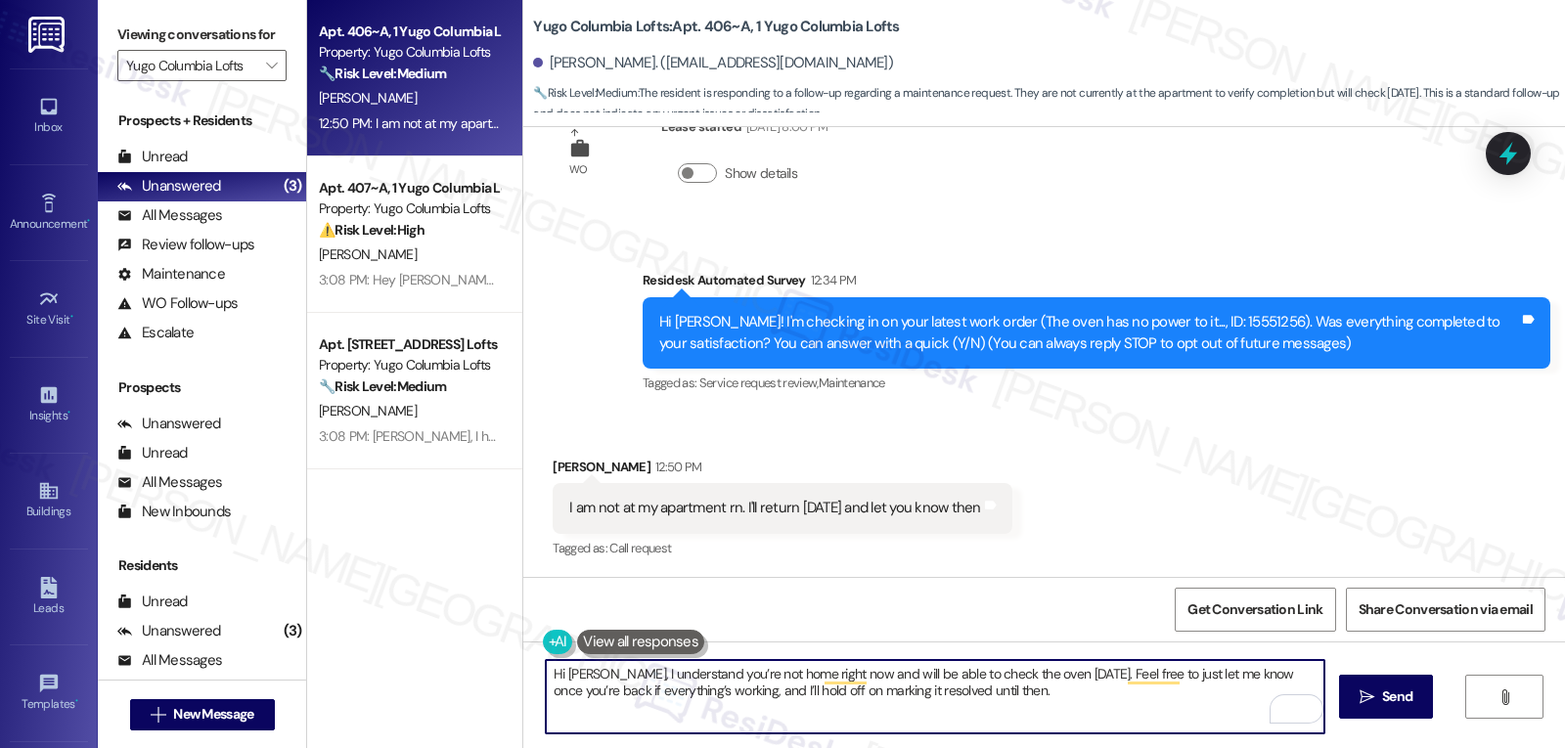
click at [692, 691] on textarea "Hi [PERSON_NAME], I understand you’re not home right now and will be able to ch…" at bounding box center [935, 696] width 779 height 73
type textarea "Hi Jack, I understand you’re not home right now and will be able to check the o…"
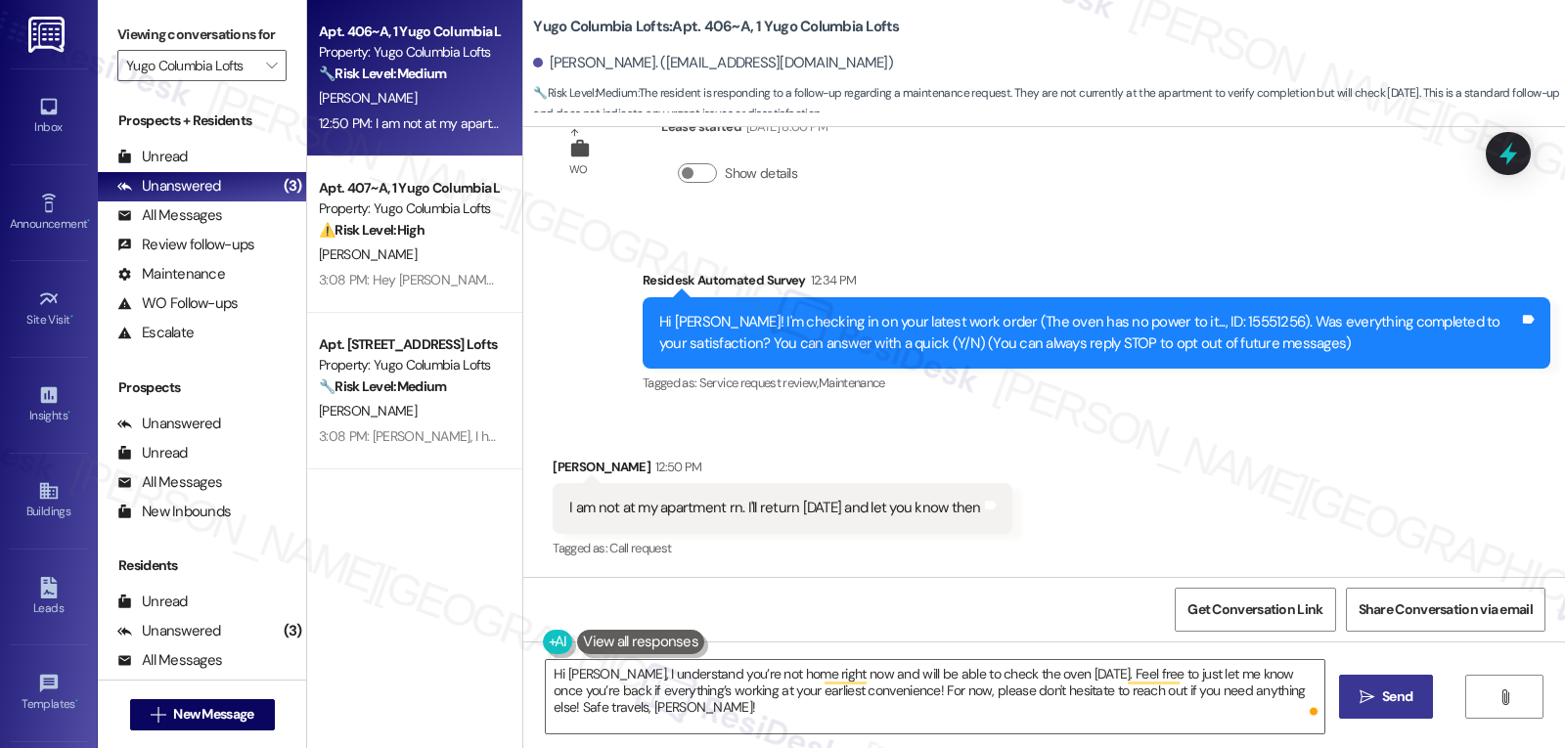
click at [1364, 708] on button " Send" at bounding box center [1386, 697] width 95 height 44
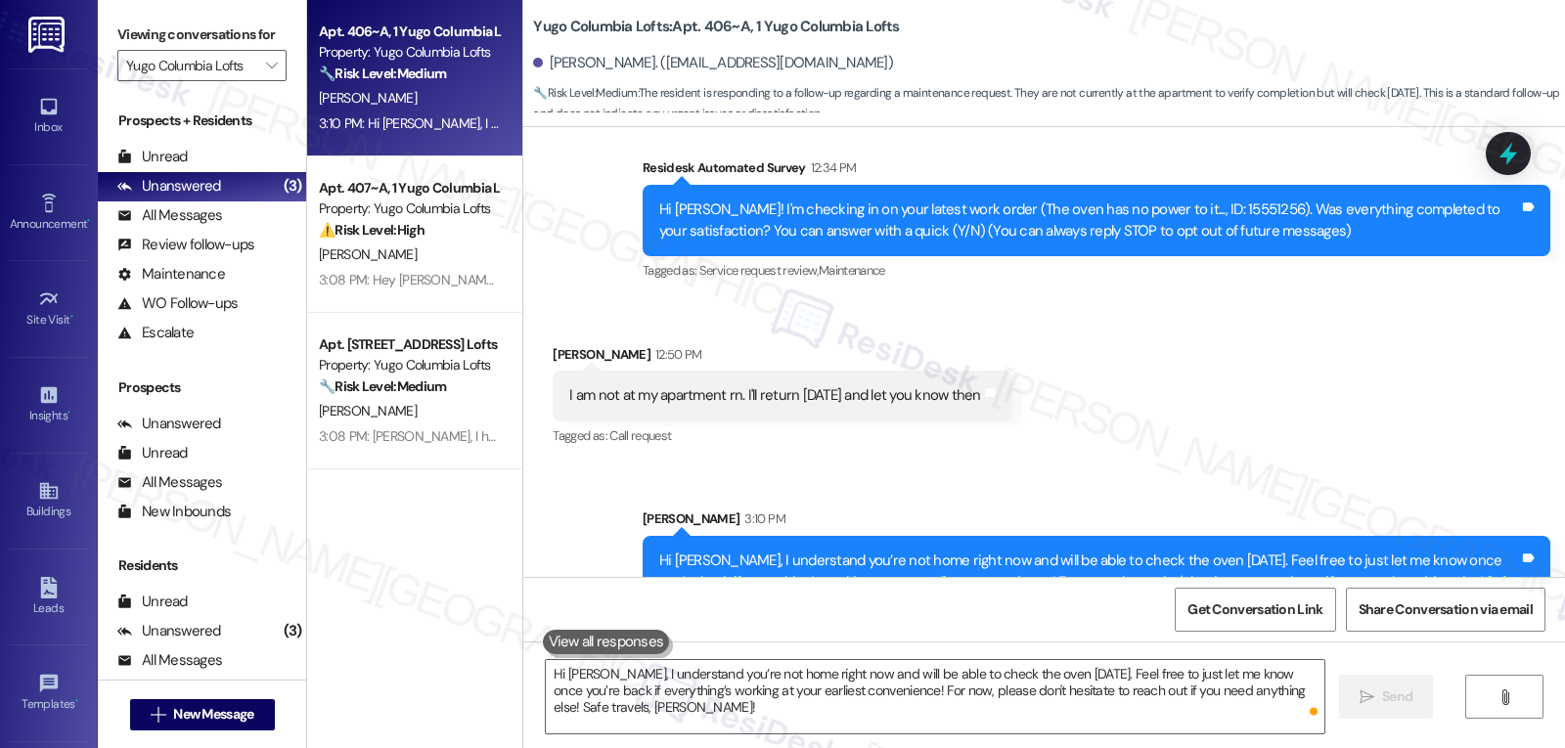
scroll to position [229, 0]
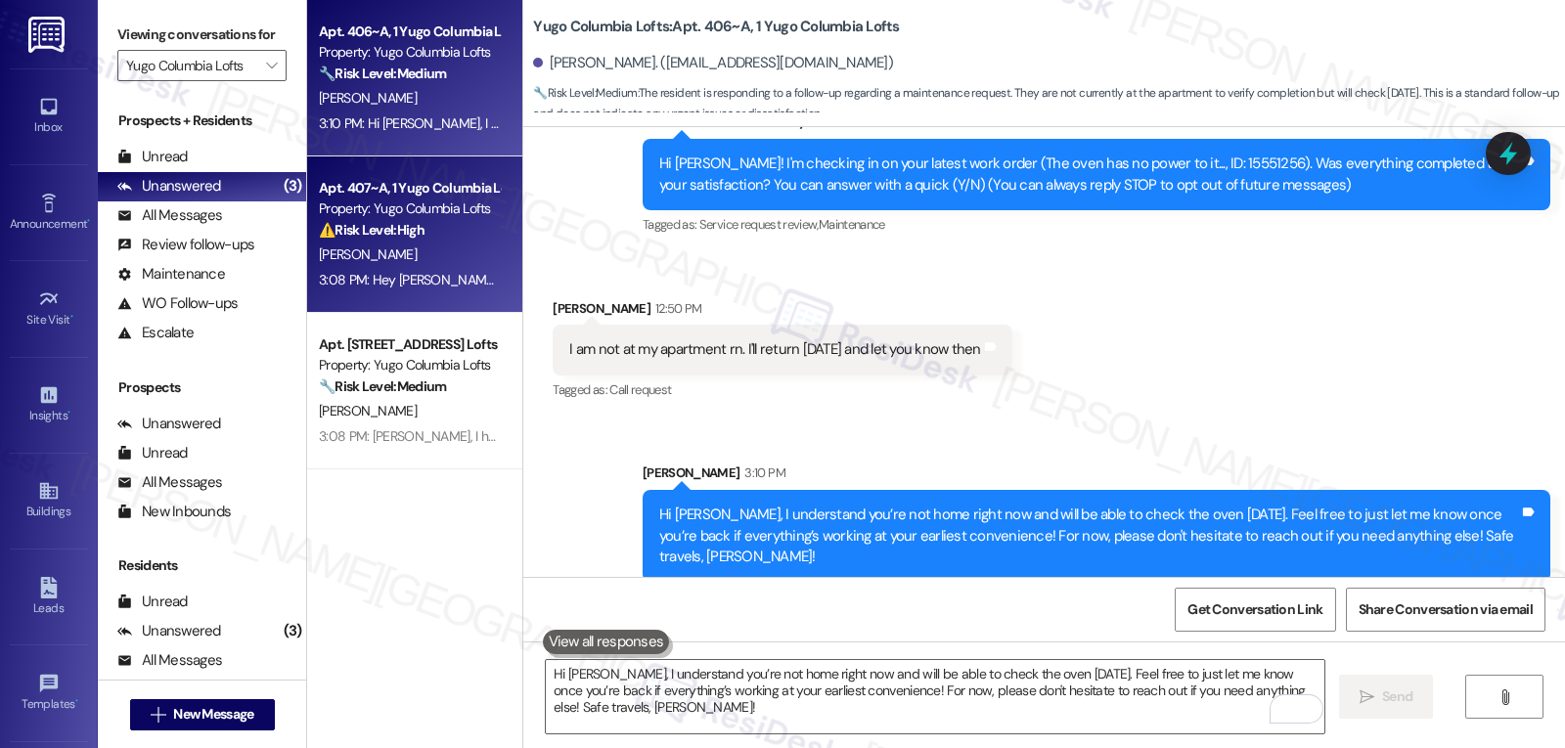
click at [402, 300] on div "Apt. 407~A, 1 Yugo Columbia Lofts Property: Yugo Columbia Lofts ⚠️ Risk Level: …" at bounding box center [414, 234] width 215 height 156
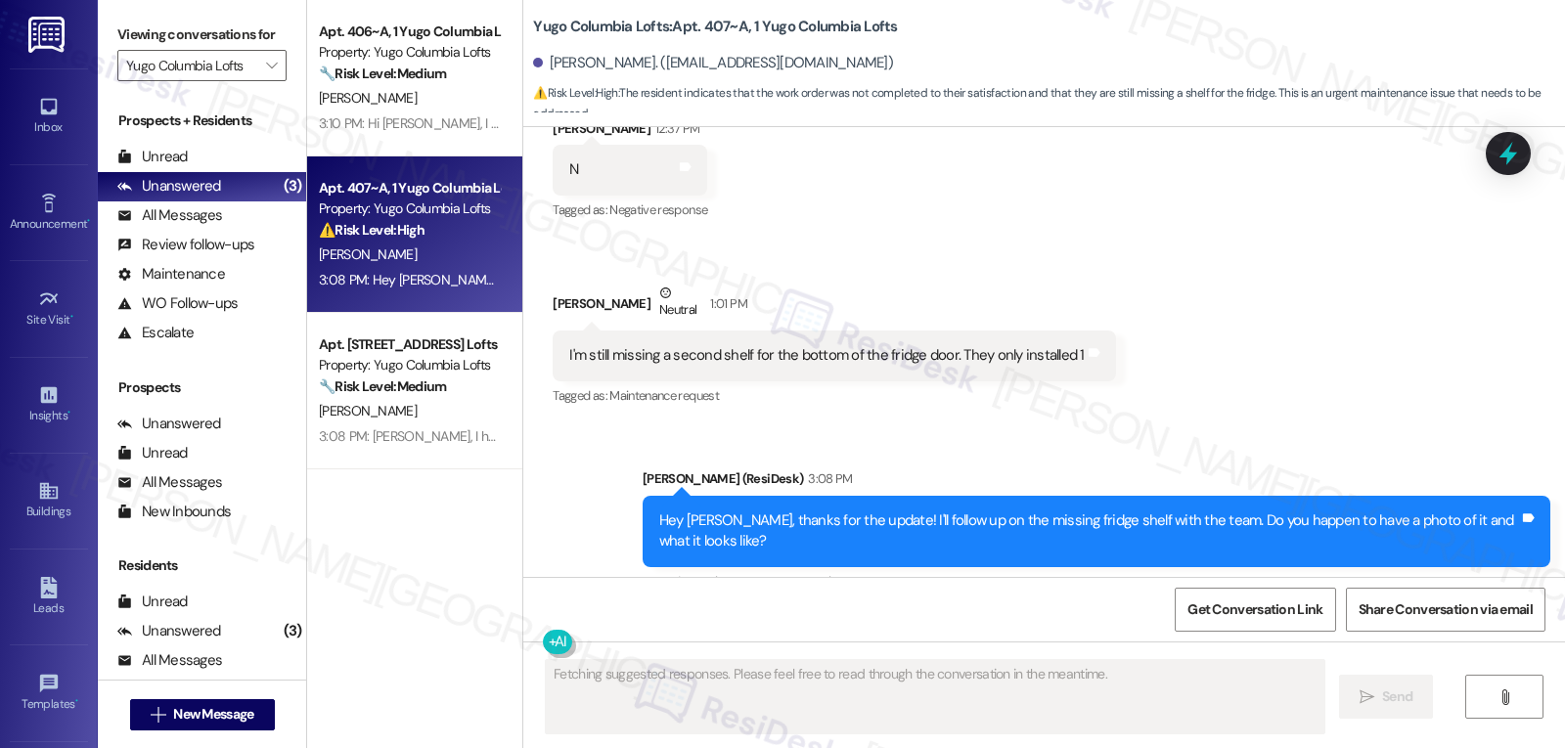
scroll to position [443, 0]
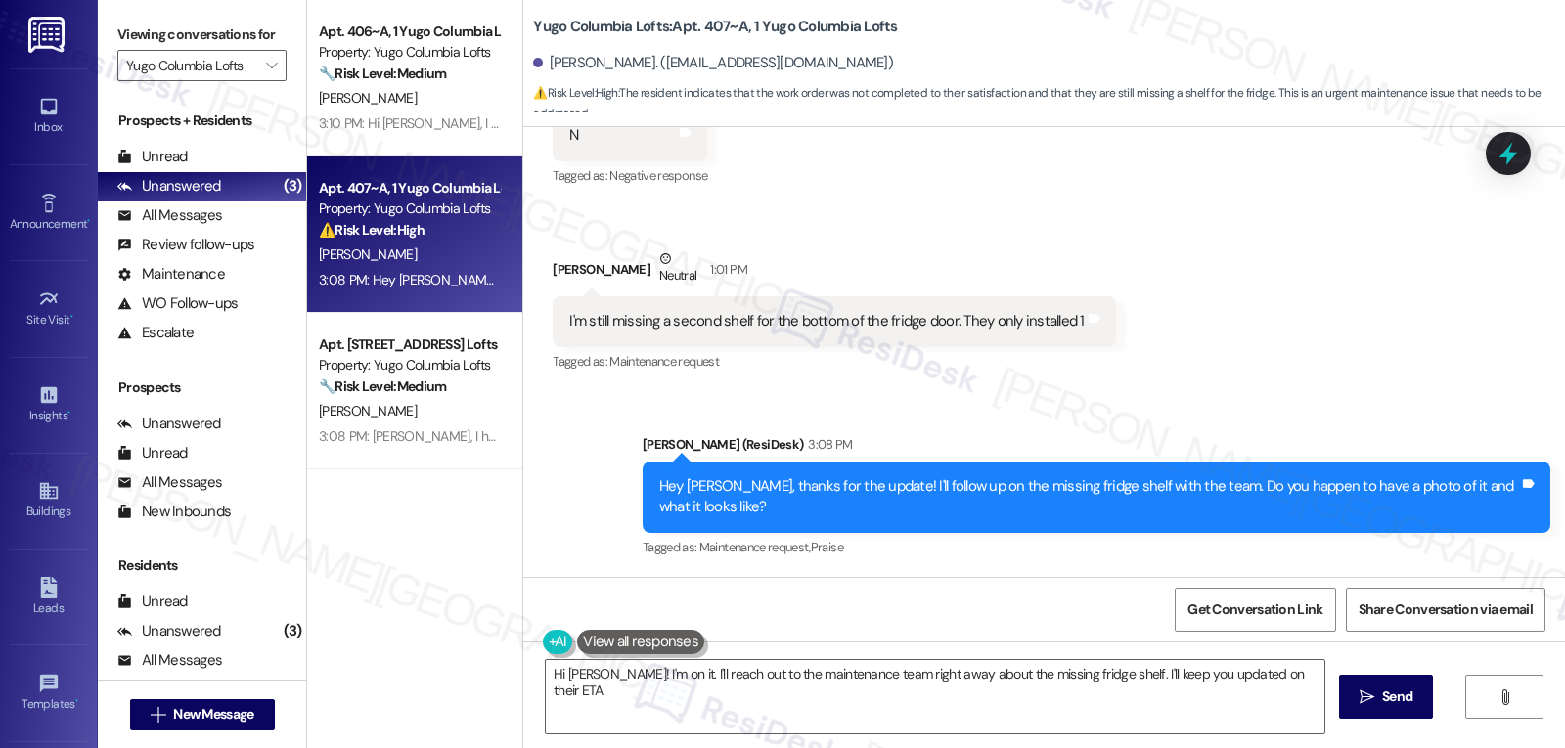
type textarea "Hi Andrew! I'm on it. I'll reach out to the maintenance team right away about t…"
click at [262, 81] on span "" at bounding box center [271, 65] width 19 height 31
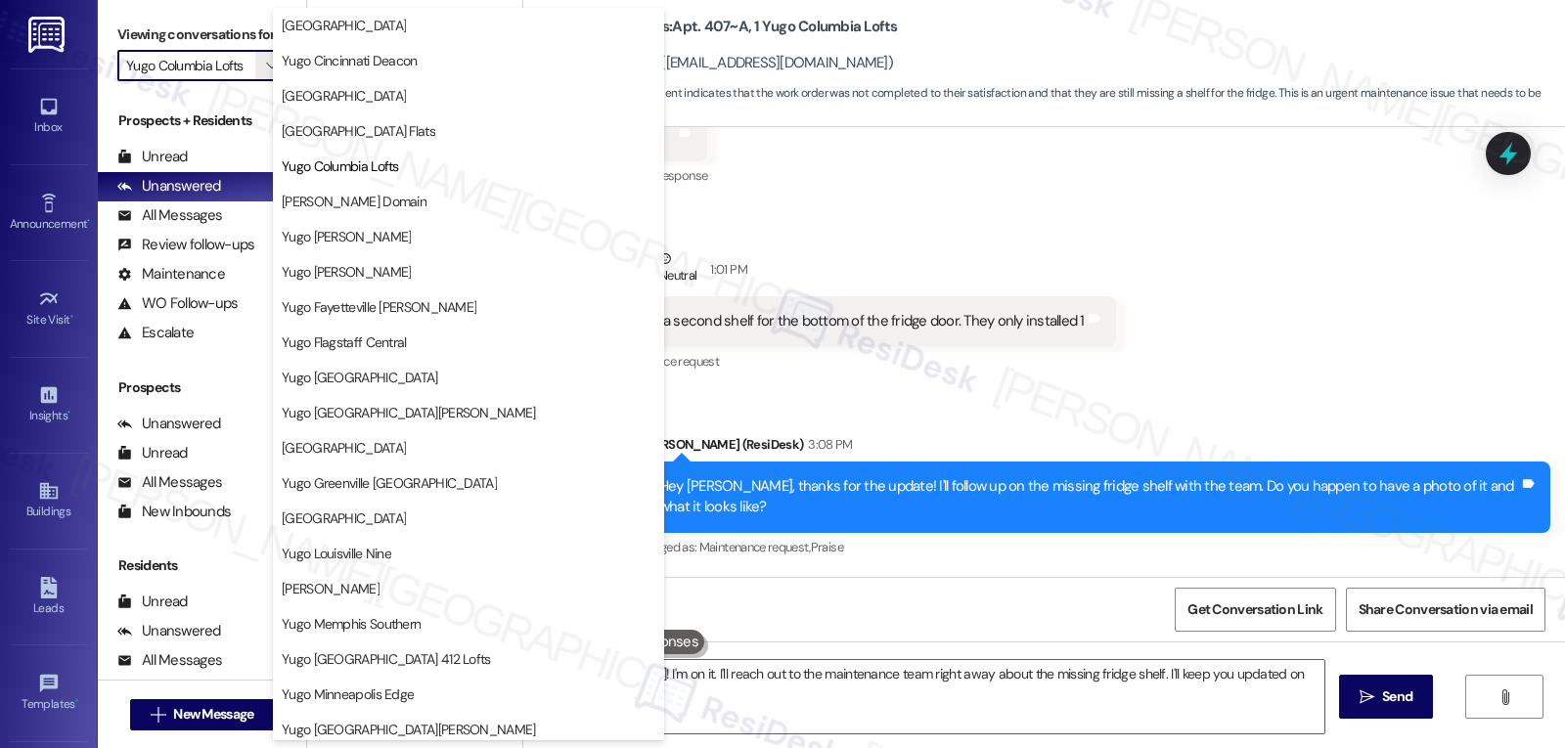
scroll to position [0, 0]
click at [434, 197] on span "Yugo Corvallis Domain" at bounding box center [469, 202] width 374 height 20
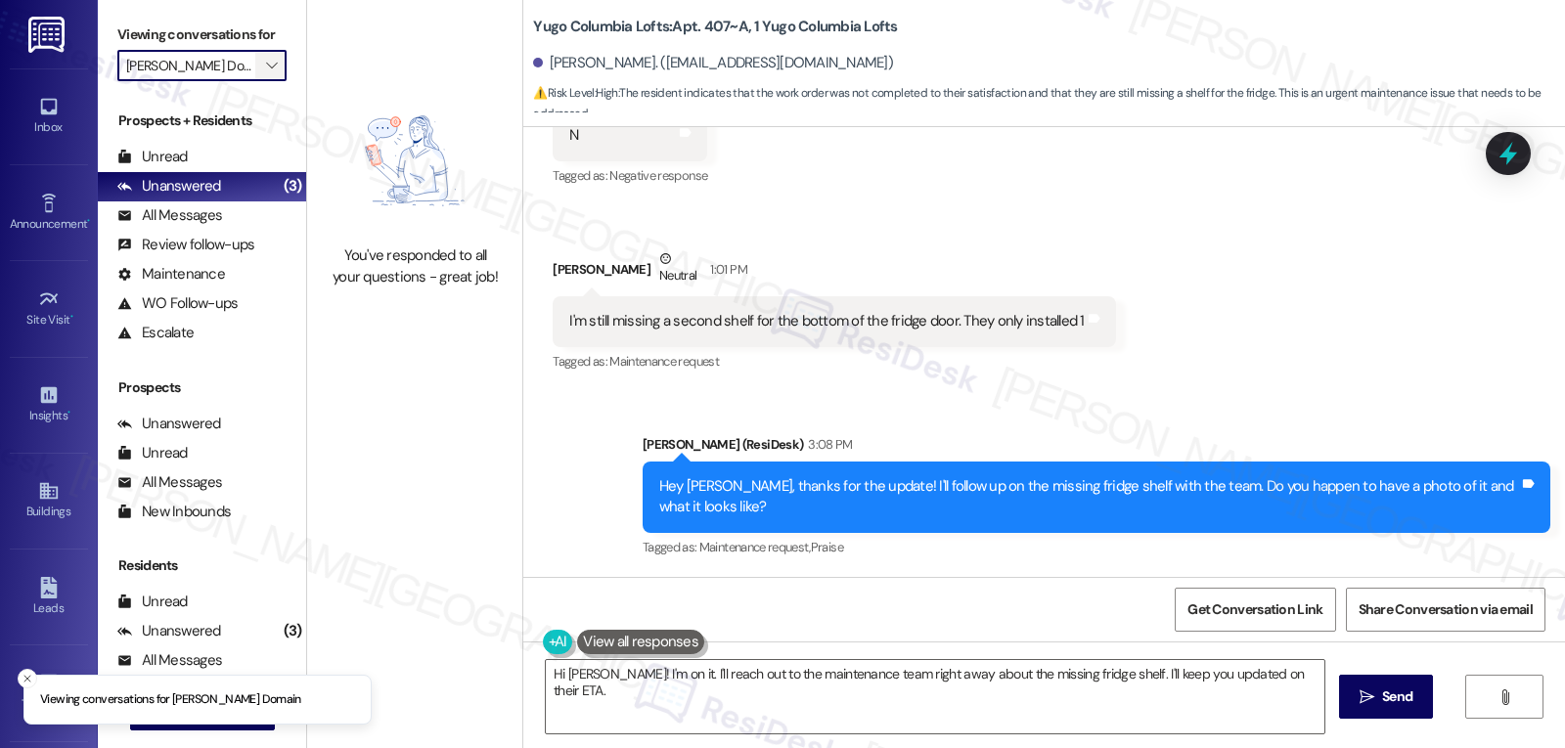
click at [266, 81] on span "" at bounding box center [271, 65] width 19 height 31
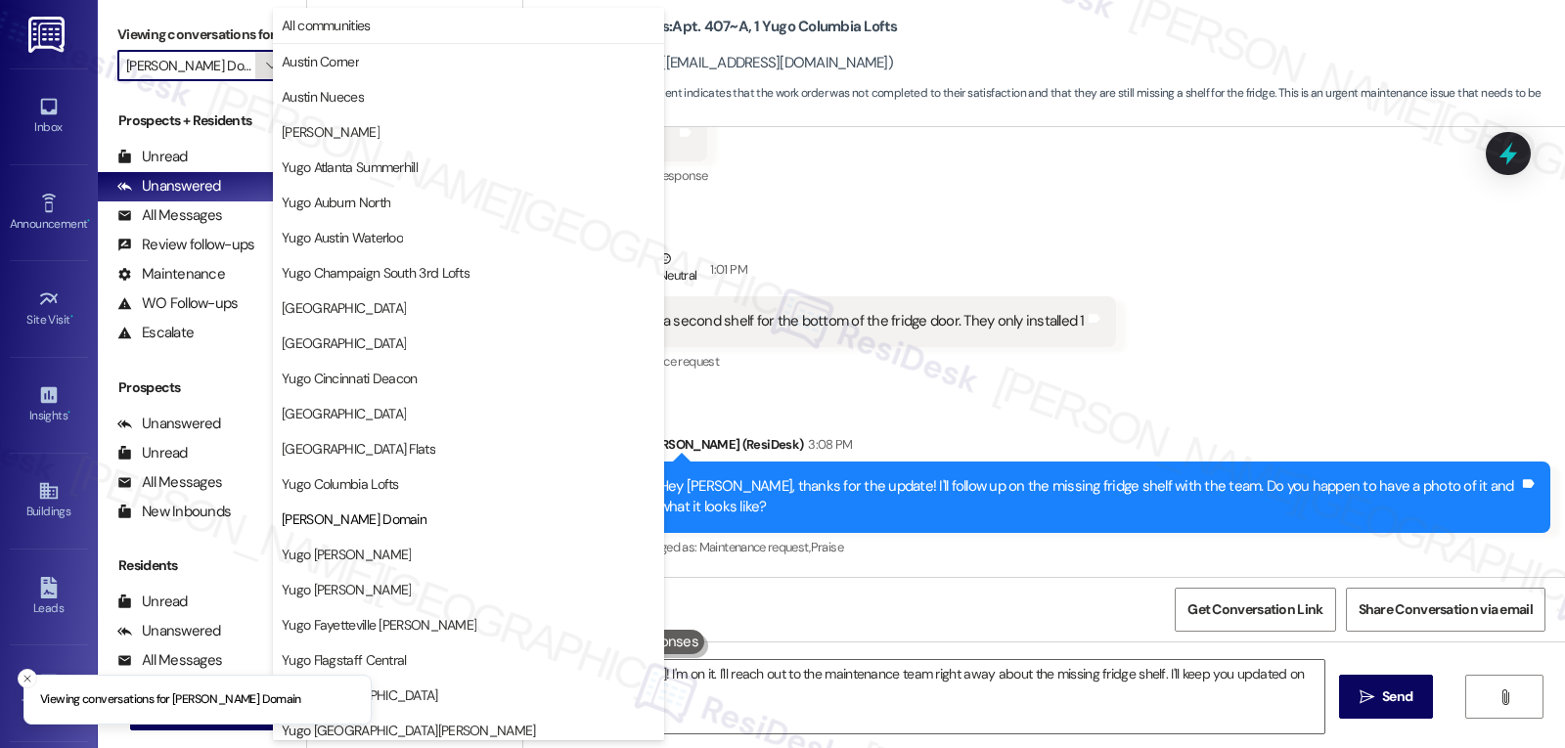
scroll to position [318, 0]
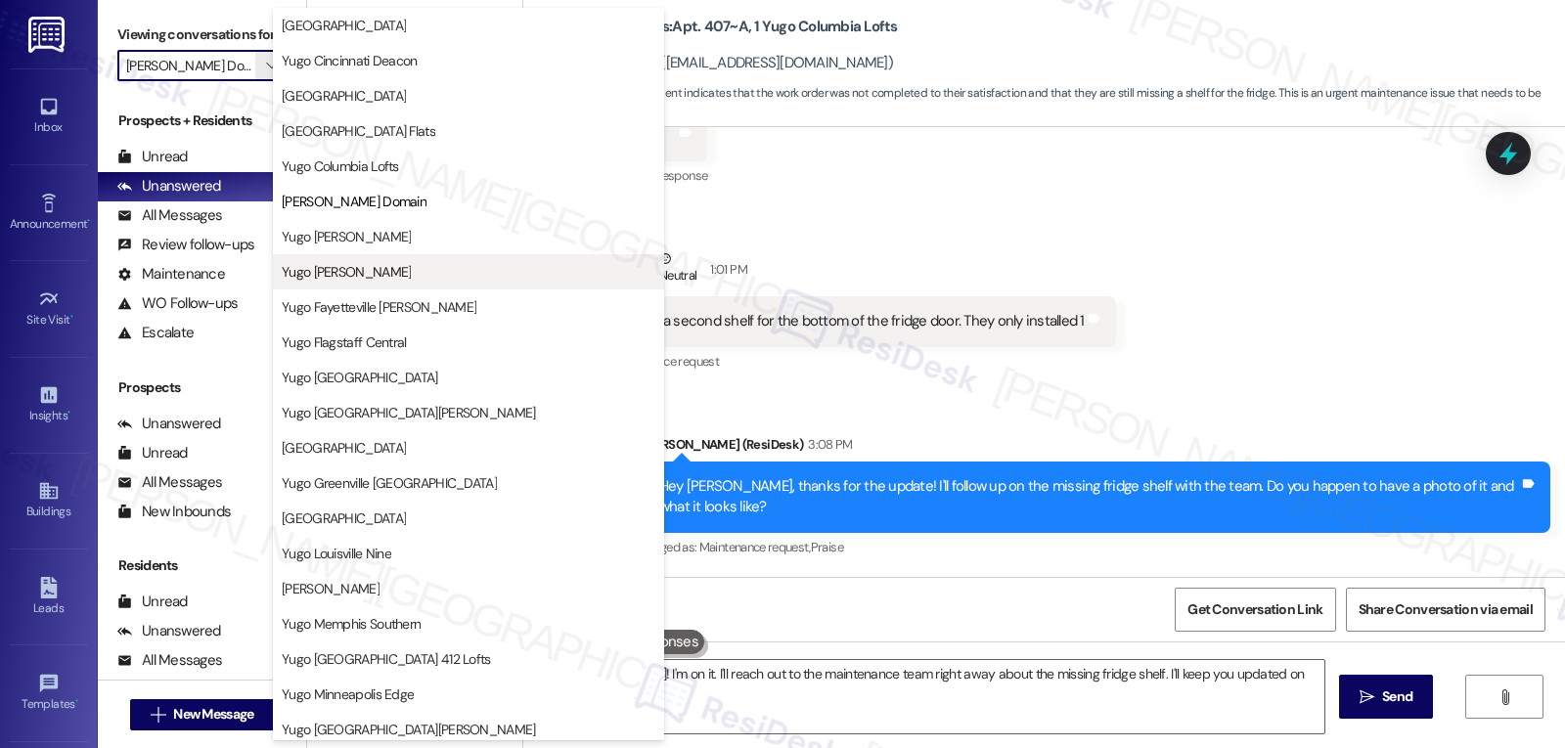
click at [333, 260] on button "Yugo Eugene Skybox" at bounding box center [468, 271] width 391 height 35
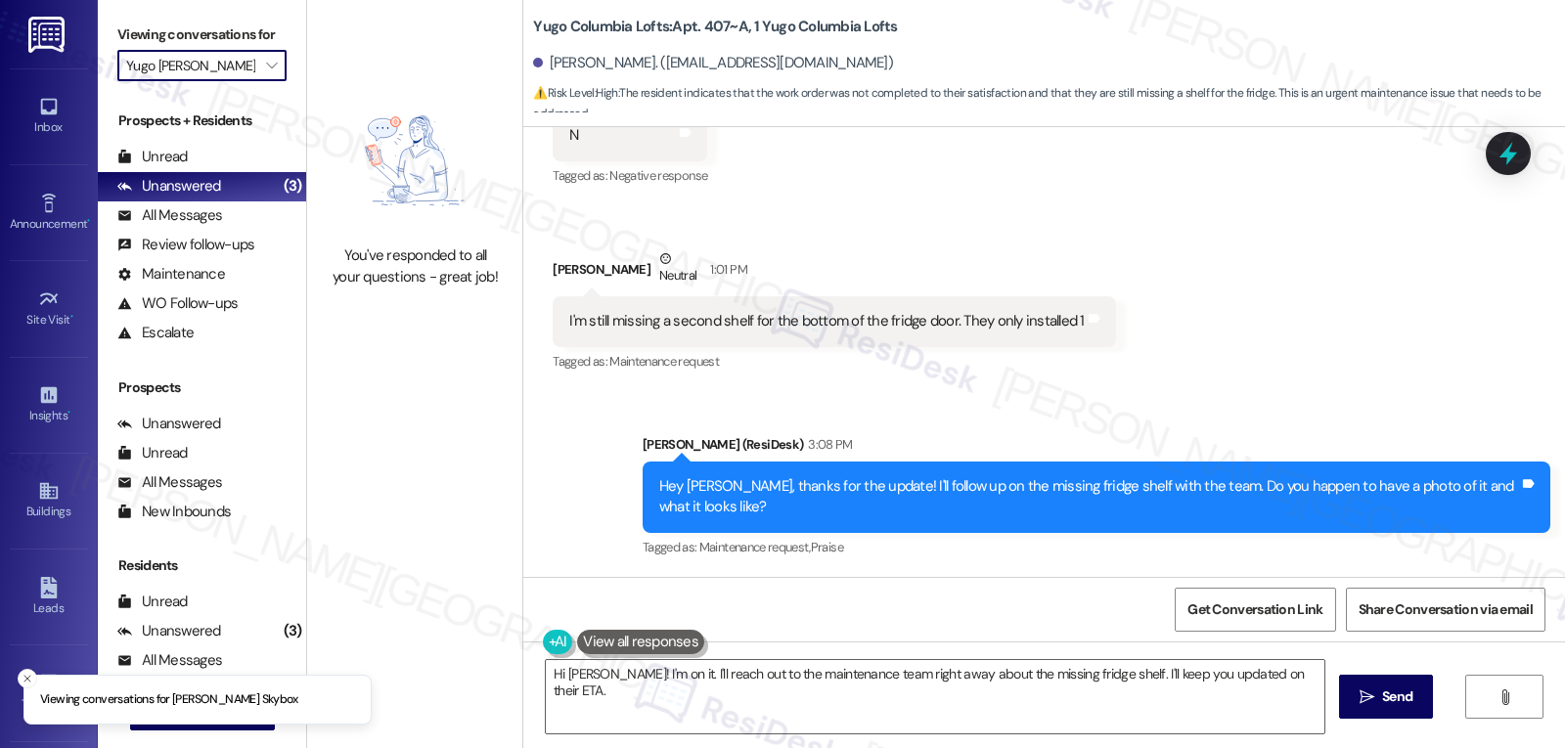
click at [250, 50] on label "Viewing conversations for" at bounding box center [201, 35] width 169 height 30
click at [262, 81] on span "" at bounding box center [271, 65] width 19 height 31
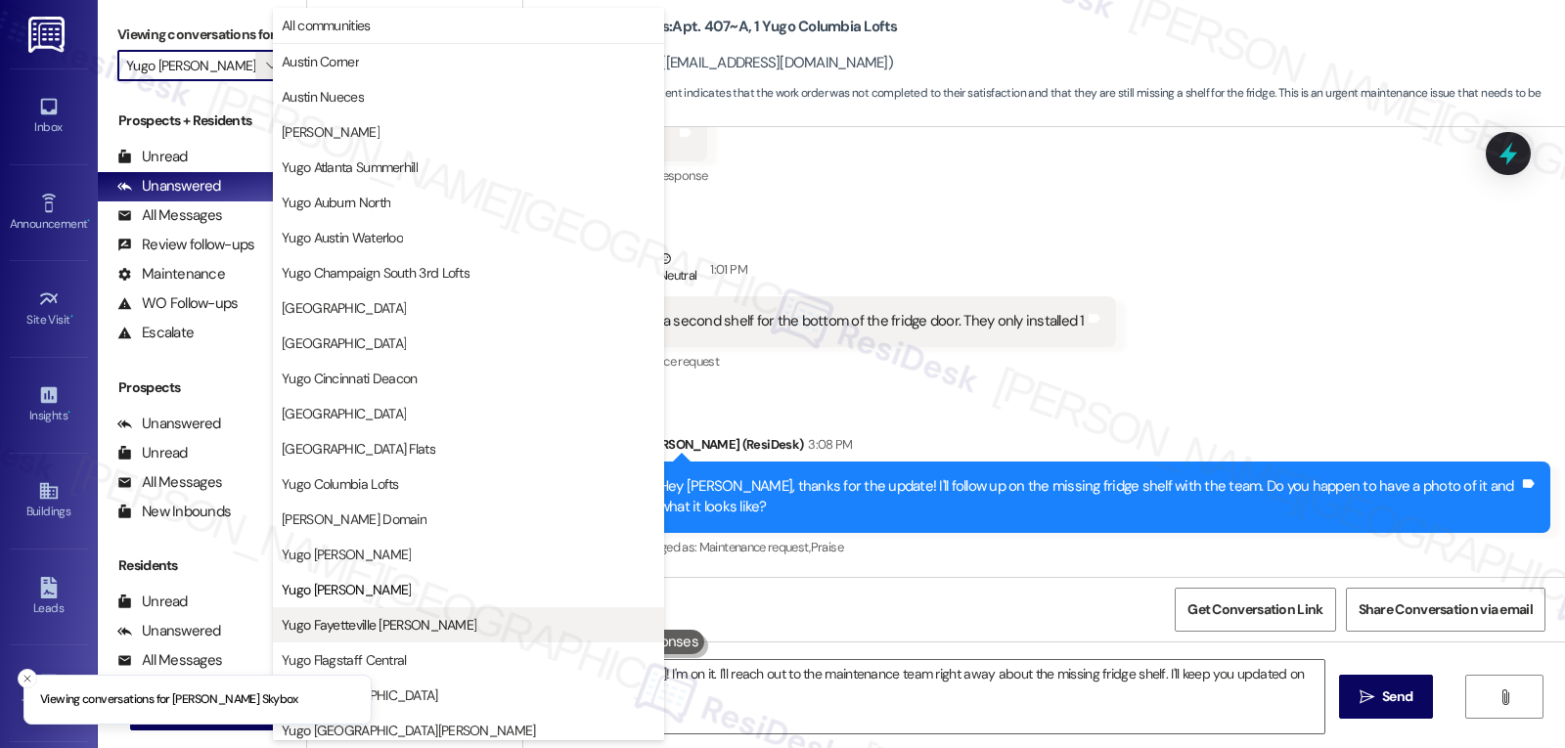
scroll to position [318, 0]
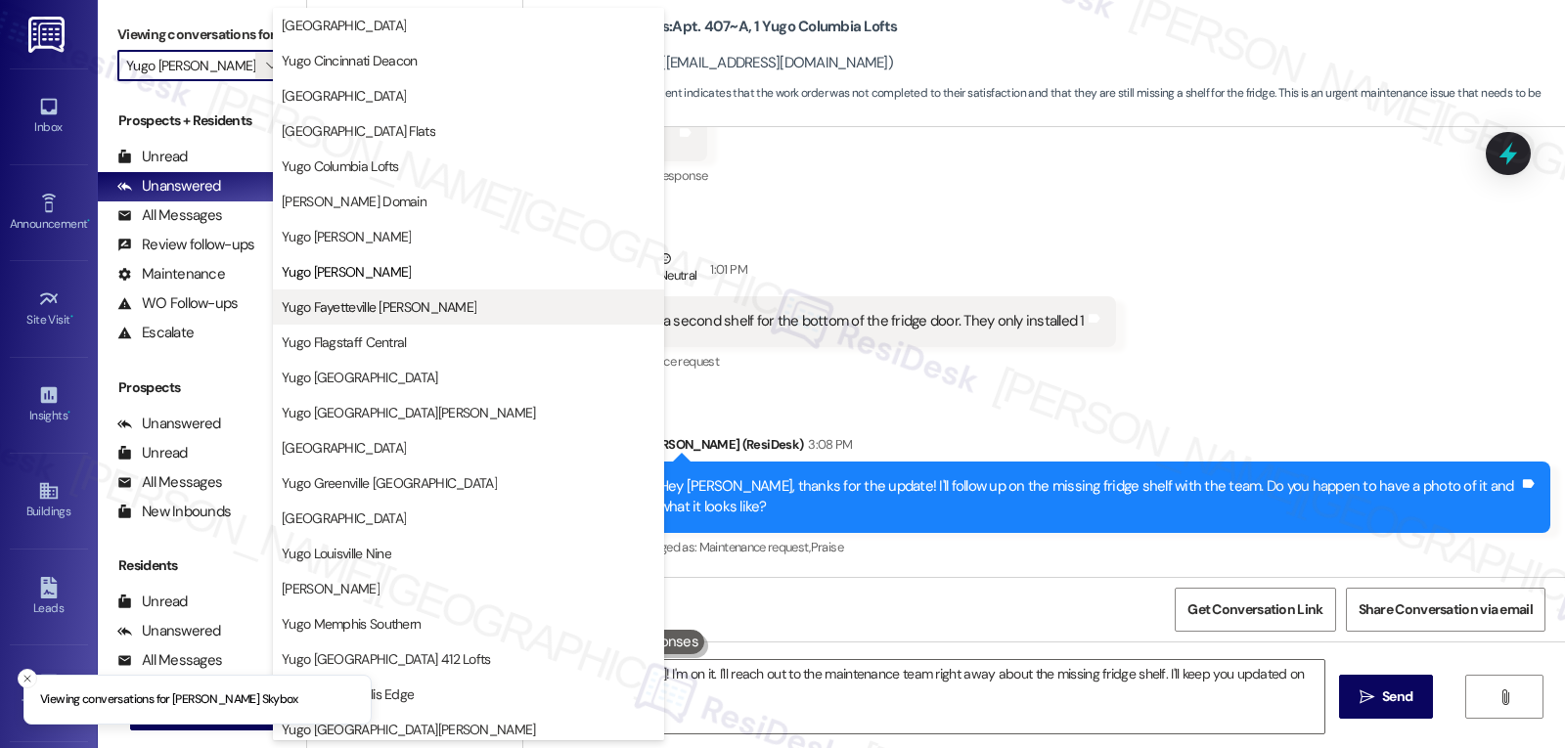
click at [369, 316] on span "Yugo Fayetteville Dickson" at bounding box center [379, 307] width 195 height 20
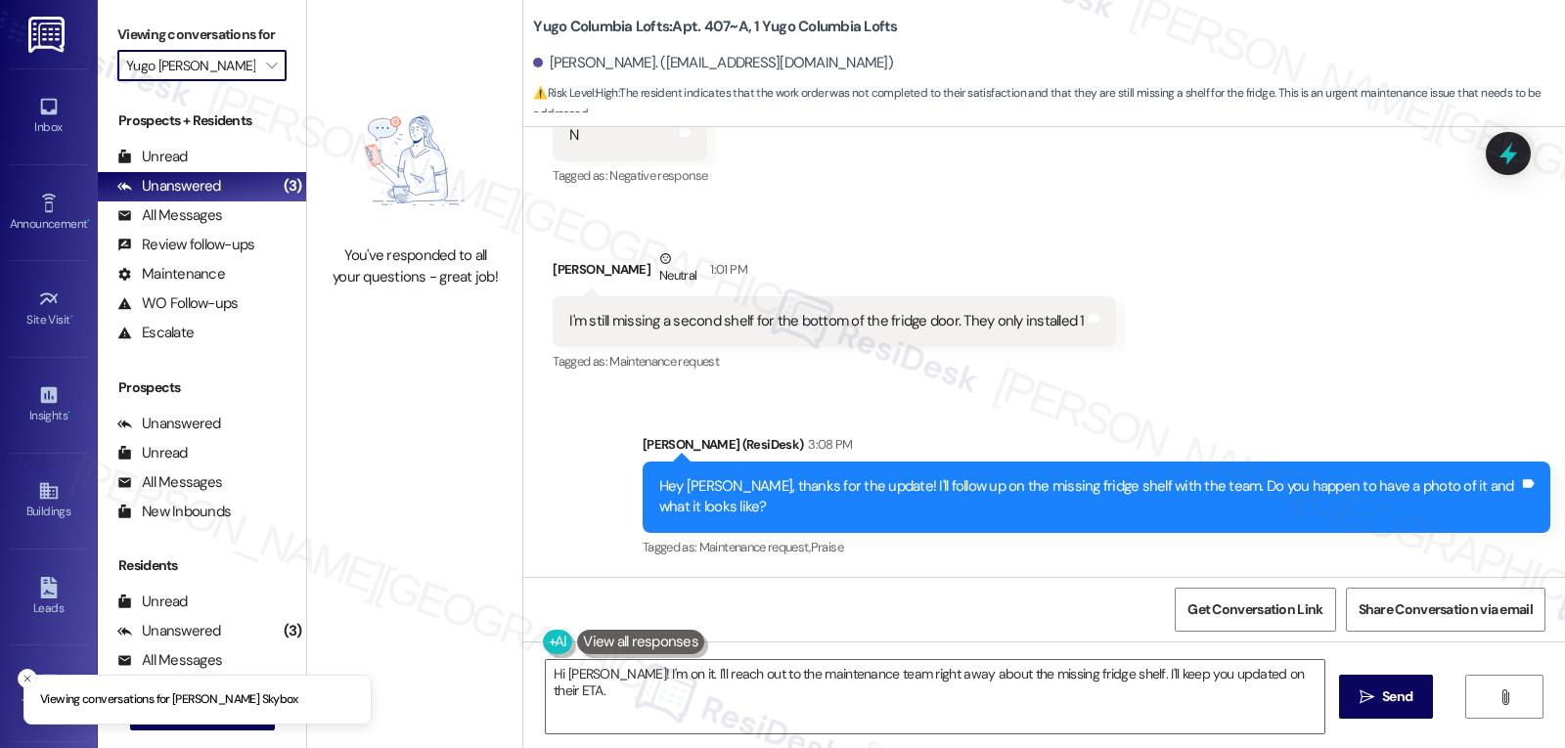
type input "Yugo Fayetteville Dickson"
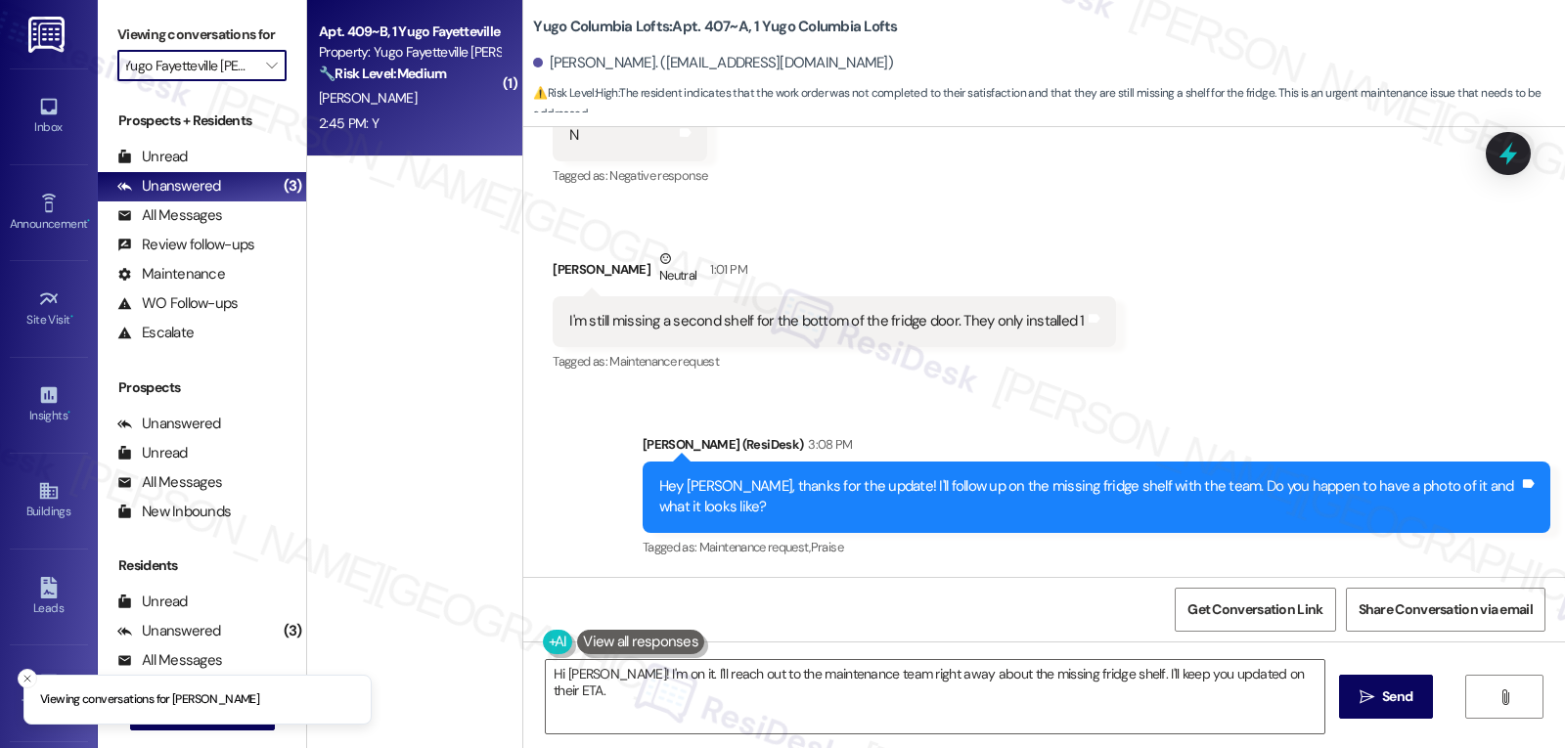
click at [407, 127] on div "2:45 PM: Y 2:45 PM: Y" at bounding box center [409, 123] width 185 height 24
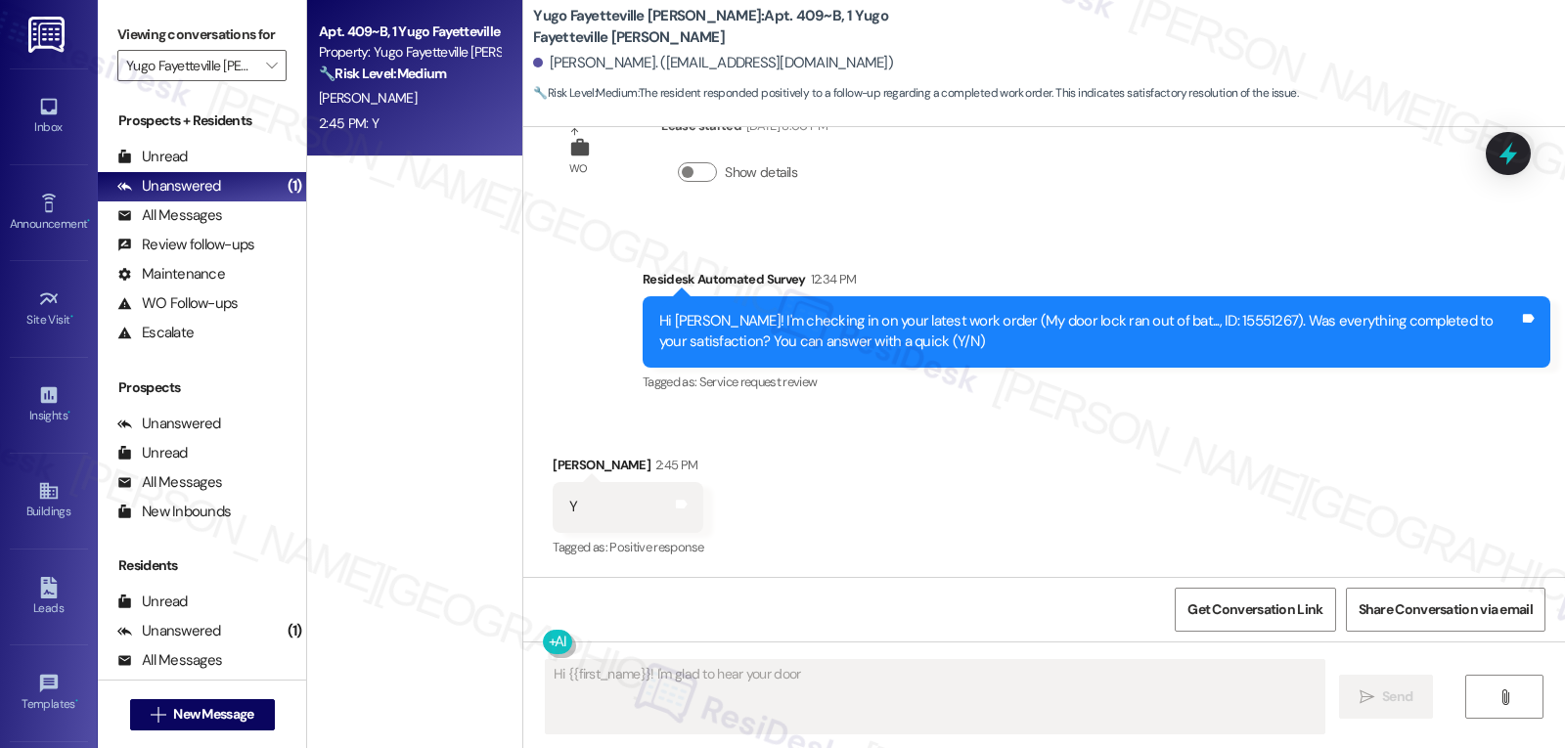
scroll to position [3399, 0]
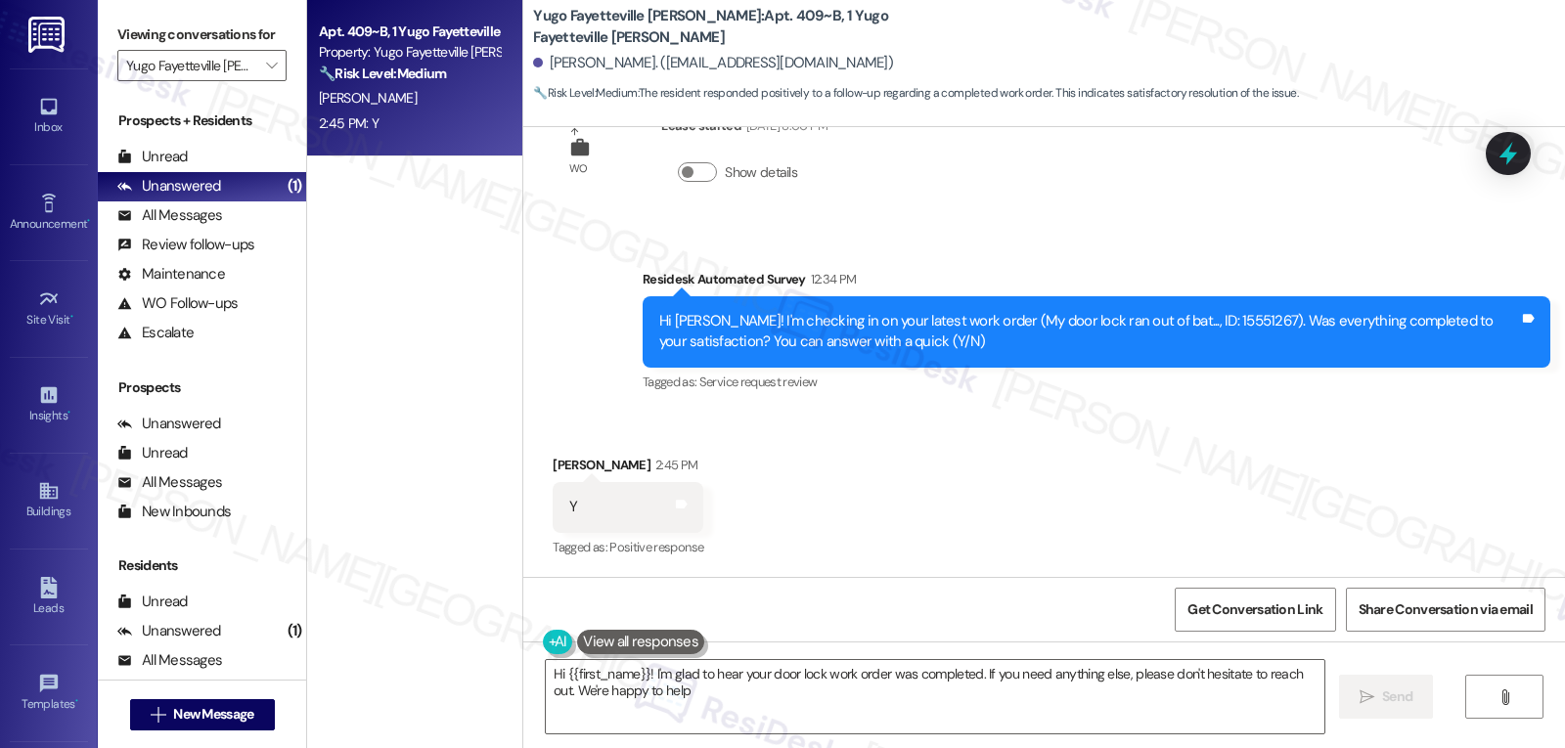
type textarea "Hi {{first_name}}! I'm glad to hear your door lock work order was completed. If…"
click at [701, 712] on textarea "Hi {{first_name}}! I'm glad to hear your door lock work order was completed. If…" at bounding box center [935, 696] width 779 height 73
click at [1382, 707] on span "Send" at bounding box center [1397, 697] width 30 height 21
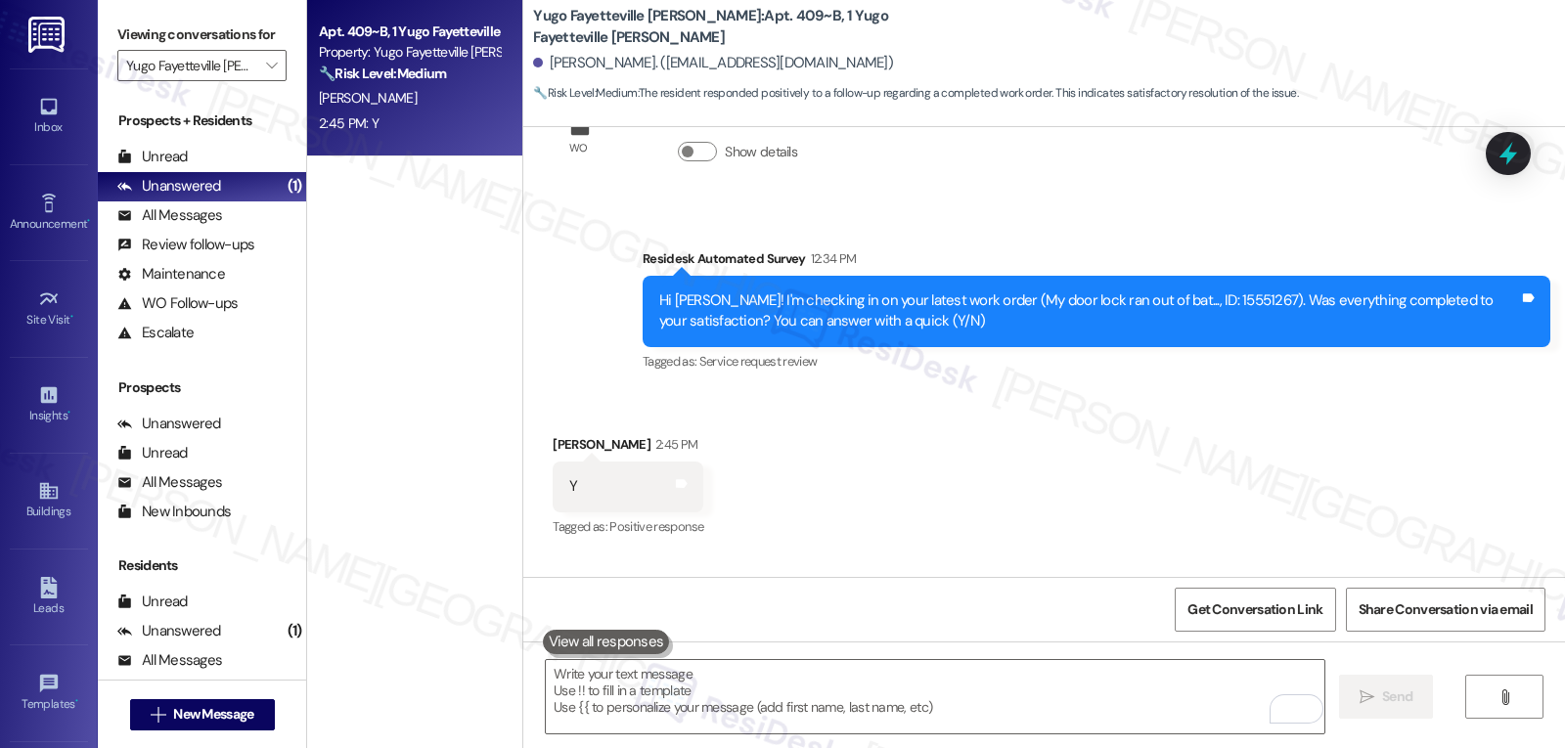
scroll to position [3398, 0]
click at [622, 695] on textarea "To enrich screen reader interactions, please activate Accessibility in Grammarl…" at bounding box center [935, 696] width 779 height 73
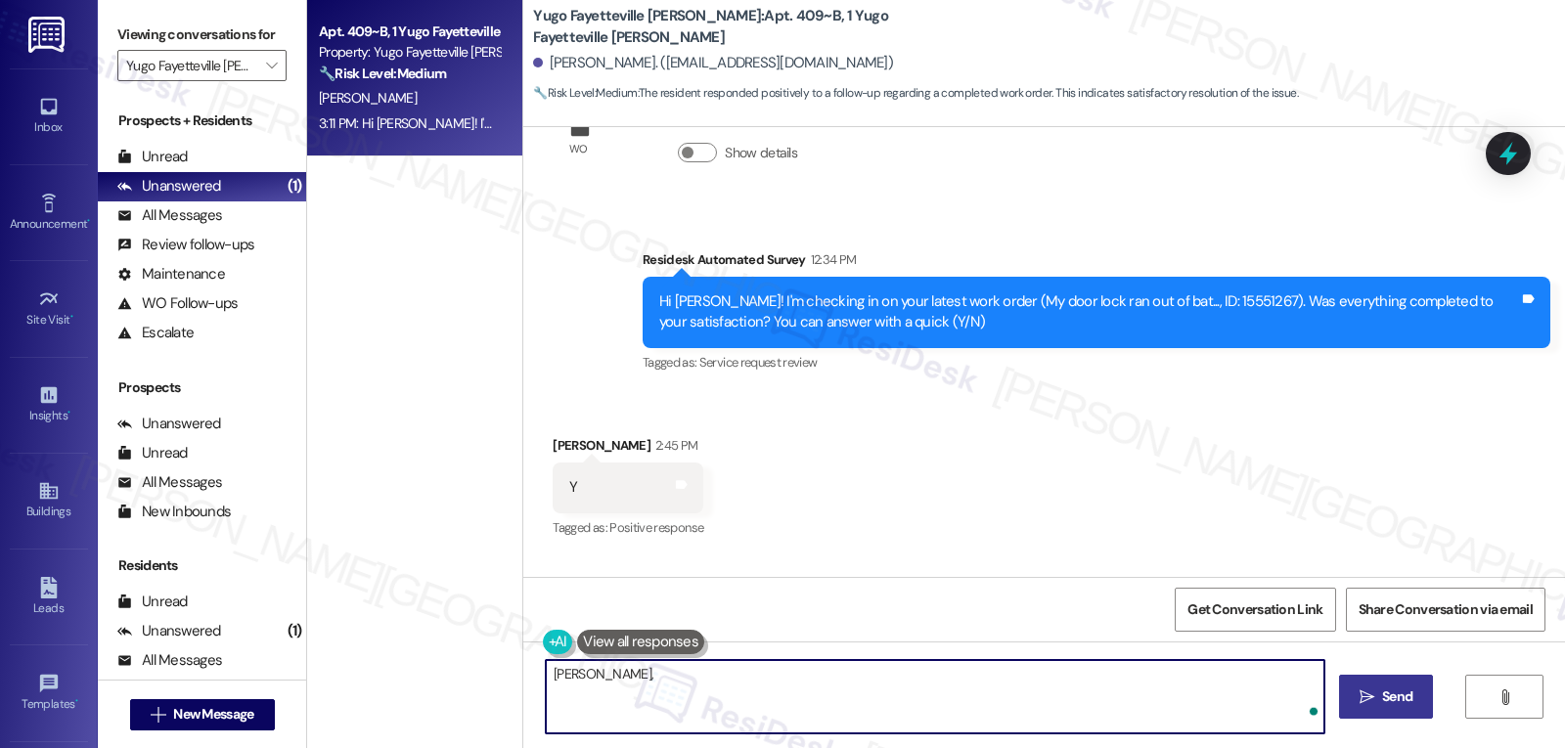
paste textarea "I’d love to know—has your experience at {{property}} been what you expected? Yo…"
type textarea "Sam, I’d love to know—has your experience at {{property}} been what you expecte…"
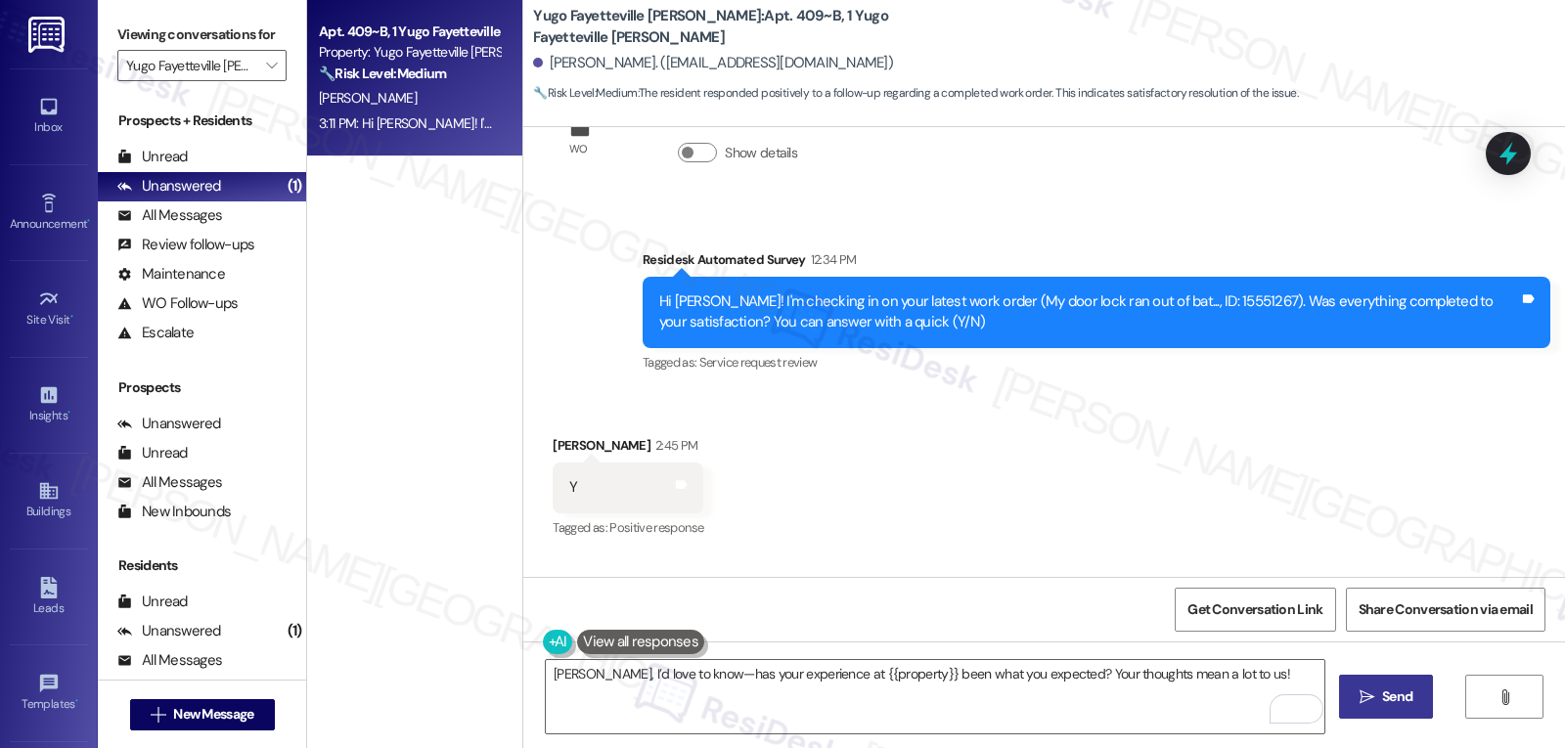
click at [1404, 691] on span "Send" at bounding box center [1397, 697] width 30 height 21
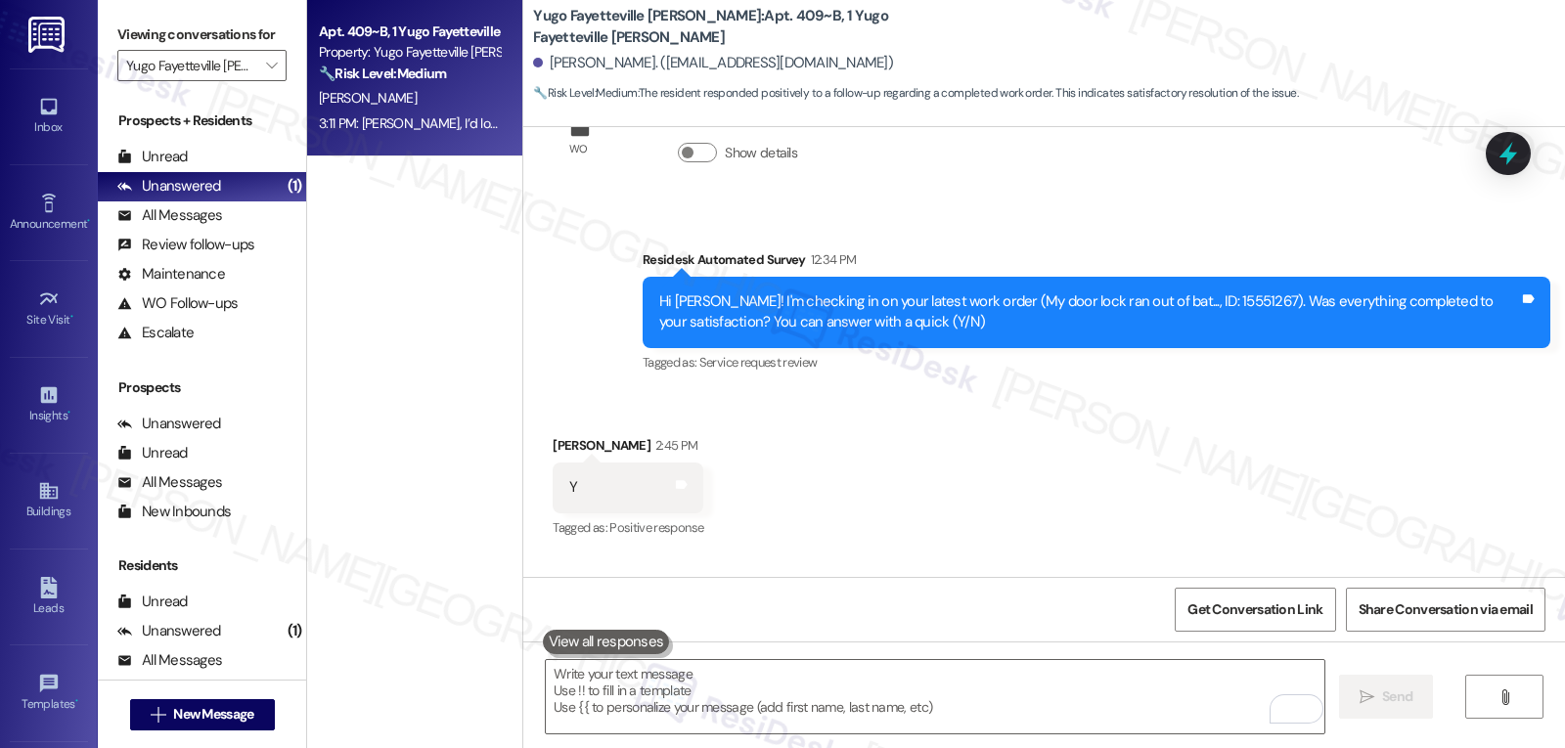
scroll to position [3693, 0]
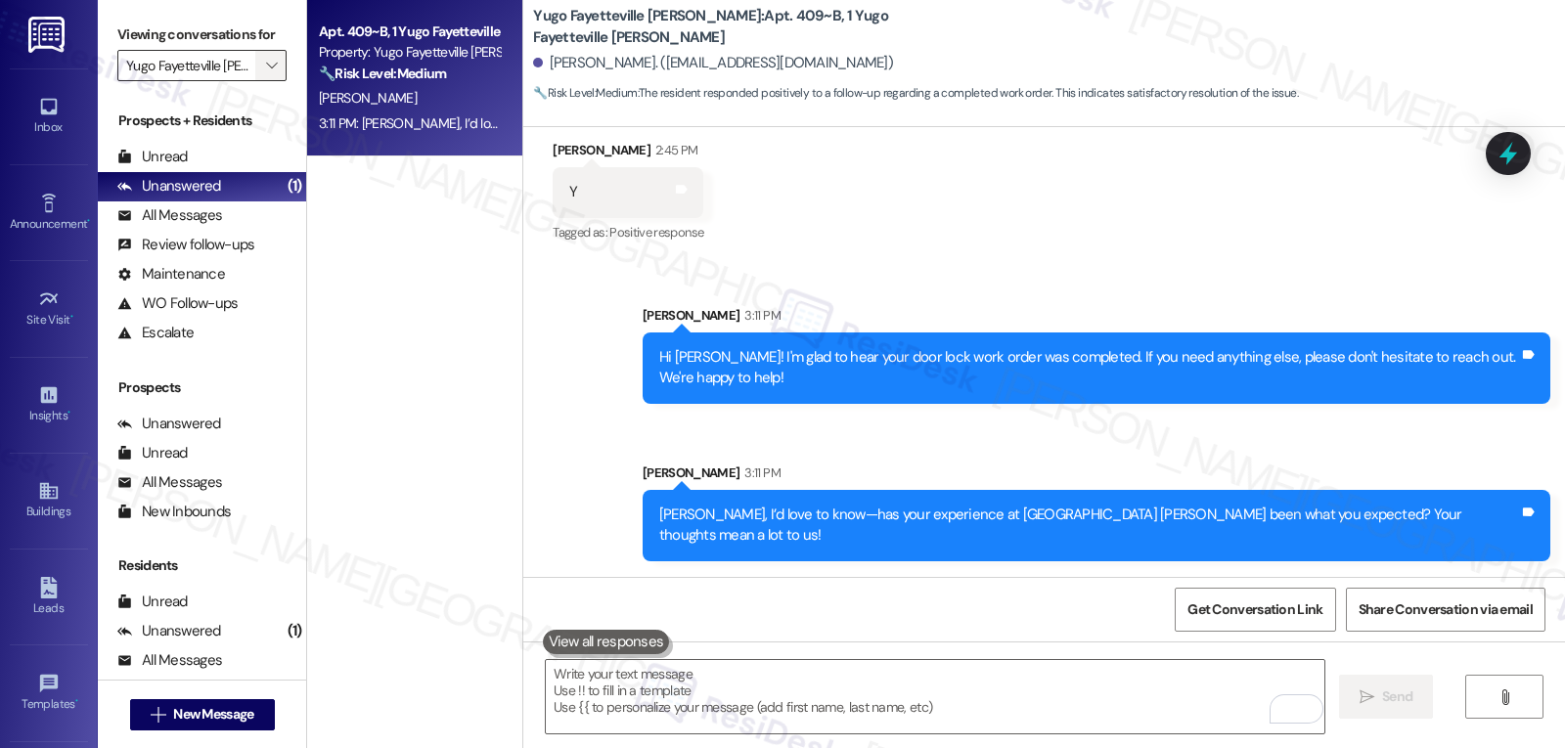
click at [262, 75] on span "" at bounding box center [271, 65] width 19 height 31
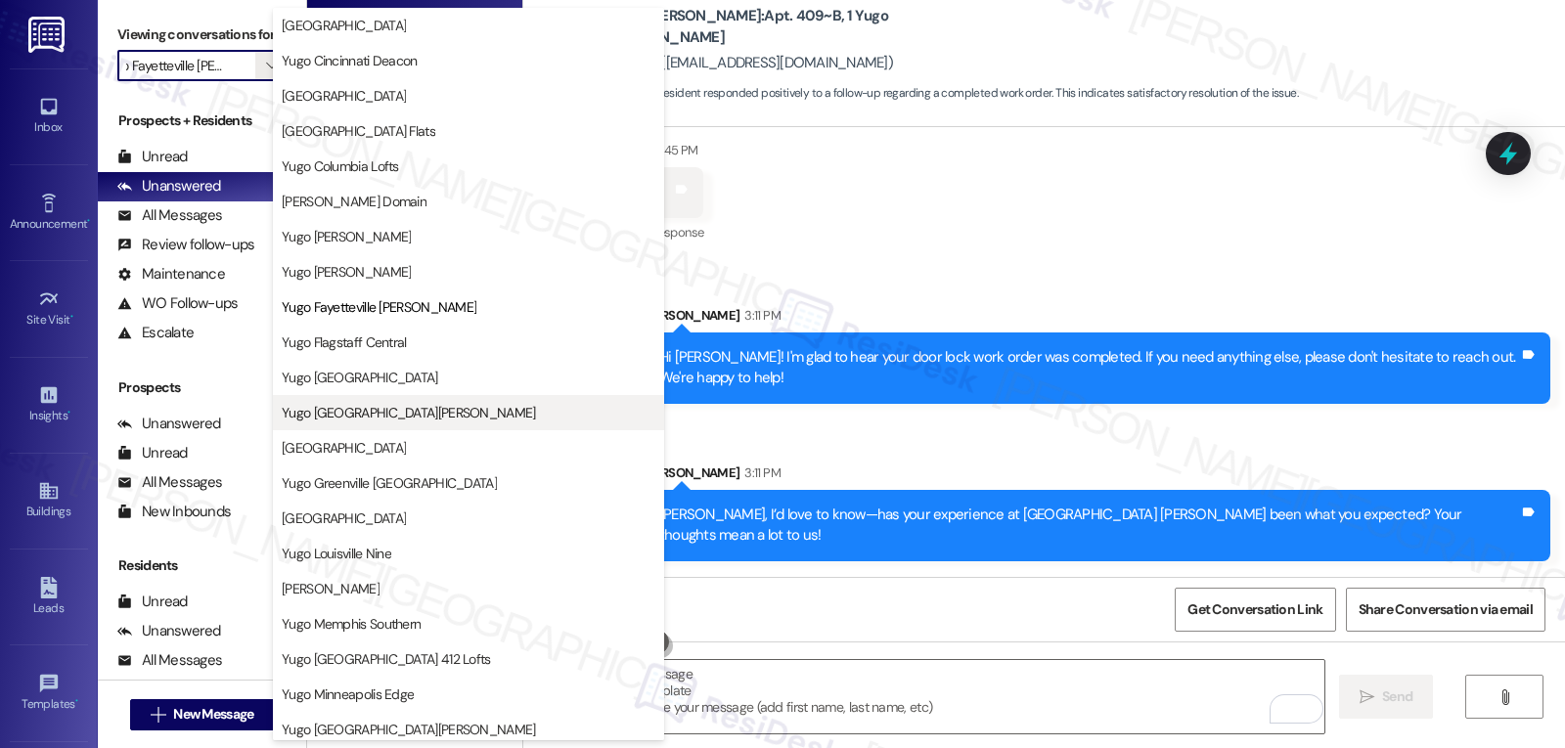
click at [379, 417] on span "Yugo Fort Collins Grove" at bounding box center [409, 413] width 254 height 20
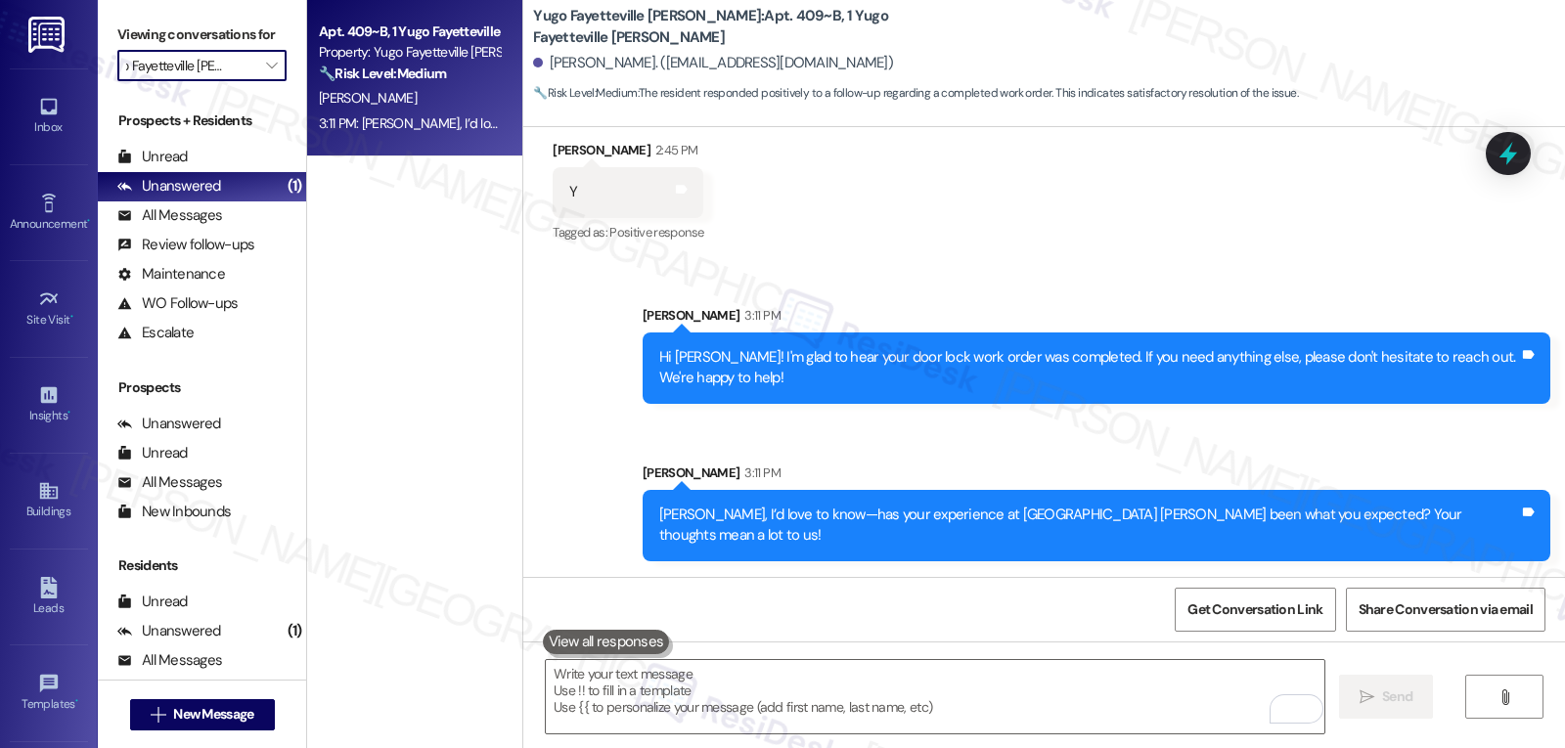
type input "Yugo Fort Collins Grove"
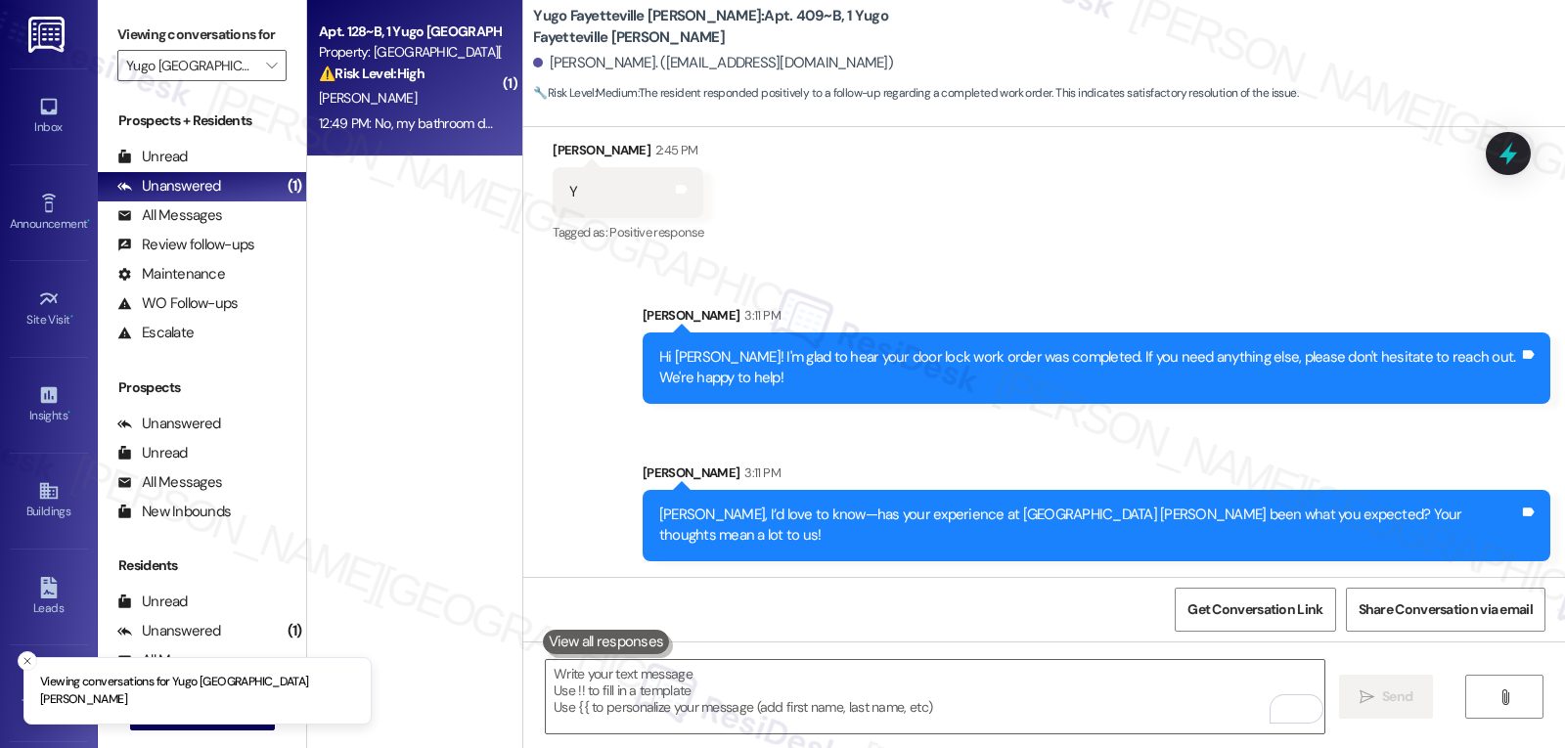
click at [330, 103] on span "[PERSON_NAME]" at bounding box center [368, 98] width 98 height 18
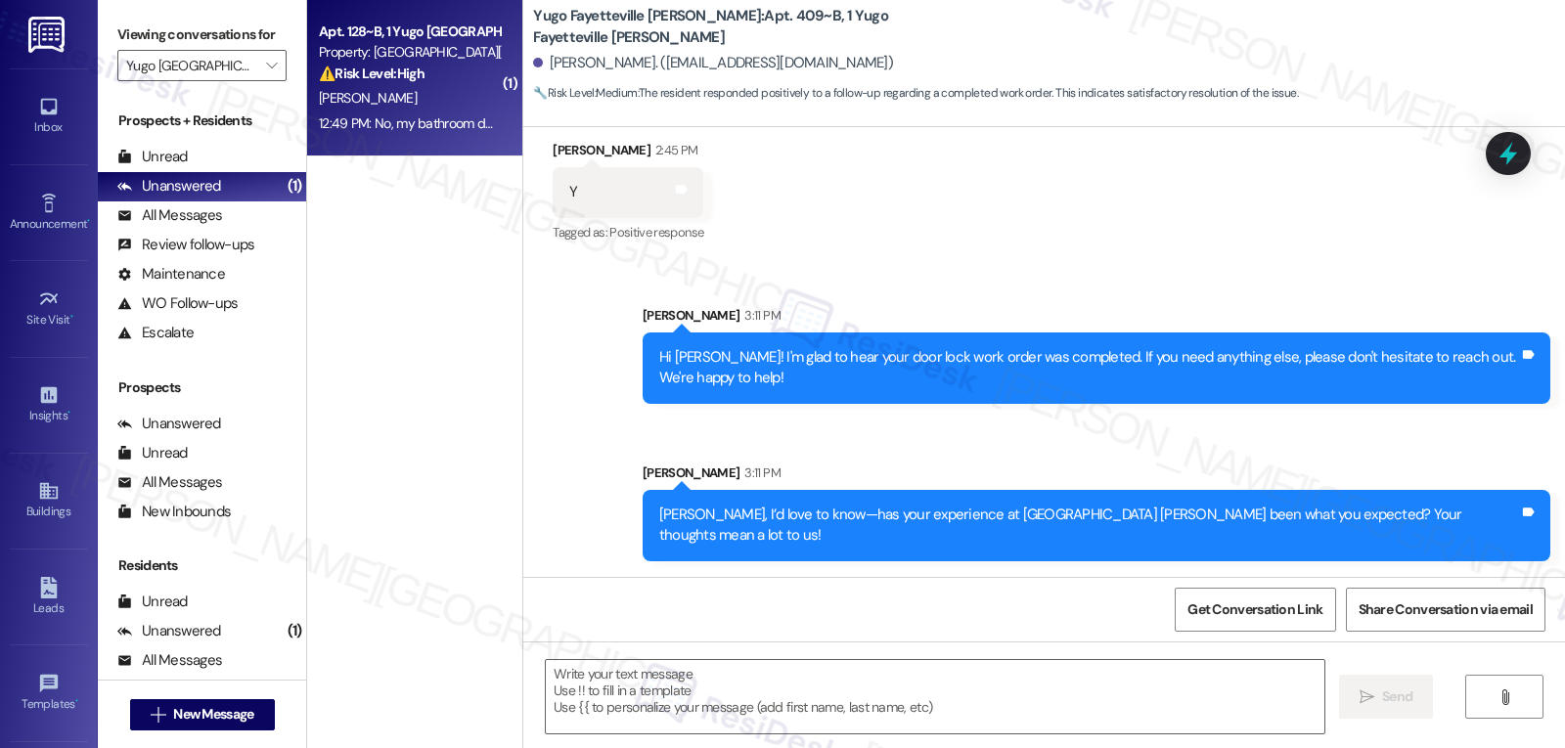
type textarea "Fetching suggested responses. Please feel free to read through the conversation…"
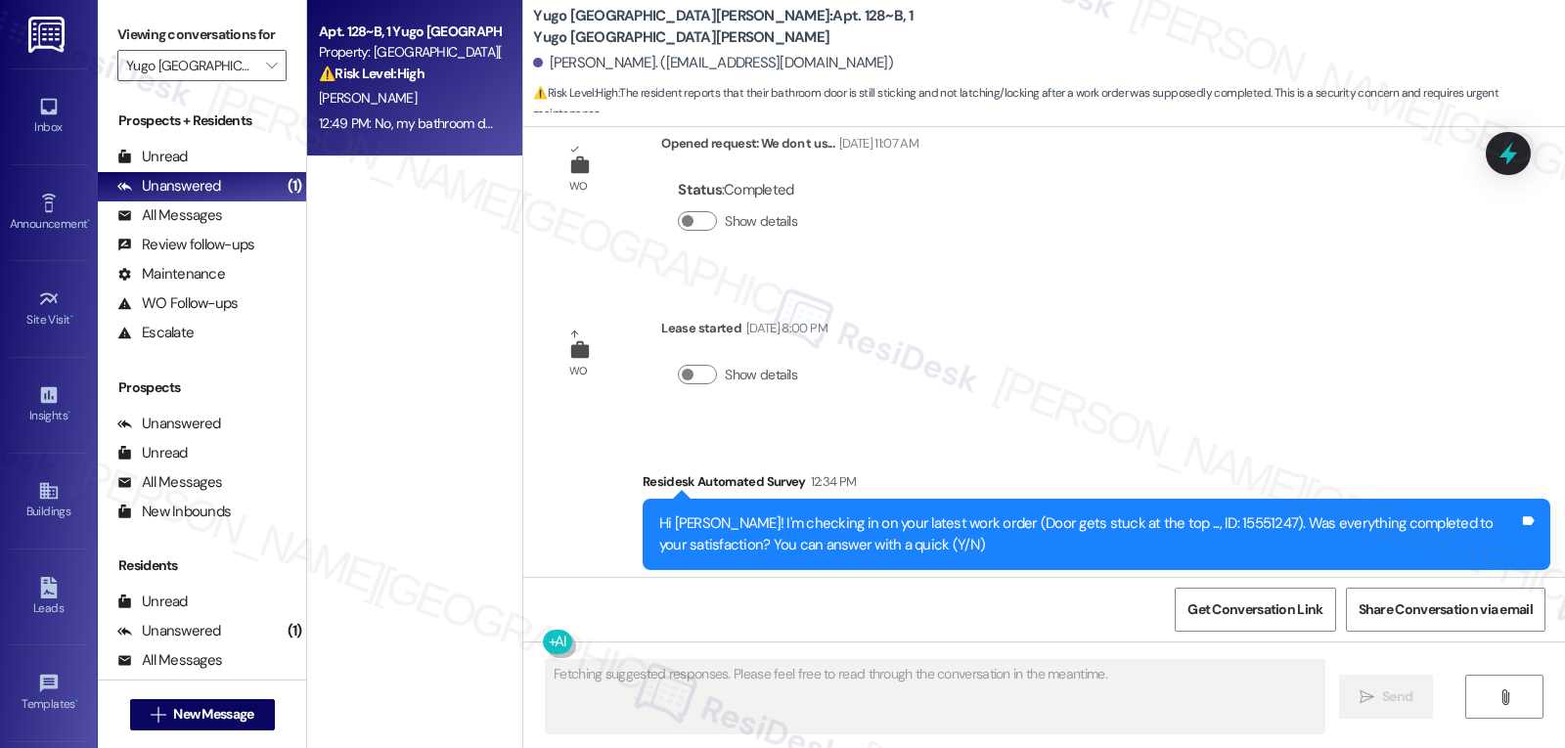
scroll to position [4586, 0]
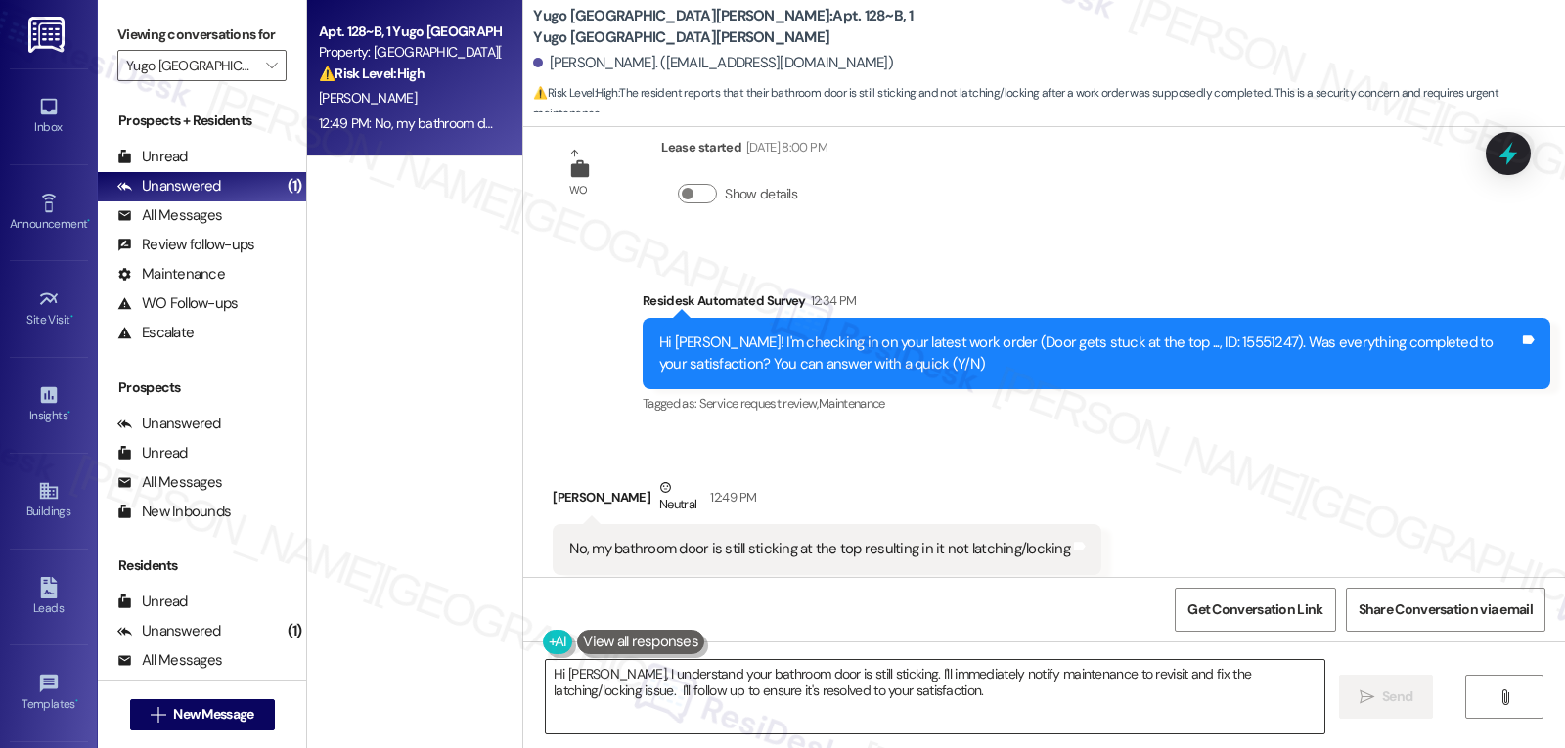
drag, startPoint x: 856, startPoint y: 673, endPoint x: 901, endPoint y: 730, distance: 72.4
click at [894, 729] on textarea "Hi Aliah, I understand your bathroom door is still sticking. I'll immediately n…" at bounding box center [935, 696] width 779 height 73
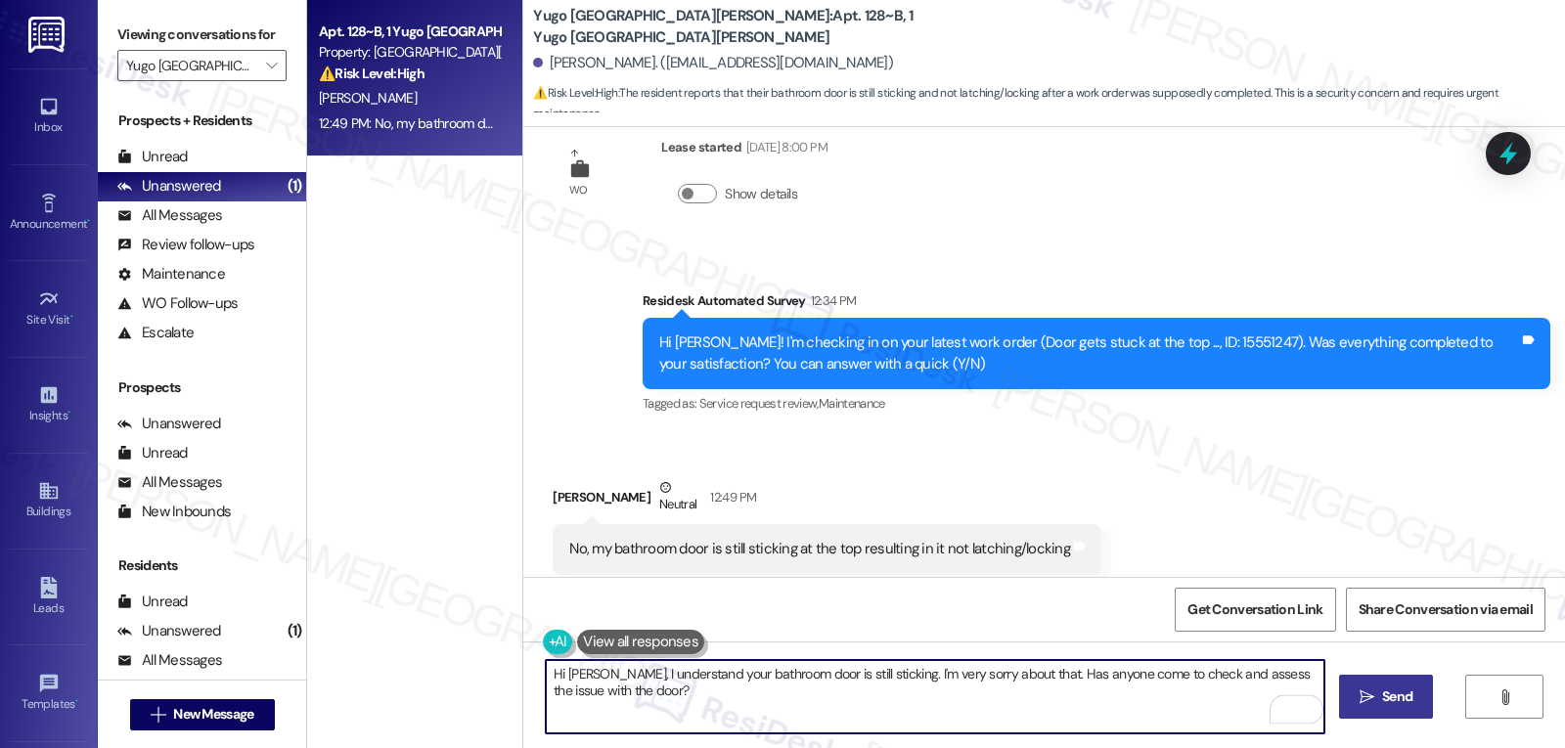
type textarea "Hi Aliah, I understand your bathroom door is still sticking. I'm very sorry abo…"
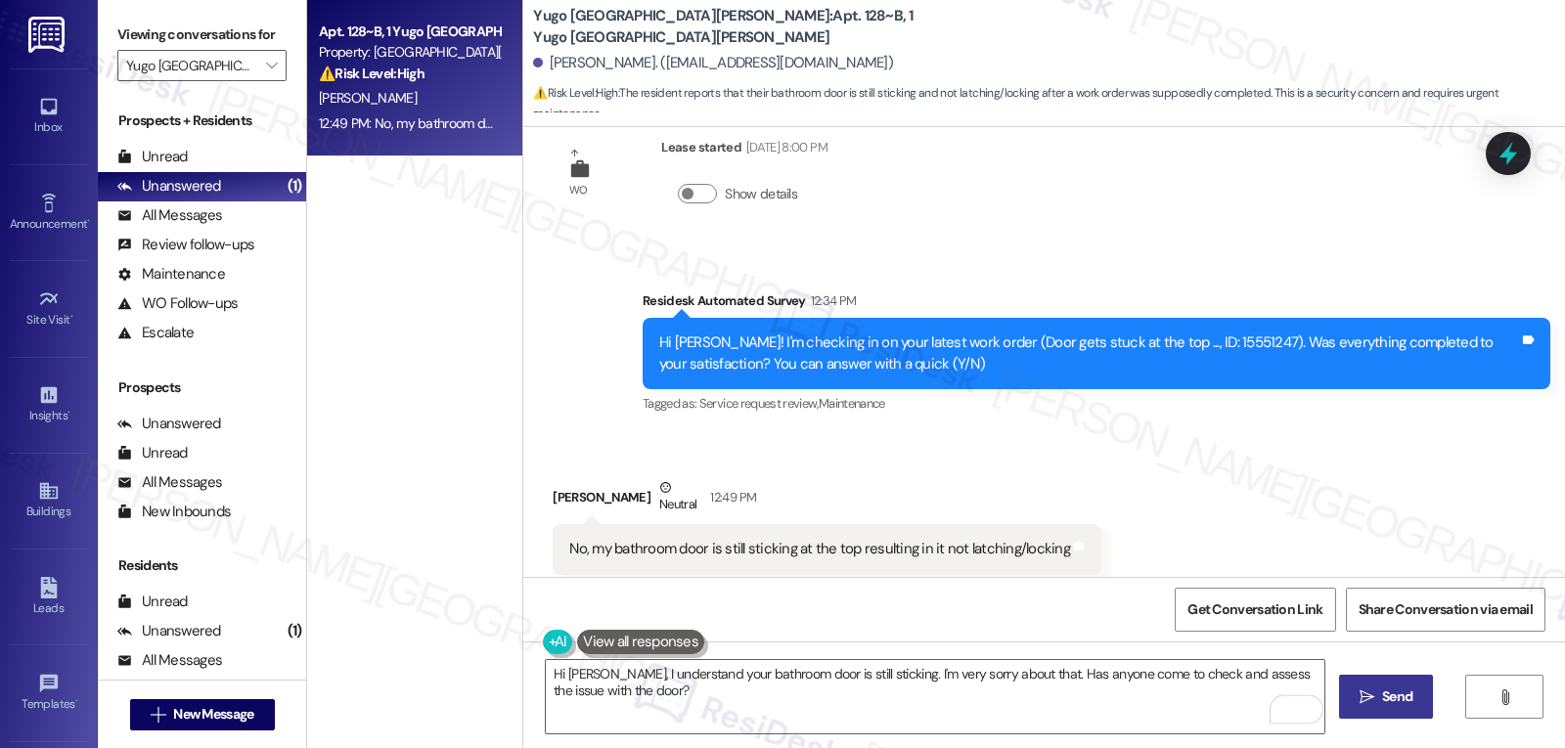
click at [1374, 701] on span " Send" at bounding box center [1387, 697] width 62 height 21
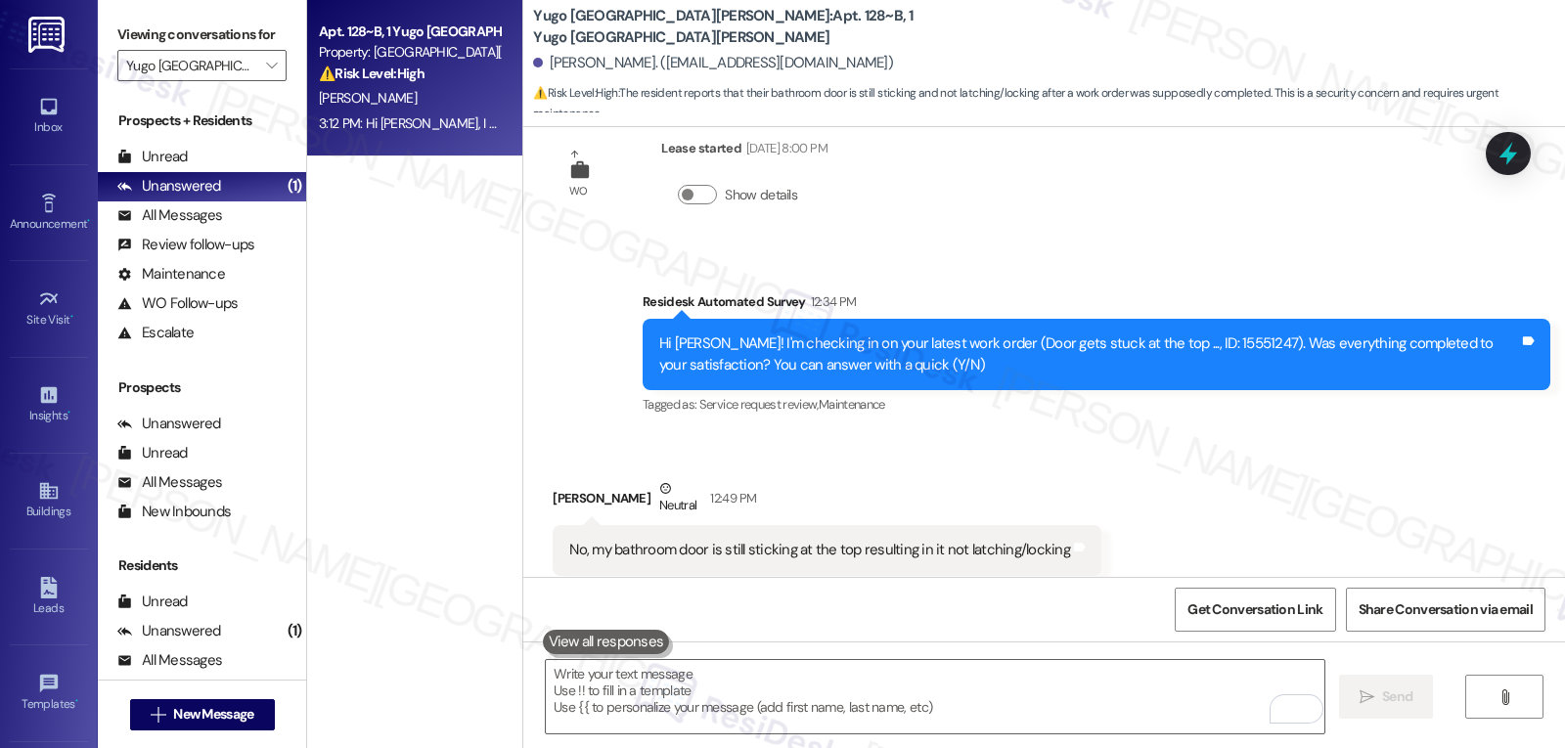
scroll to position [4744, 0]
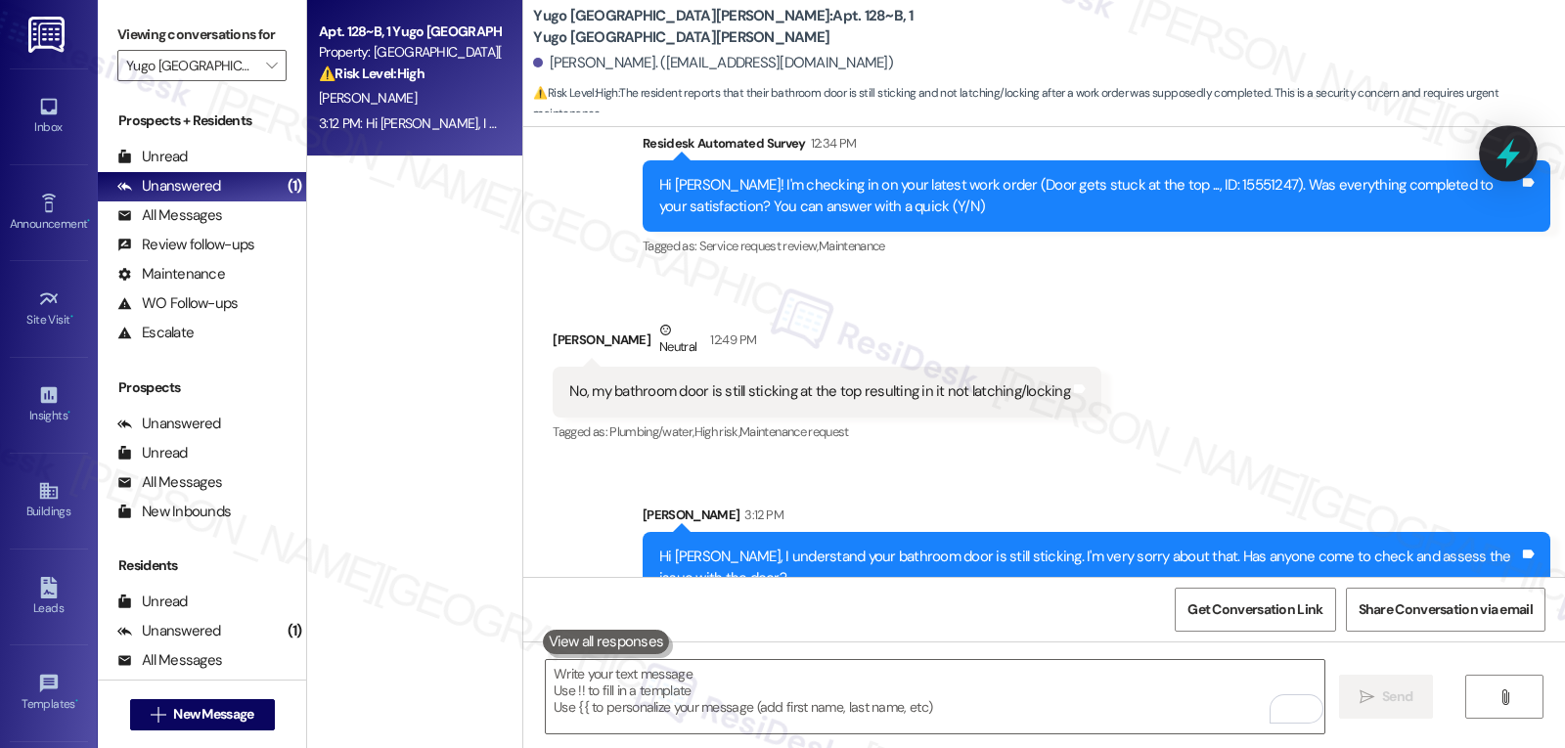
click at [1515, 158] on icon at bounding box center [1508, 153] width 33 height 33
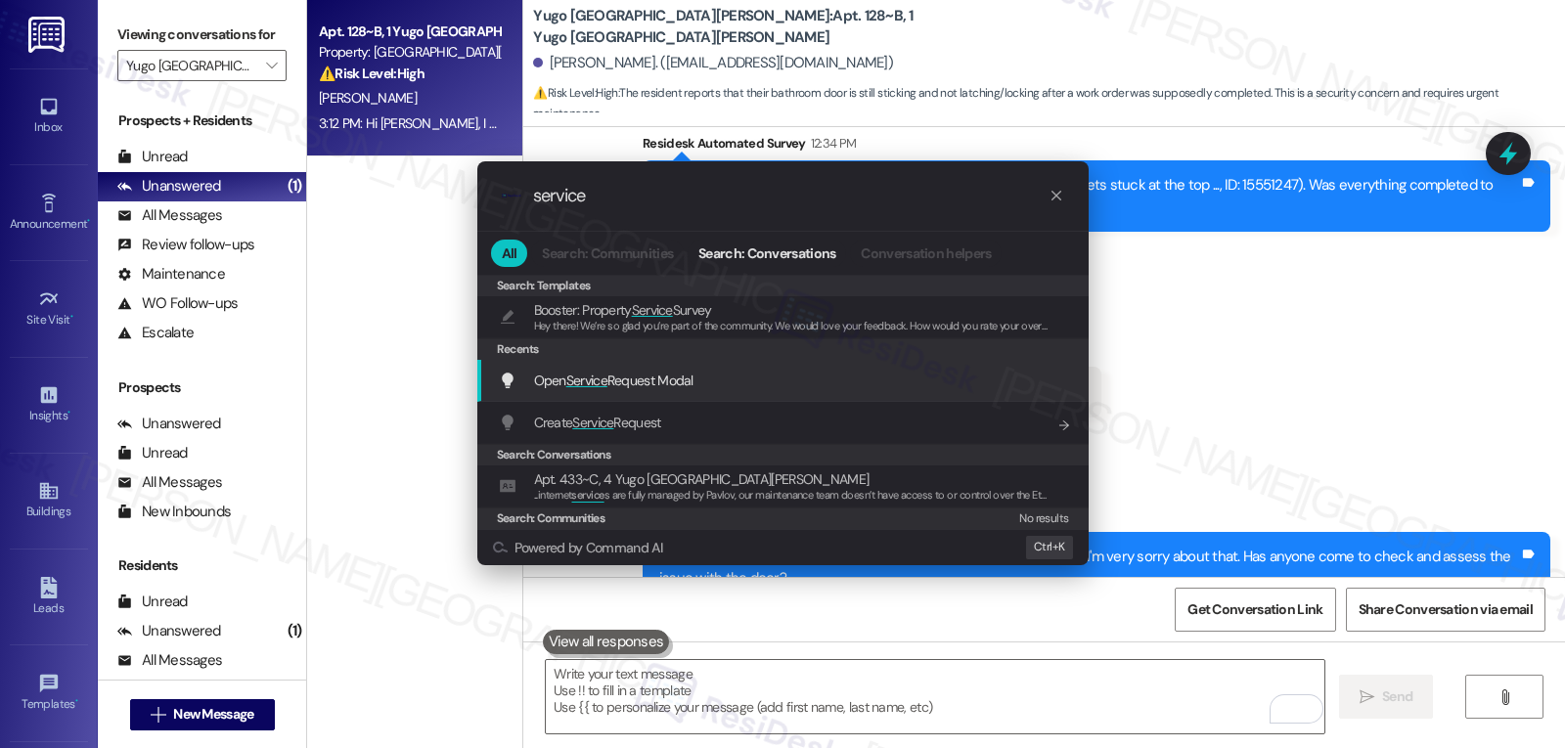
click at [748, 380] on div "Open Service Request Modal Add shortcut" at bounding box center [785, 381] width 572 height 22
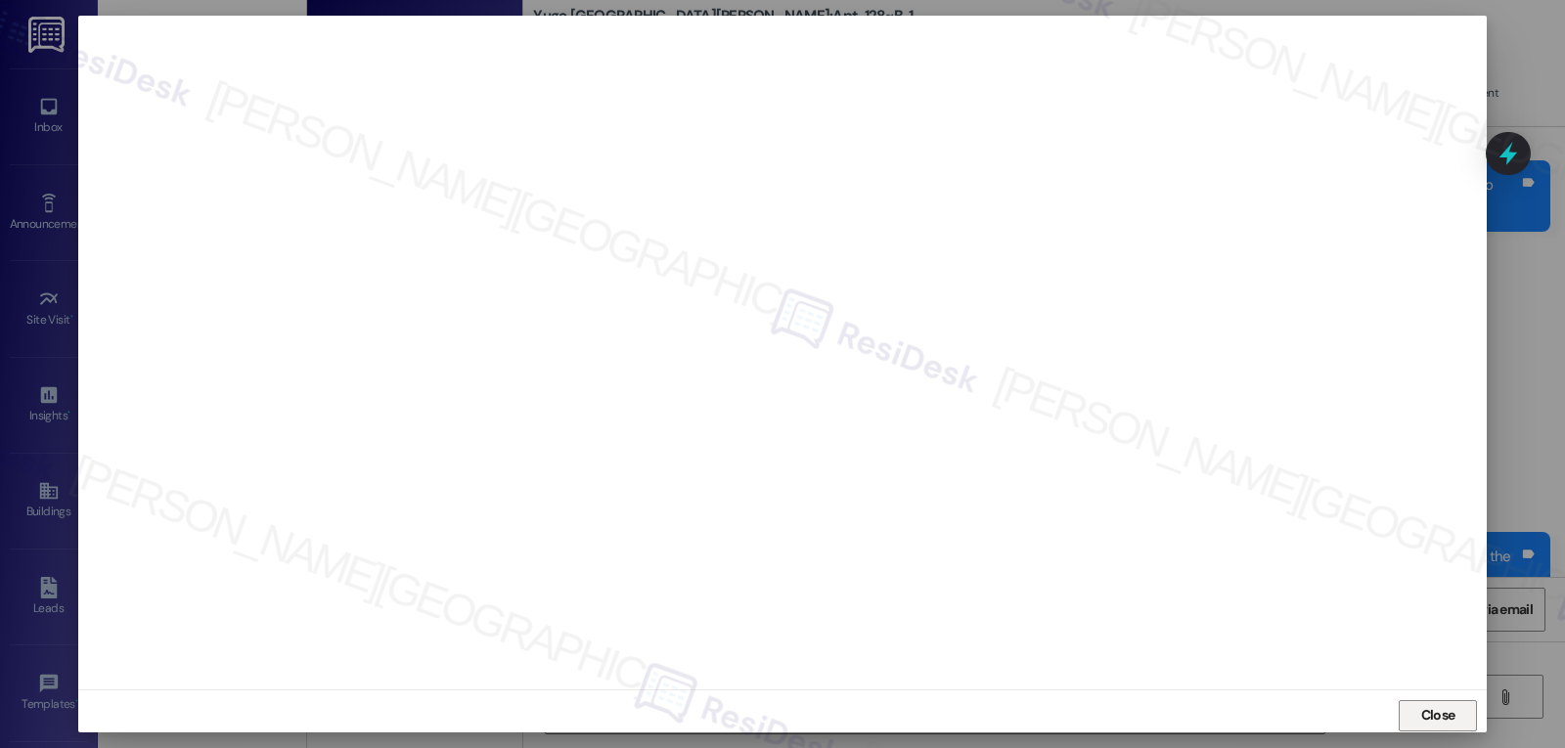
click at [1443, 715] on span "Close" at bounding box center [1438, 715] width 34 height 21
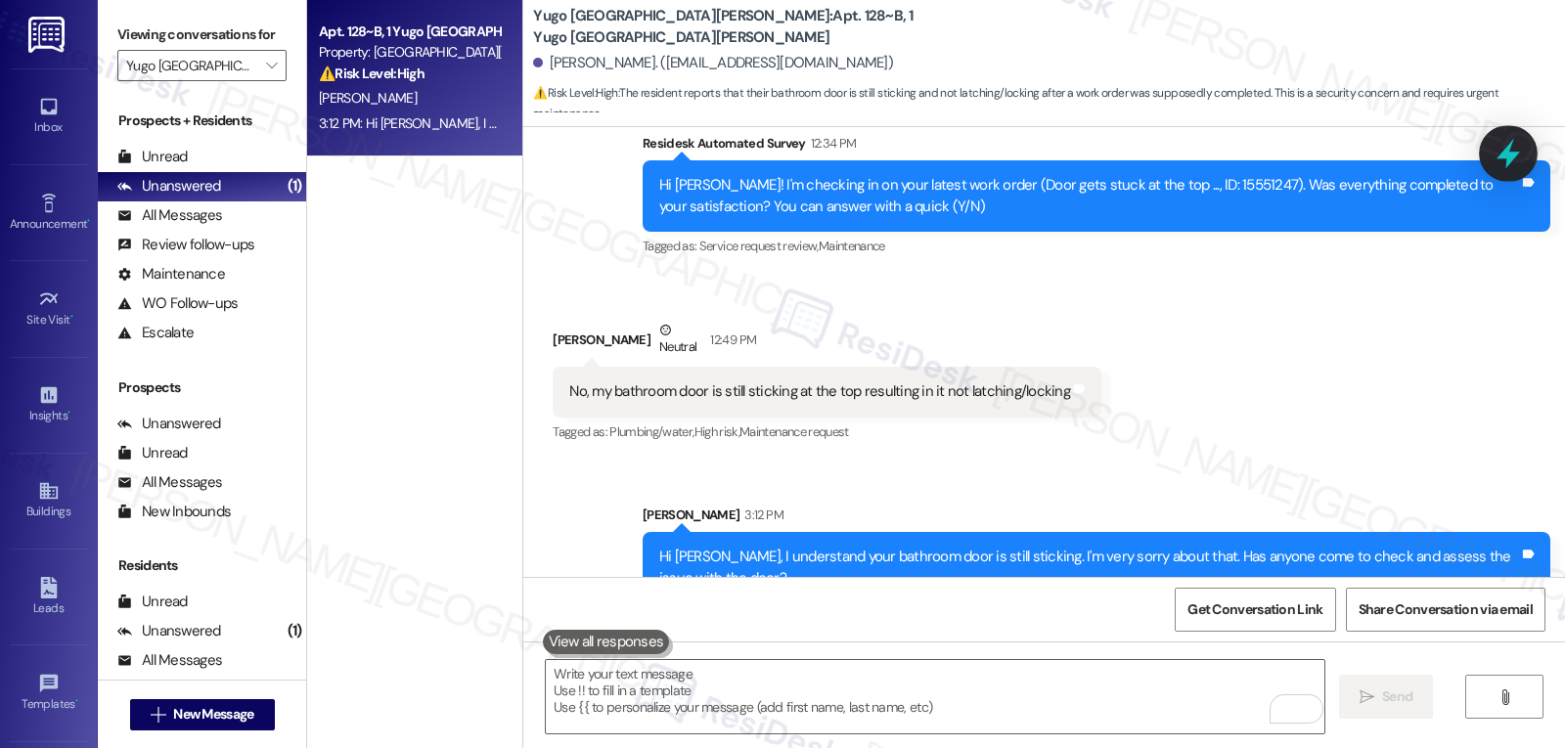
click at [1525, 143] on div at bounding box center [1508, 153] width 59 height 56
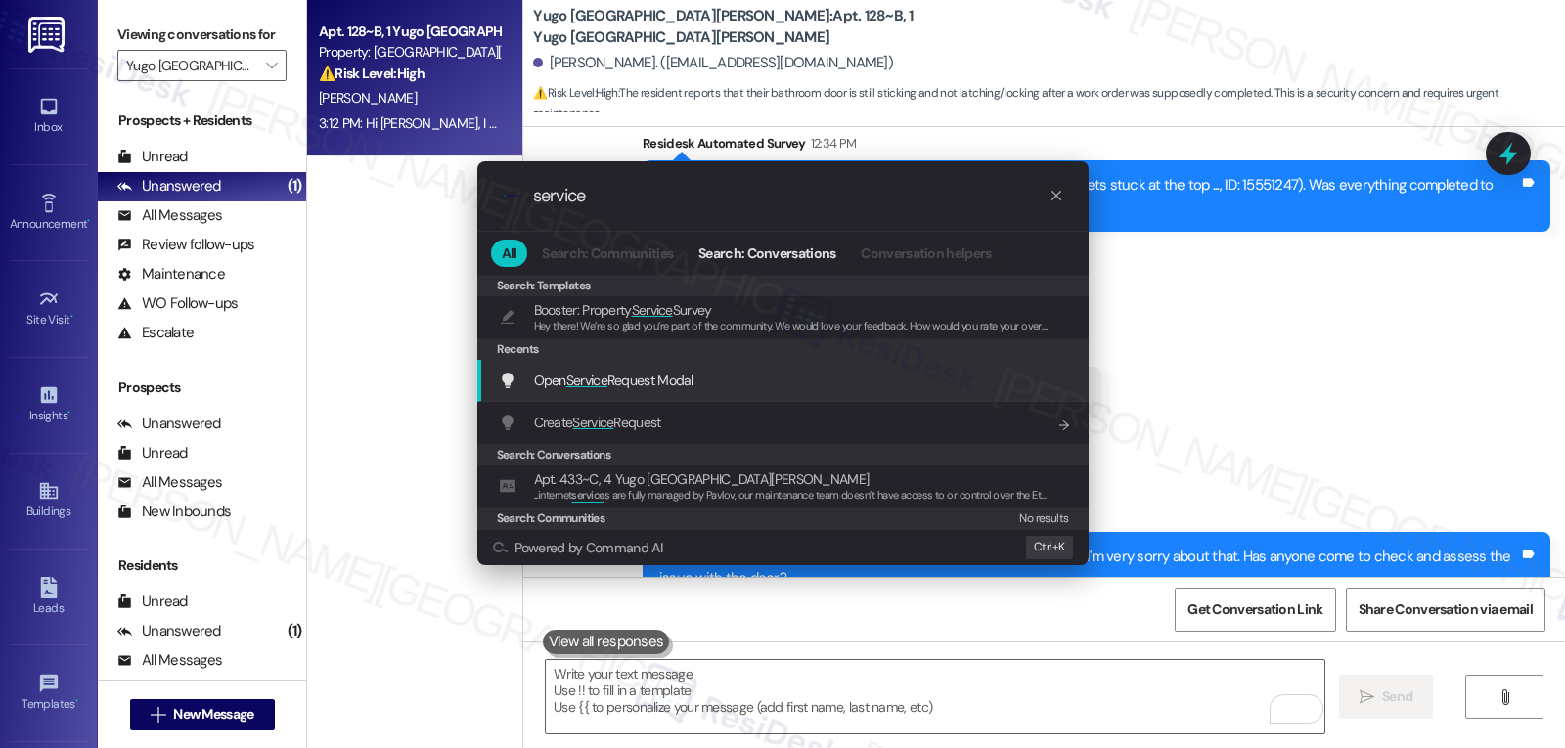
click at [777, 391] on div "Open Service Request Modal Add shortcut" at bounding box center [785, 381] width 572 height 22
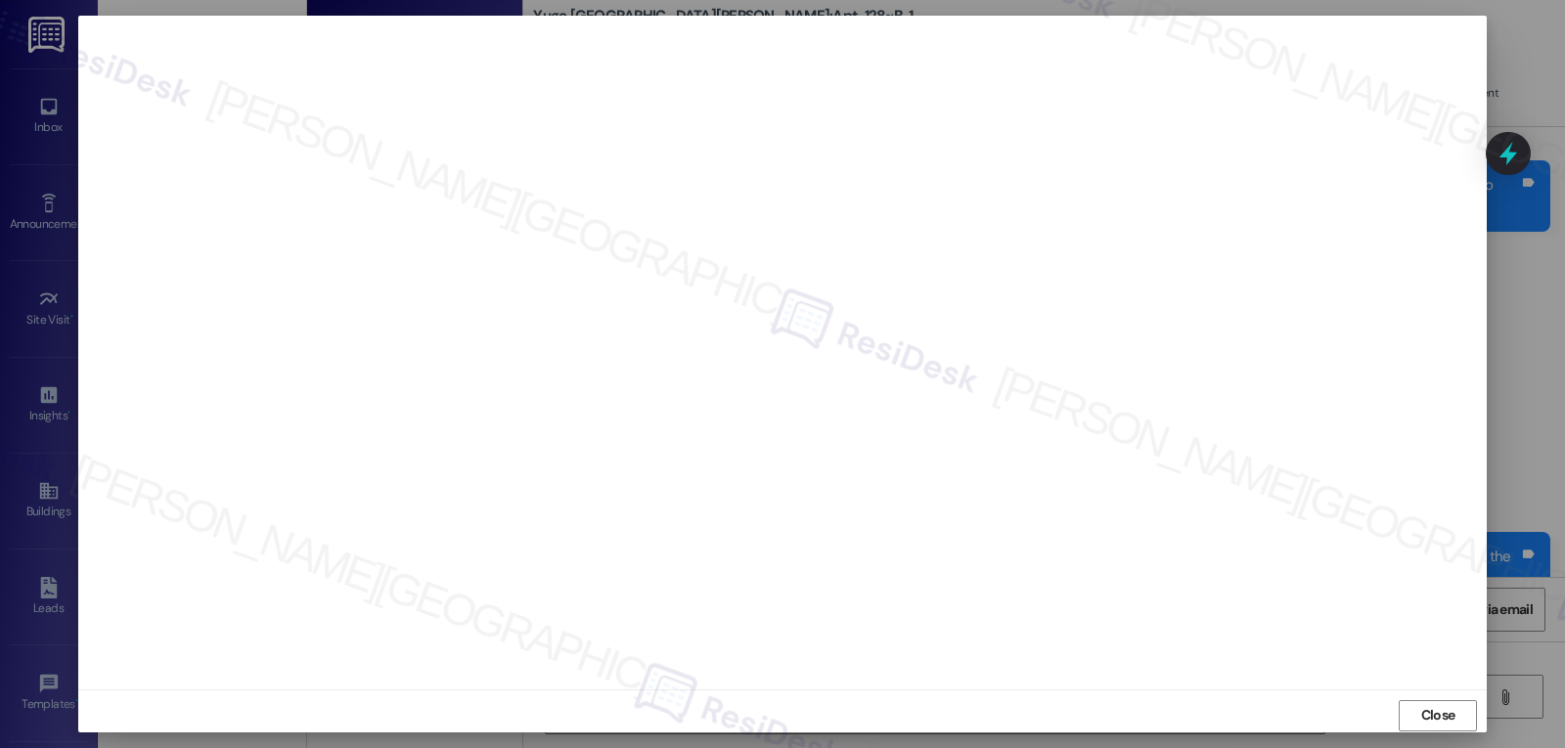
click at [1475, 725] on div "Close" at bounding box center [782, 716] width 1408 height 52
click at [1460, 720] on button "Close" at bounding box center [1438, 715] width 78 height 31
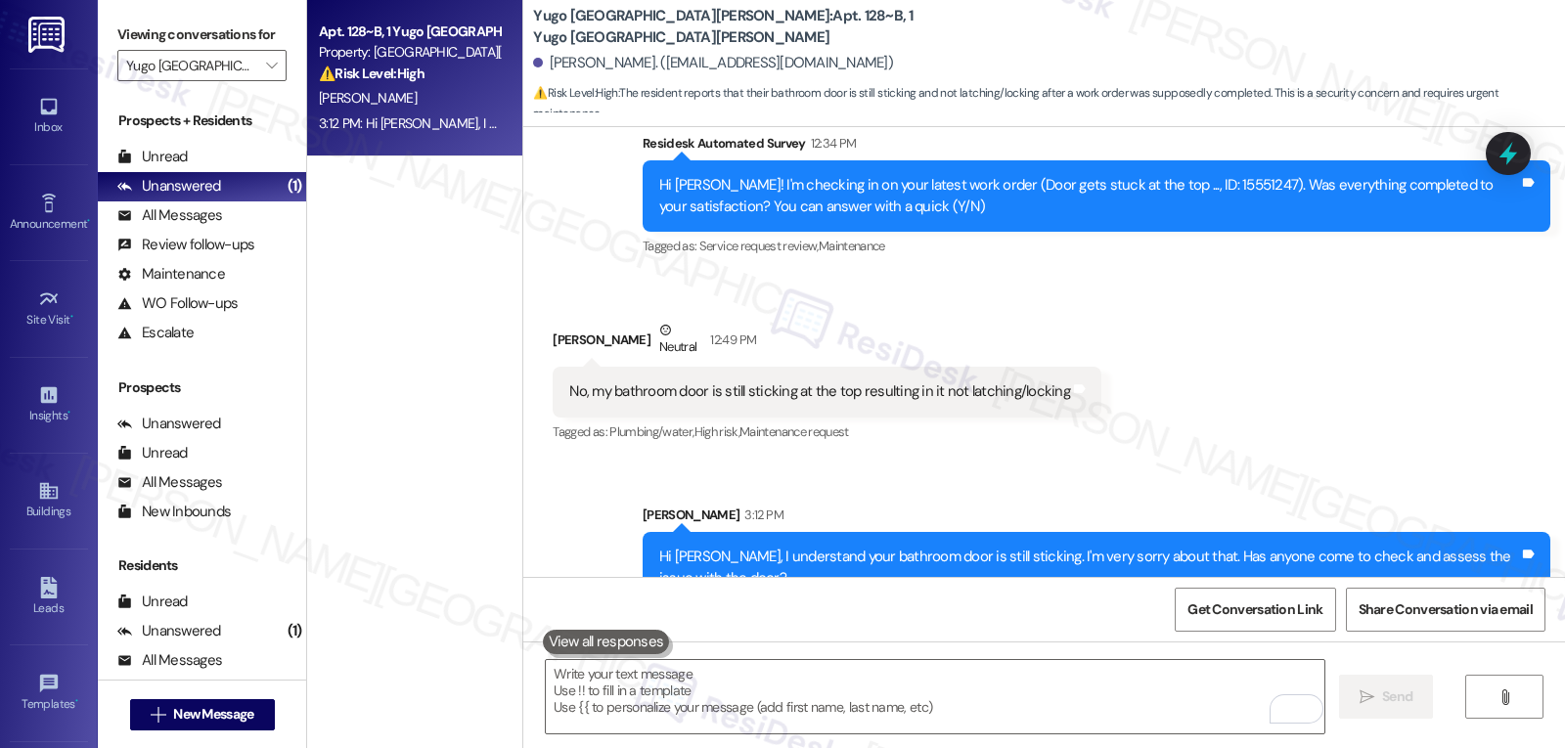
click at [1513, 152] on icon at bounding box center [1507, 153] width 25 height 25
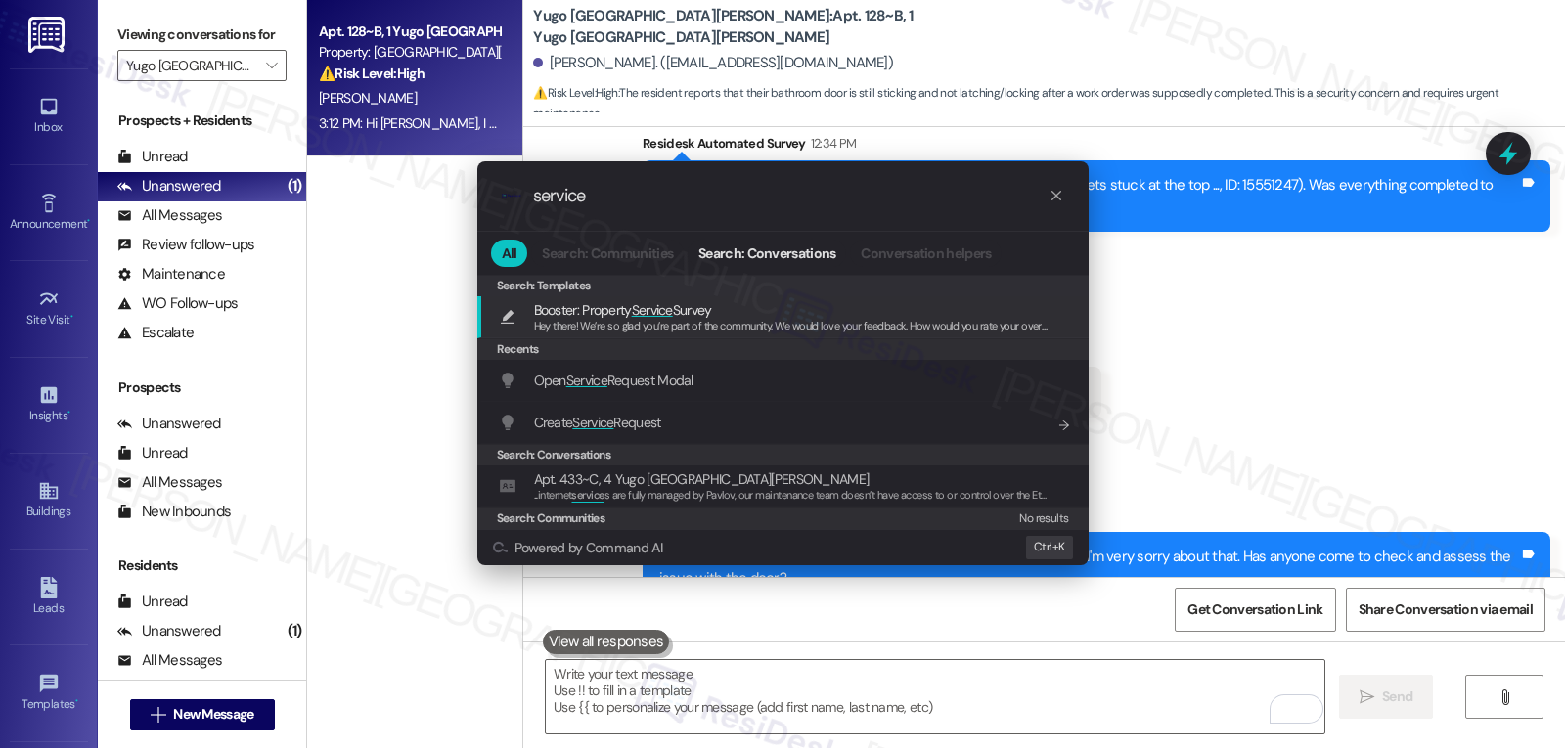
type input "service"
click at [373, 247] on div ".cls-1{fill:#0a055f;}.cls-2{fill:#0cc4c4;} resideskLogoBlueOrange service All S…" at bounding box center [782, 374] width 1565 height 748
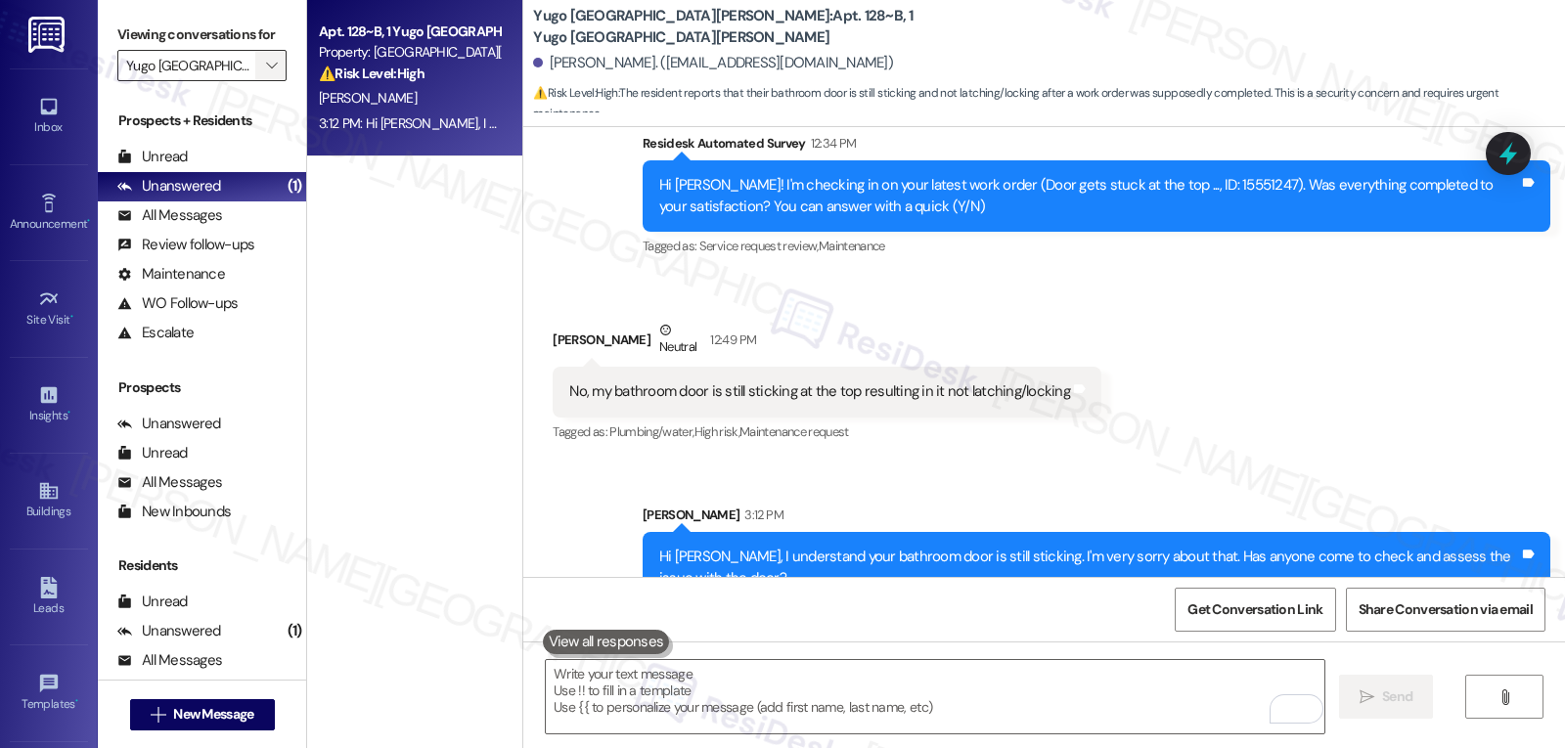
click at [262, 81] on span "" at bounding box center [271, 65] width 19 height 31
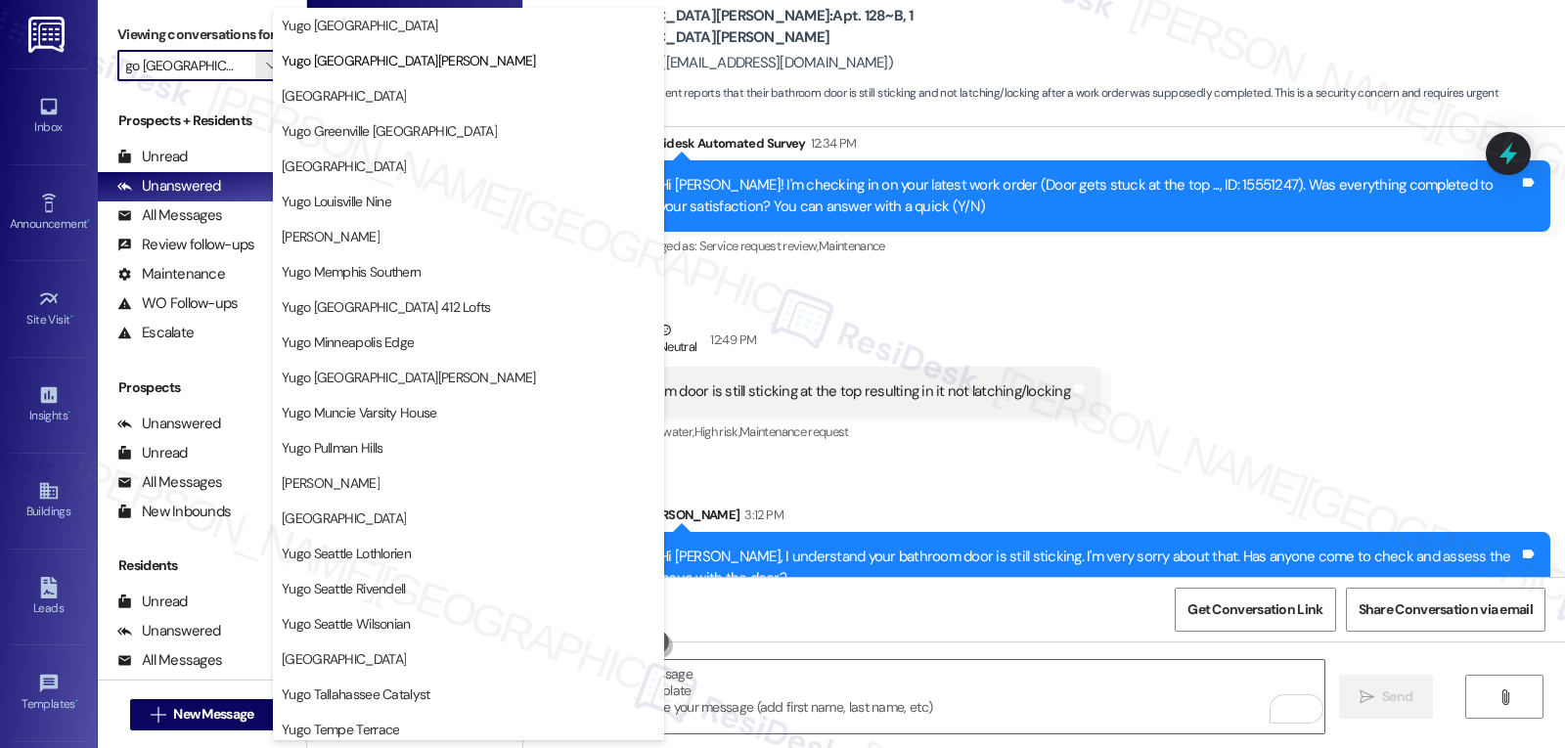
scroll to position [0, 0]
click at [374, 194] on span "Yugo Louisville Nine" at bounding box center [337, 202] width 110 height 20
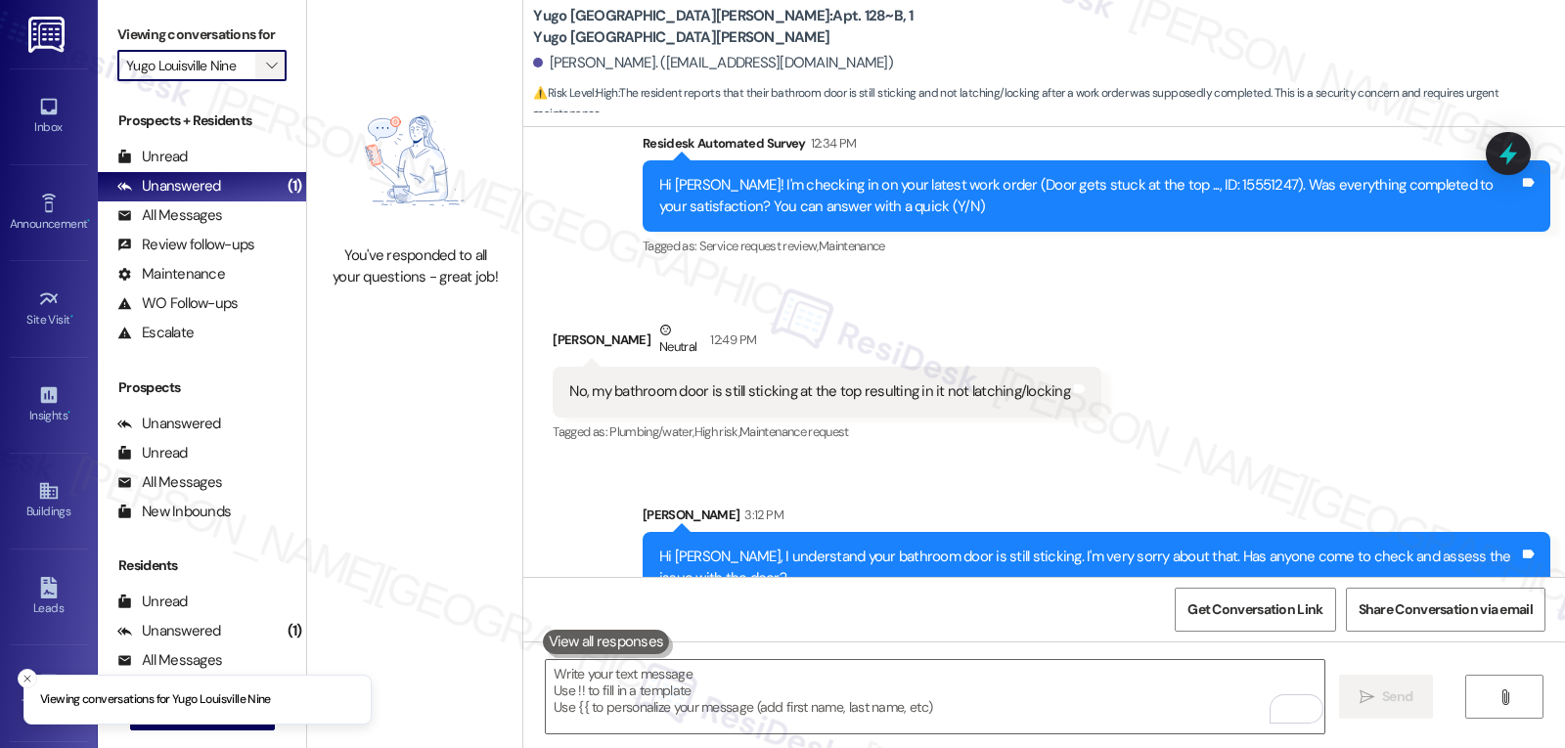
click at [266, 73] on icon "" at bounding box center [271, 66] width 11 height 16
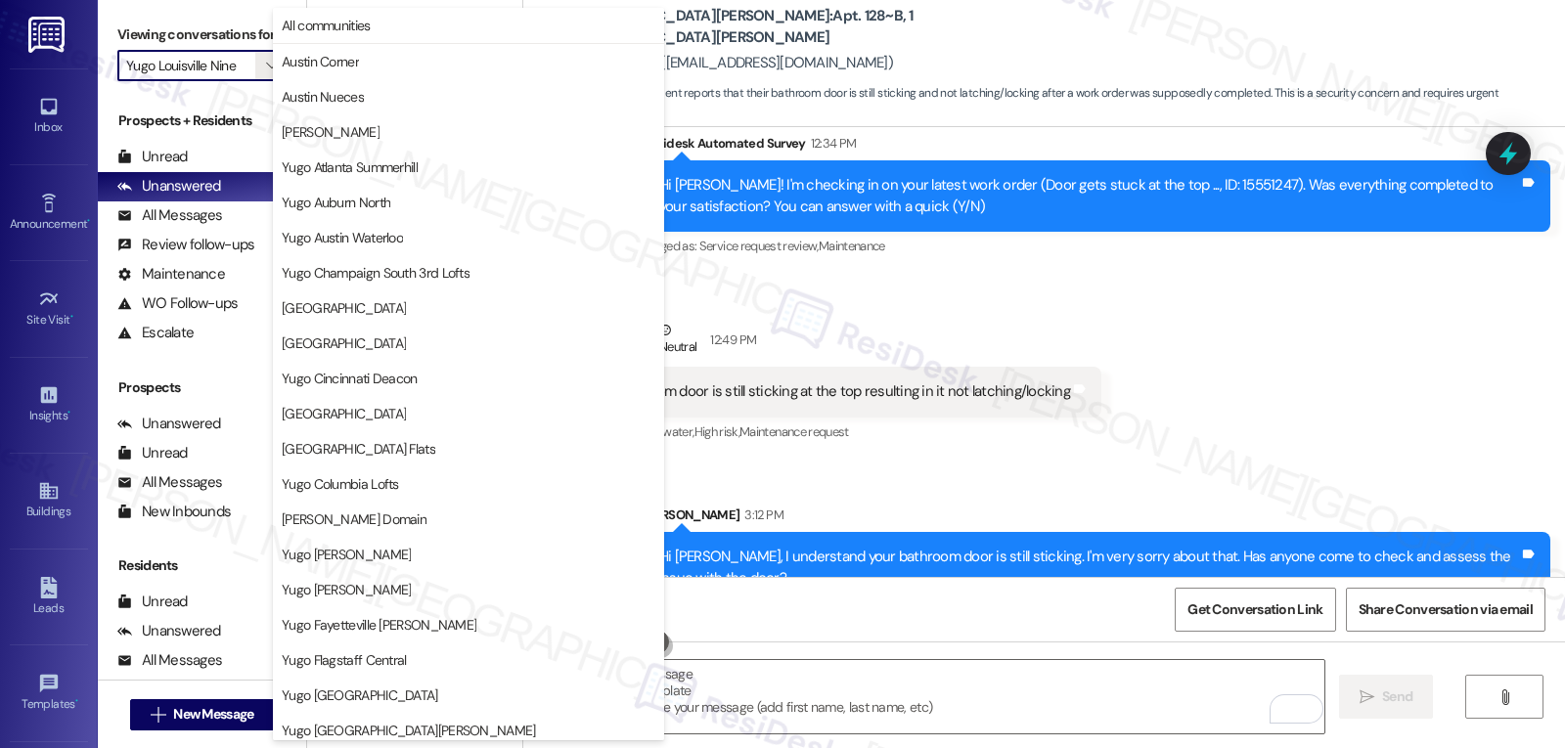
scroll to position [670, 0]
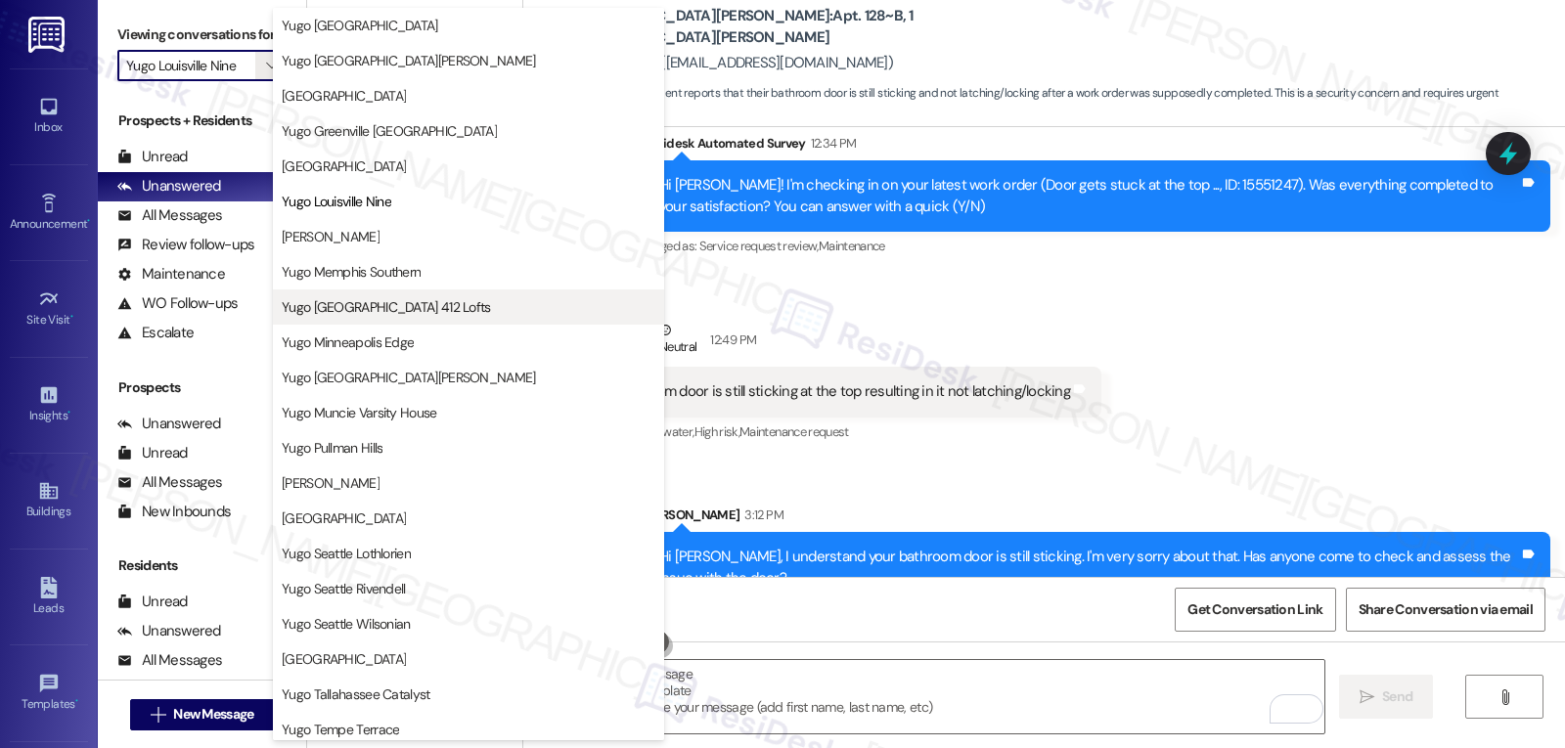
click at [397, 317] on button "Yugo Minneapolis 412 Lofts" at bounding box center [468, 307] width 391 height 35
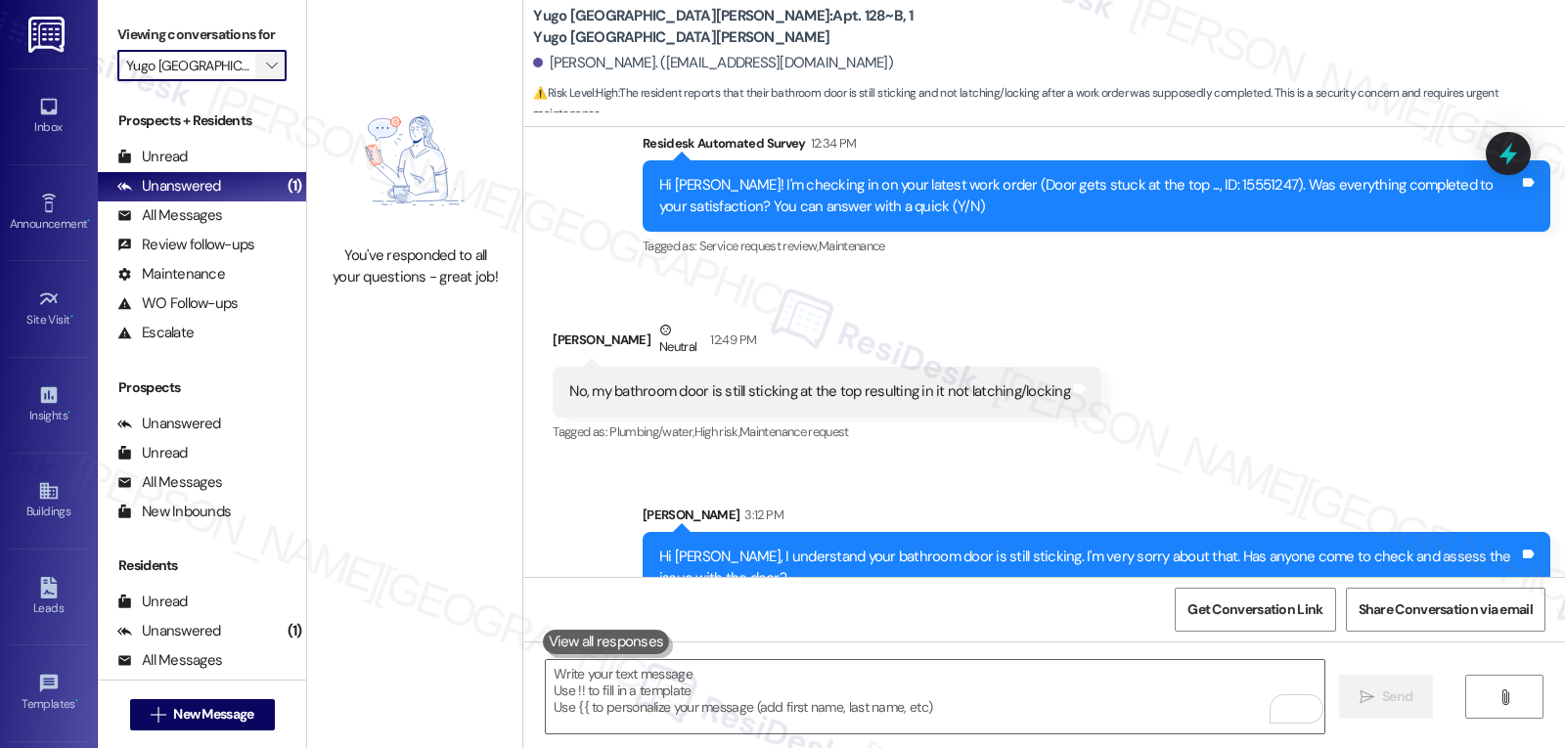
click at [262, 79] on span "" at bounding box center [271, 65] width 19 height 31
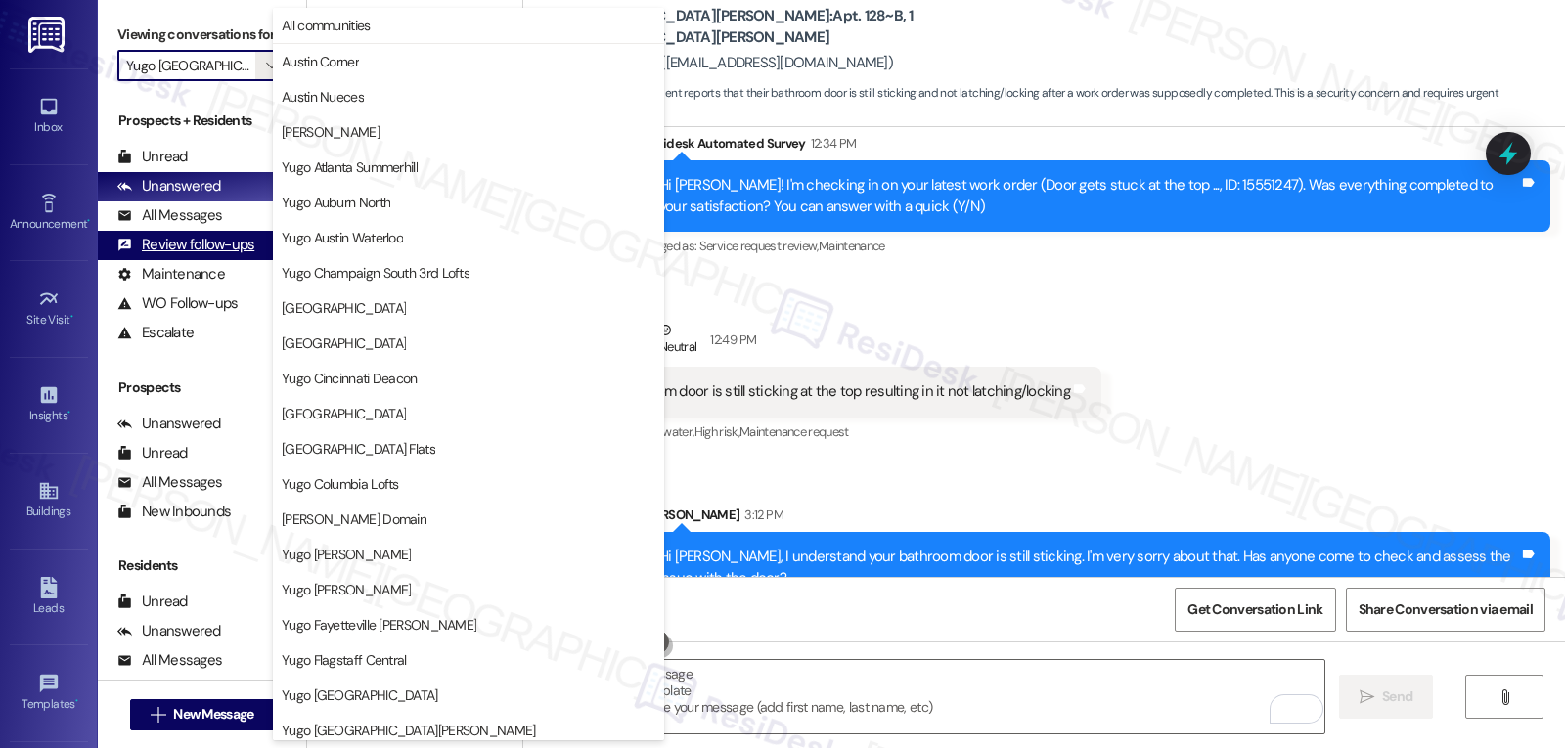
scroll to position [670, 0]
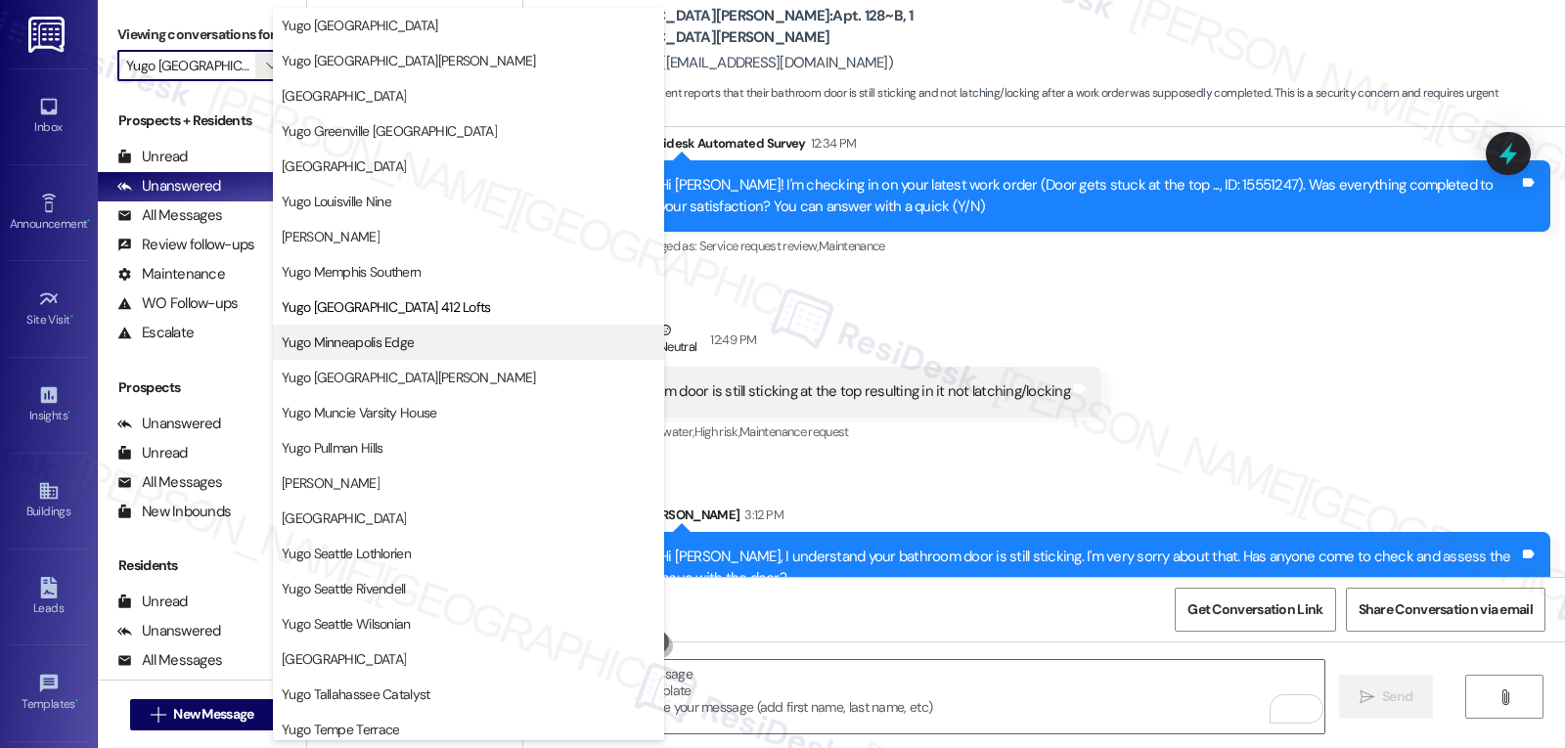
click at [389, 351] on span "Yugo Minneapolis Edge" at bounding box center [348, 343] width 132 height 20
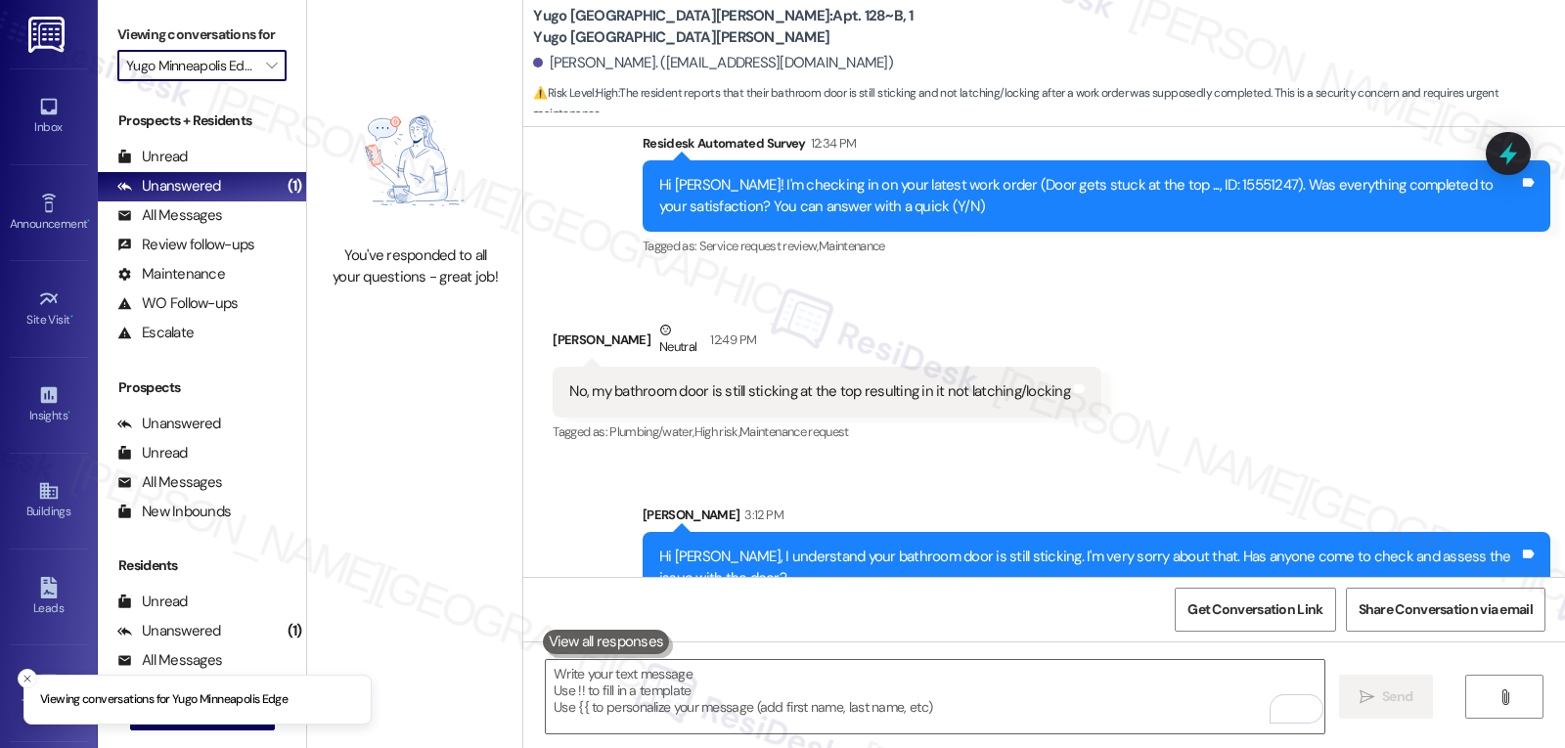
click at [273, 101] on div "Viewing conversations for Yugo Minneapolis Edge " at bounding box center [202, 50] width 208 height 101
click at [262, 81] on span "" at bounding box center [271, 65] width 19 height 31
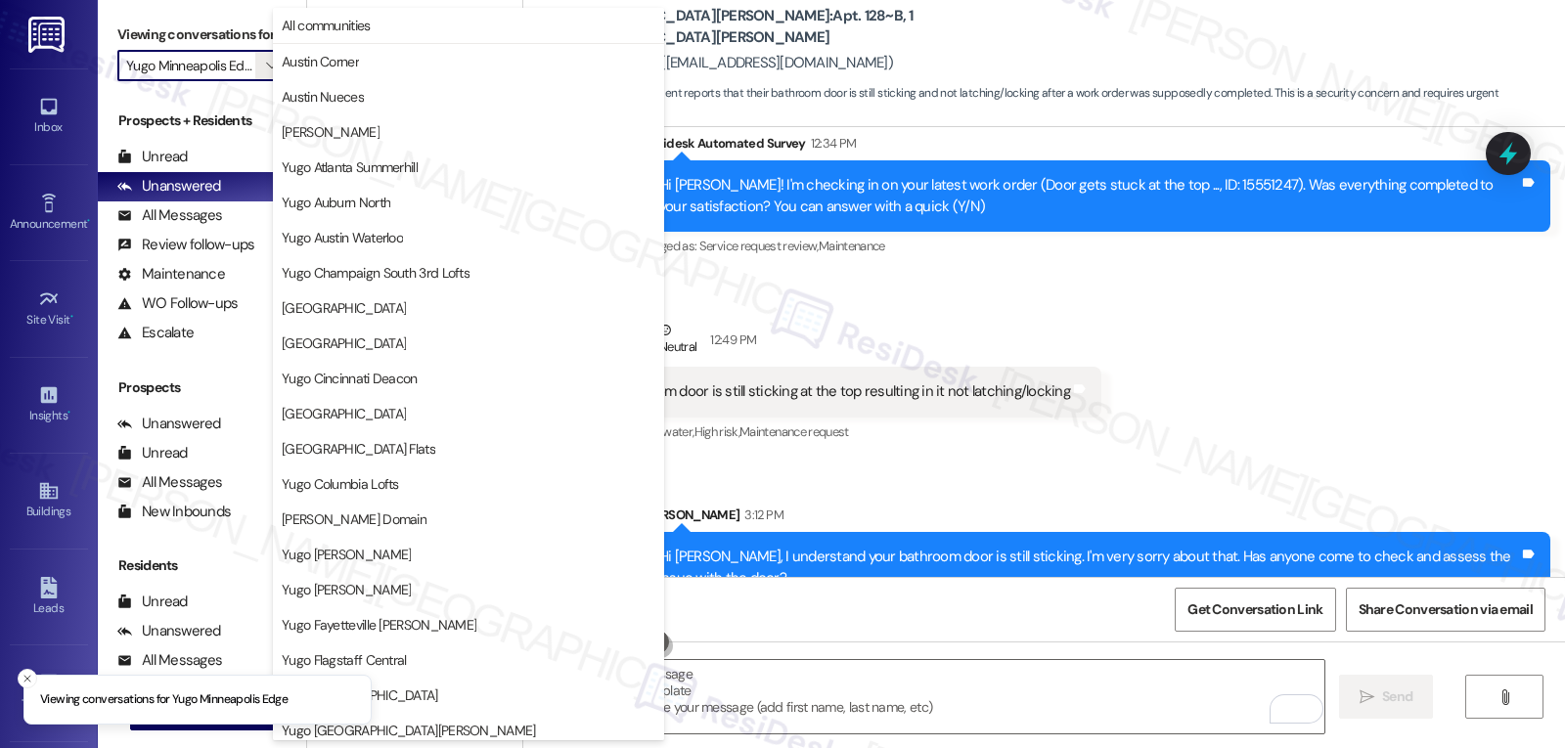
scroll to position [670, 0]
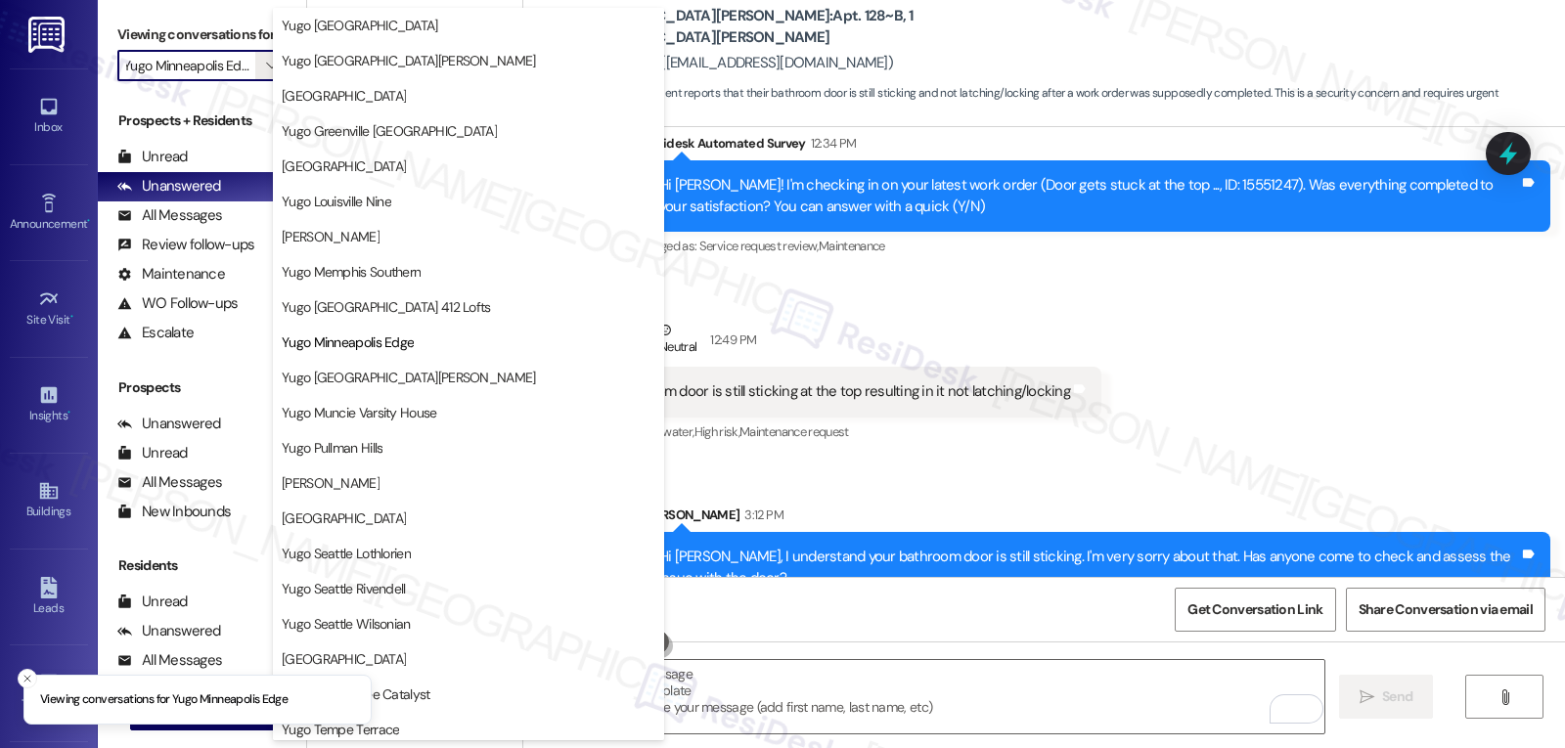
click at [436, 377] on span "Yugo Minneapolis Sydney Hall" at bounding box center [409, 378] width 254 height 20
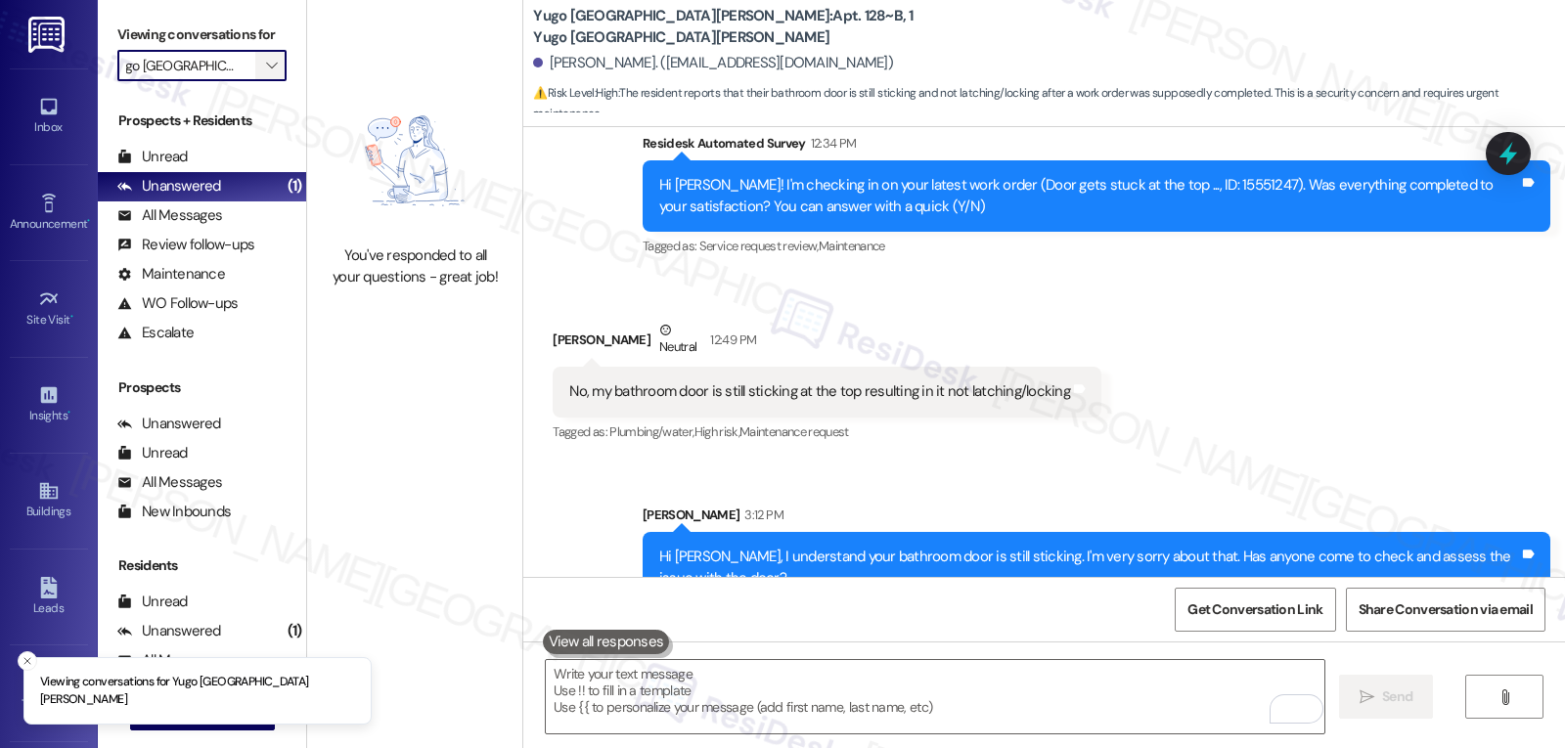
scroll to position [0, 52]
click at [262, 81] on span "" at bounding box center [271, 65] width 19 height 31
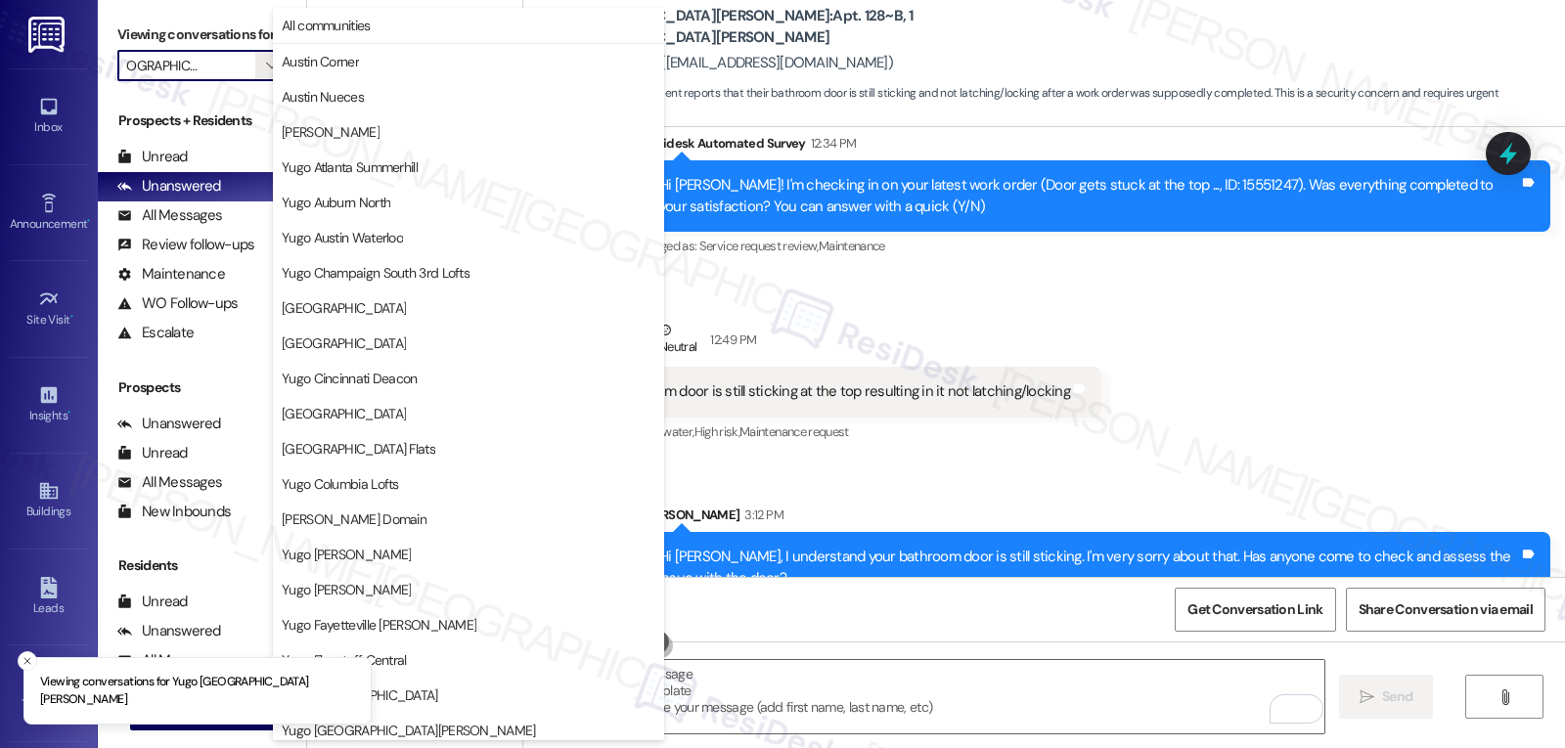
scroll to position [818, 0]
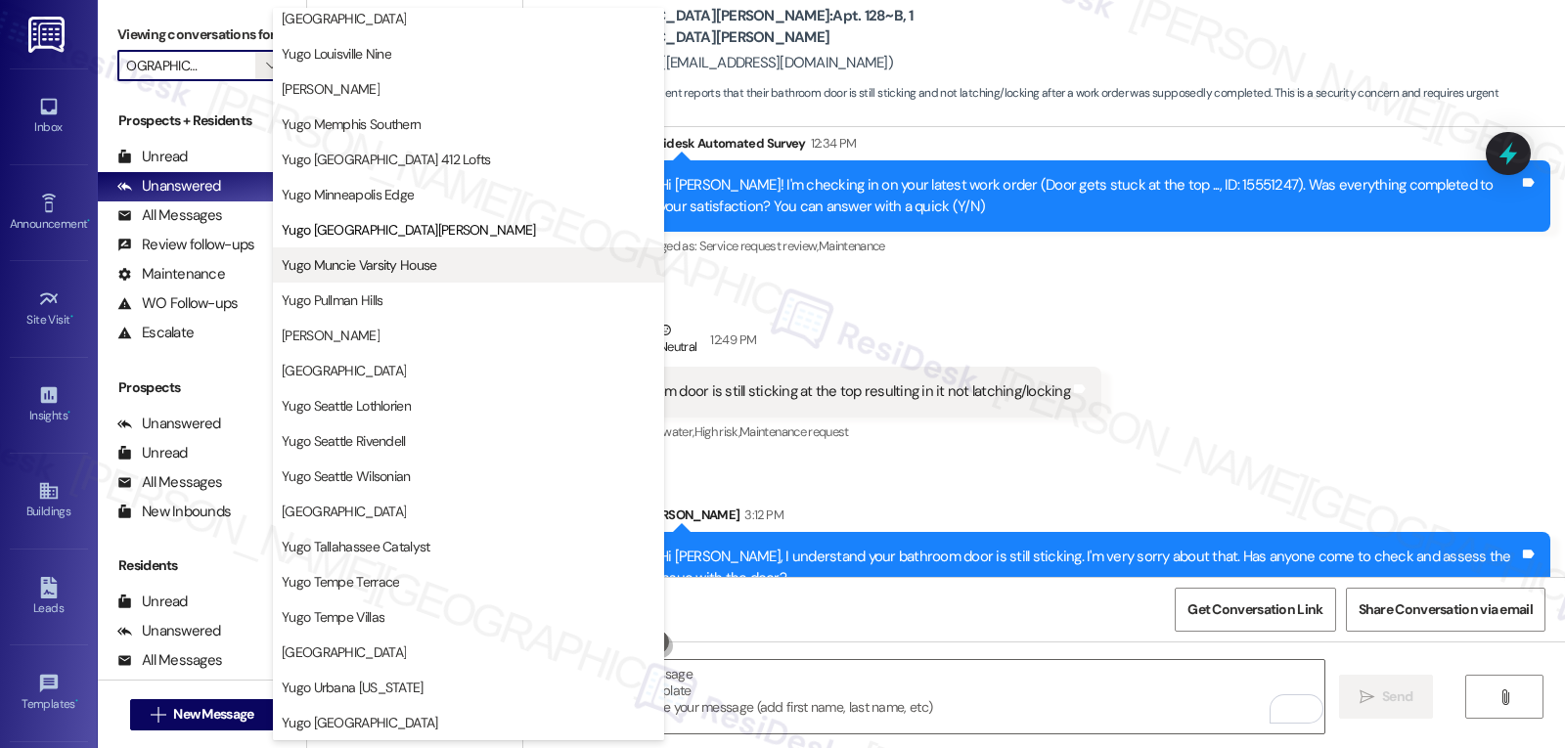
click at [431, 269] on span "Yugo Muncie Varsity House" at bounding box center [360, 265] width 156 height 20
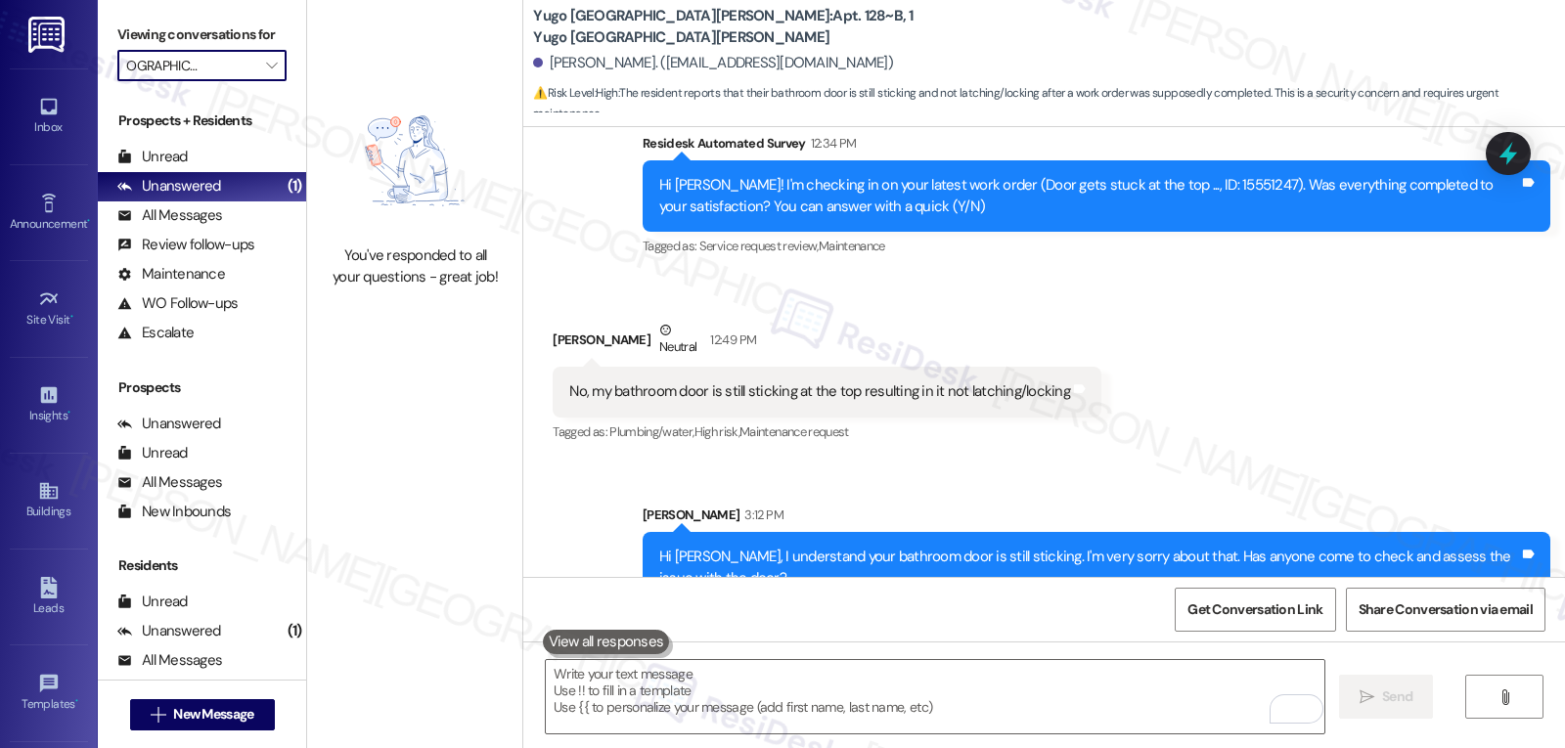
type input "Yugo Muncie Varsity House"
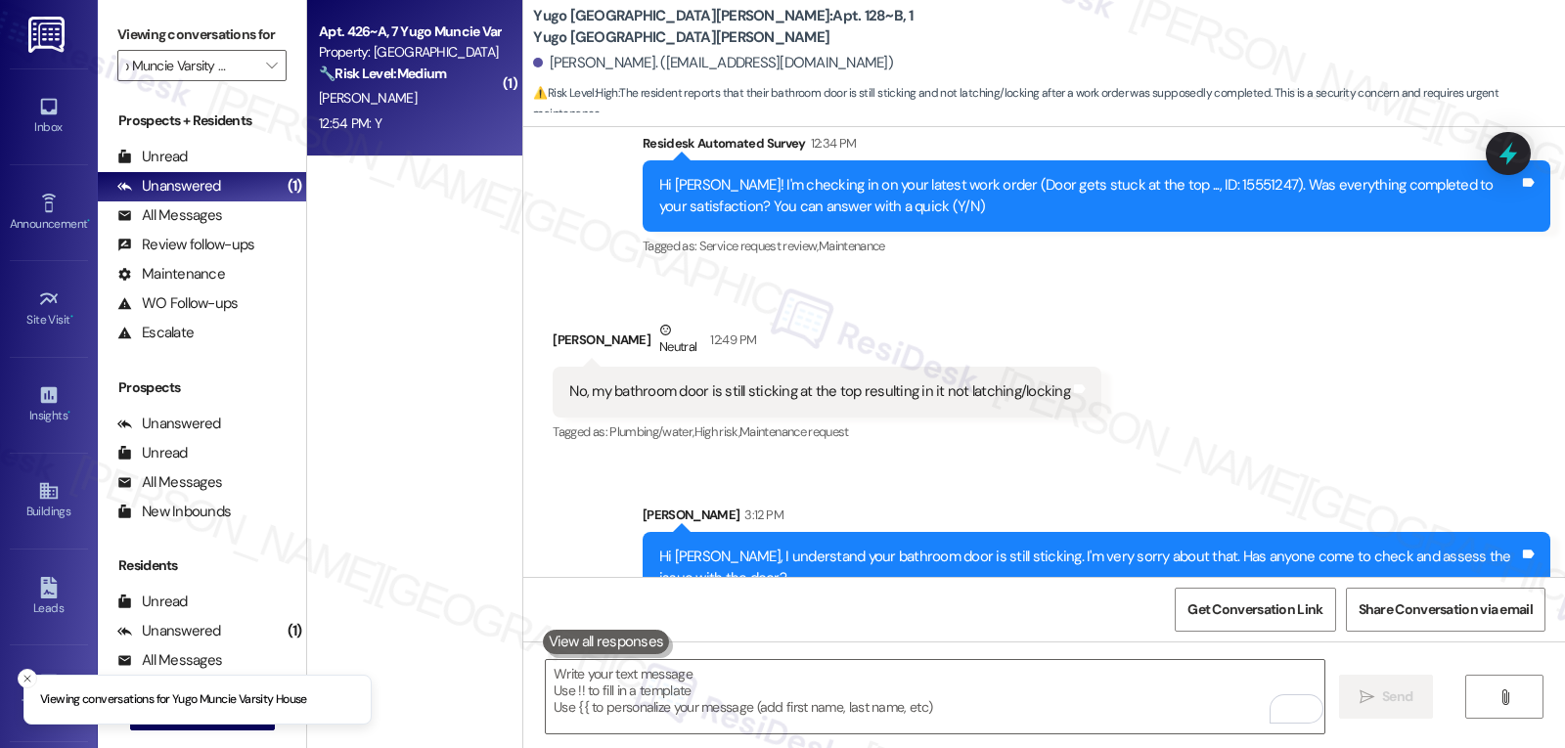
click at [443, 113] on div "12:54 PM: Y 12:54 PM: Y" at bounding box center [409, 123] width 185 height 24
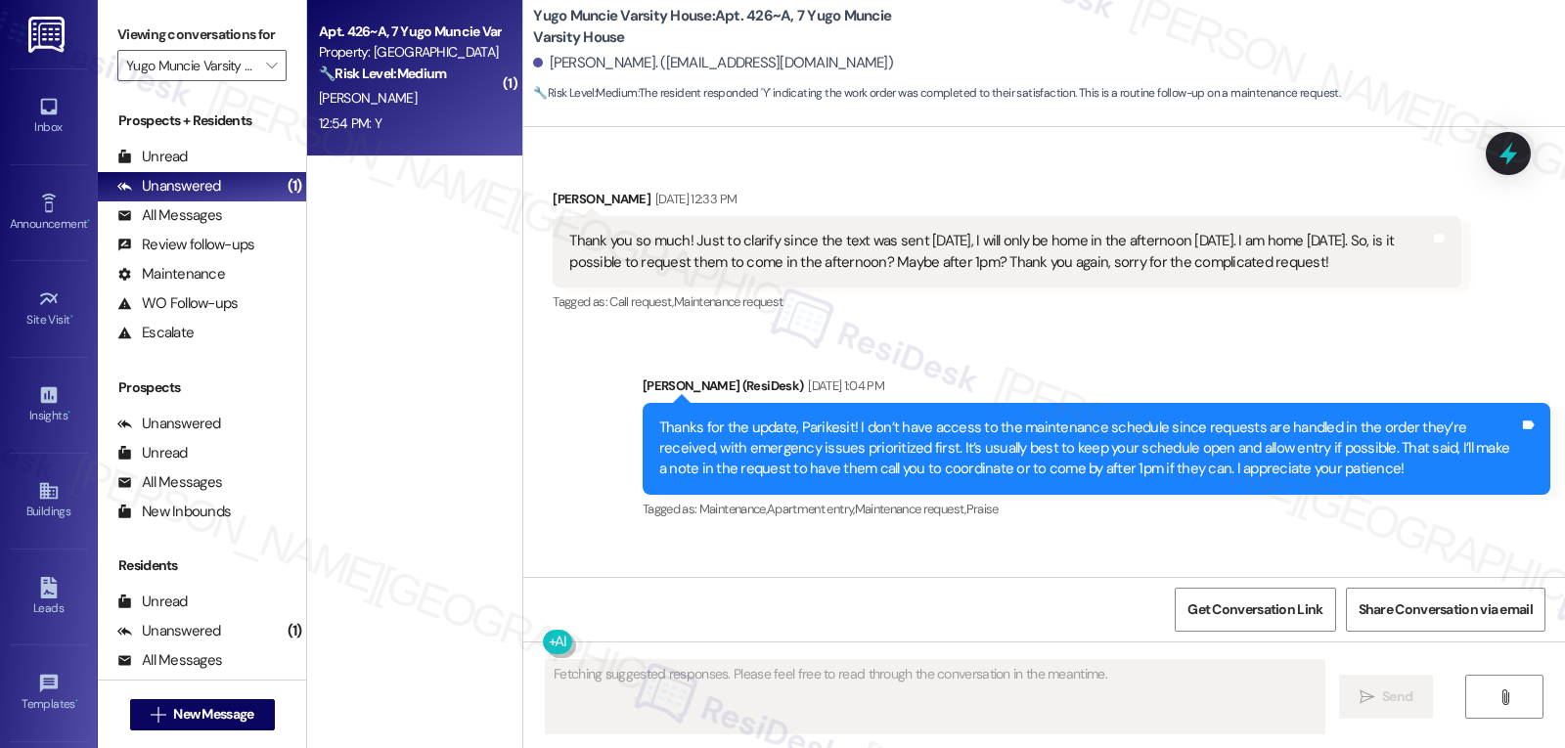
scroll to position [3854, 0]
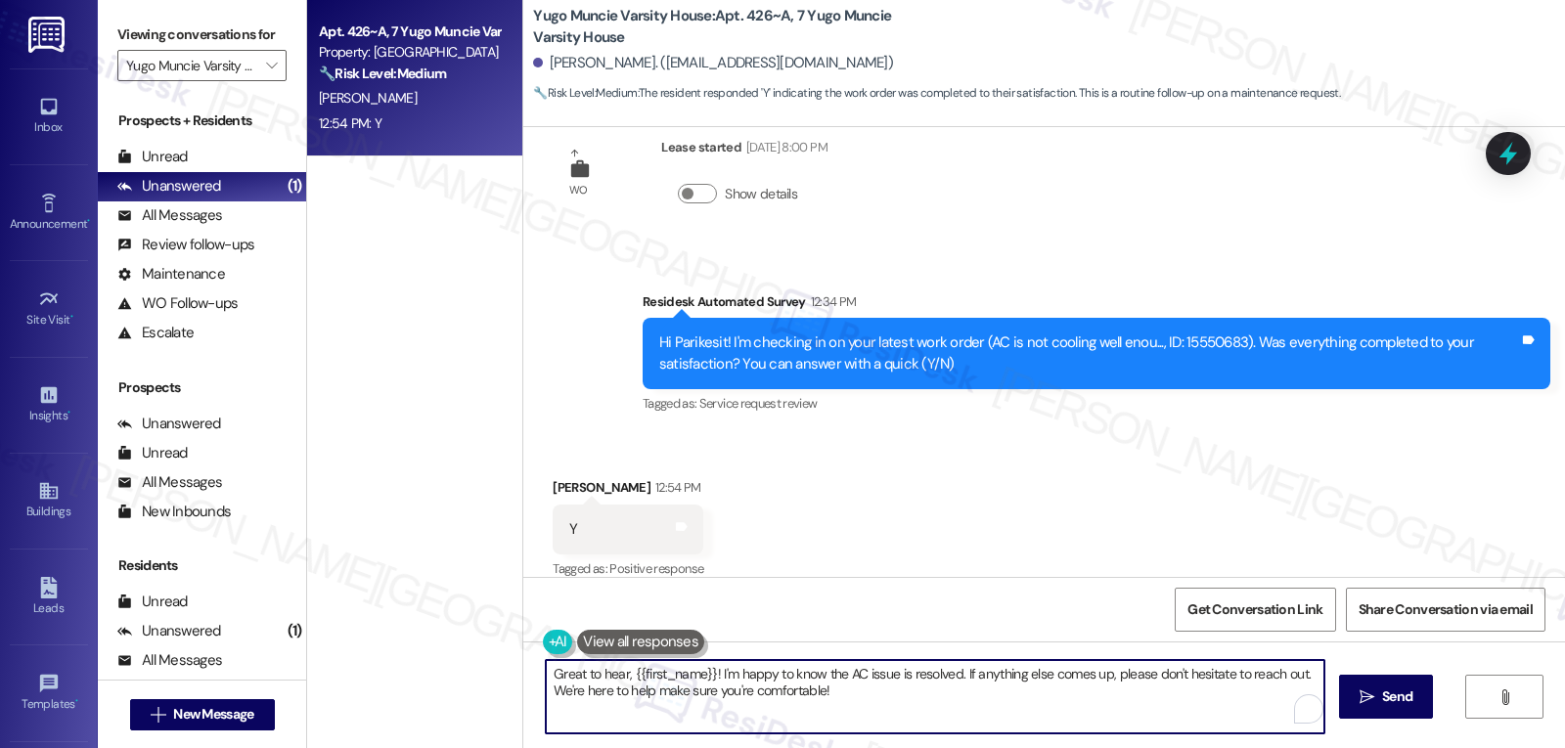
drag, startPoint x: 602, startPoint y: 694, endPoint x: 911, endPoint y: 699, distance: 309.1
click at [910, 699] on textarea "Great to hear, {{first_name}}! I'm happy to know the AC issue is resolved. If a…" at bounding box center [935, 696] width 779 height 73
type textarea "Great to hear, {{first_name}}! I'm happy to know the AC issue is resolved. If a…"
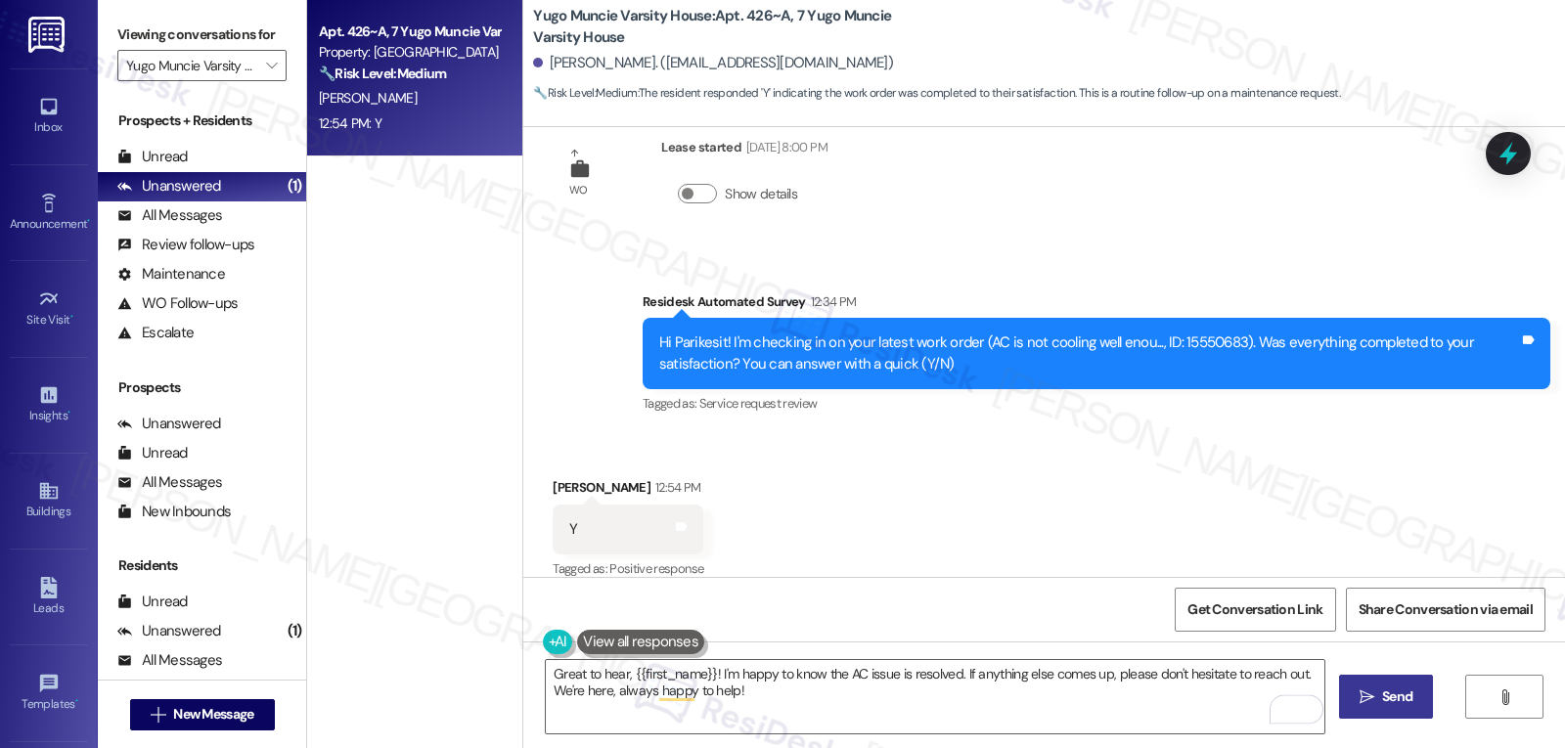
click at [1367, 712] on button " Send" at bounding box center [1386, 697] width 95 height 44
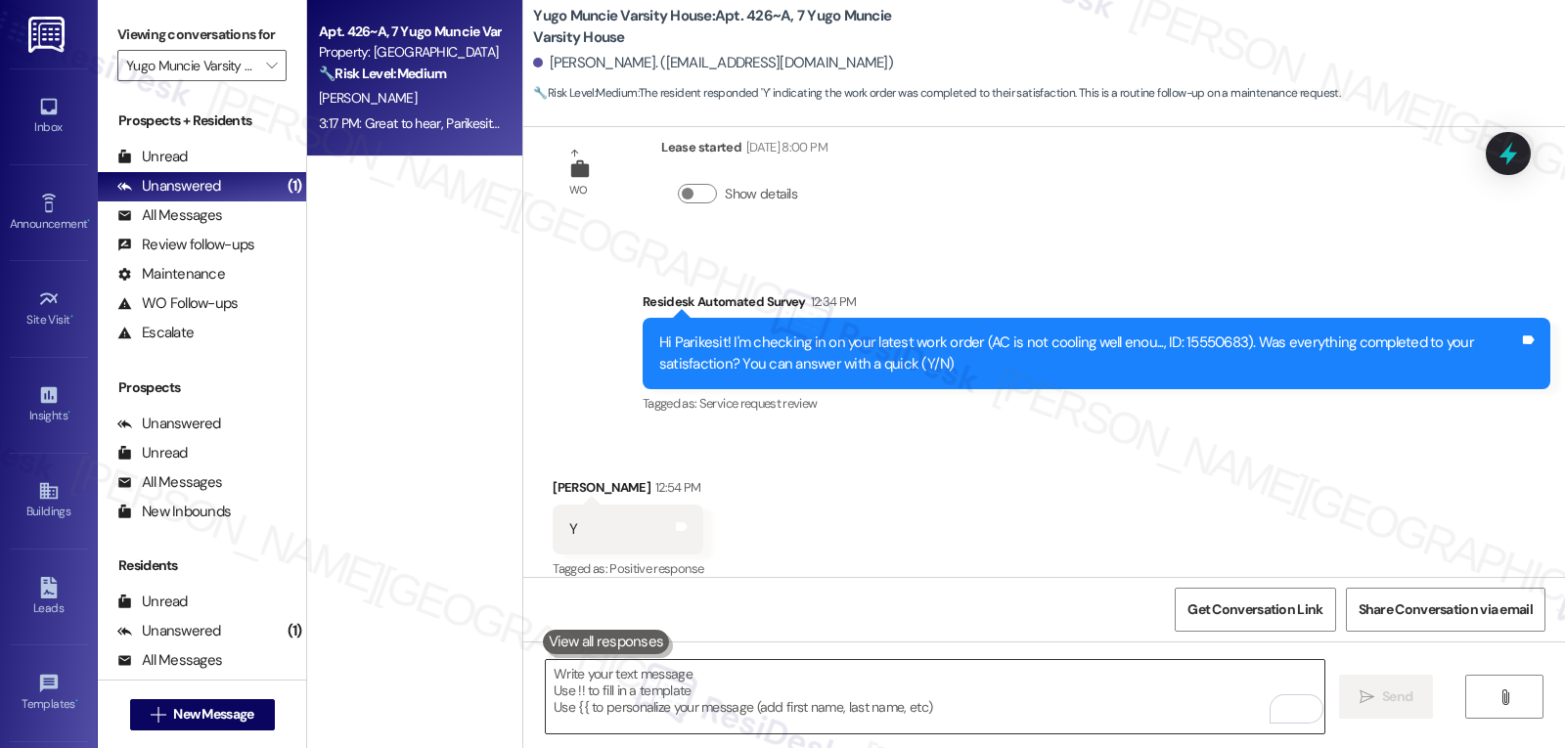
click at [688, 695] on textarea "To enrich screen reader interactions, please activate Accessibility in Grammarl…" at bounding box center [935, 696] width 779 height 73
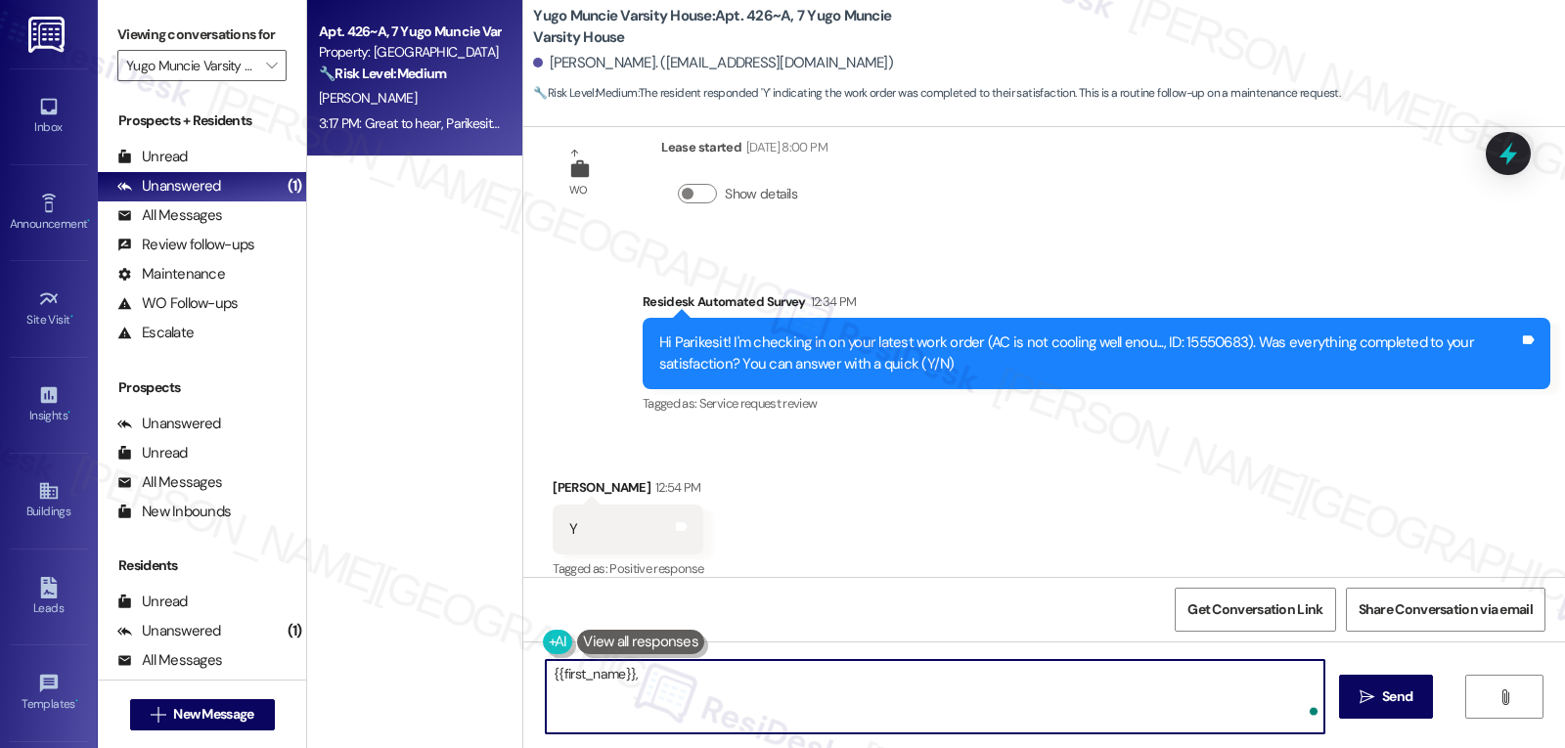
paste textarea "how are things going at {{property}}? Has it been everything you were looking f…"
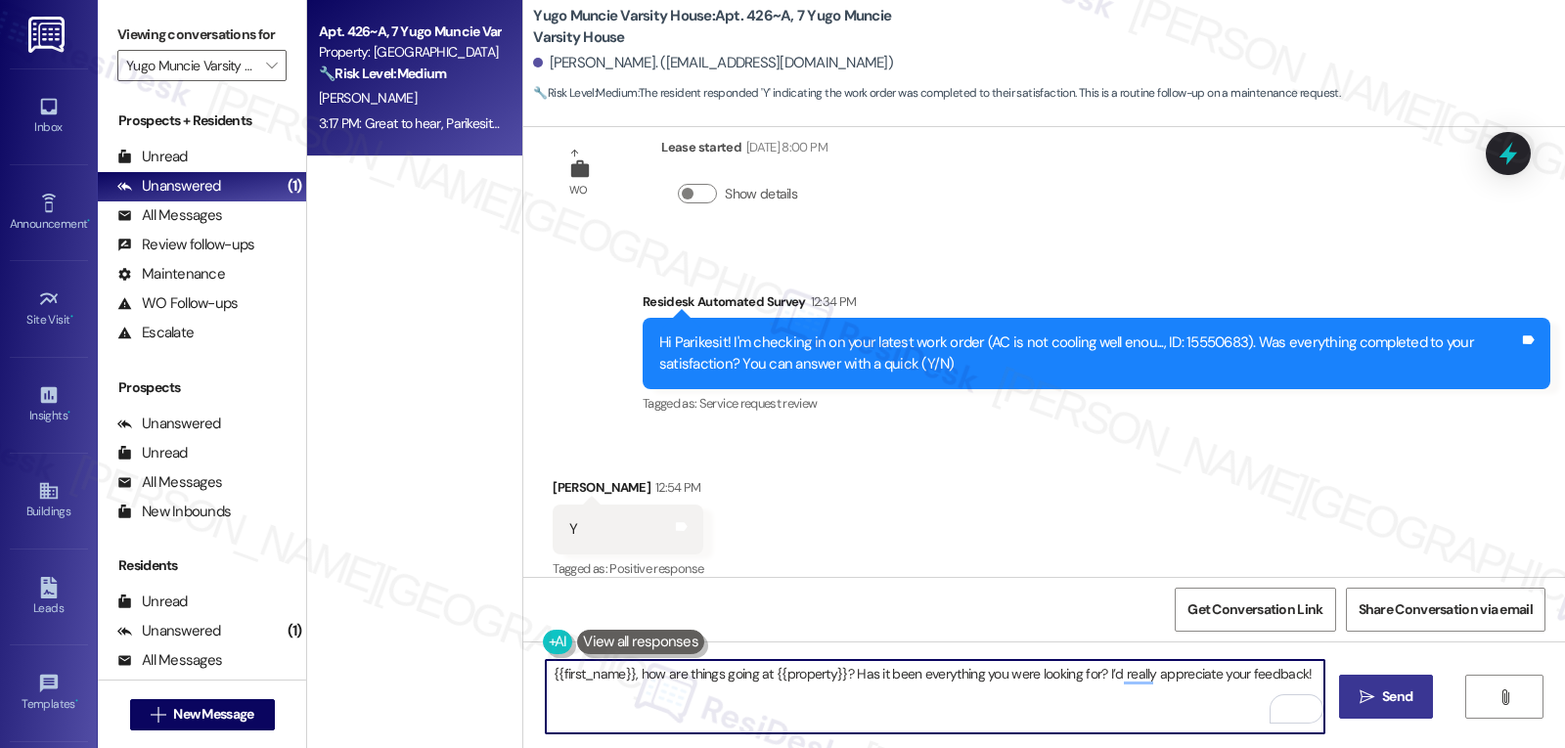
type textarea "{{first_name}}, how are things going at {{property}}? Has it been everything yo…"
click at [1414, 708] on button " Send" at bounding box center [1386, 697] width 95 height 44
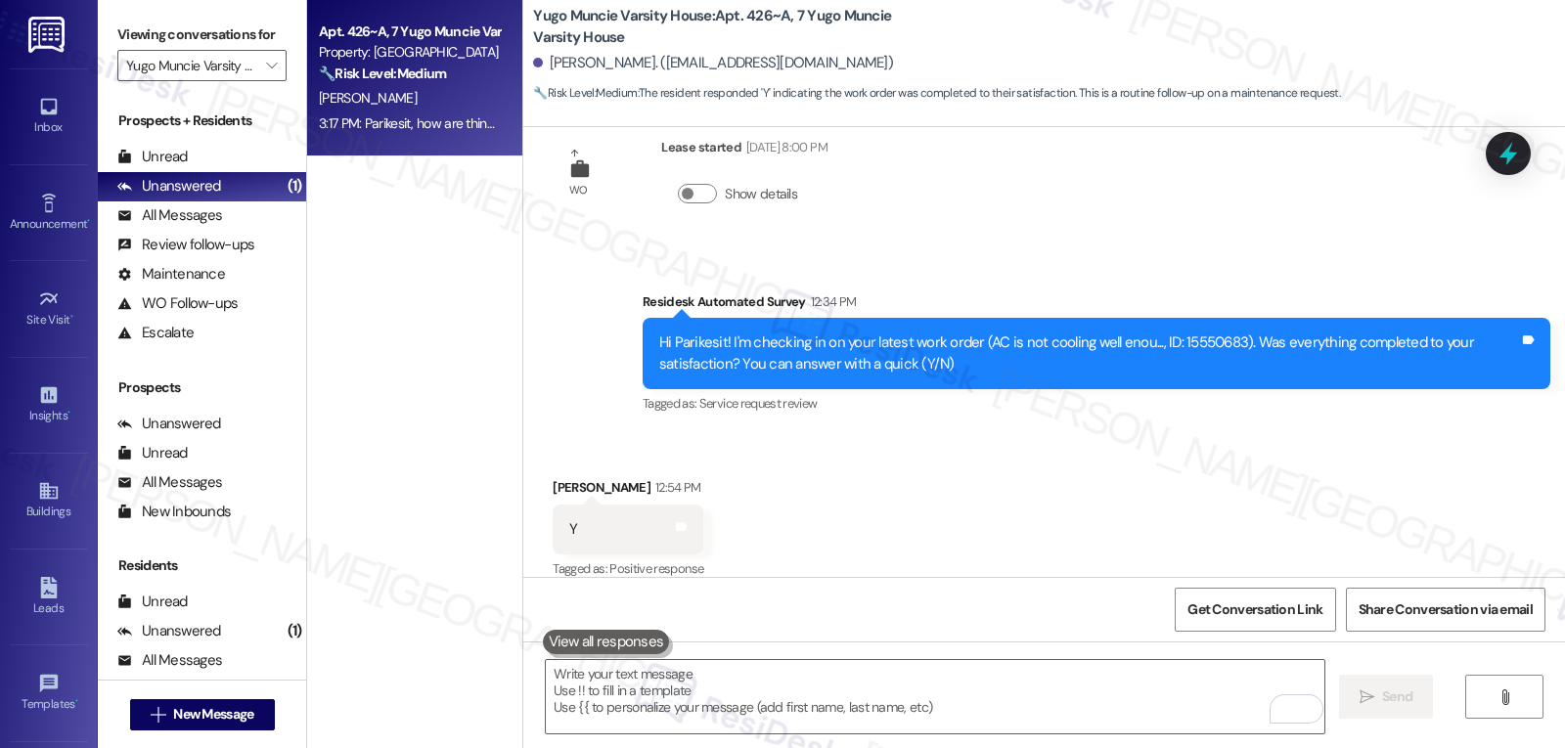
scroll to position [4148, 0]
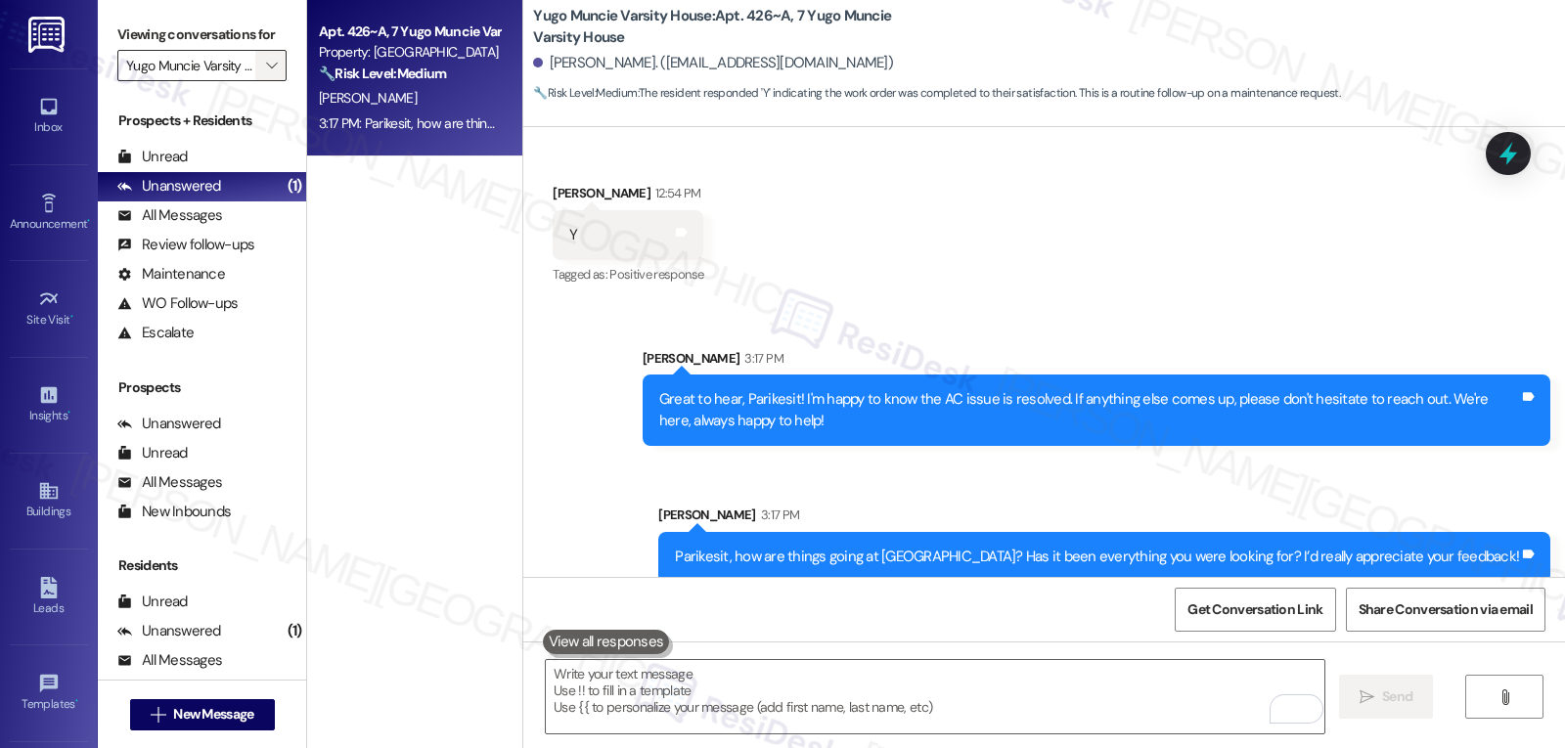
click at [255, 81] on button "" at bounding box center [270, 65] width 31 height 31
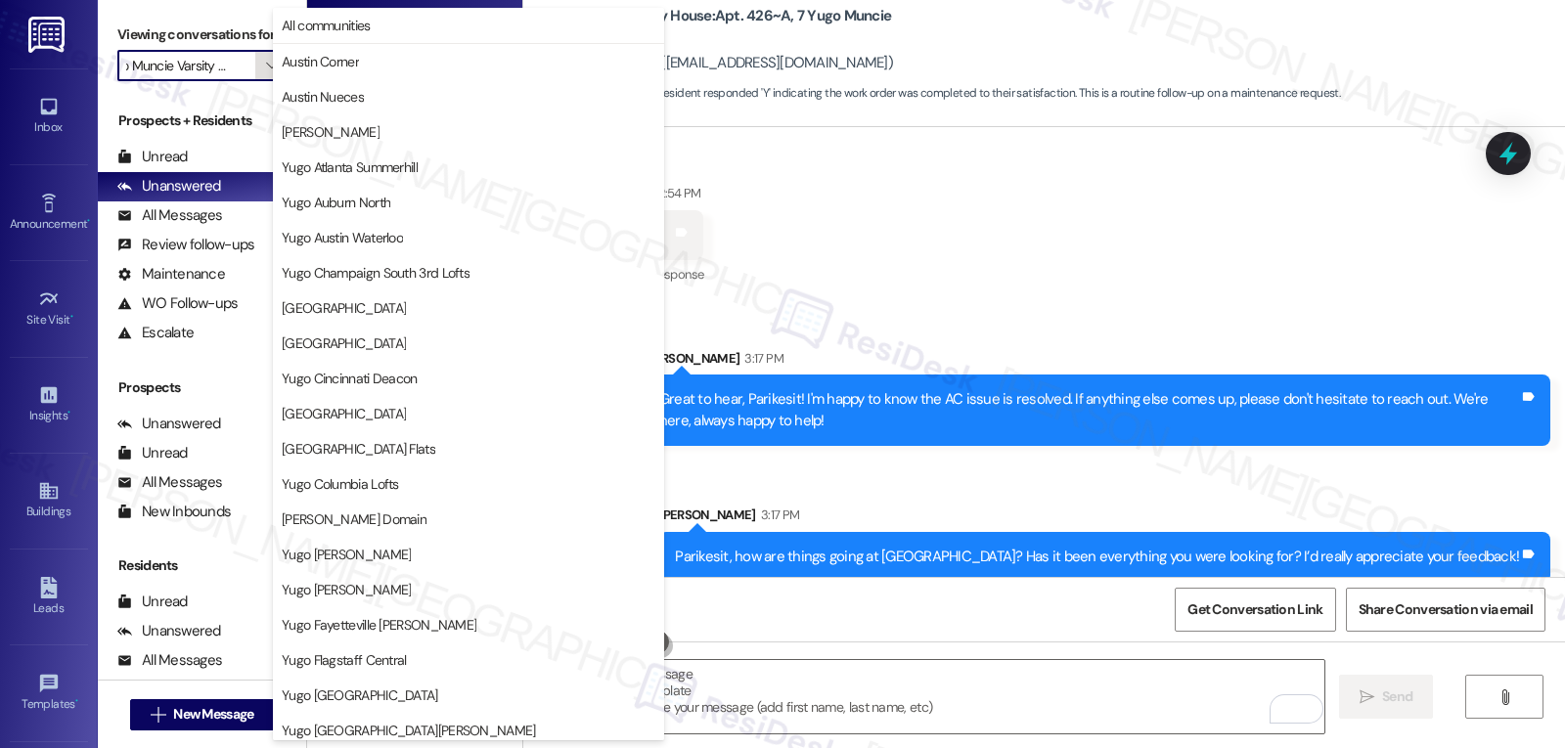
scroll to position [818, 0]
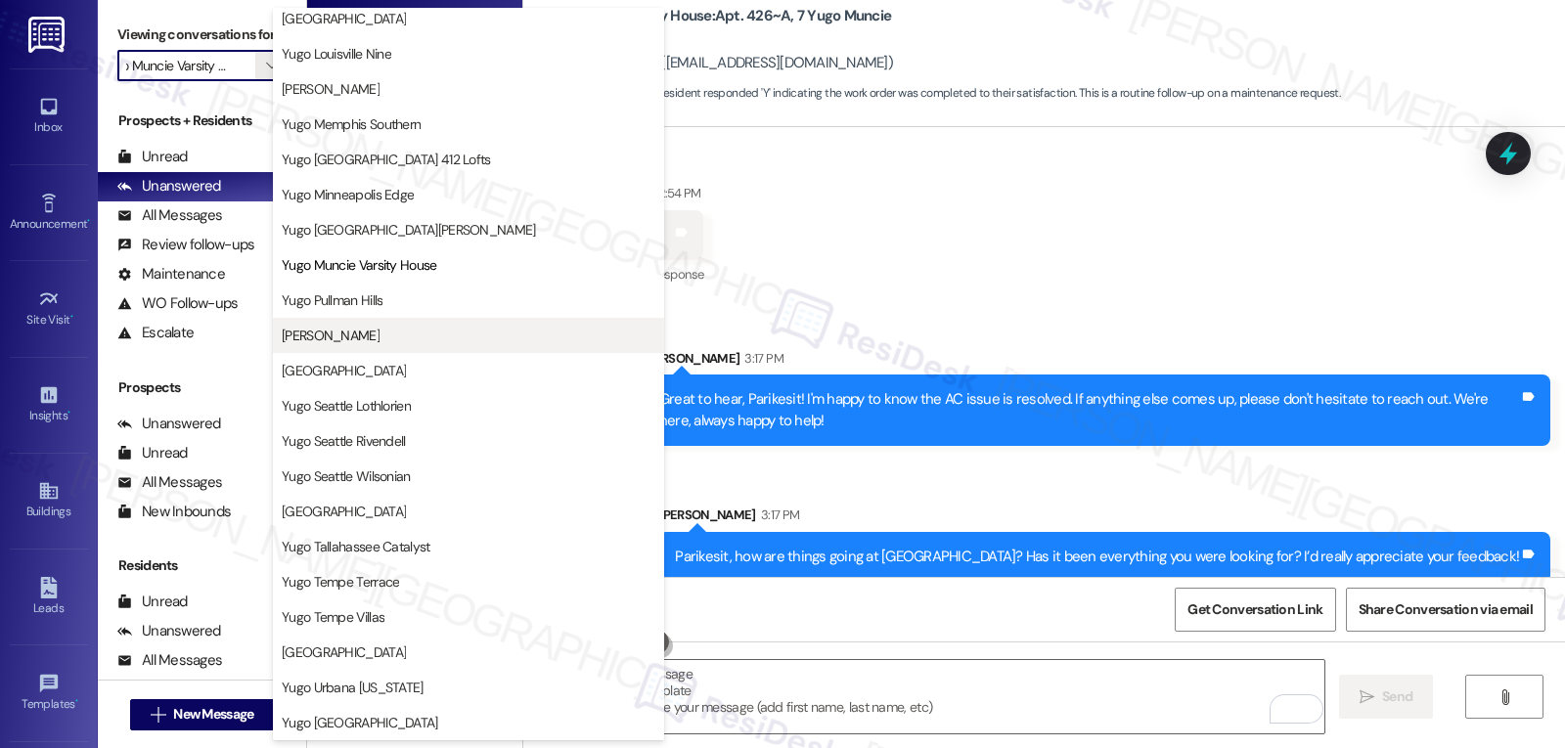
click at [412, 339] on span "Yugo Raleigh Logan" at bounding box center [469, 336] width 374 height 20
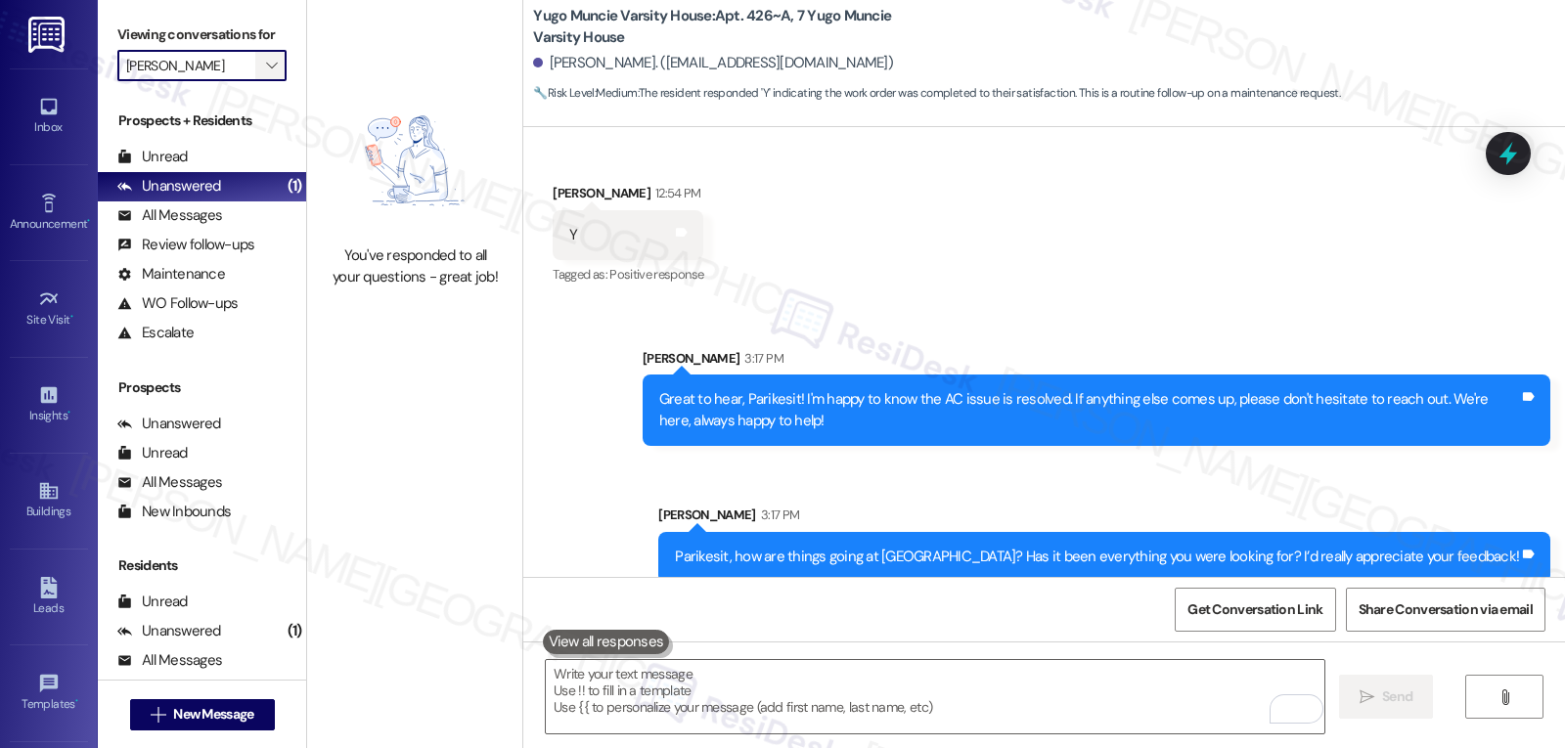
click at [263, 81] on span "" at bounding box center [271, 65] width 19 height 31
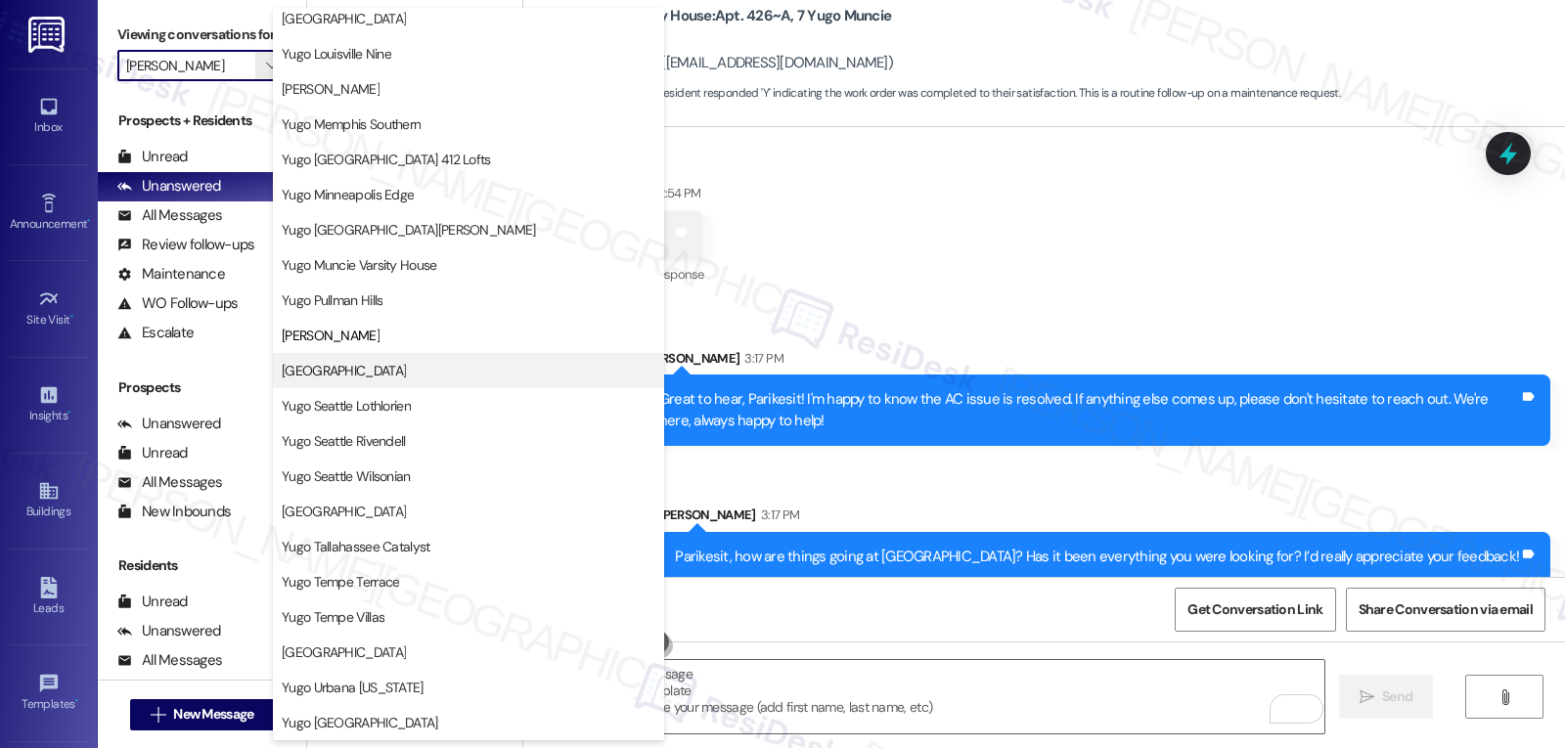
click at [355, 375] on span "Yugo Salt Lake City Landing" at bounding box center [344, 371] width 124 height 20
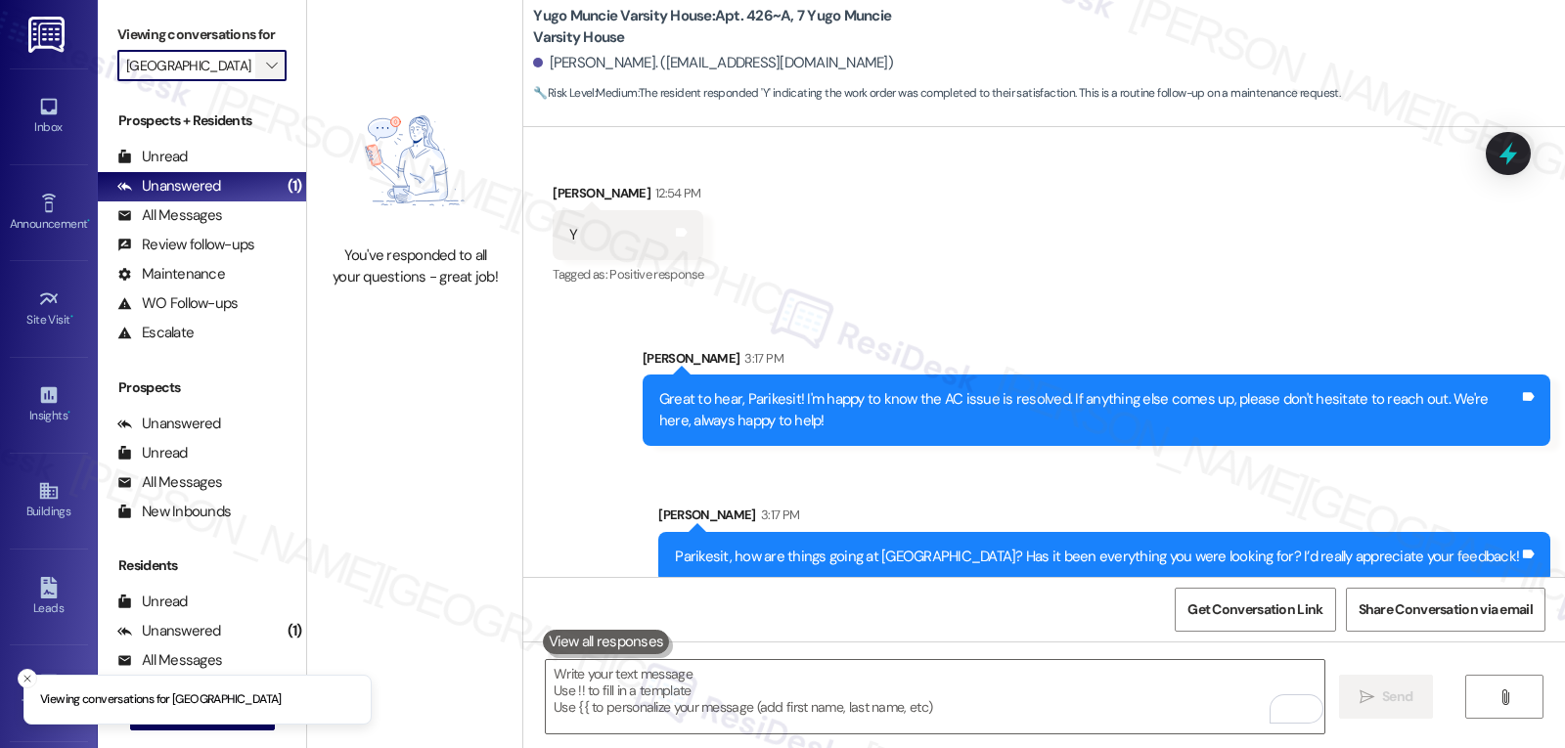
click at [266, 73] on icon "" at bounding box center [271, 66] width 11 height 16
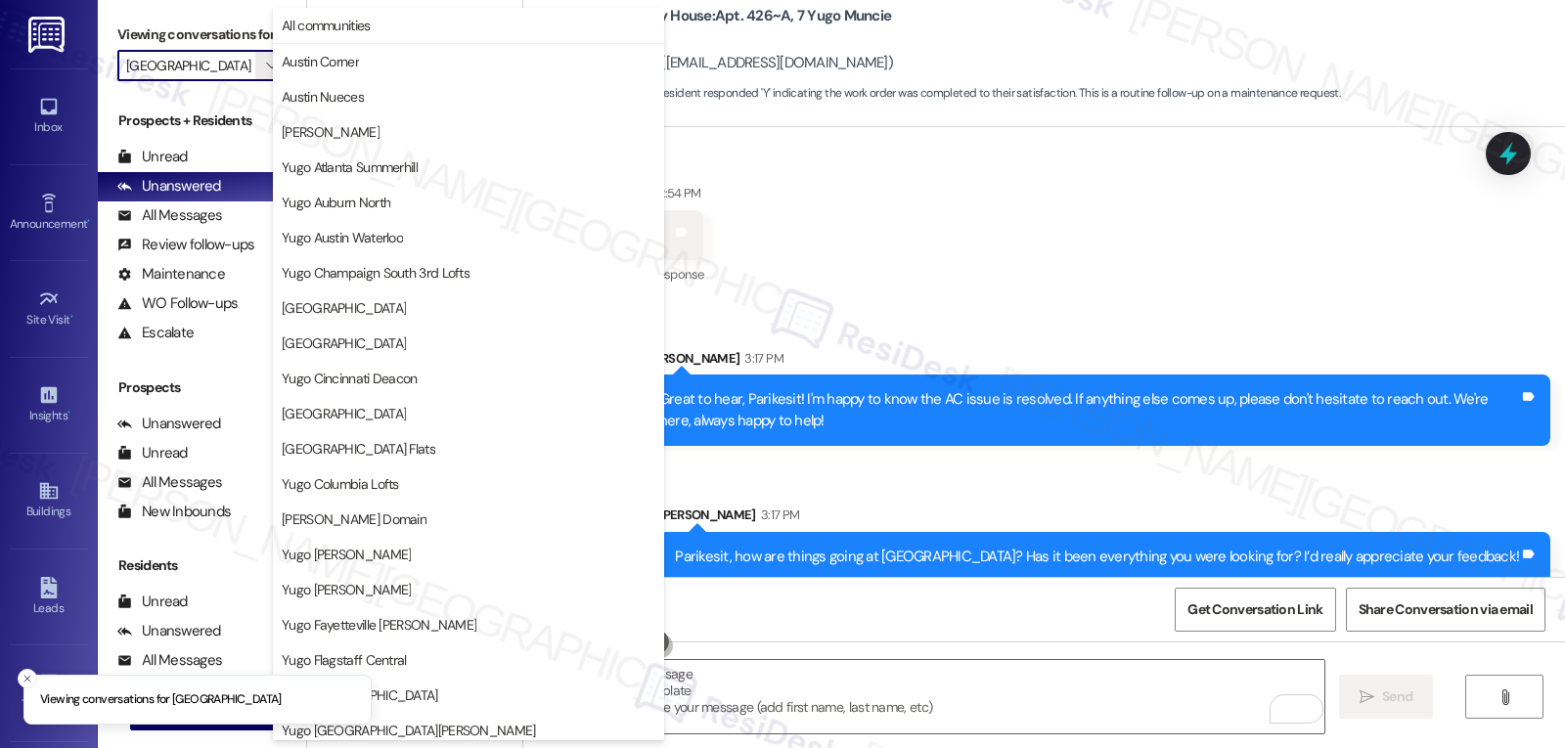
scroll to position [818, 0]
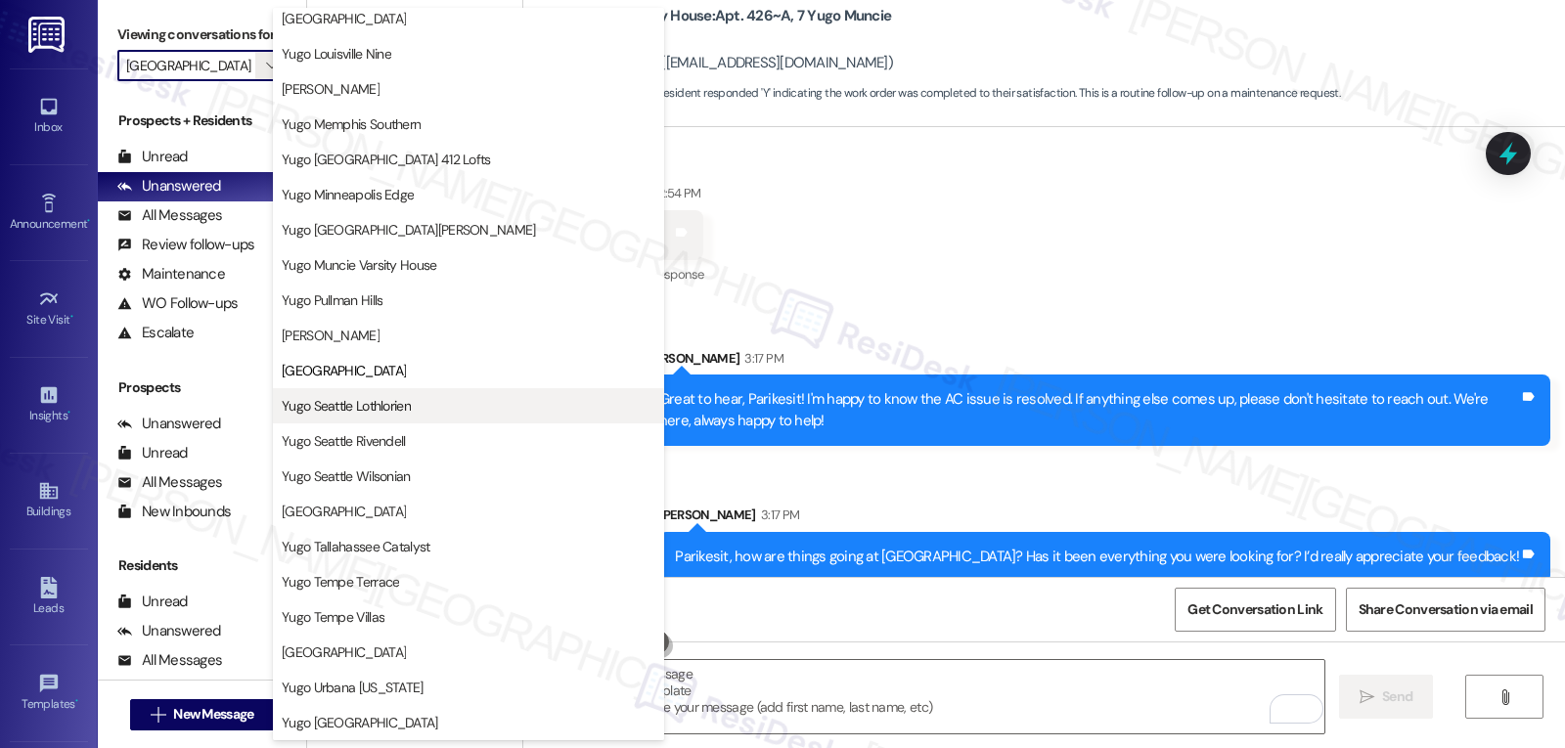
click at [382, 402] on span "Yugo Seattle Lothlorien" at bounding box center [346, 406] width 129 height 20
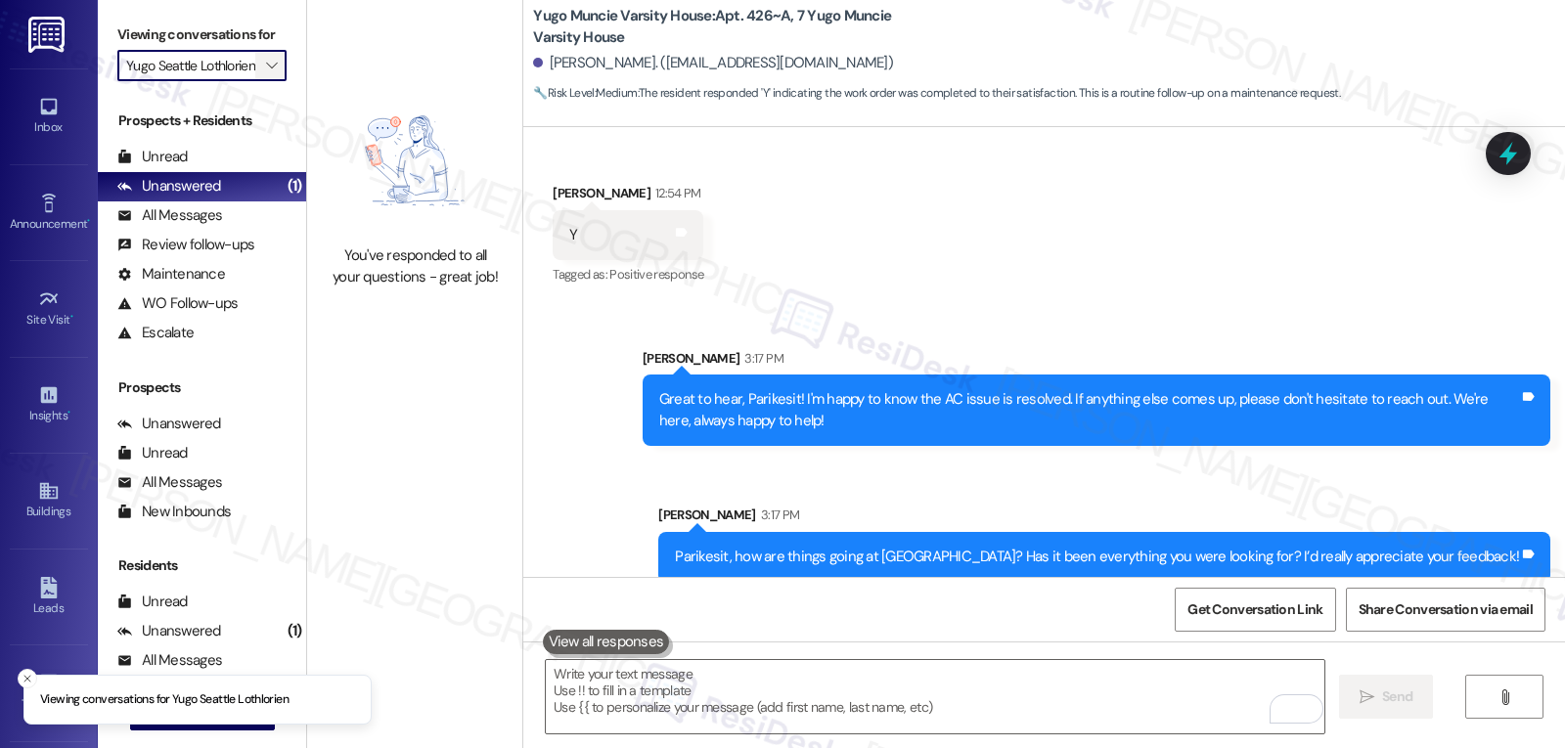
click at [262, 81] on span "" at bounding box center [271, 65] width 19 height 31
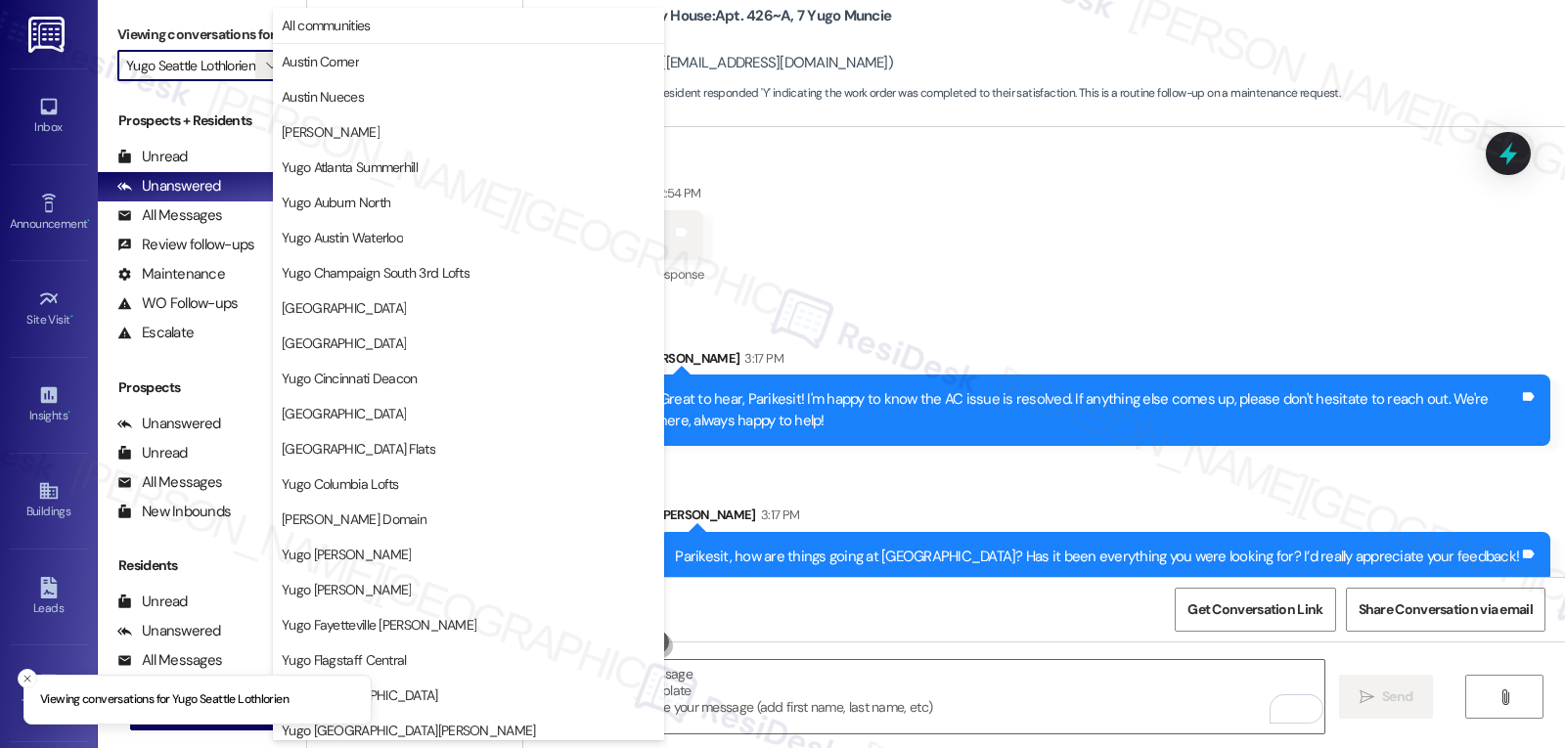
scroll to position [818, 0]
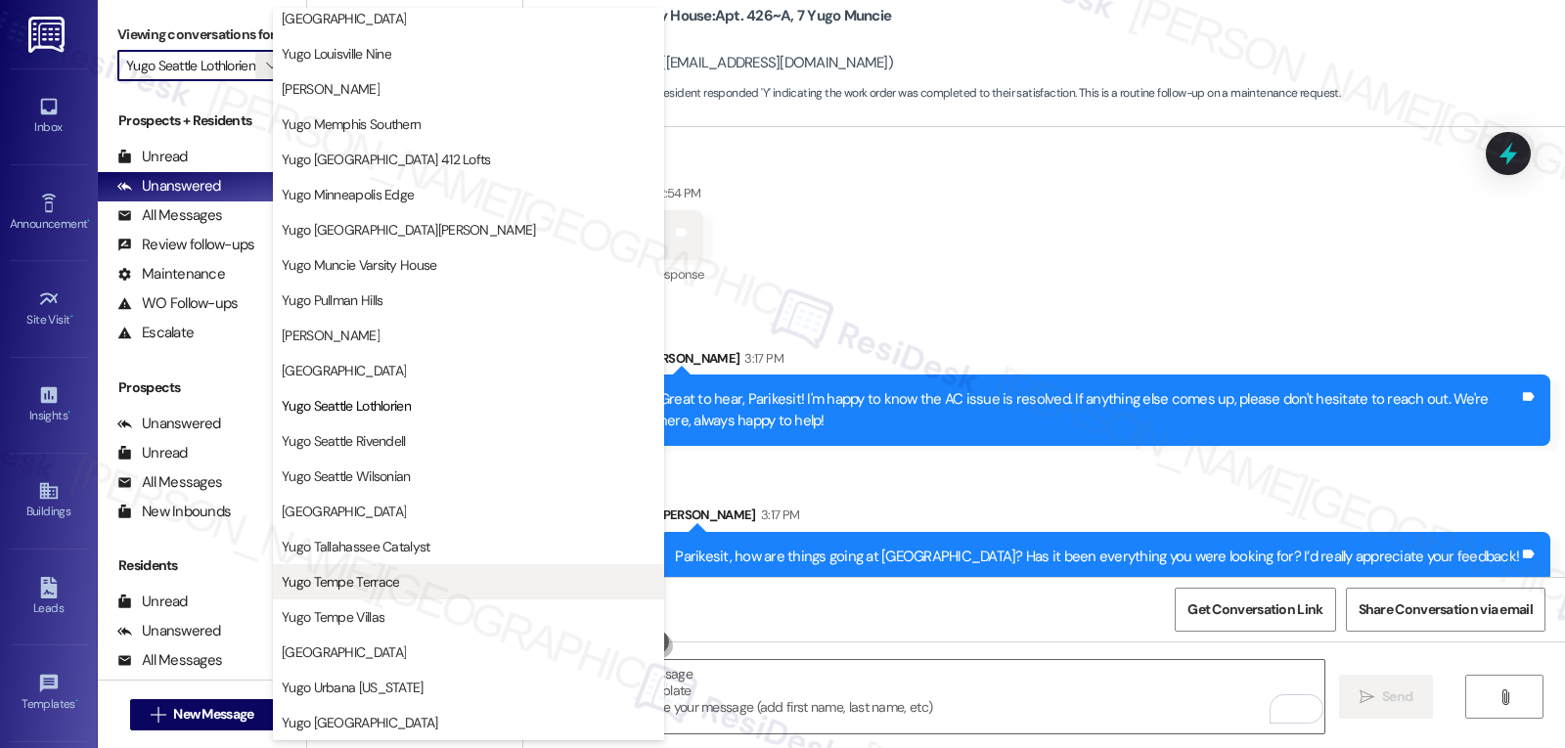
click at [348, 586] on span "Yugo Tempe Terrace" at bounding box center [340, 582] width 117 height 20
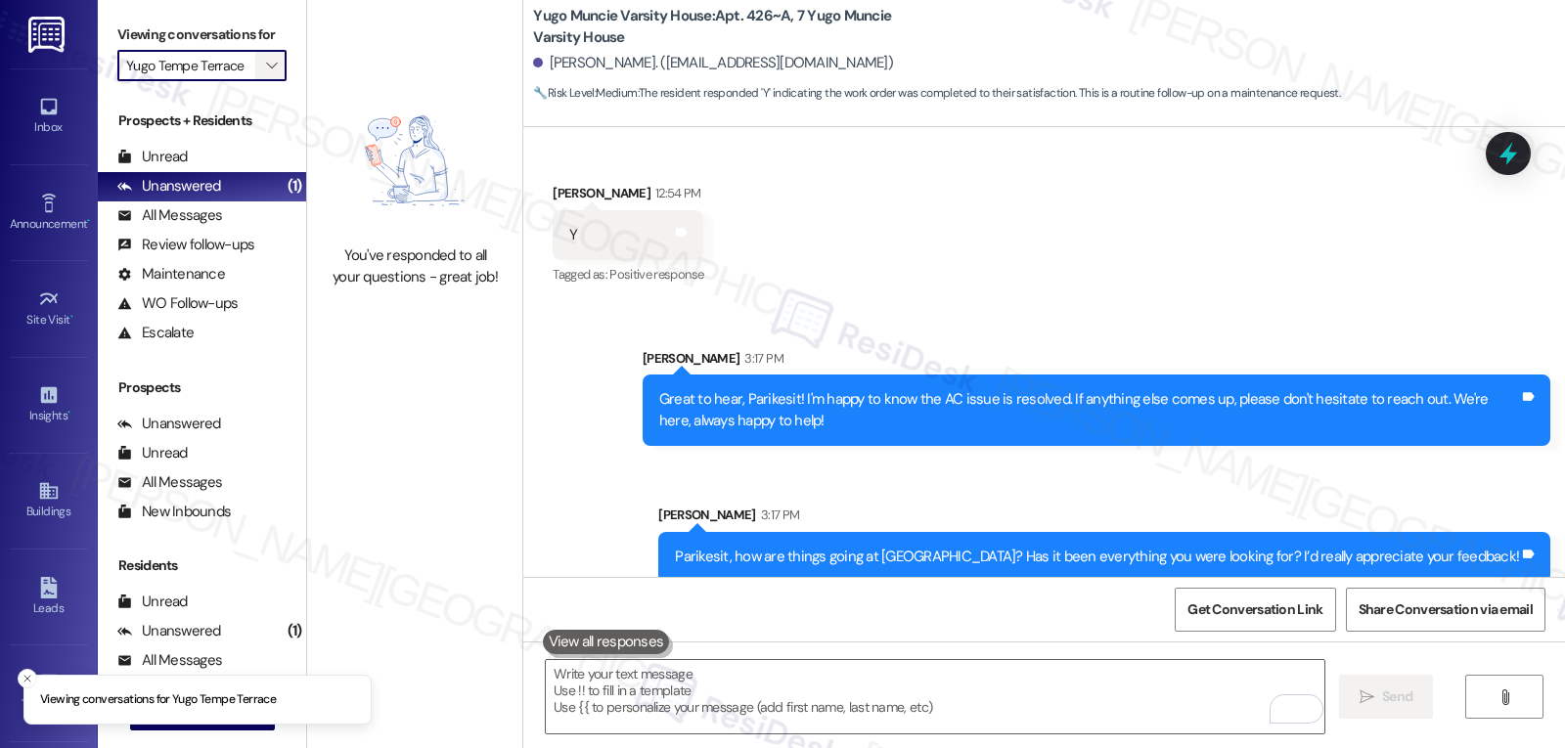
click at [266, 73] on icon "" at bounding box center [271, 66] width 11 height 16
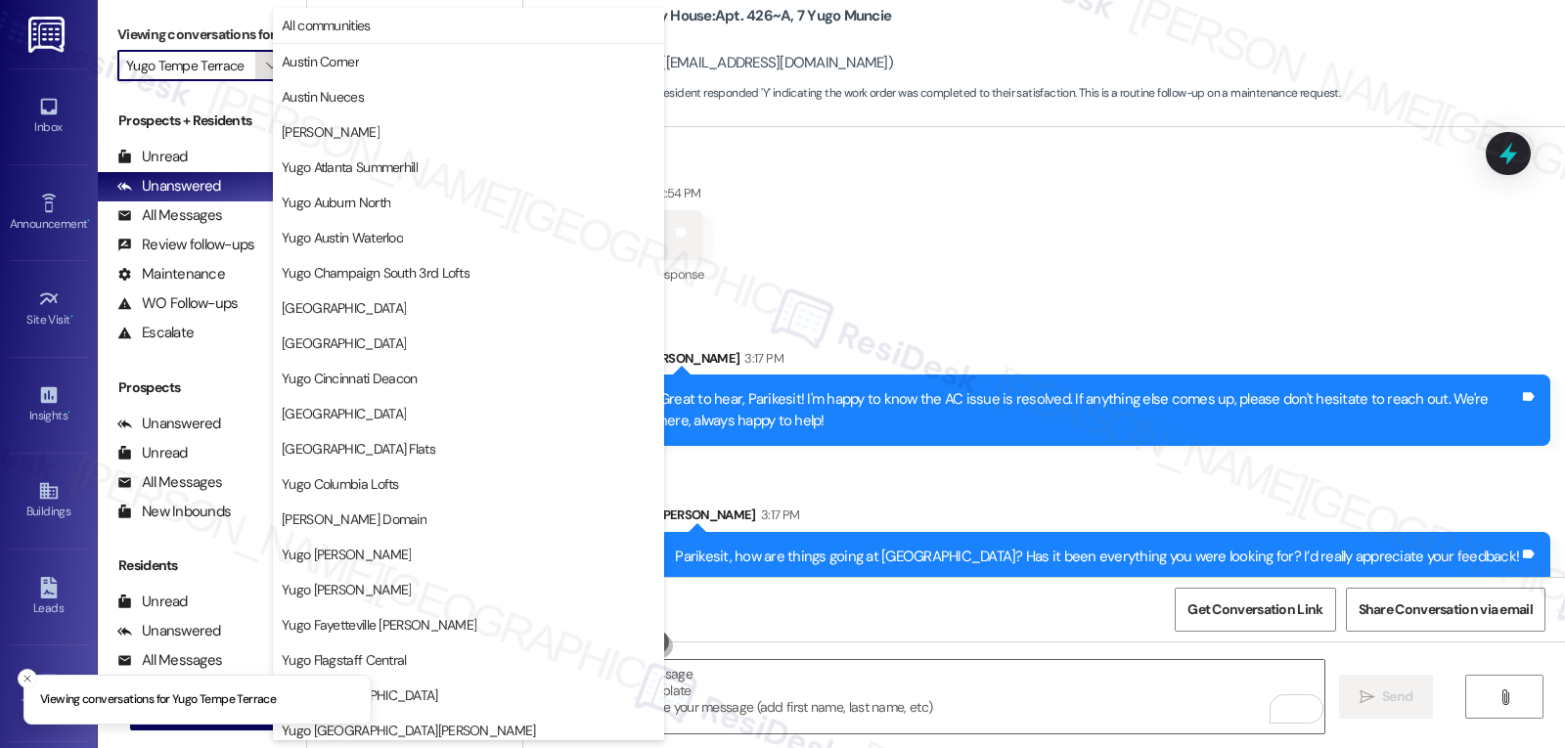
scroll to position [818, 0]
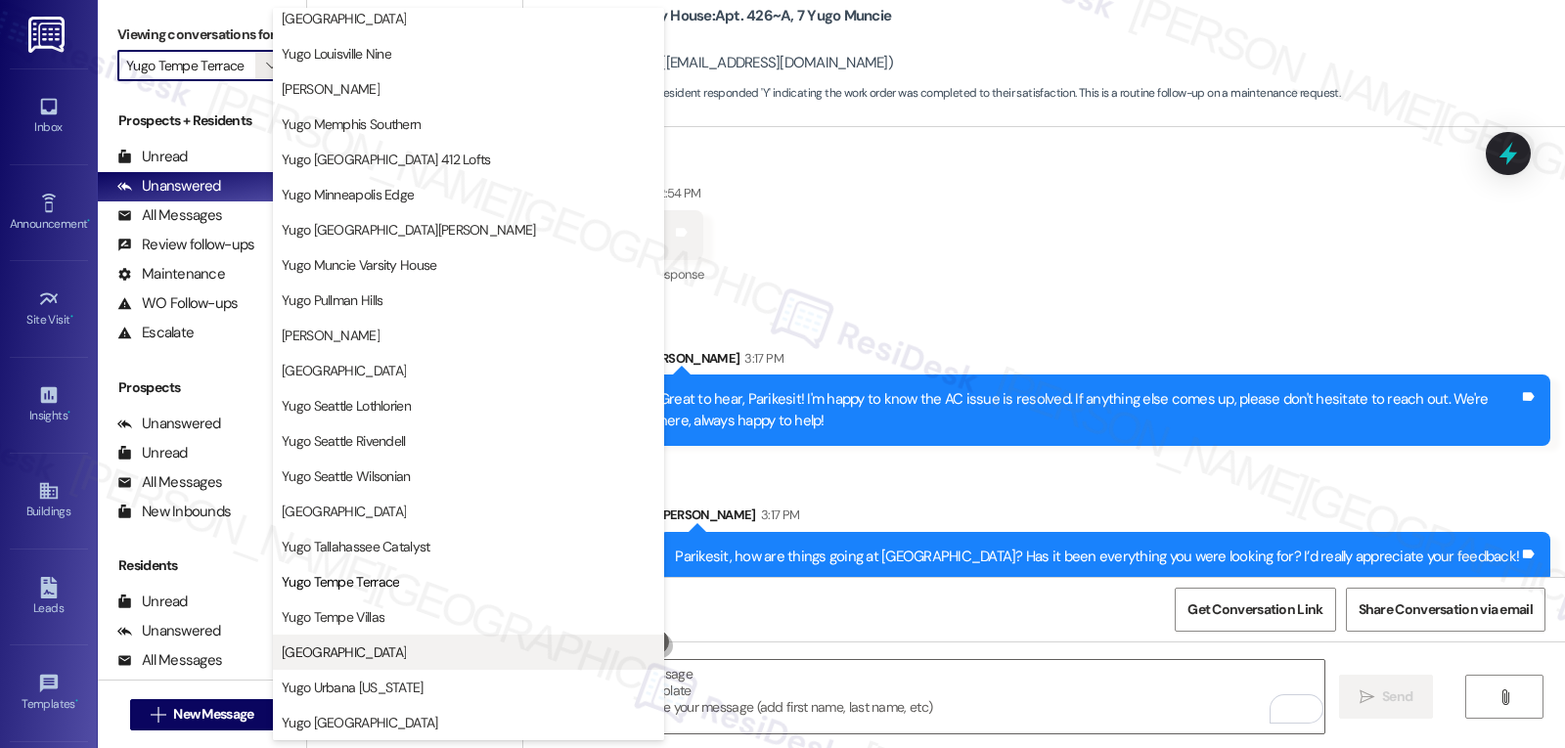
click at [424, 656] on span "Yugo Tucson Campus" at bounding box center [469, 653] width 374 height 20
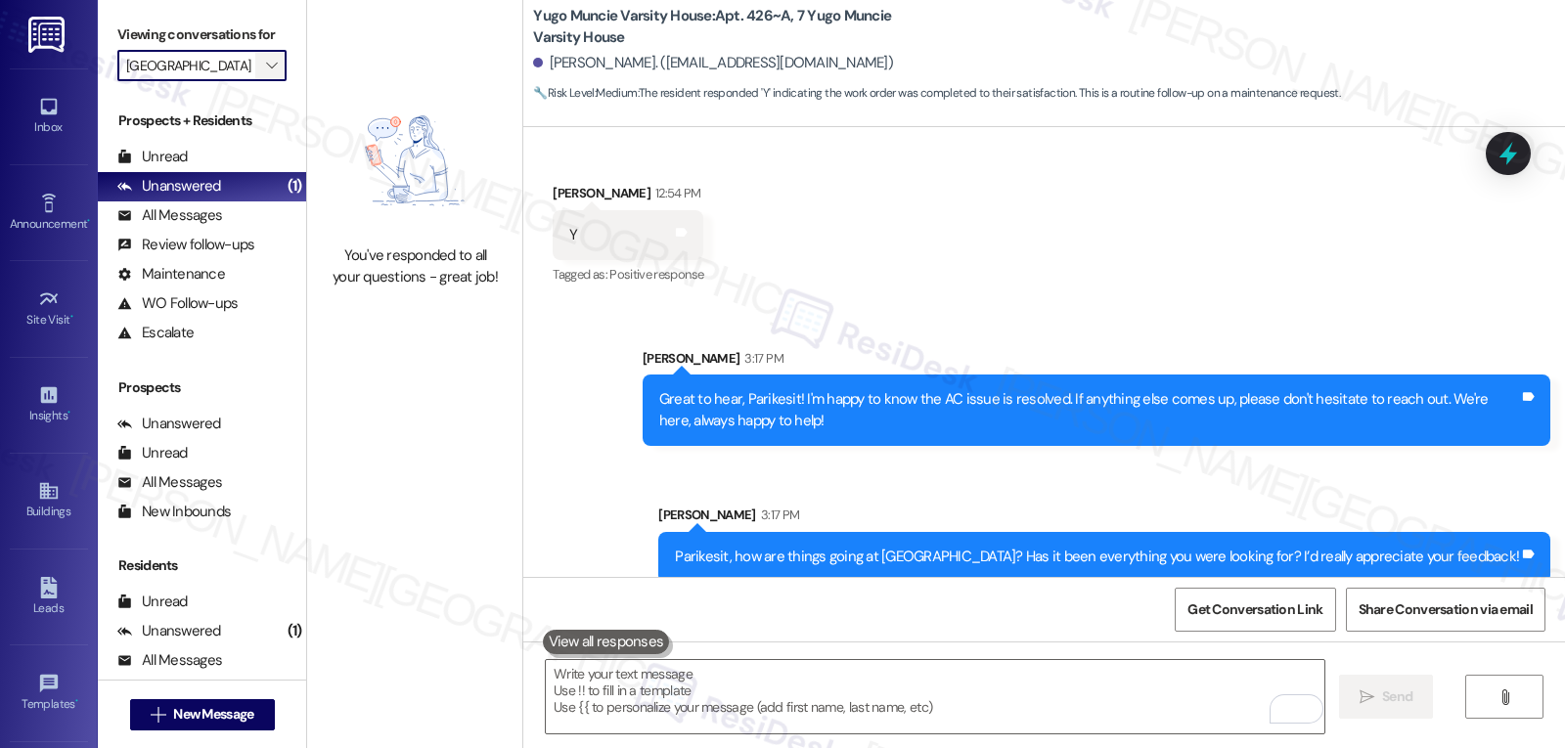
click at [266, 73] on icon "" at bounding box center [271, 66] width 11 height 16
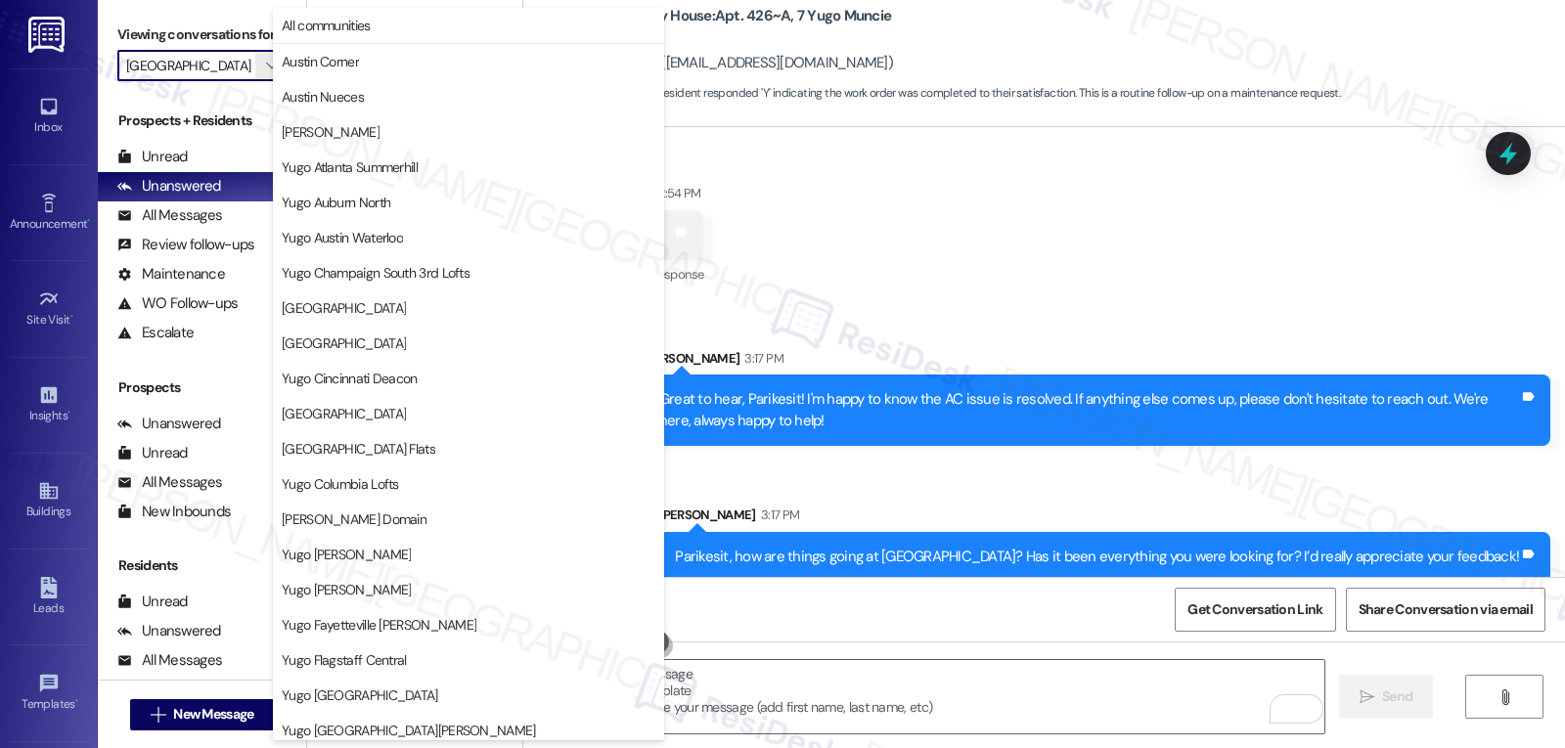
scroll to position [818, 0]
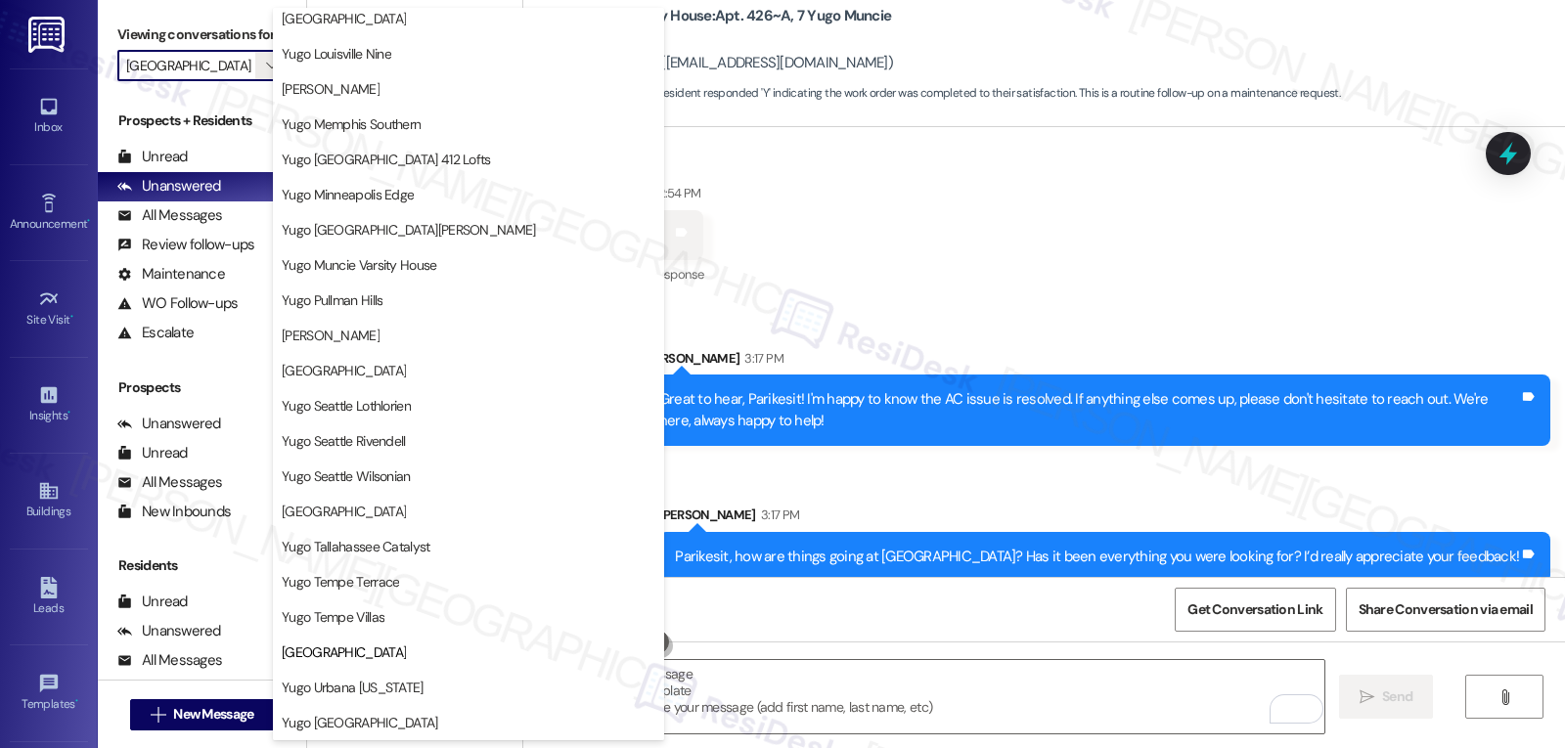
click at [401, 680] on span "Yugo Urbana Illinois" at bounding box center [469, 688] width 374 height 20
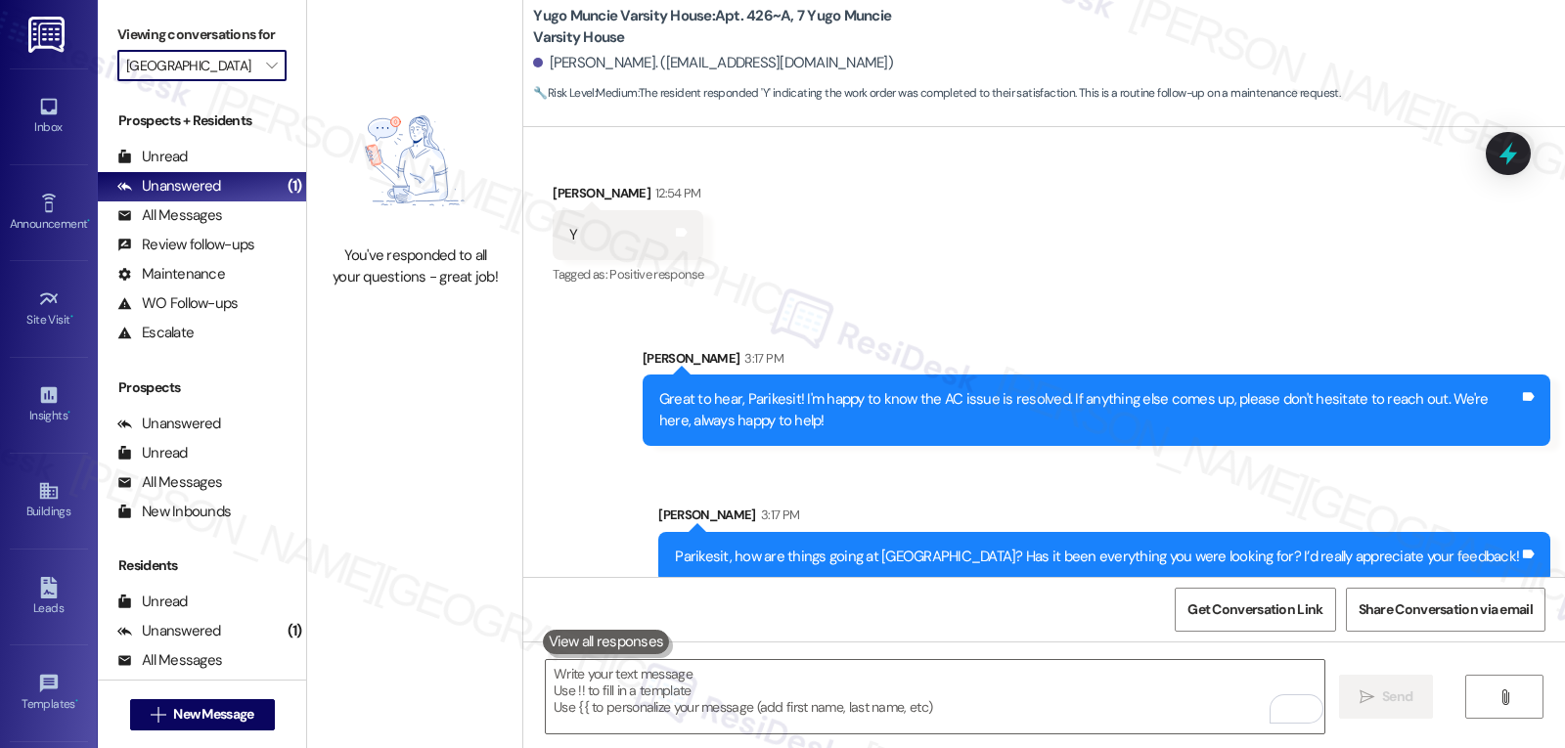
type input "Yugo Urbana Illinois"
click at [37, 606] on div "Account" at bounding box center [49, 615] width 98 height 20
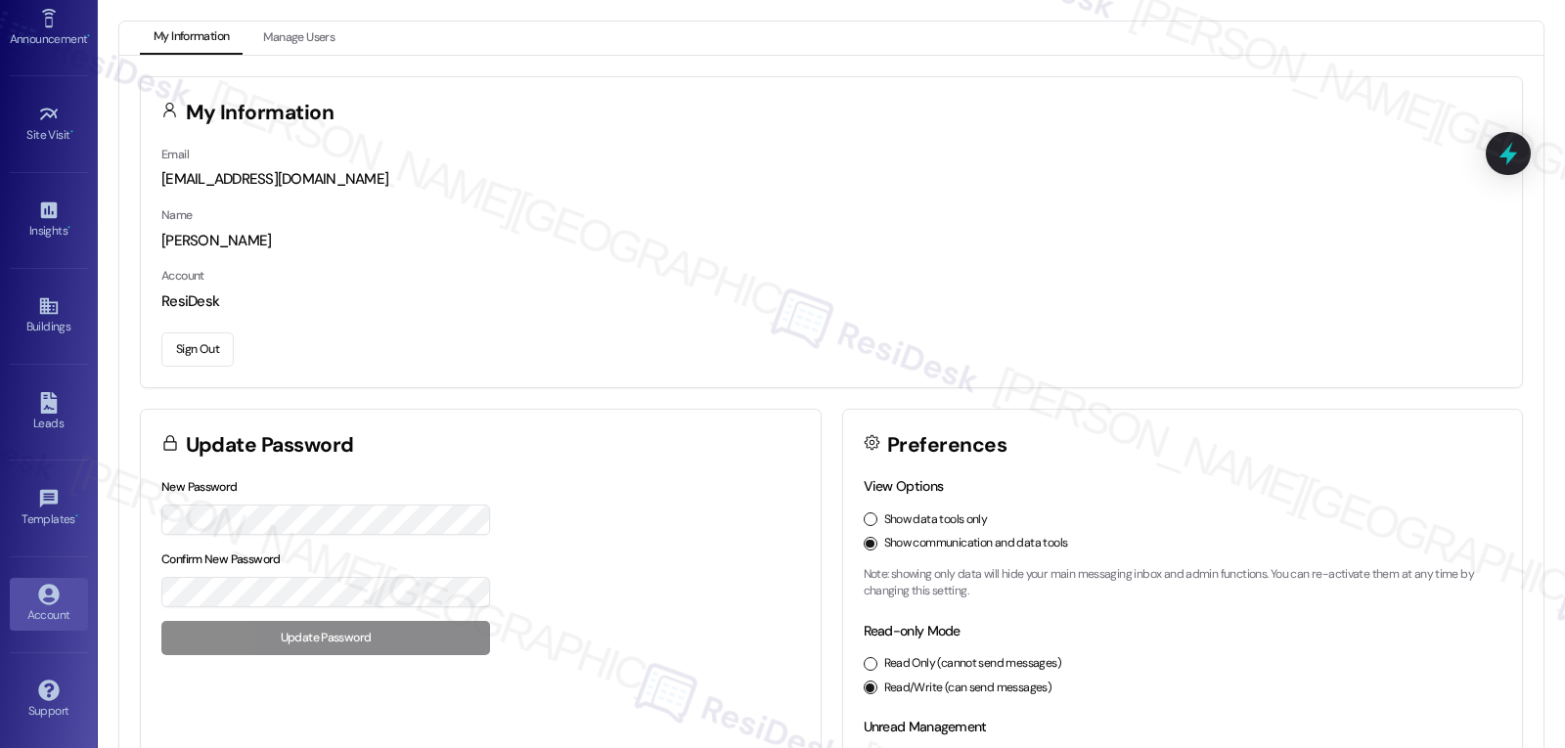
click at [201, 353] on button "Sign Out" at bounding box center [197, 350] width 72 height 34
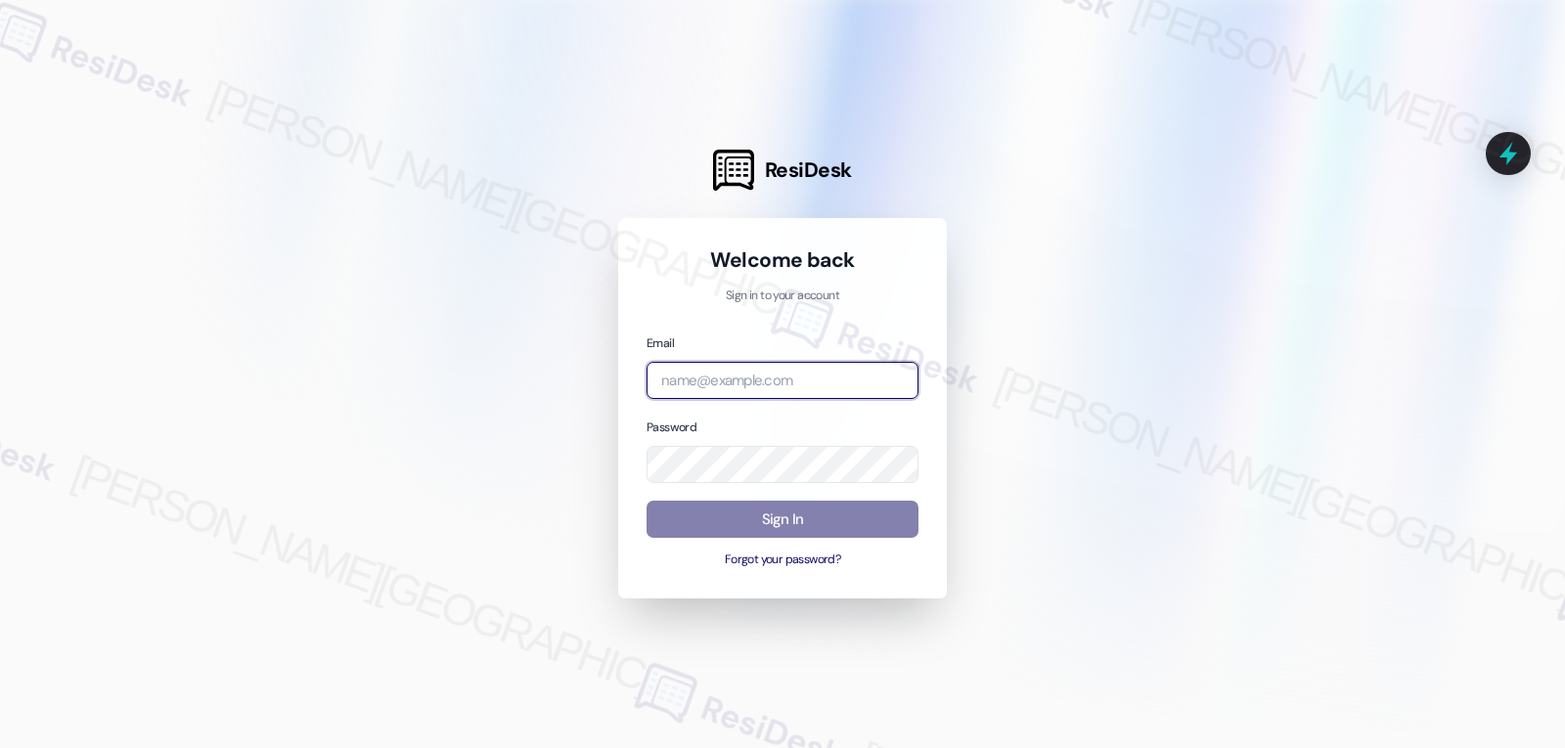
click at [766, 377] on input "email" at bounding box center [782, 381] width 272 height 38
paste input "automated-surveys-birchstone_residential-jomar.punay@birchstone_residential.com"
click at [804, 377] on input "email" at bounding box center [782, 381] width 272 height 38
type input "automated-surveys-birchstone_residential-jomar.punay@birchstone_residential.com"
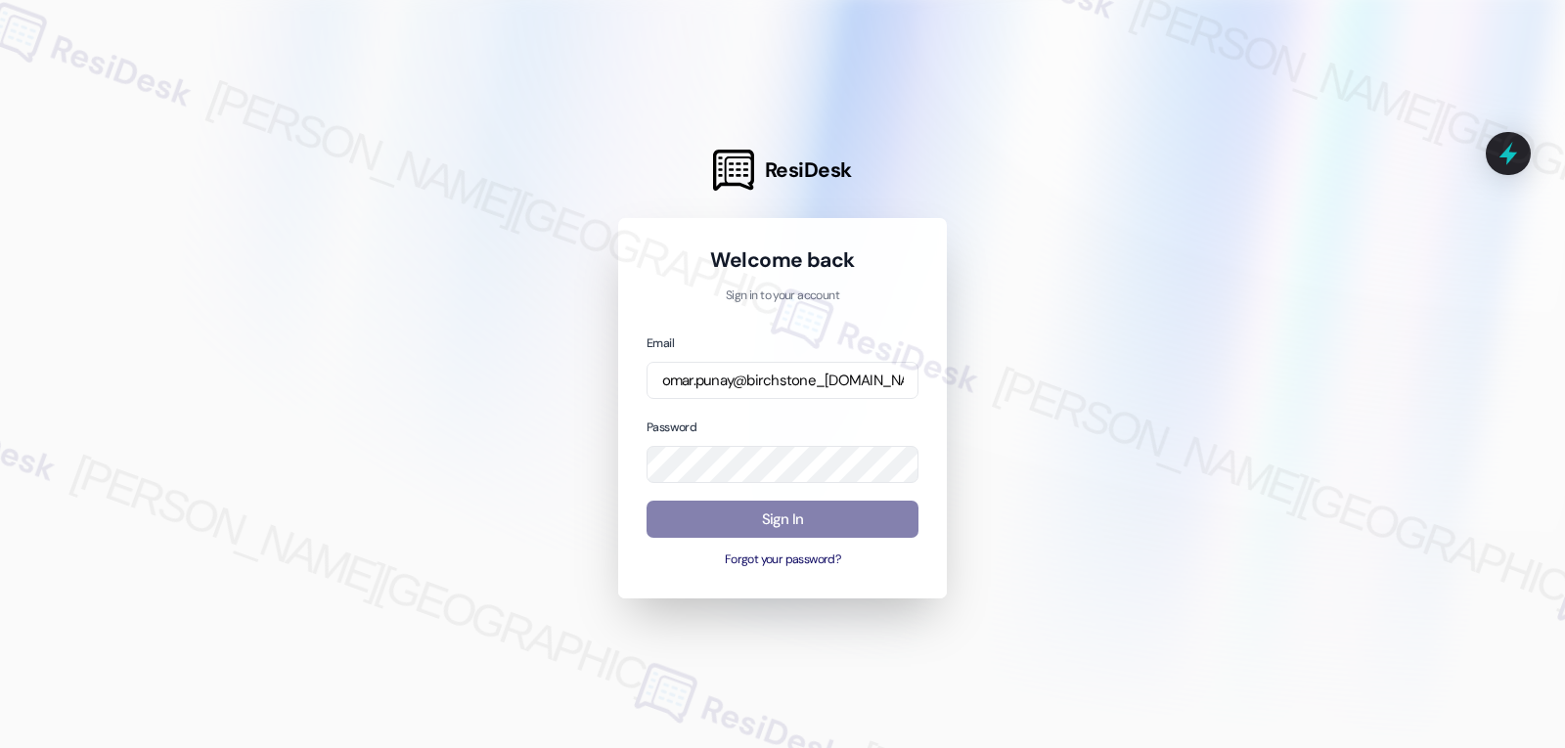
click at [686, 329] on div "Welcome back Sign in to your account Email automated-surveys-birchstone_residen…" at bounding box center [782, 408] width 272 height 324
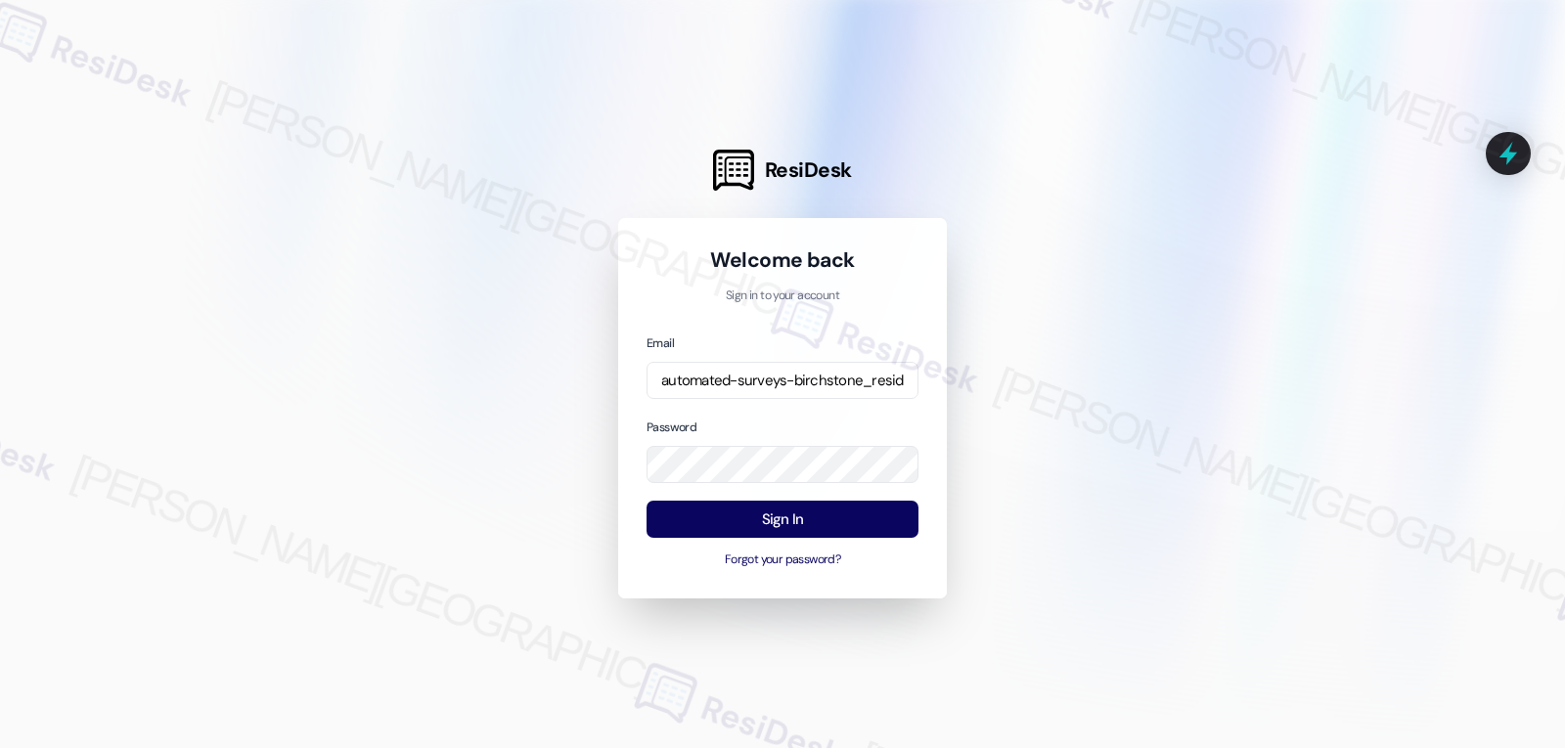
click at [773, 417] on div "Password" at bounding box center [782, 450] width 272 height 67
click at [786, 517] on button "Sign In" at bounding box center [782, 520] width 272 height 38
